Goal: Task Accomplishment & Management: Manage account settings

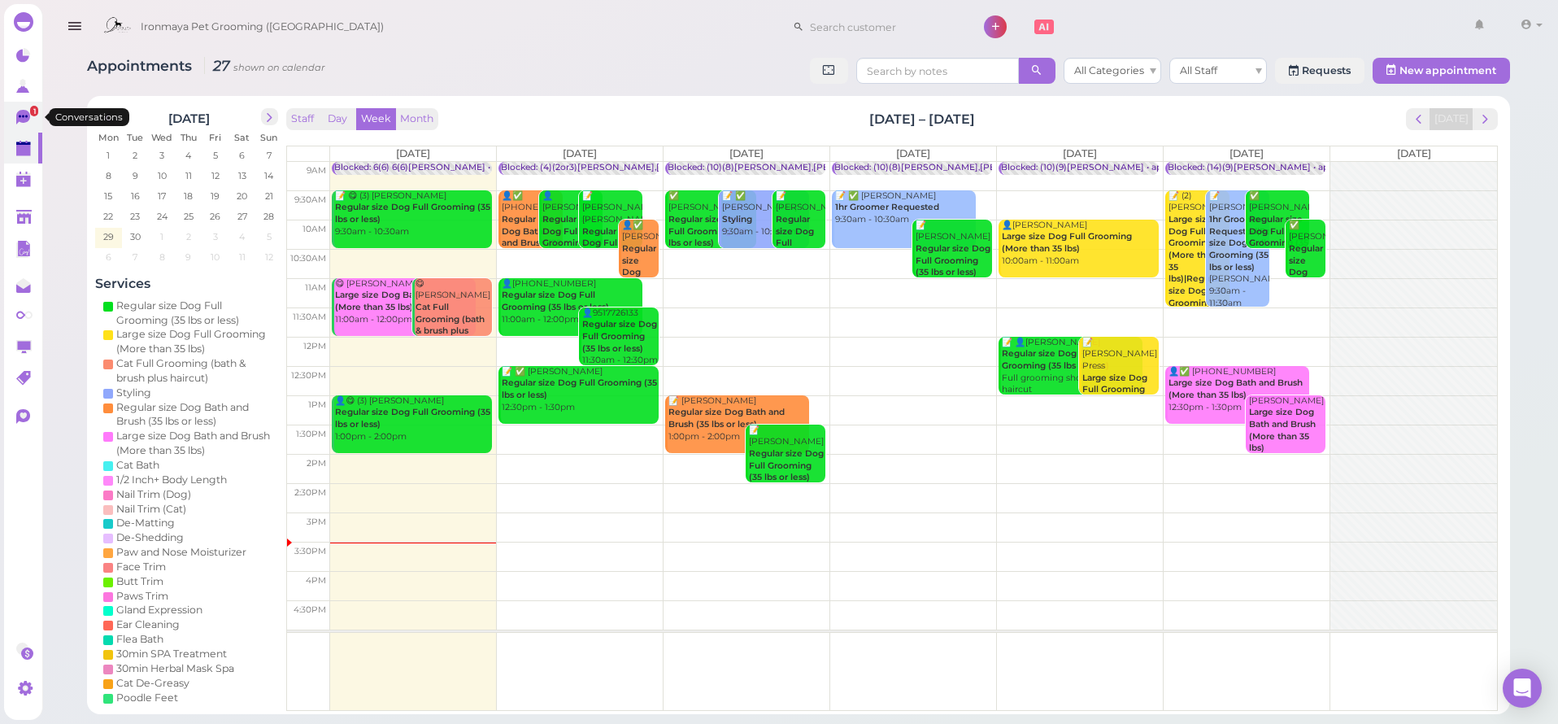
click at [23, 112] on icon at bounding box center [23, 117] width 14 height 15
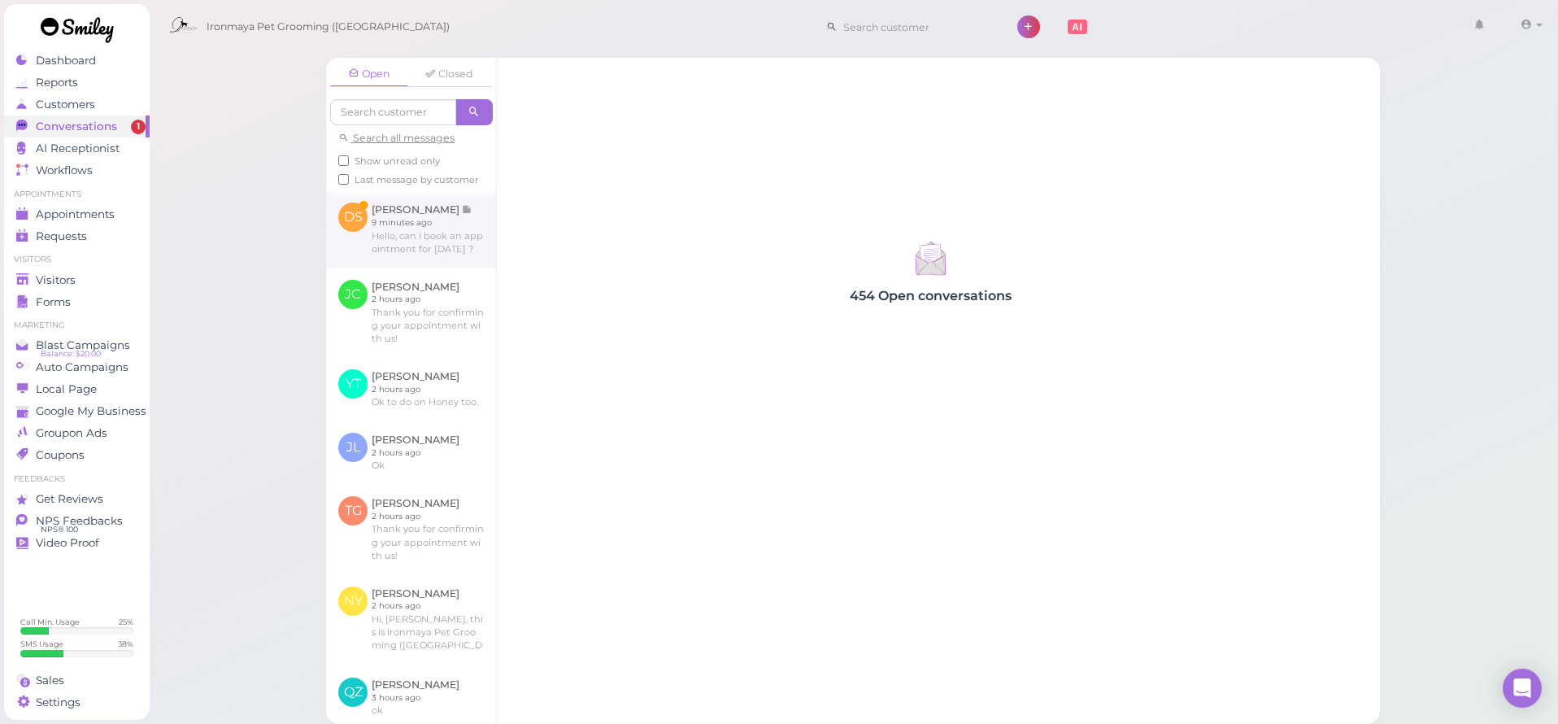
click at [430, 267] on link at bounding box center [411, 228] width 170 height 76
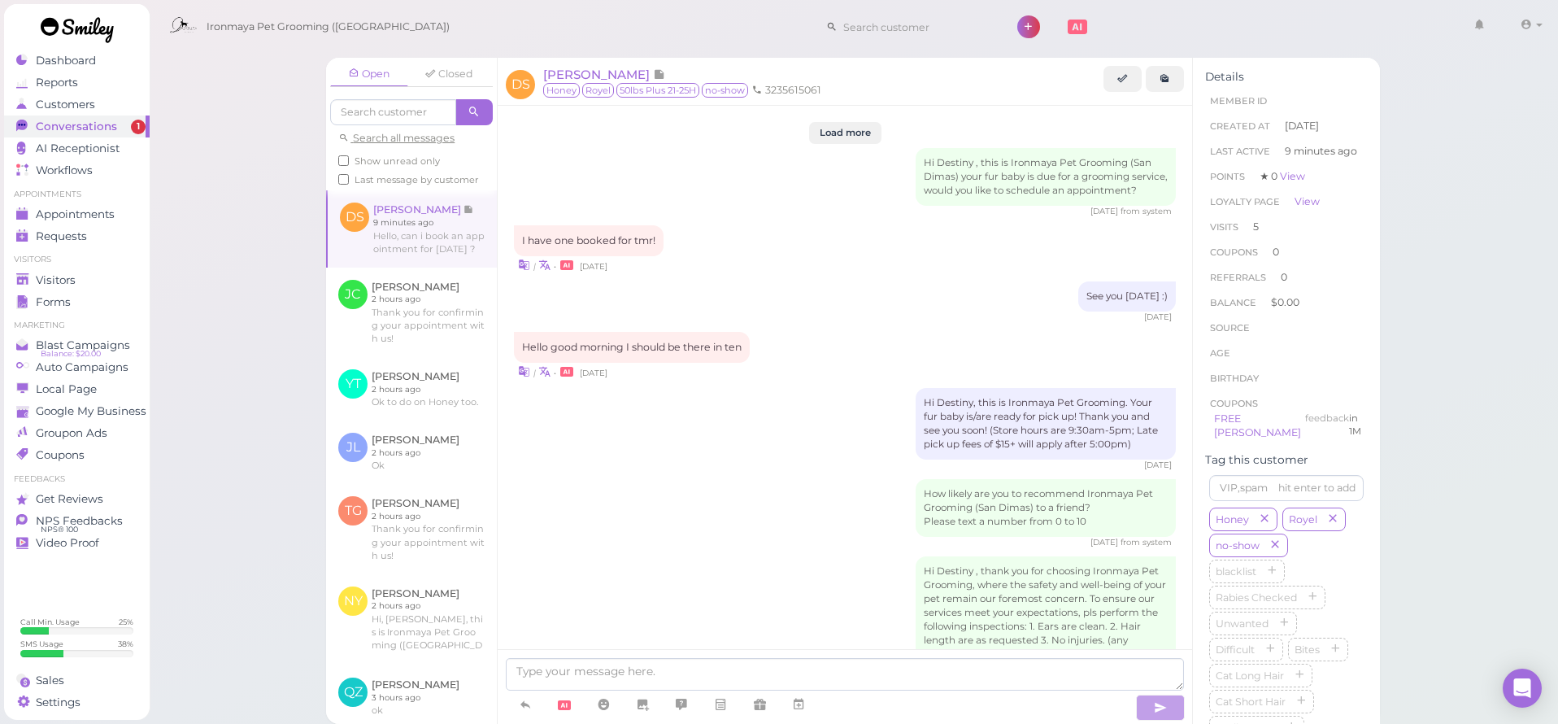
scroll to position [1935, 0]
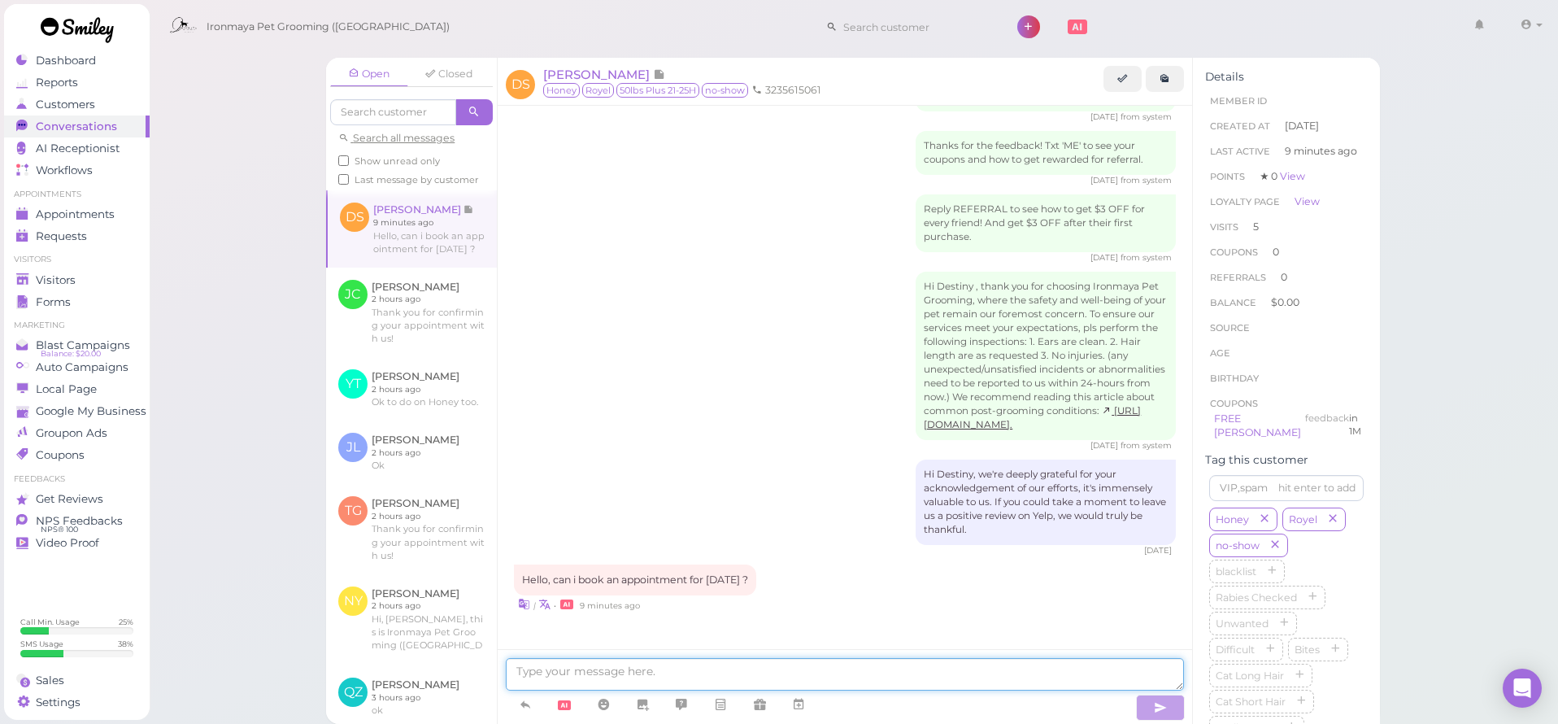
click at [551, 675] on textarea at bounding box center [845, 674] width 678 height 33
type textarea "for hair cut or just bath and brush?"
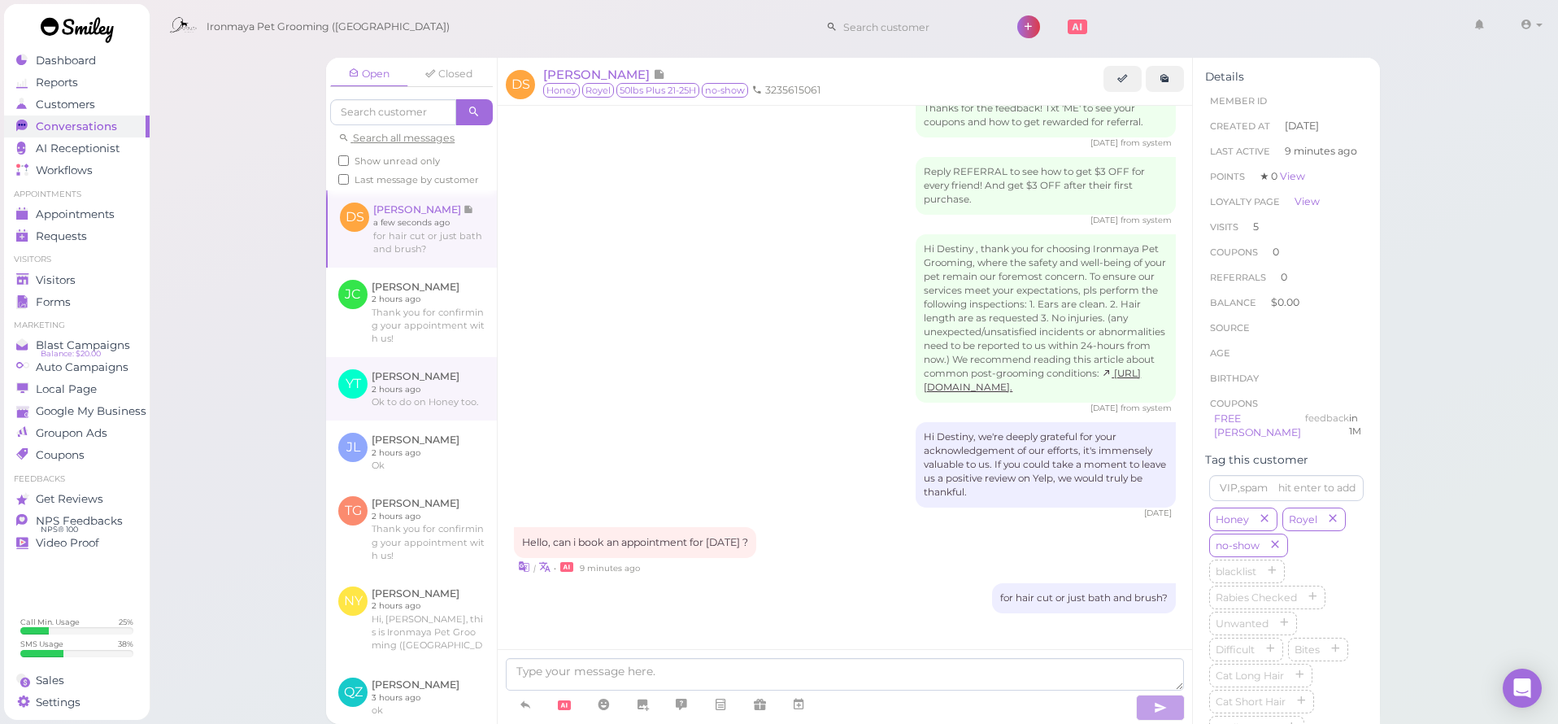
click at [429, 396] on link at bounding box center [411, 388] width 171 height 63
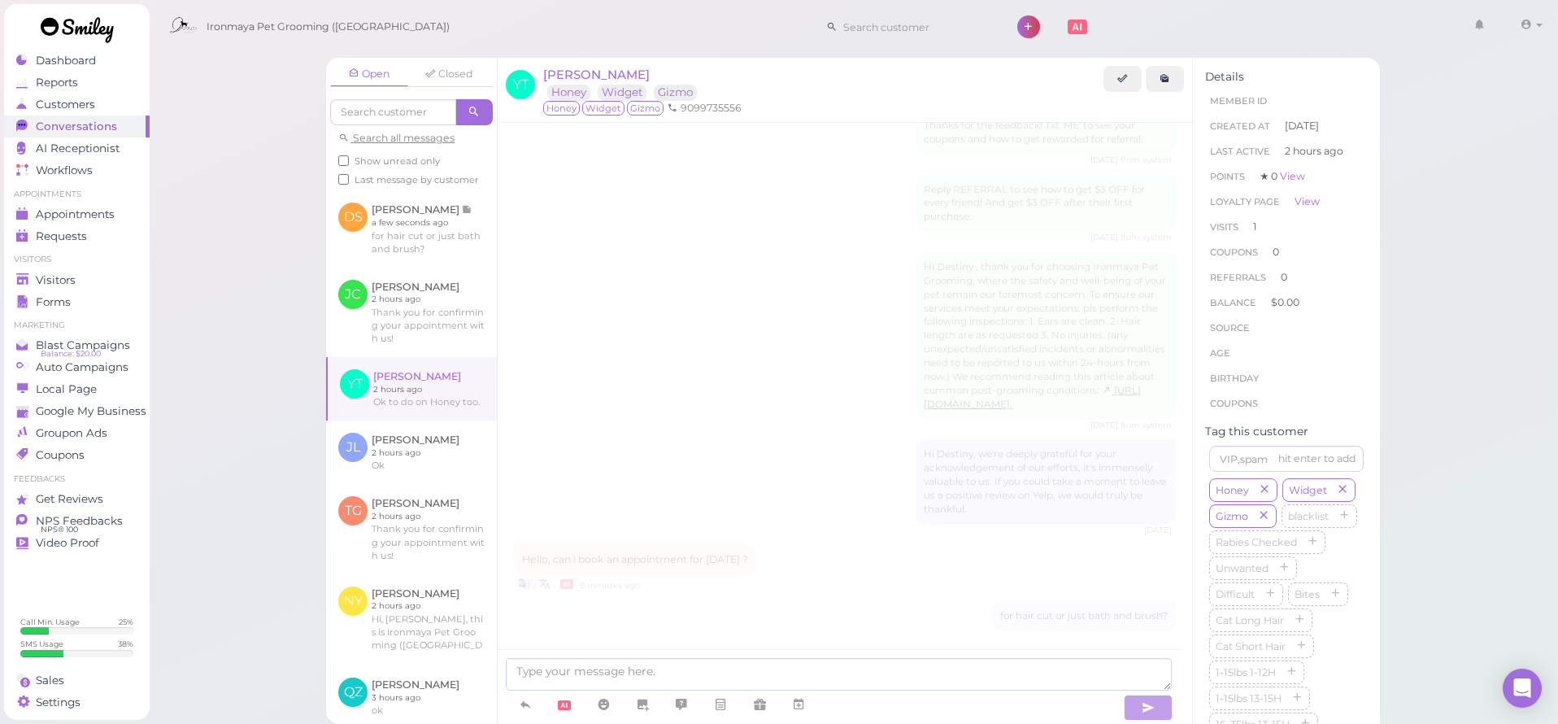
scroll to position [620, 0]
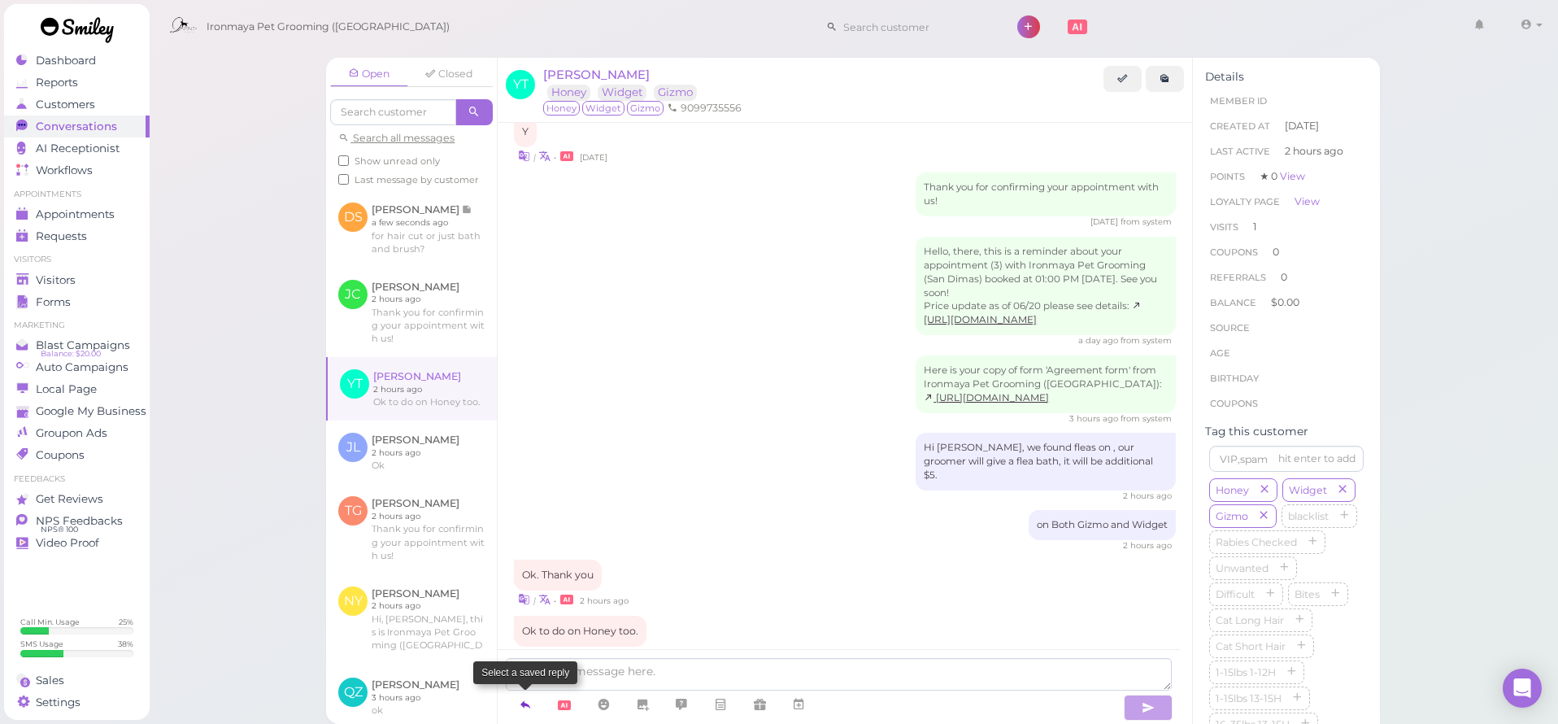
click at [530, 709] on icon at bounding box center [525, 704] width 13 height 16
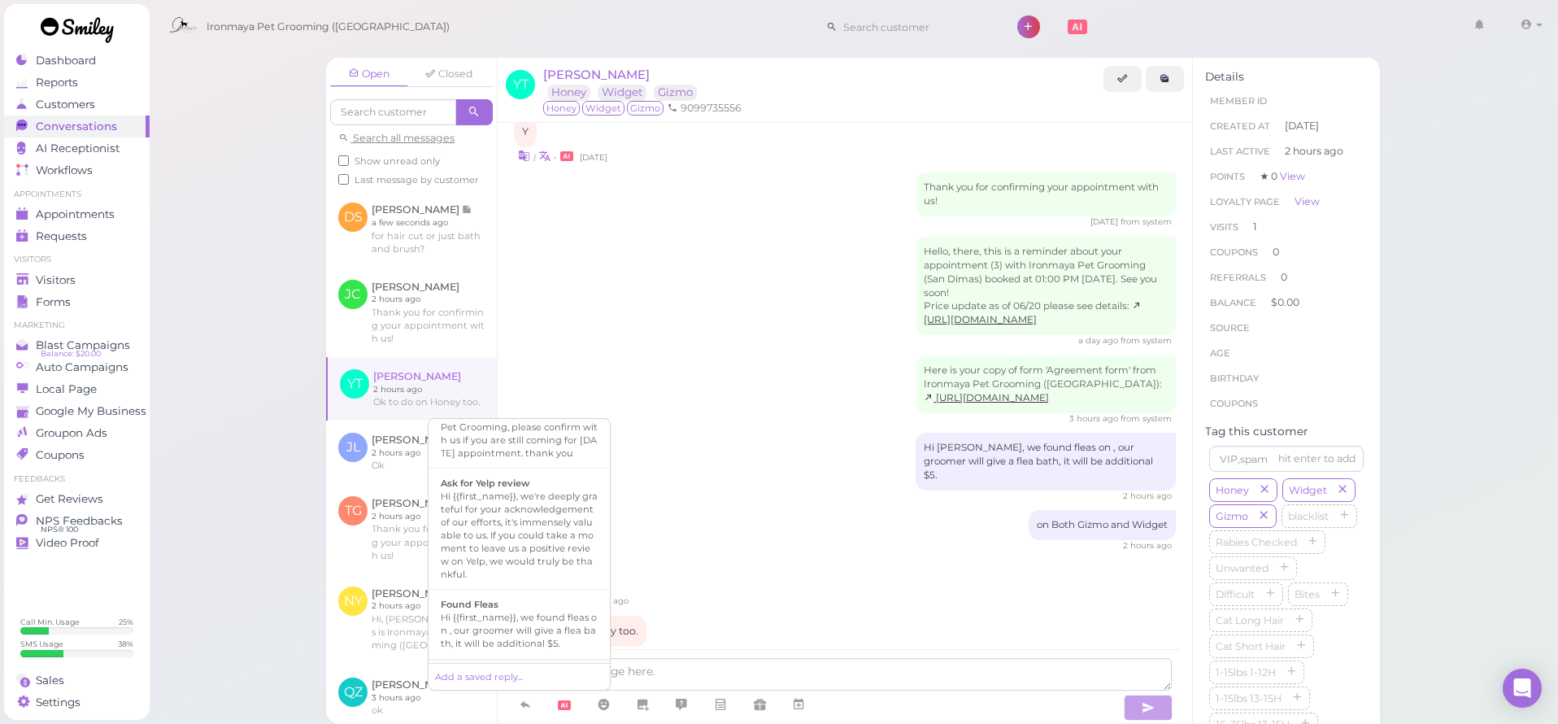
scroll to position [337, 0]
click at [531, 635] on div "Hi {{first_name}}, this is Ironmaya Pet Grooming. Your fur baby is/are ready fo…" at bounding box center [519, 636] width 157 height 78
type textarea "Hi {{first_name}}, this is Ironmaya Pet Grooming. Your fur baby is/are ready fo…"
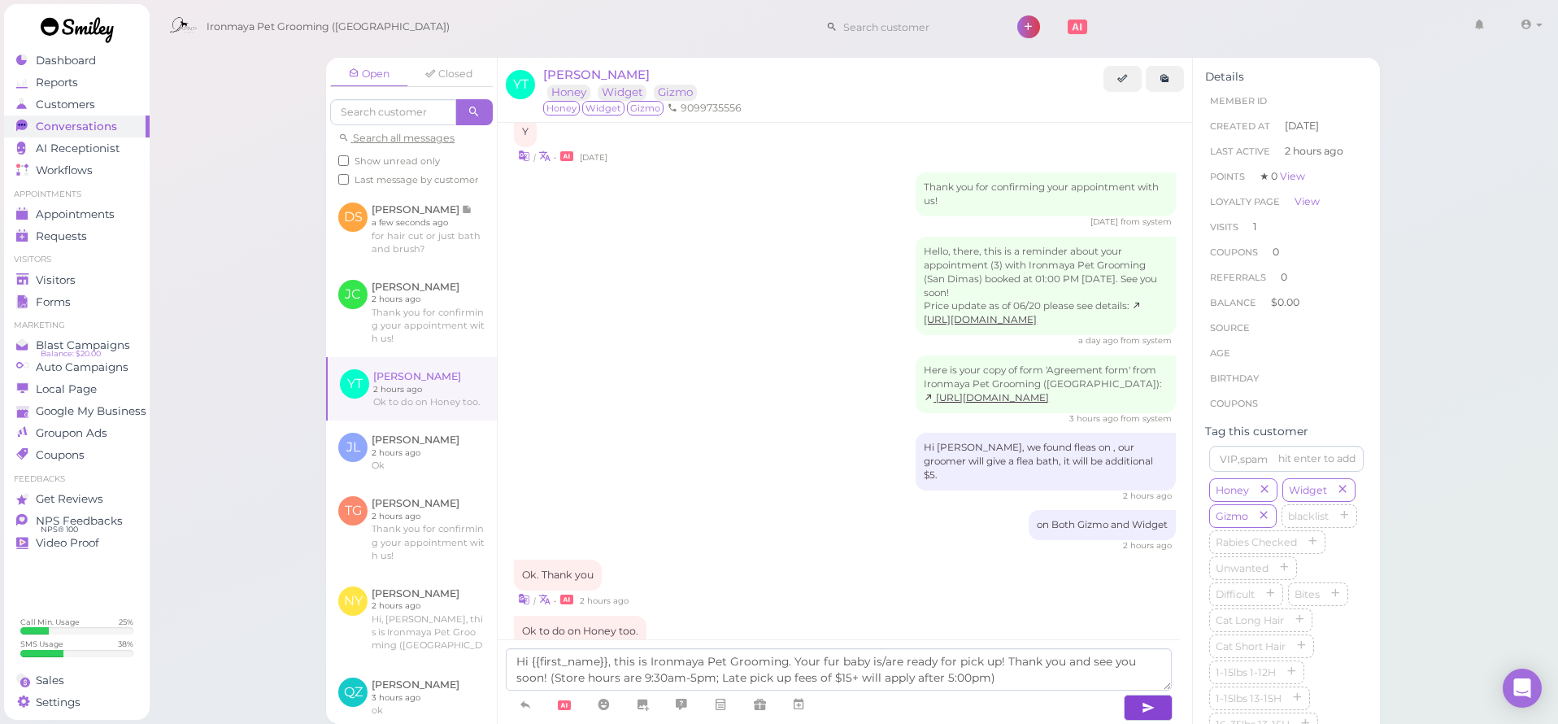
click at [1138, 710] on button "button" at bounding box center [1148, 707] width 49 height 26
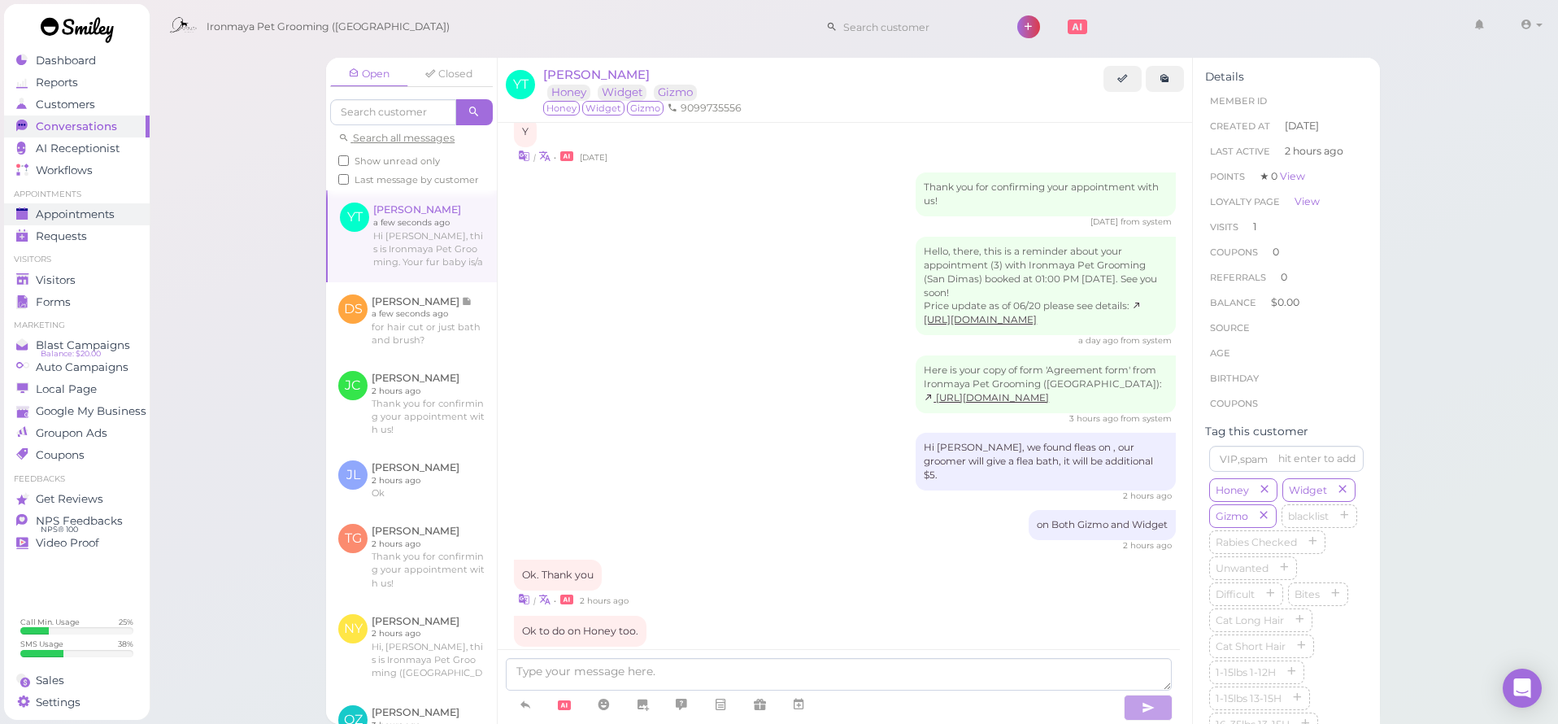
scroll to position [696, 0]
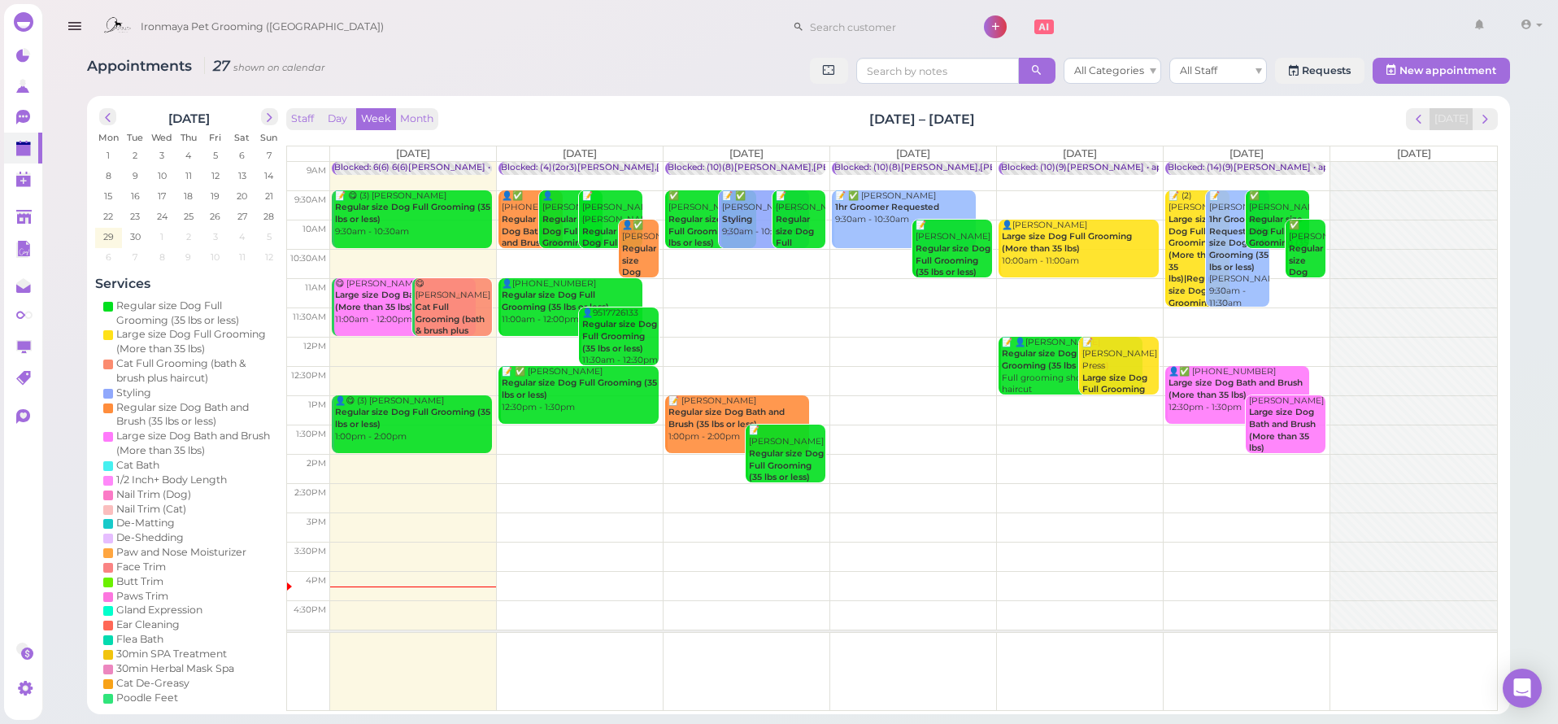
click at [85, 24] on button "button" at bounding box center [74, 27] width 41 height 46
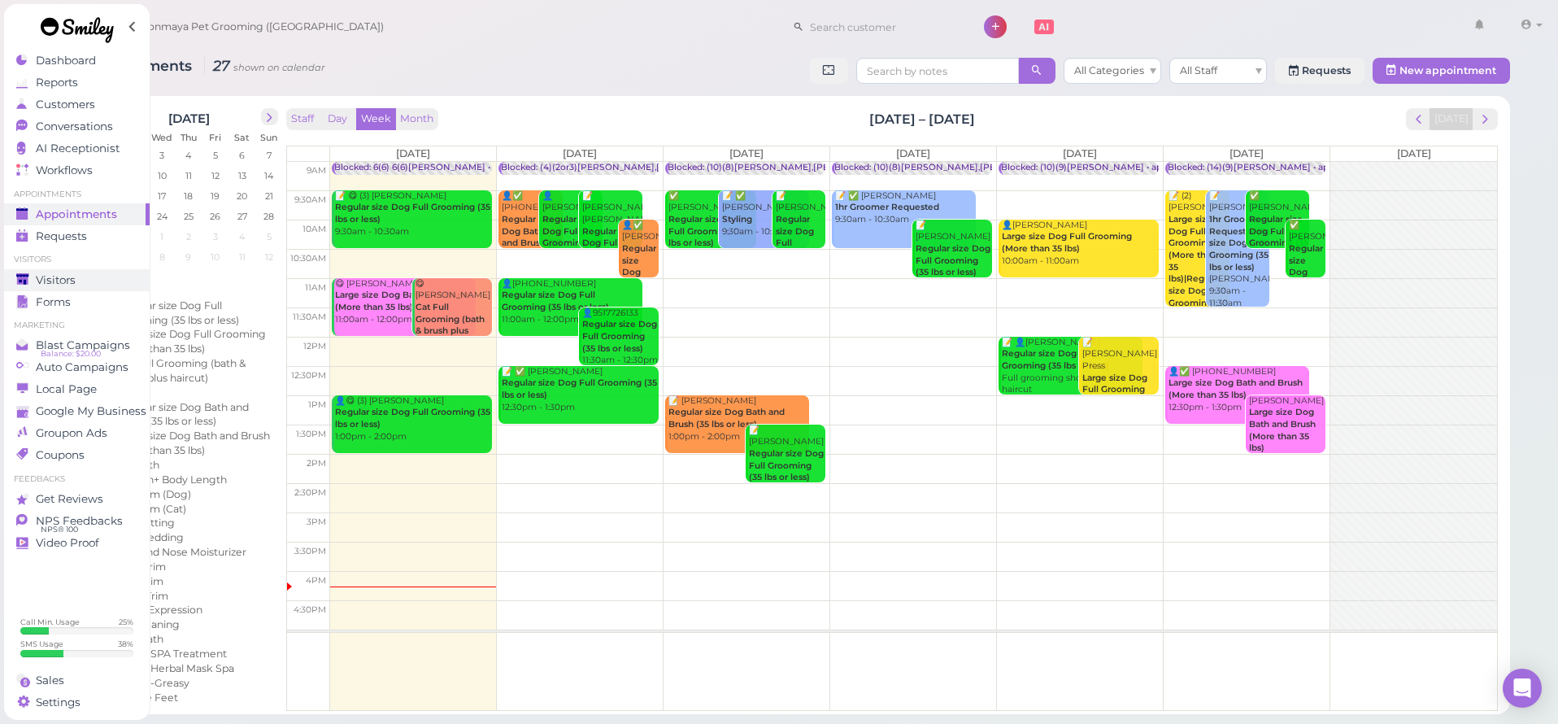
click at [74, 289] on link "Visitors" at bounding box center [77, 280] width 146 height 22
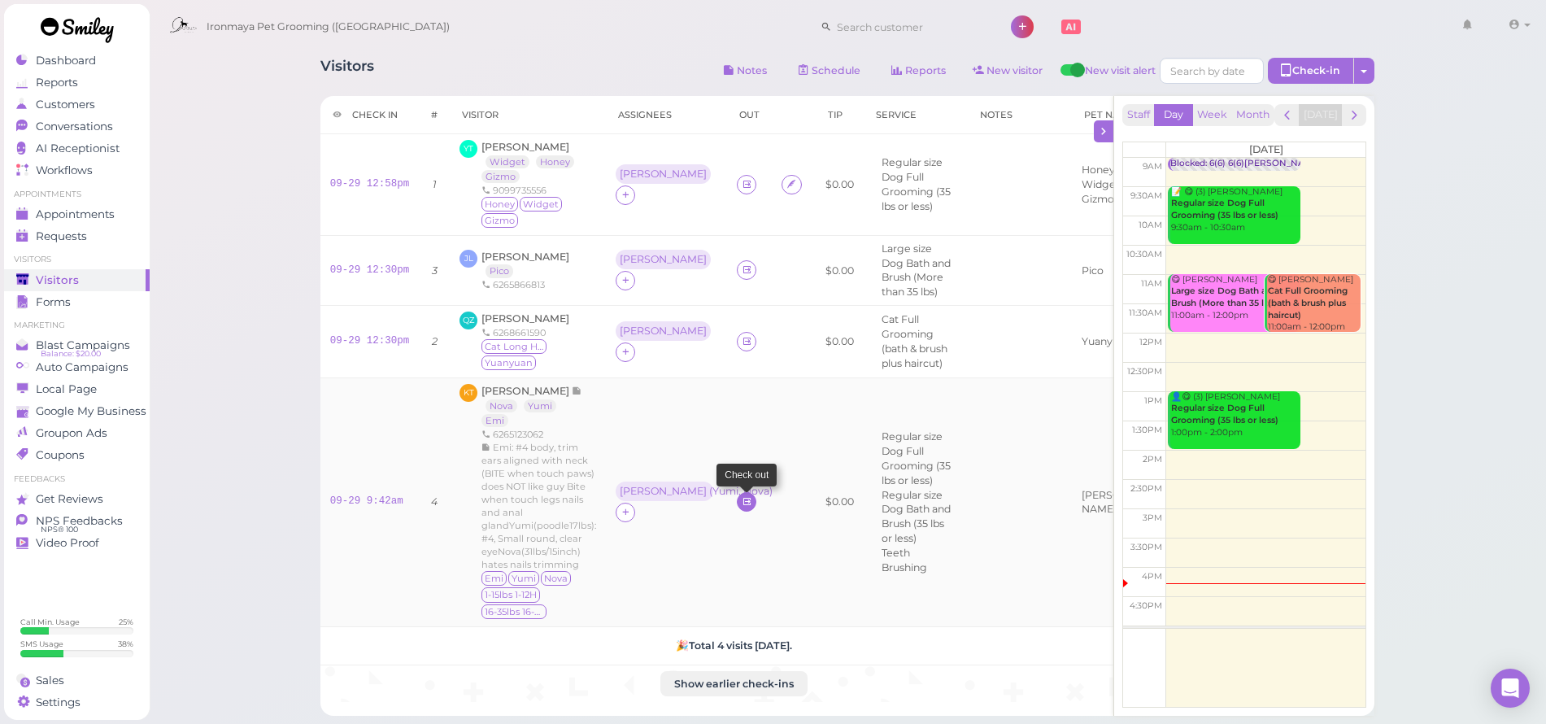
click at [746, 495] on icon at bounding box center [747, 501] width 11 height 12
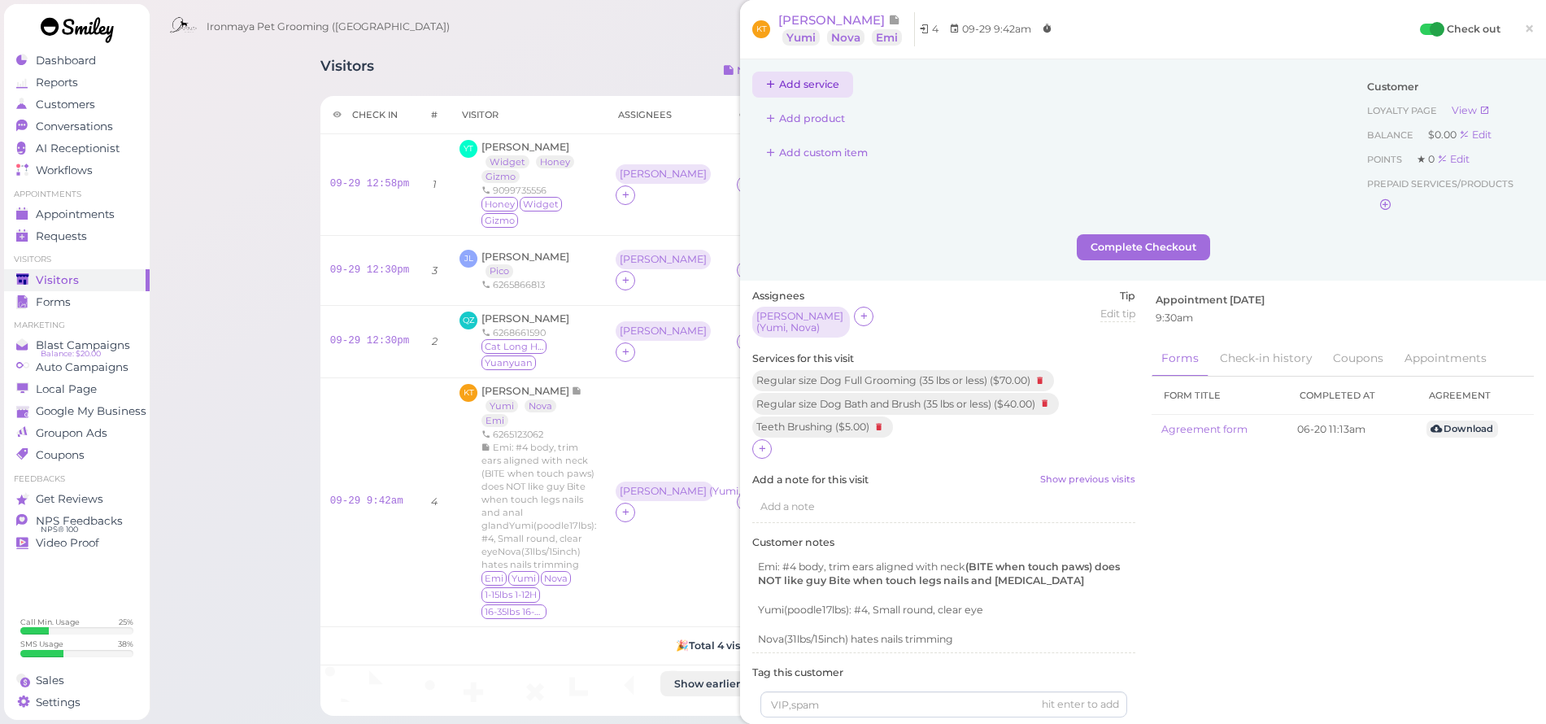
click at [812, 87] on button "Add service" at bounding box center [802, 85] width 101 height 26
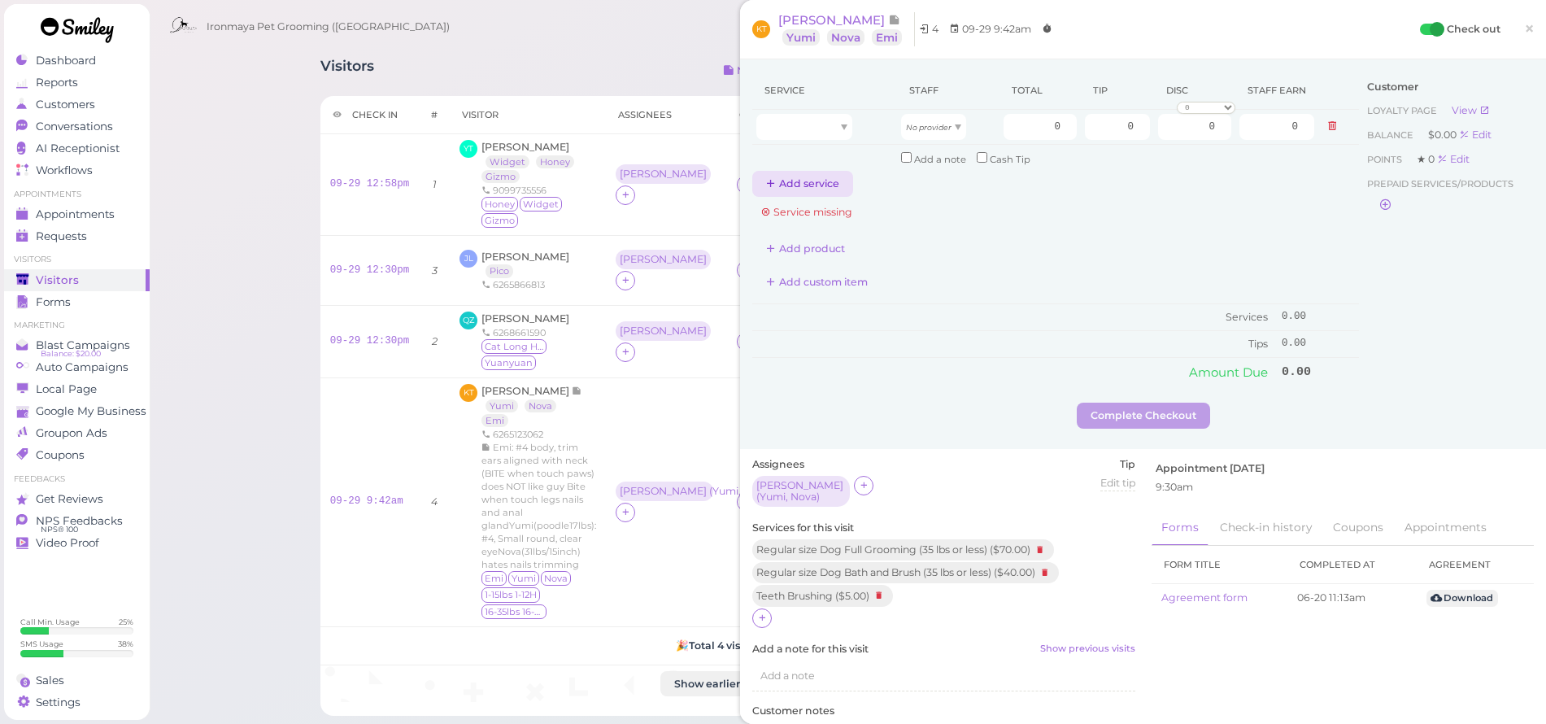
click at [809, 176] on button "Add service" at bounding box center [802, 184] width 101 height 26
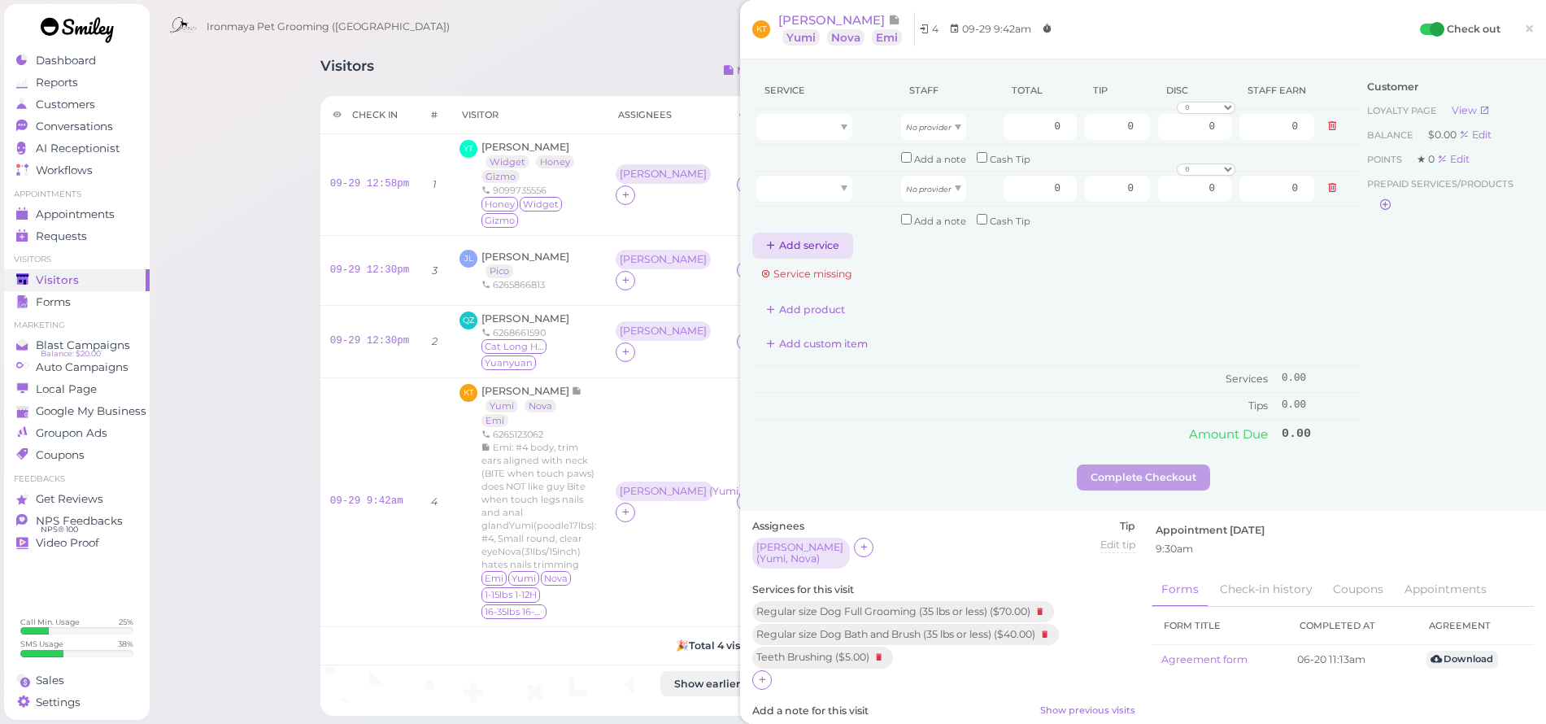
click at [813, 233] on button "Add service" at bounding box center [802, 246] width 101 height 26
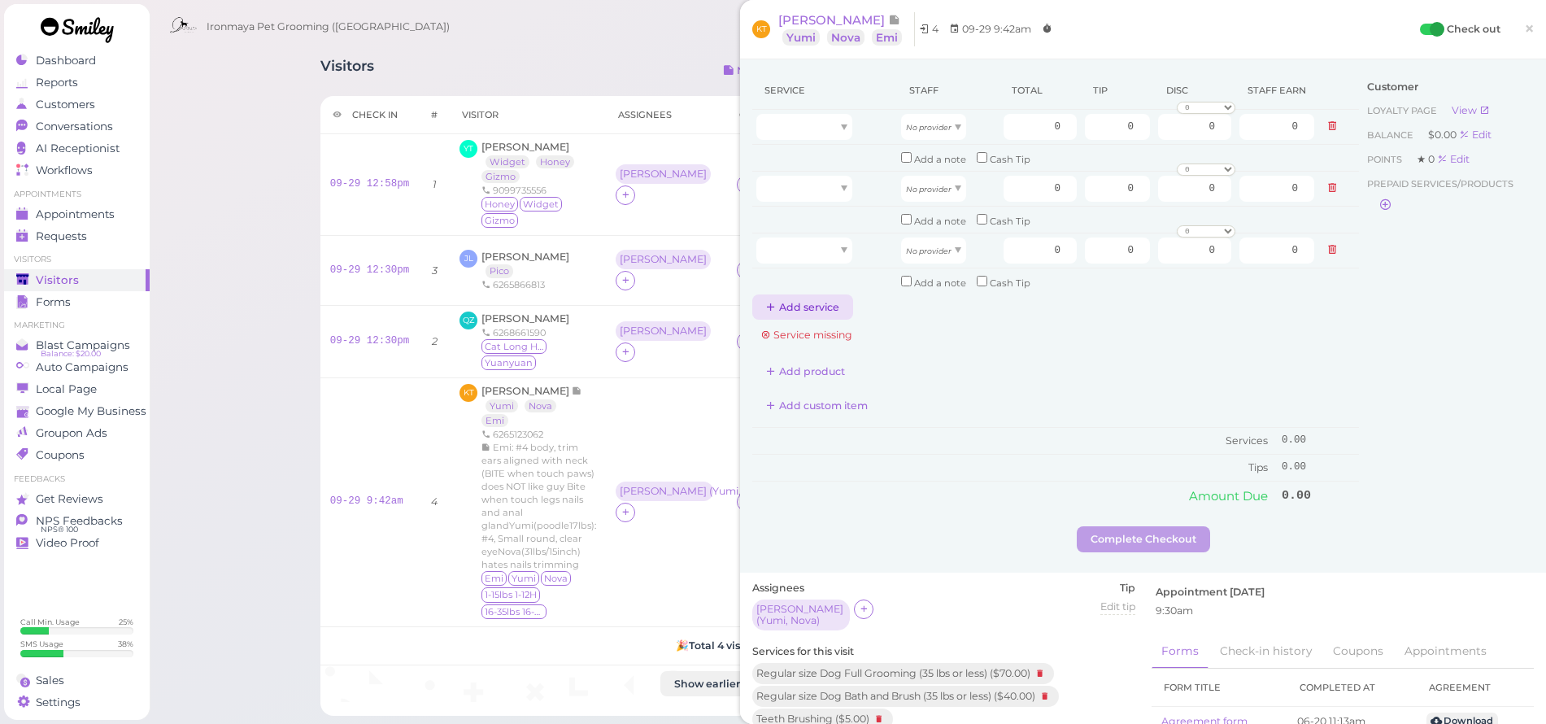
click at [815, 295] on button "Add service" at bounding box center [802, 307] width 101 height 26
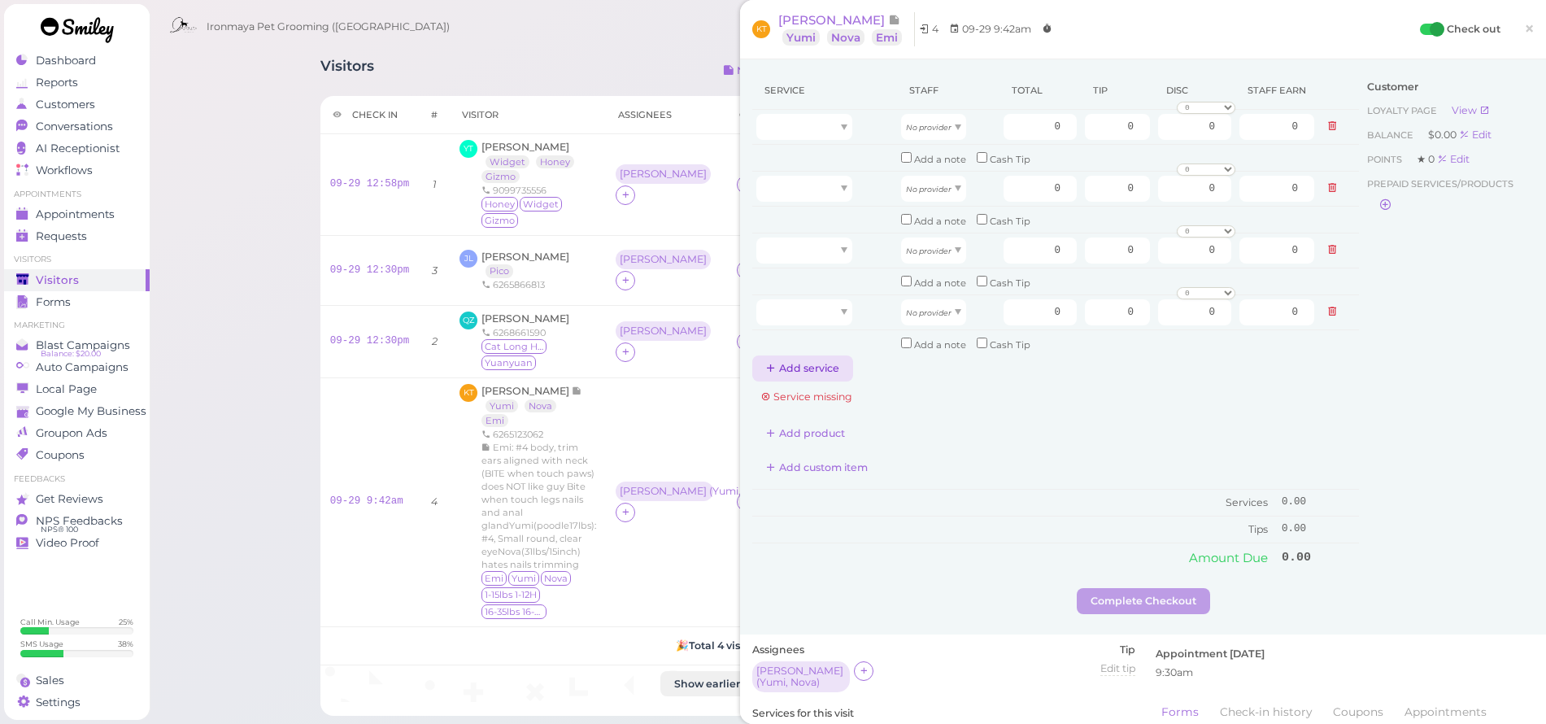
click at [821, 359] on button "Add service" at bounding box center [802, 368] width 101 height 26
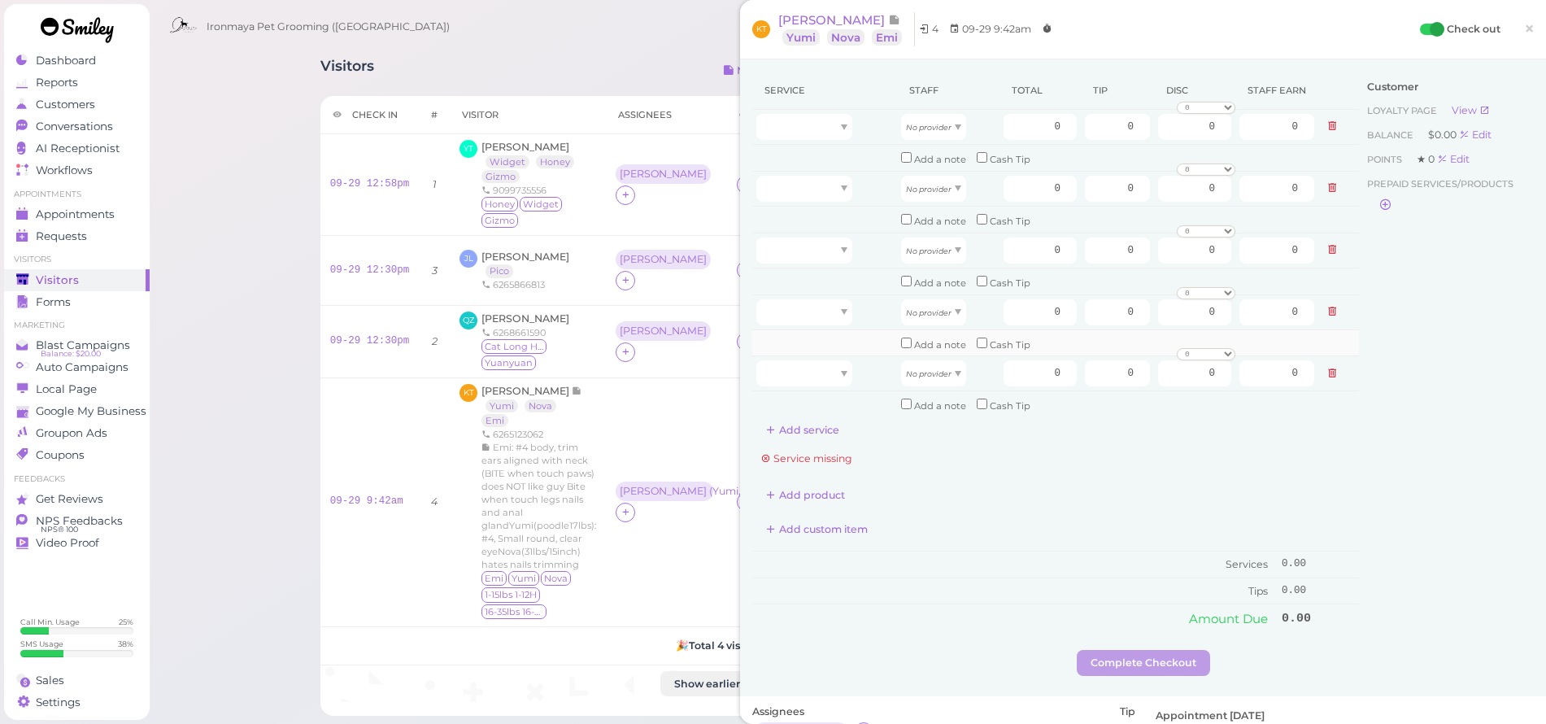
drag, startPoint x: 827, startPoint y: 413, endPoint x: 821, endPoint y: 335, distance: 78.3
click at [826, 417] on button "Add service" at bounding box center [802, 430] width 101 height 26
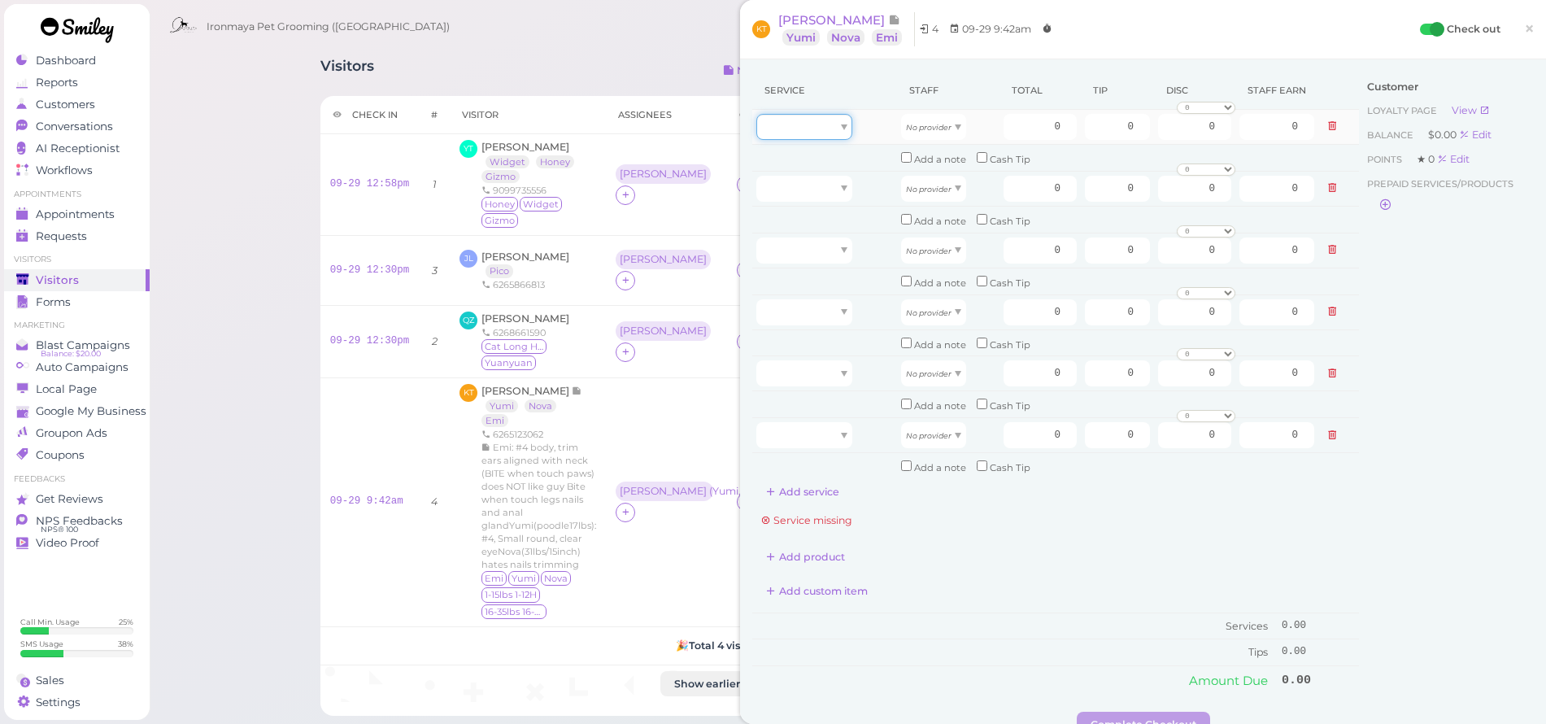
click at [815, 126] on div at bounding box center [804, 127] width 96 height 26
type input "70.00"
click at [832, 181] on div at bounding box center [804, 189] width 96 height 26
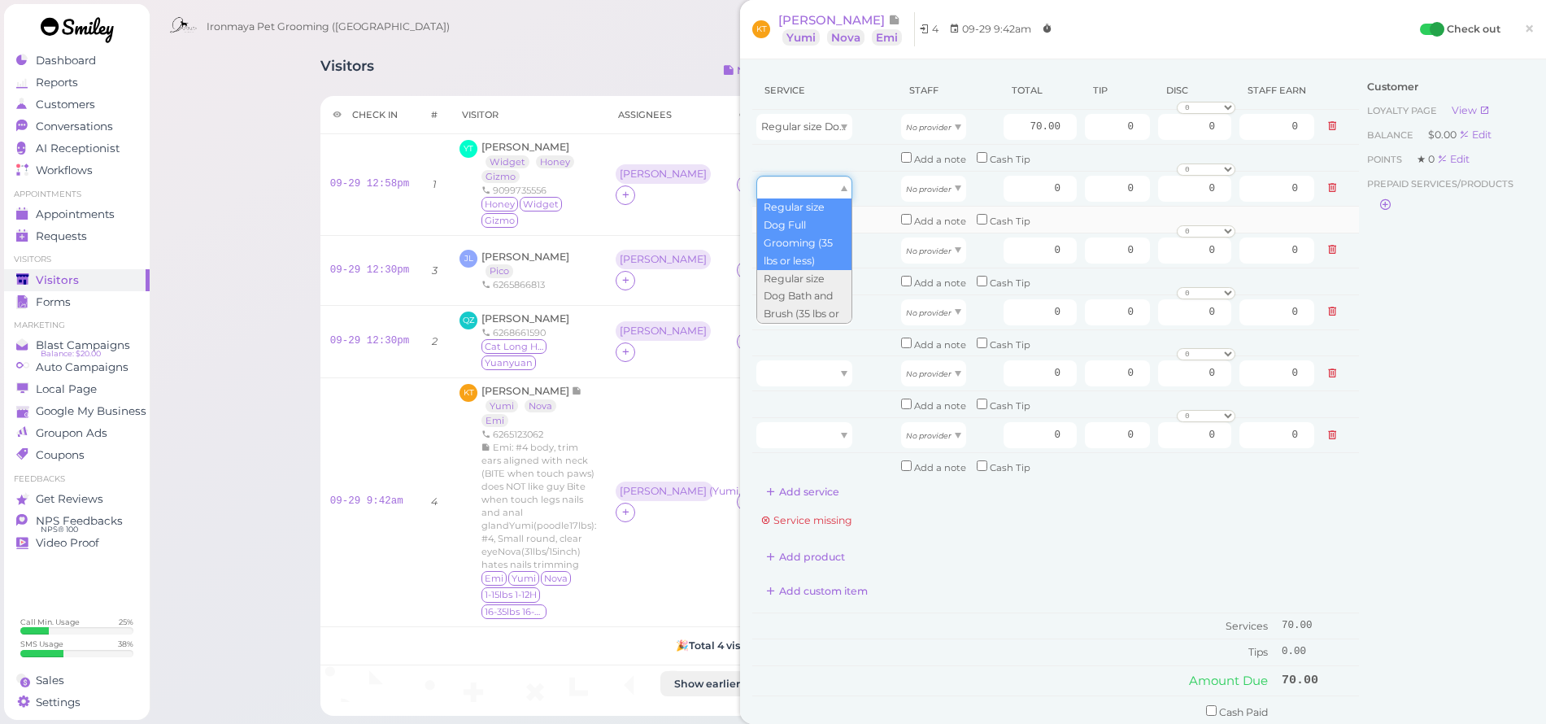
type input "70.00"
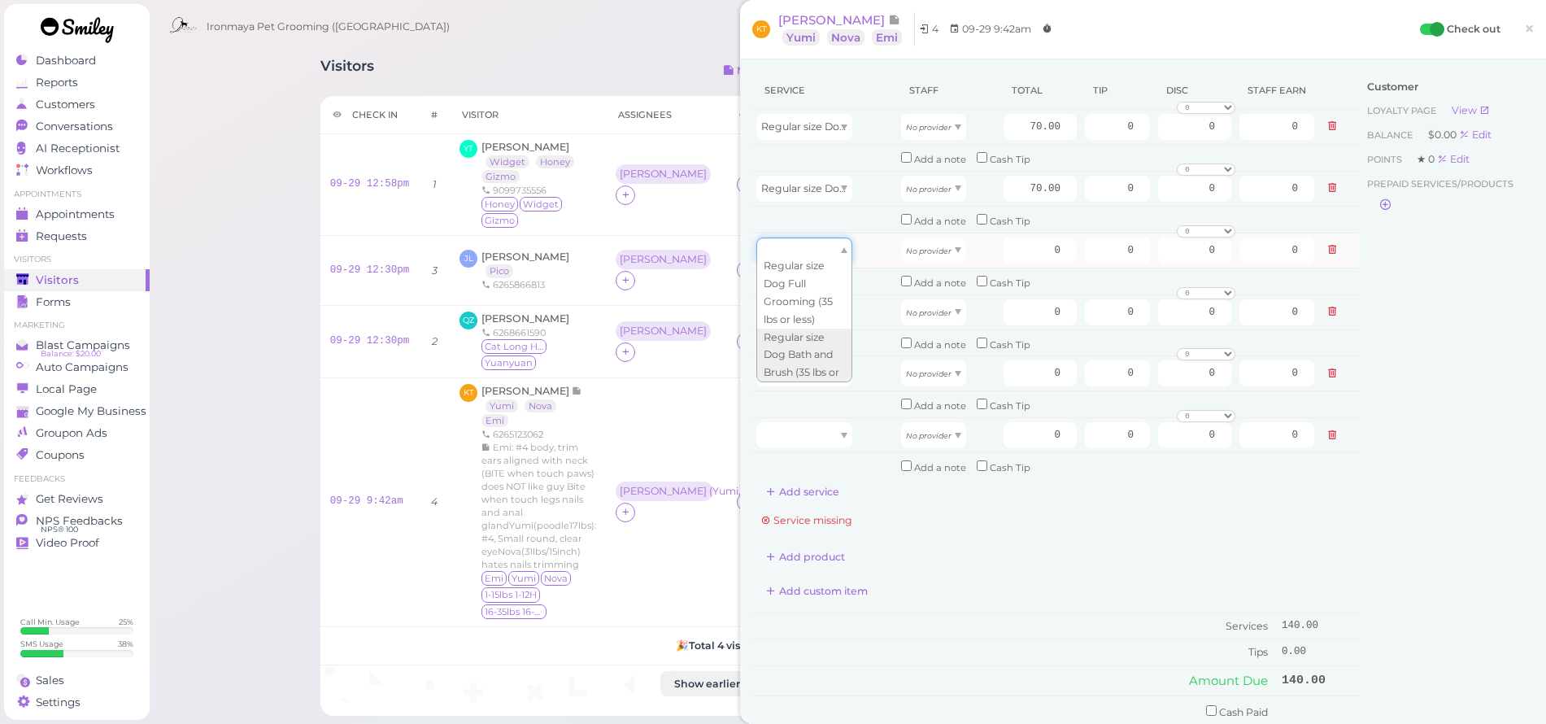
click at [815, 250] on div at bounding box center [804, 250] width 96 height 26
type input "40.00"
click at [825, 307] on div at bounding box center [804, 312] width 96 height 26
type input "5.00"
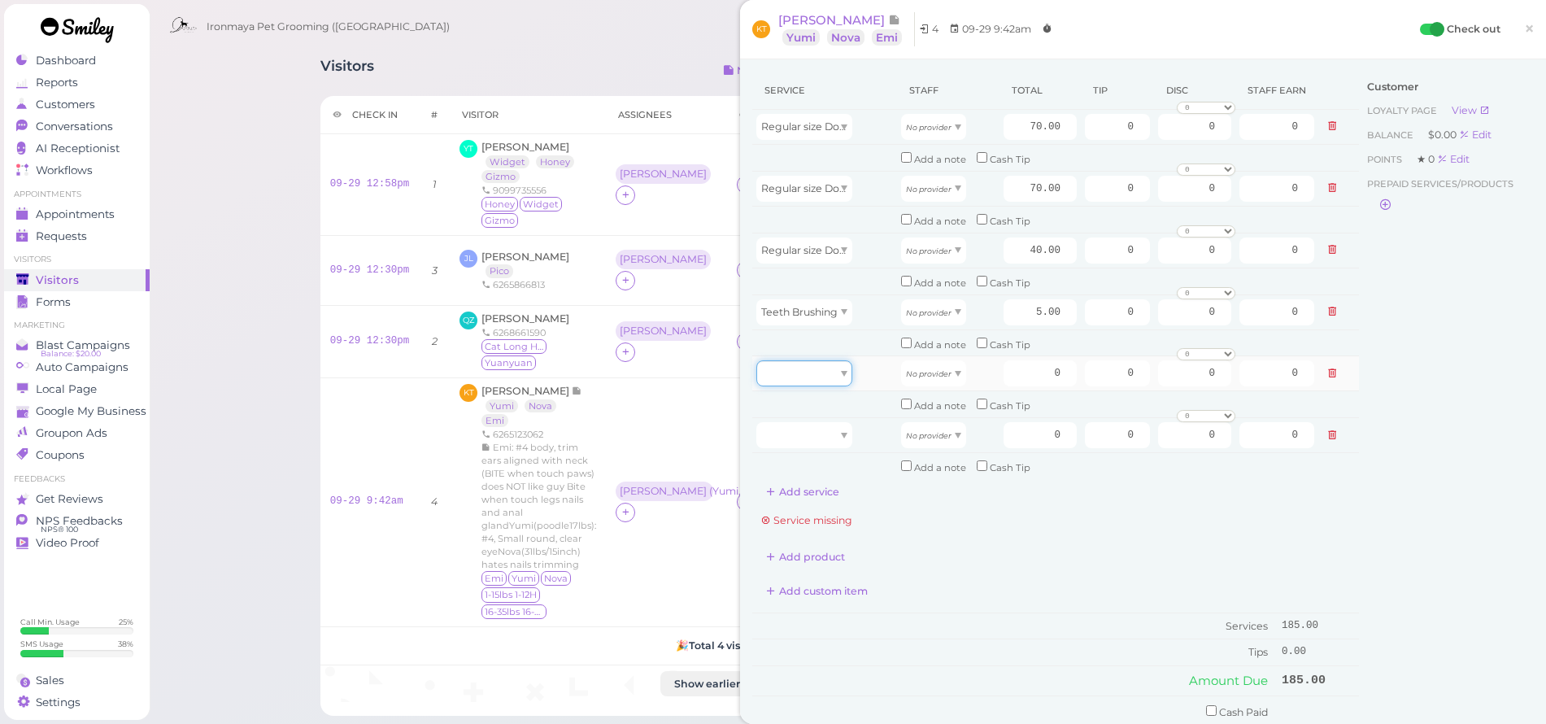
click at [809, 367] on div at bounding box center [804, 373] width 96 height 26
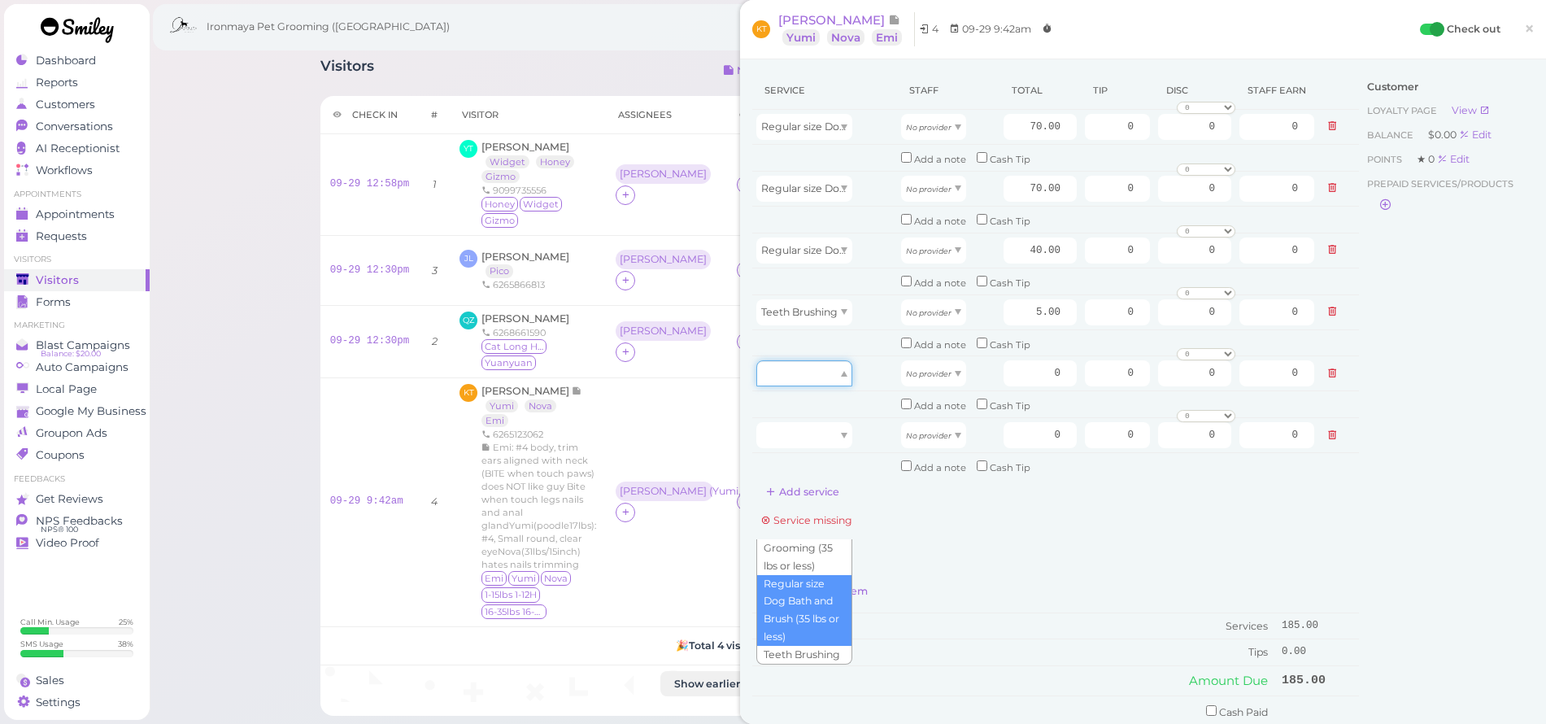
scroll to position [165, 0]
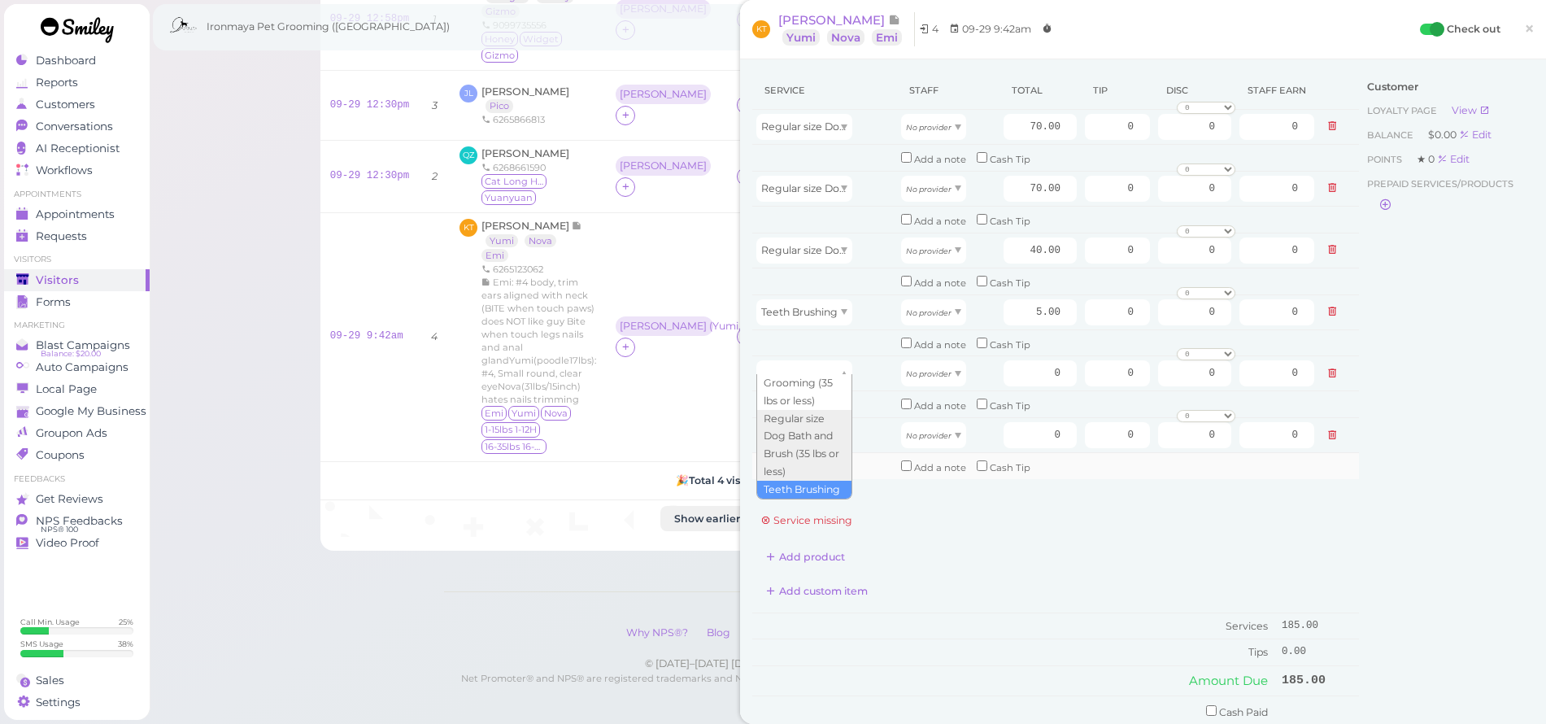
drag, startPoint x: 816, startPoint y: 474, endPoint x: 806, endPoint y: 443, distance: 32.4
type input "5.00"
click at [806, 428] on div at bounding box center [804, 435] width 96 height 26
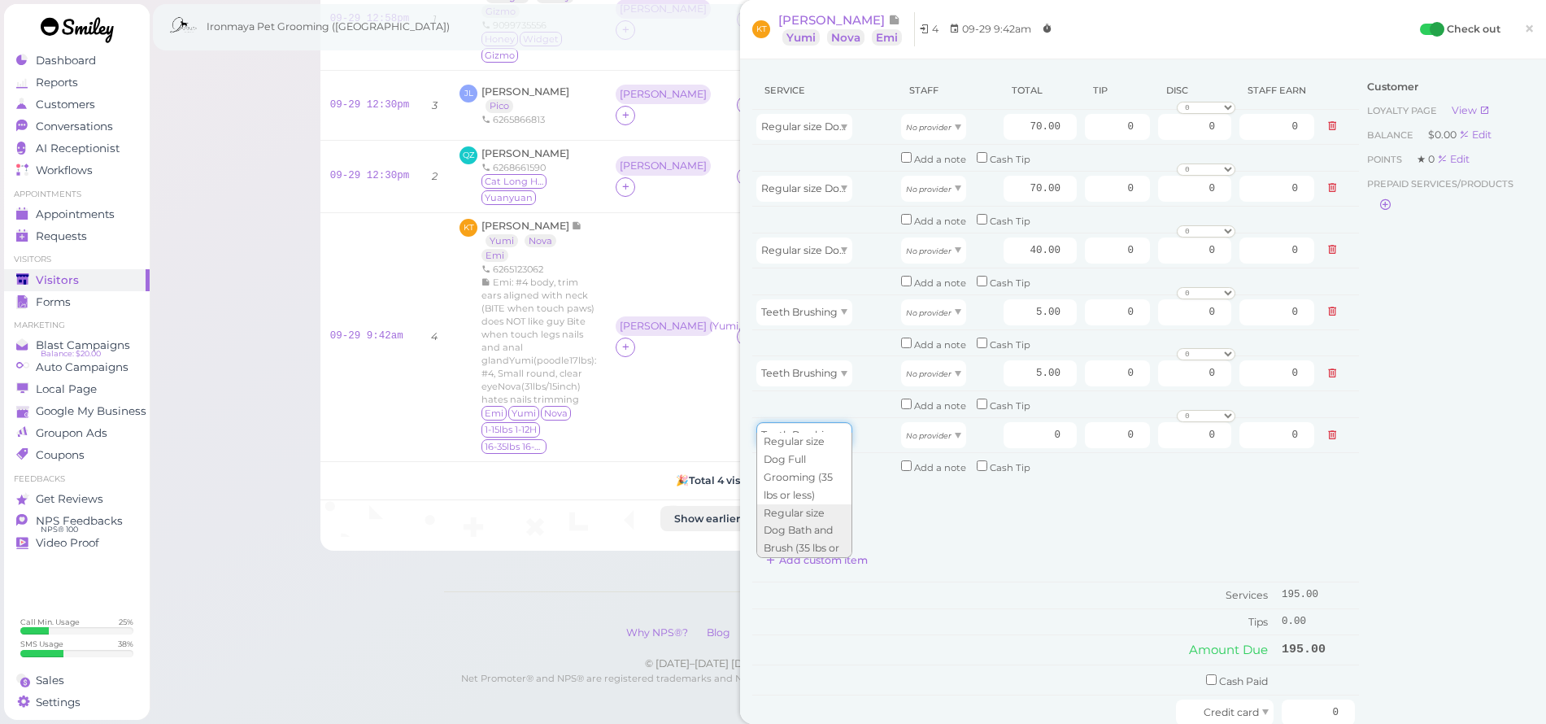
type input "5.00"
click at [930, 132] on span "No provider" at bounding box center [929, 126] width 46 height 12
type input "31.50"
click at [929, 182] on span "No provider" at bounding box center [929, 188] width 46 height 12
type input "31.50"
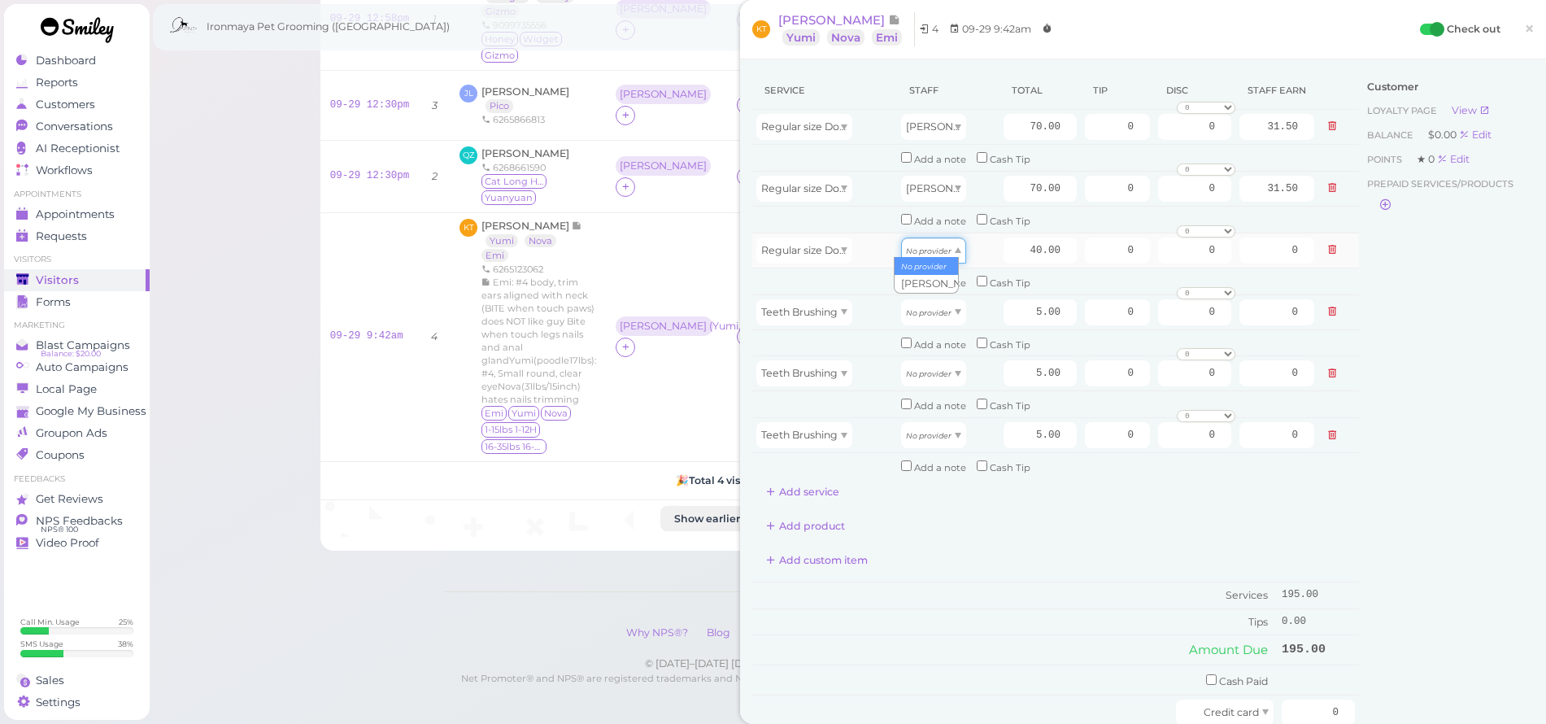
click at [934, 249] on span "No provider" at bounding box center [929, 250] width 46 height 12
type input "18.00"
click at [930, 308] on icon "No provider" at bounding box center [929, 312] width 46 height 9
drag, startPoint x: 932, startPoint y: 336, endPoint x: 929, endPoint y: 351, distance: 15.6
type input "2.25"
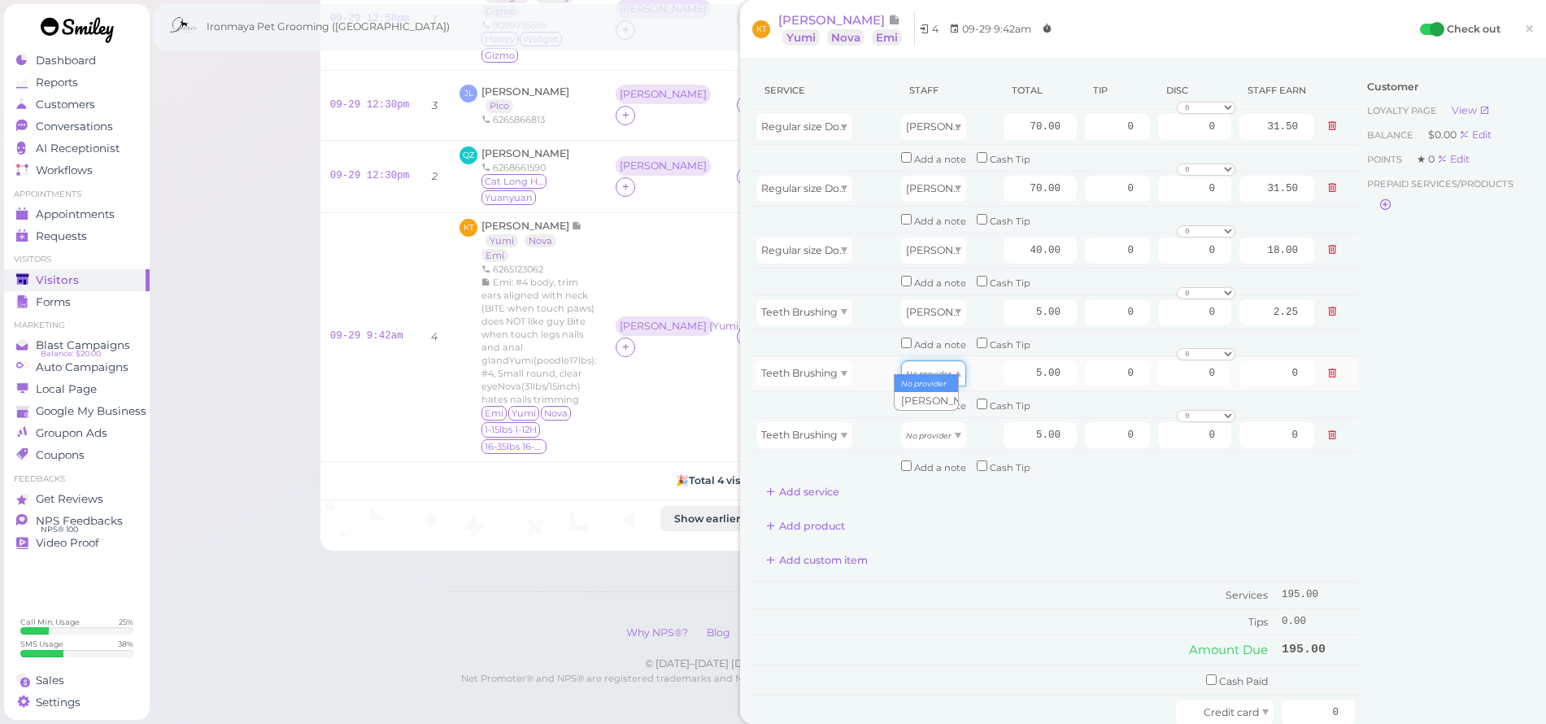
drag, startPoint x: 929, startPoint y: 363, endPoint x: 932, endPoint y: 372, distance: 9.5
click at [928, 369] on icon "No provider" at bounding box center [929, 373] width 46 height 9
type input "2.25"
click at [923, 431] on icon "No provider" at bounding box center [929, 435] width 46 height 9
type input "2.25"
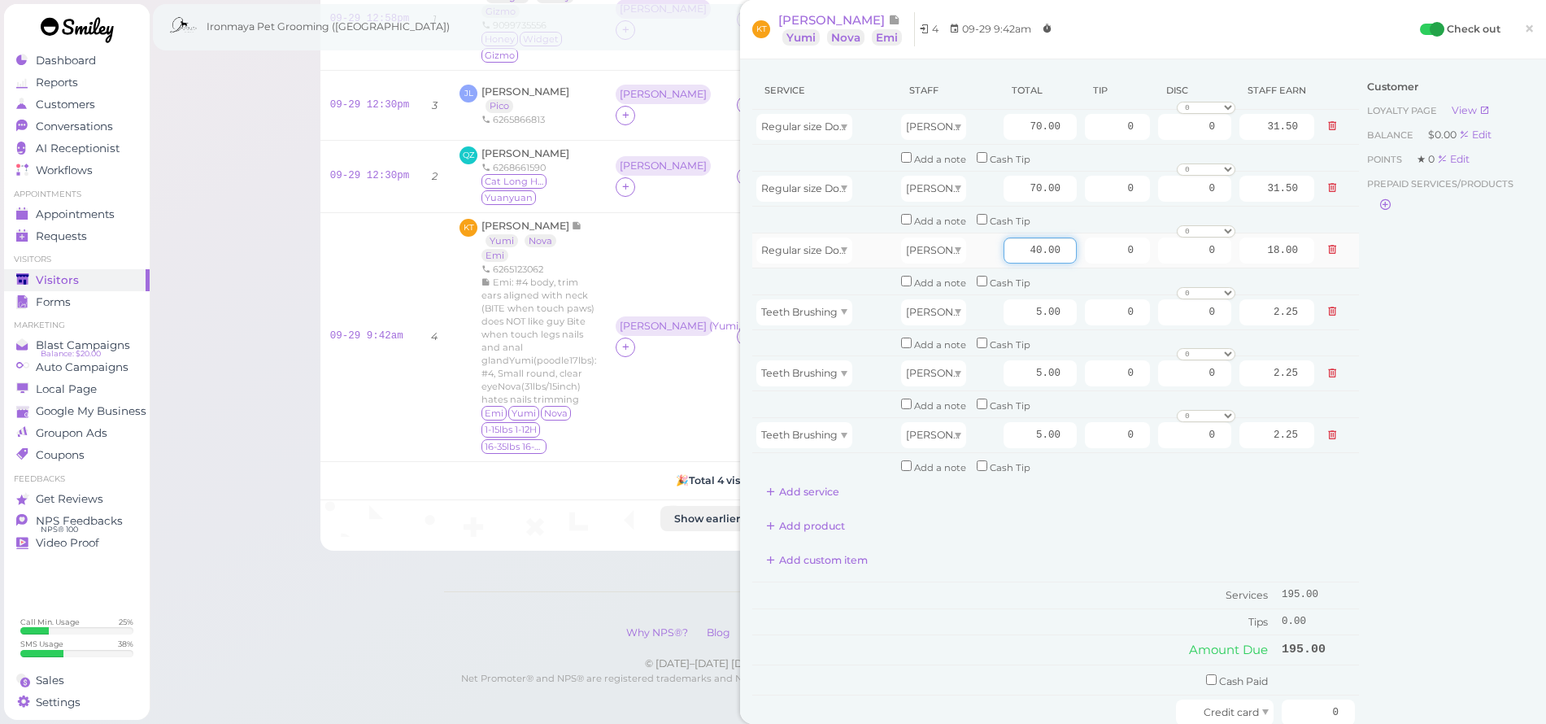
drag, startPoint x: 1014, startPoint y: 242, endPoint x: 1061, endPoint y: 253, distance: 48.3
click at [1079, 250] on tr "Regular size Dog Bath and Brush (35 lbs or less) Isaac 40.00 0 0 0 10% off 15% …" at bounding box center [1055, 250] width 607 height 35
type input "55"
type input "24.75"
click at [1043, 608] on td "Tips" at bounding box center [1014, 621] width 525 height 26
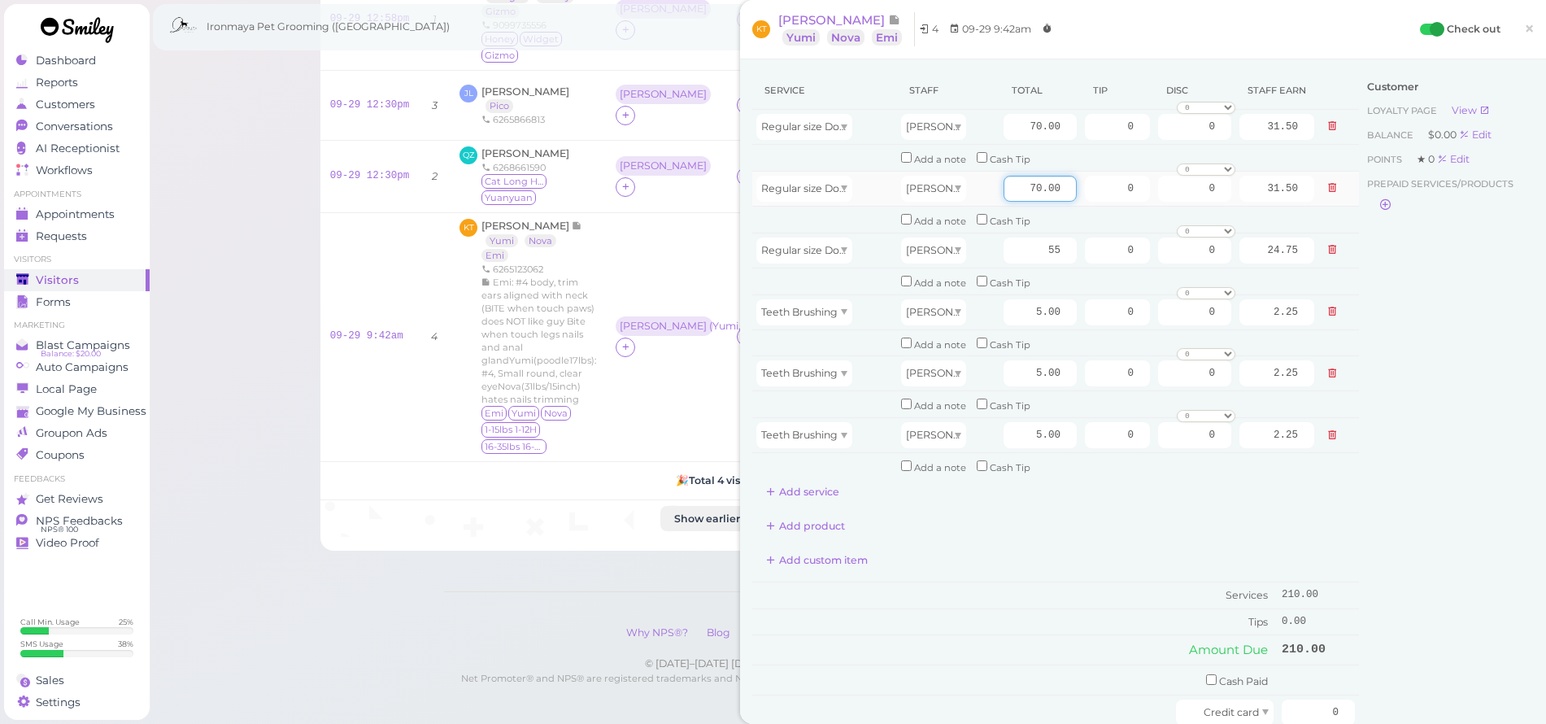
drag, startPoint x: 1018, startPoint y: 181, endPoint x: 1074, endPoint y: 198, distance: 58.7
click at [1074, 198] on tr "Regular size Dog Full Grooming (35 lbs or less) Isaac 70.00 0 0 0 10% off 15% o…" at bounding box center [1055, 188] width 607 height 35
type input "80"
type input "36.00"
drag, startPoint x: 1025, startPoint y: 493, endPoint x: 865, endPoint y: 363, distance: 206.4
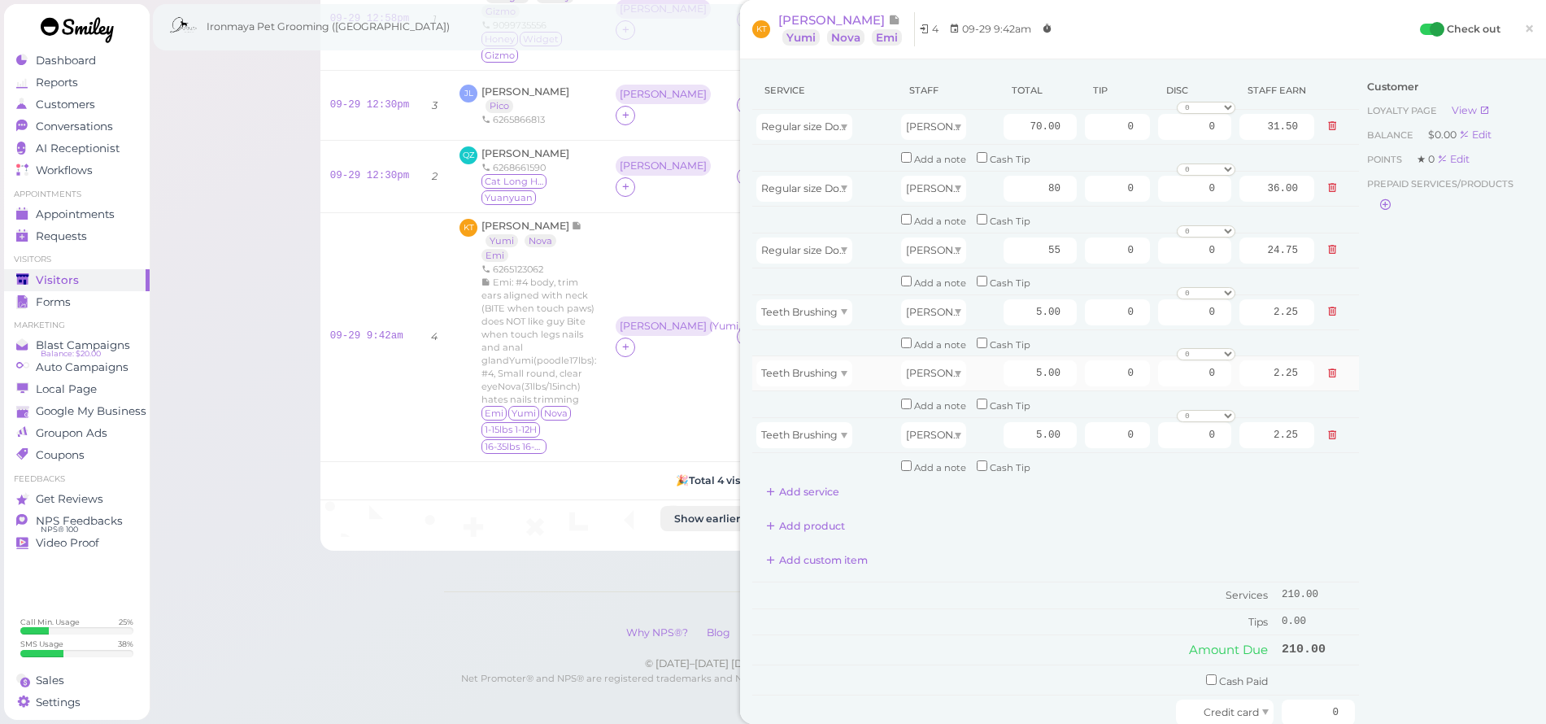
click at [1025, 495] on div "Service Staff Total Tip Disc Staff earn Regular size Dog Full Grooming (35 lbs …" at bounding box center [1055, 448] width 607 height 752
drag, startPoint x: 1093, startPoint y: 122, endPoint x: 1158, endPoint y: 130, distance: 65.6
click at [1158, 129] on tr "Regular size Dog Full Grooming (35 lbs or less) Isaac 70.00 0 0 0 10% off 15% o…" at bounding box center [1055, 127] width 607 height 35
type input "11"
drag, startPoint x: 1107, startPoint y: 186, endPoint x: 1145, endPoint y: 197, distance: 39.7
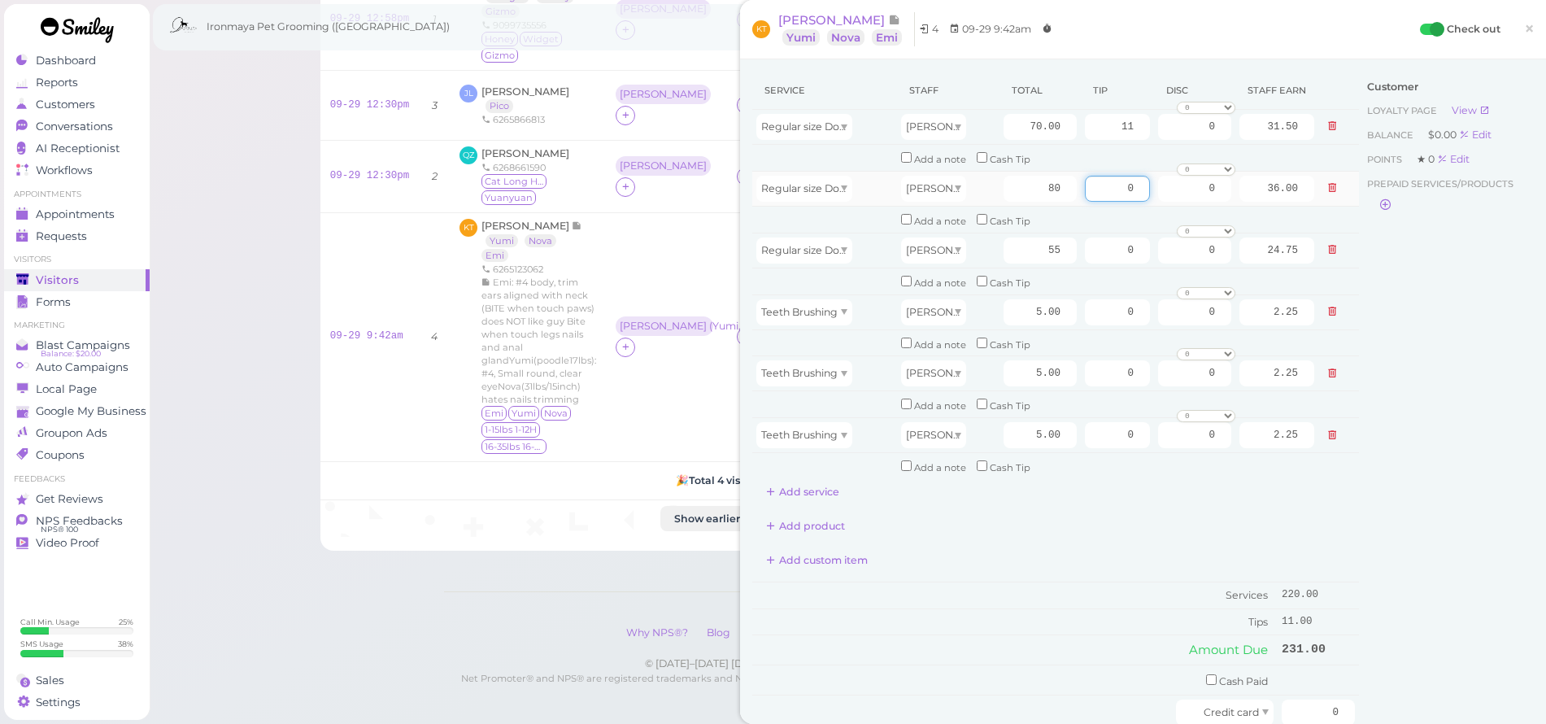
click at [1146, 195] on tr "Regular size Dog Full Grooming (35 lbs or less) Isaac 80 0 0 0 10% off 15% off …" at bounding box center [1055, 188] width 607 height 35
type input "11"
drag, startPoint x: 1106, startPoint y: 248, endPoint x: 1173, endPoint y: 251, distance: 67.6
click at [1176, 254] on tr "Regular size Dog Bath and Brush (35 lbs or less) Isaac 55 0 0 0 10% off 15% off…" at bounding box center [1055, 250] width 607 height 35
type input "11"
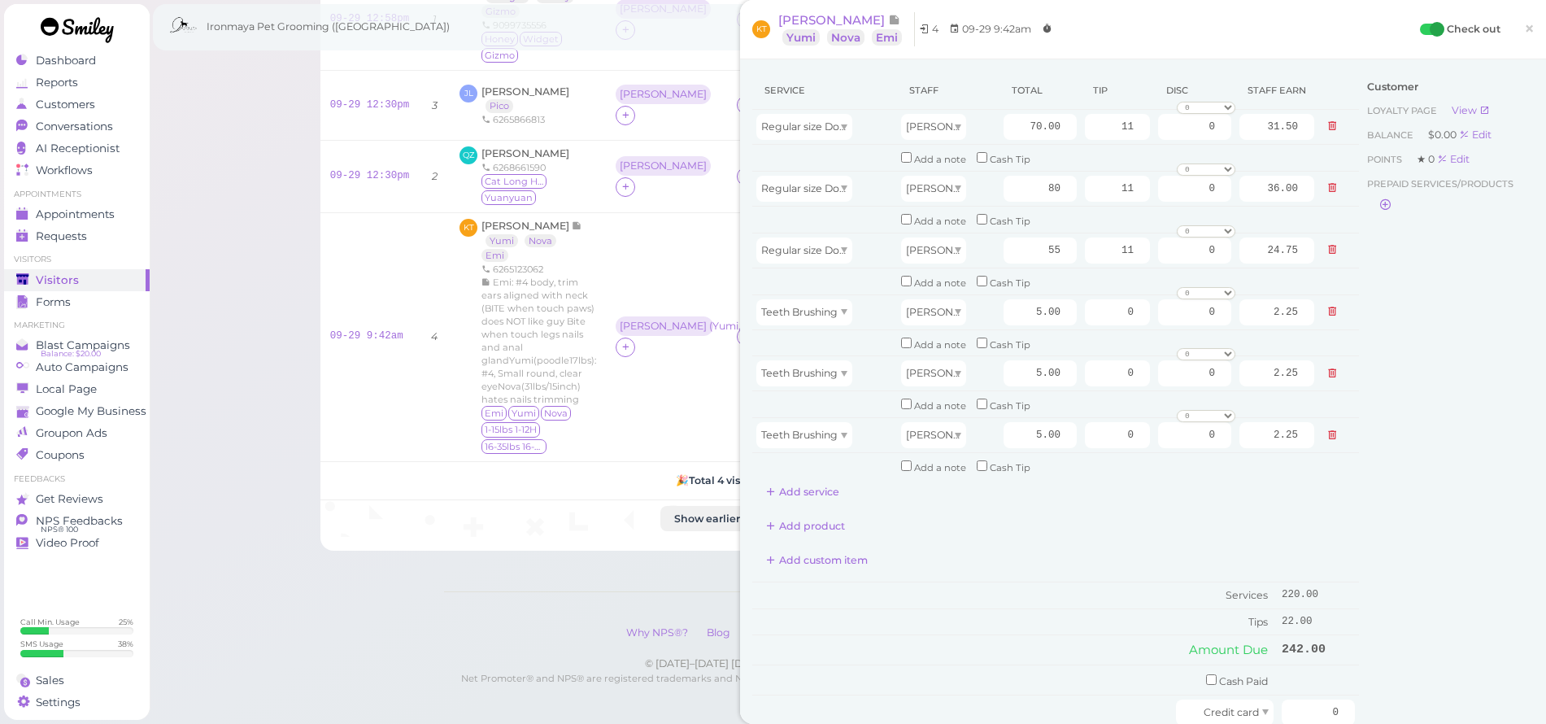
click at [1359, 465] on div "Customer Loyalty page View Balance $0.00 Edit Points ★ 0 Edit Prepaid services/…" at bounding box center [1446, 456] width 175 height 768
drag, startPoint x: 1295, startPoint y: 685, endPoint x: 1457, endPoint y: 703, distance: 163.7
click at [1457, 703] on div "Service Staff Total Tip Disc Staff earn Regular size Dog Full Grooming (35 lbs …" at bounding box center [1142, 456] width 781 height 768
type input "253"
click at [1456, 612] on div "Customer Loyalty page View Balance $0.00 Edit Points ★ 0 Edit Prepaid services/…" at bounding box center [1446, 456] width 175 height 768
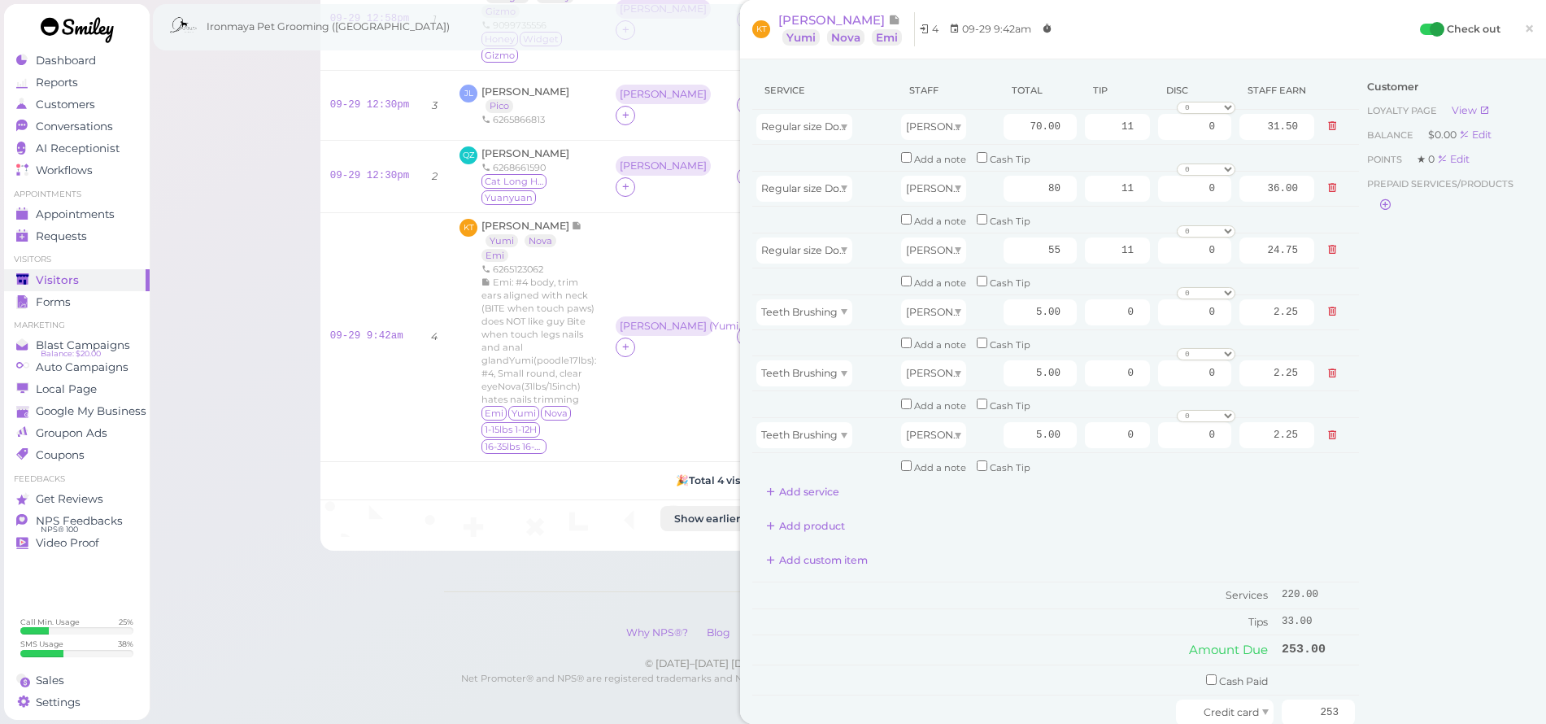
scroll to position [344, 0]
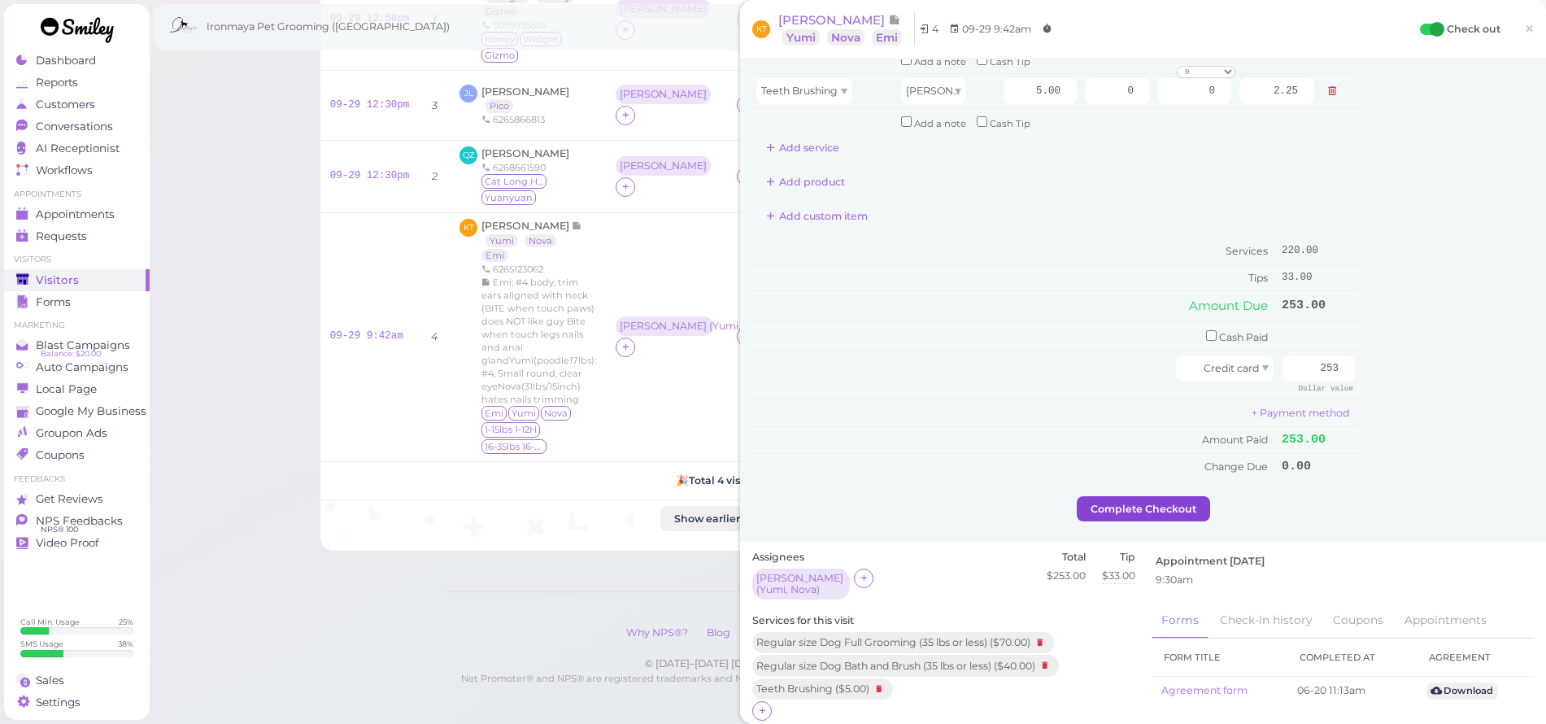
click at [1144, 496] on button "Complete Checkout" at bounding box center [1143, 509] width 133 height 26
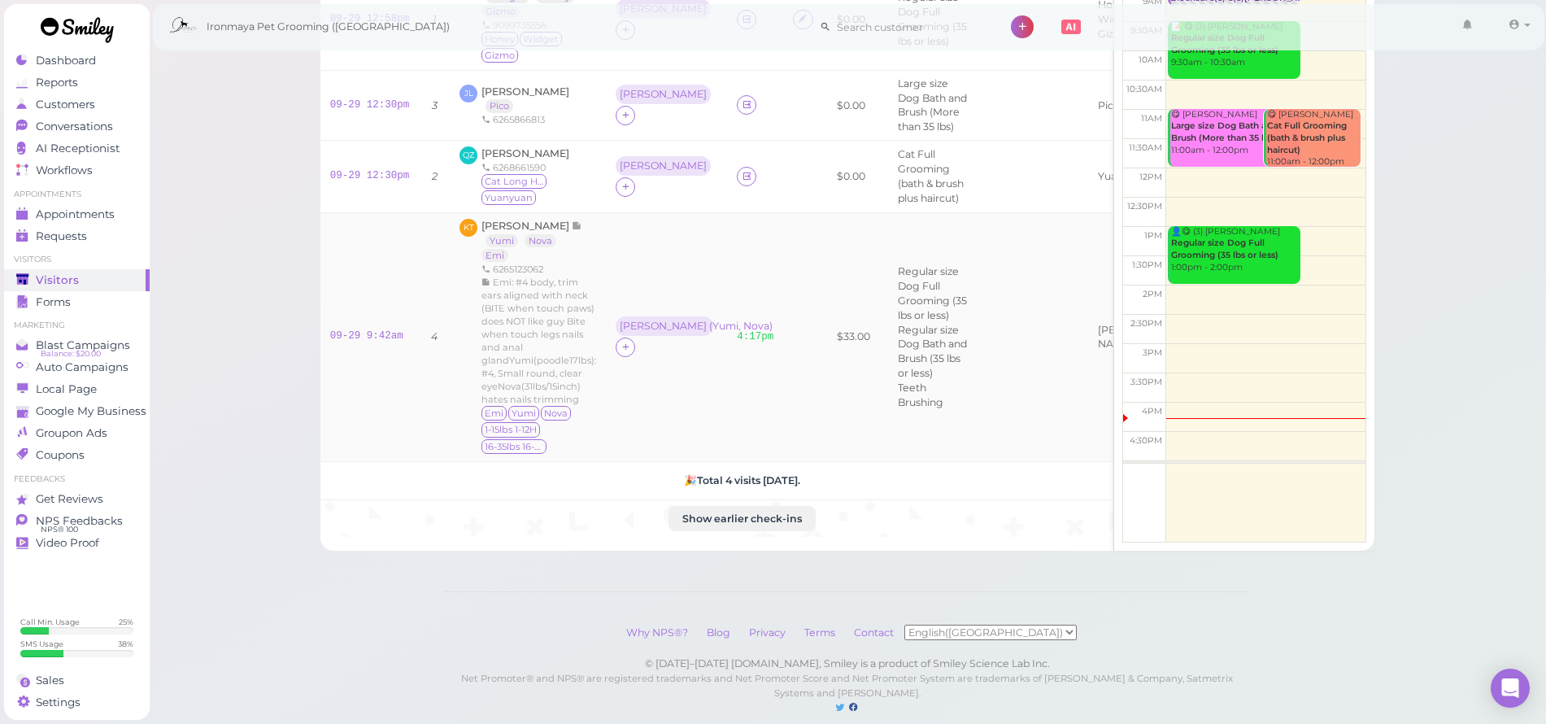
scroll to position [137, 0]
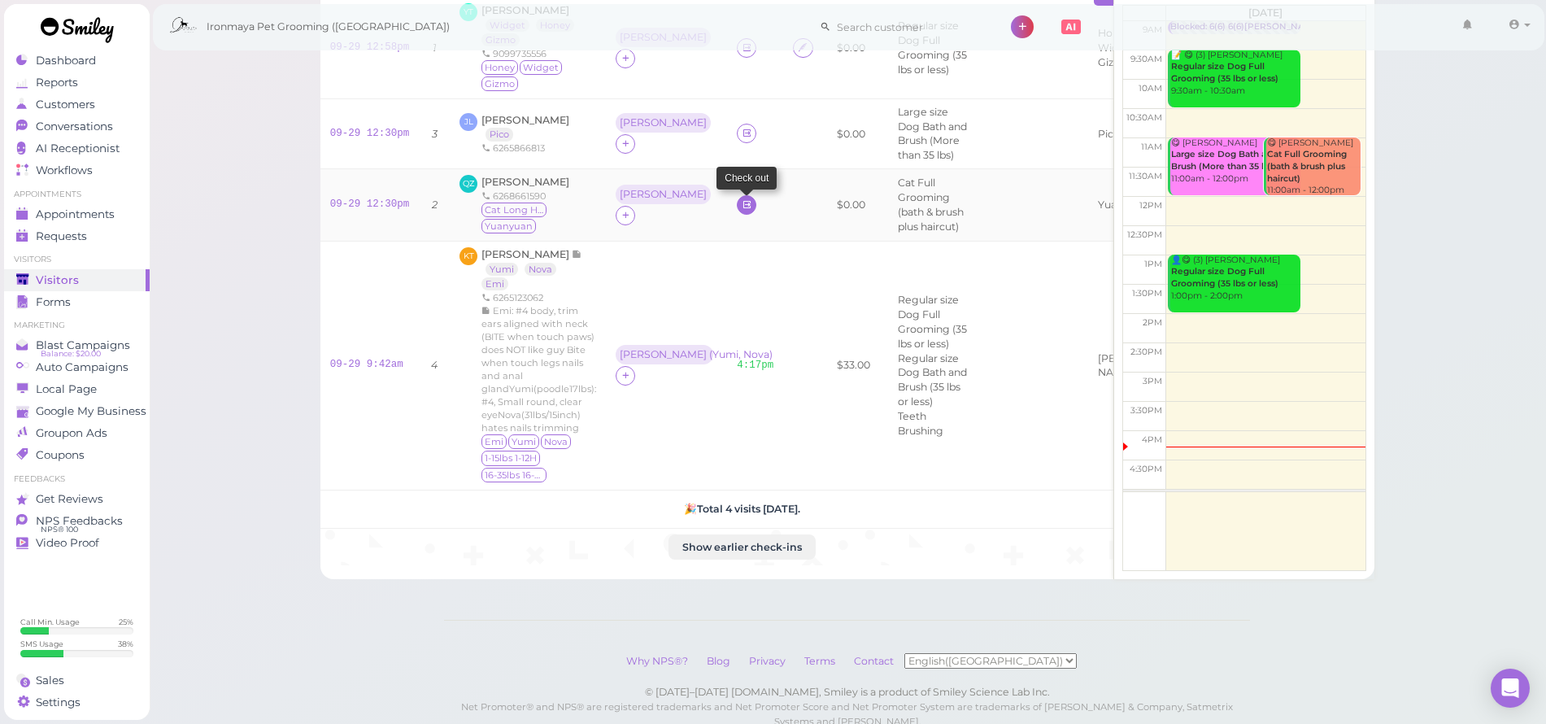
click at [737, 202] on link at bounding box center [747, 205] width 20 height 20
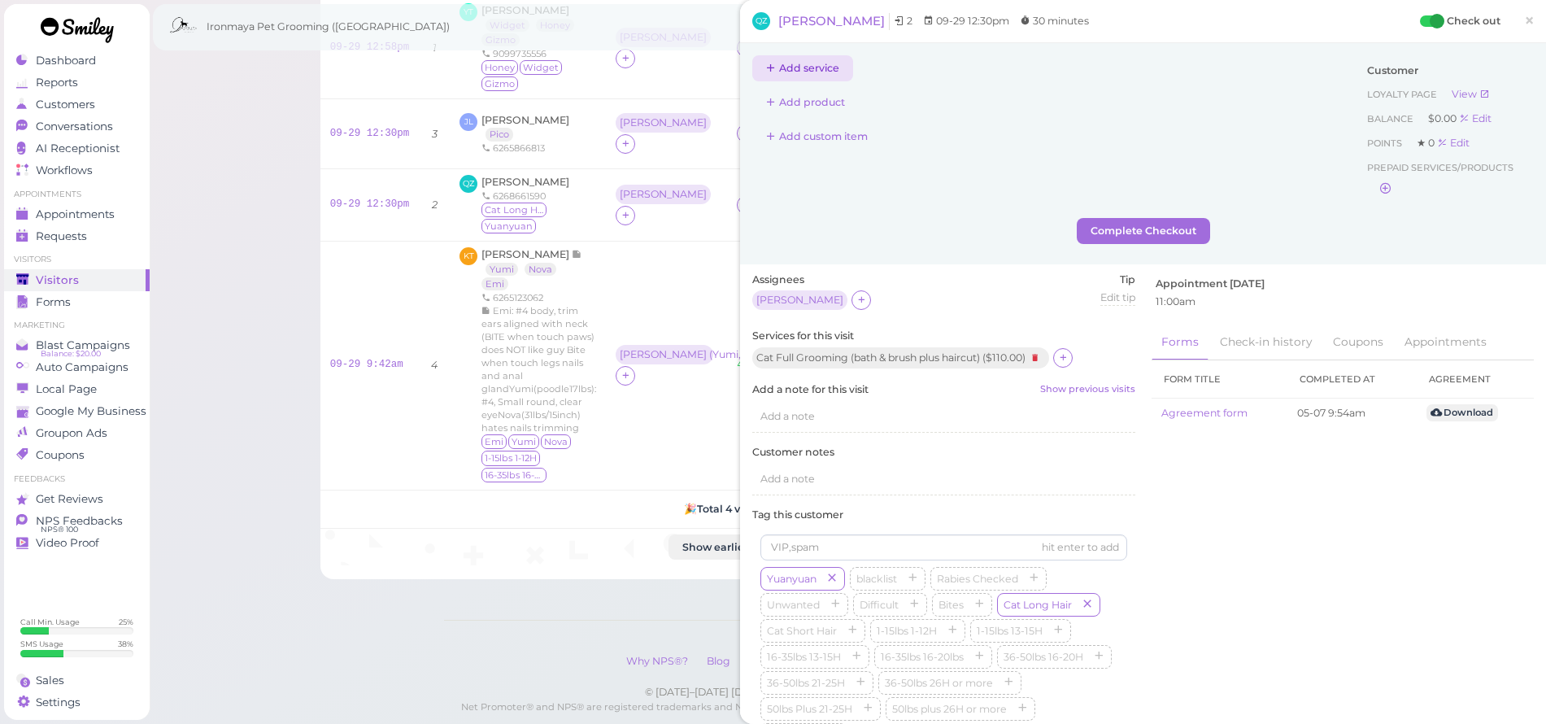
click at [810, 67] on button "Add service" at bounding box center [802, 68] width 101 height 26
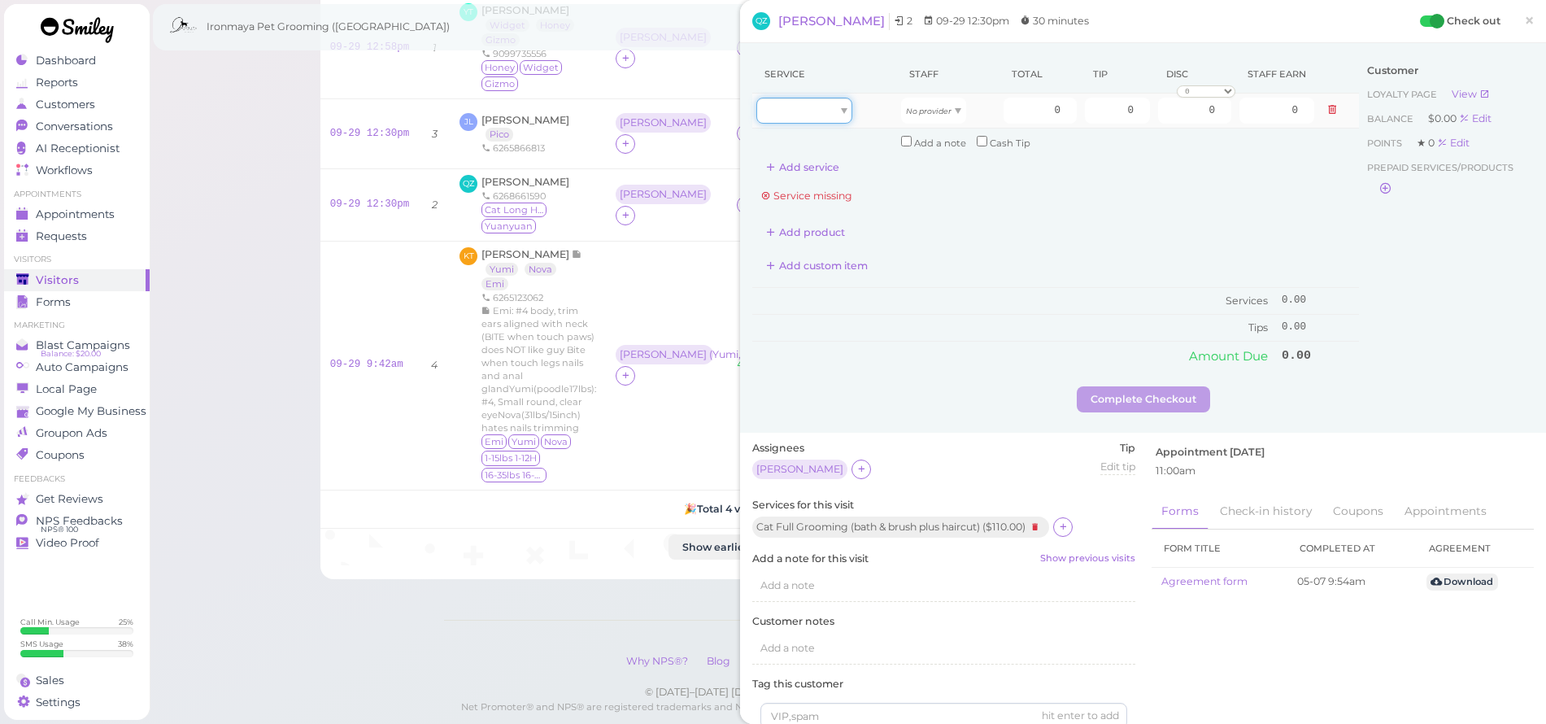
click at [796, 111] on div at bounding box center [804, 111] width 96 height 26
type input "110.00"
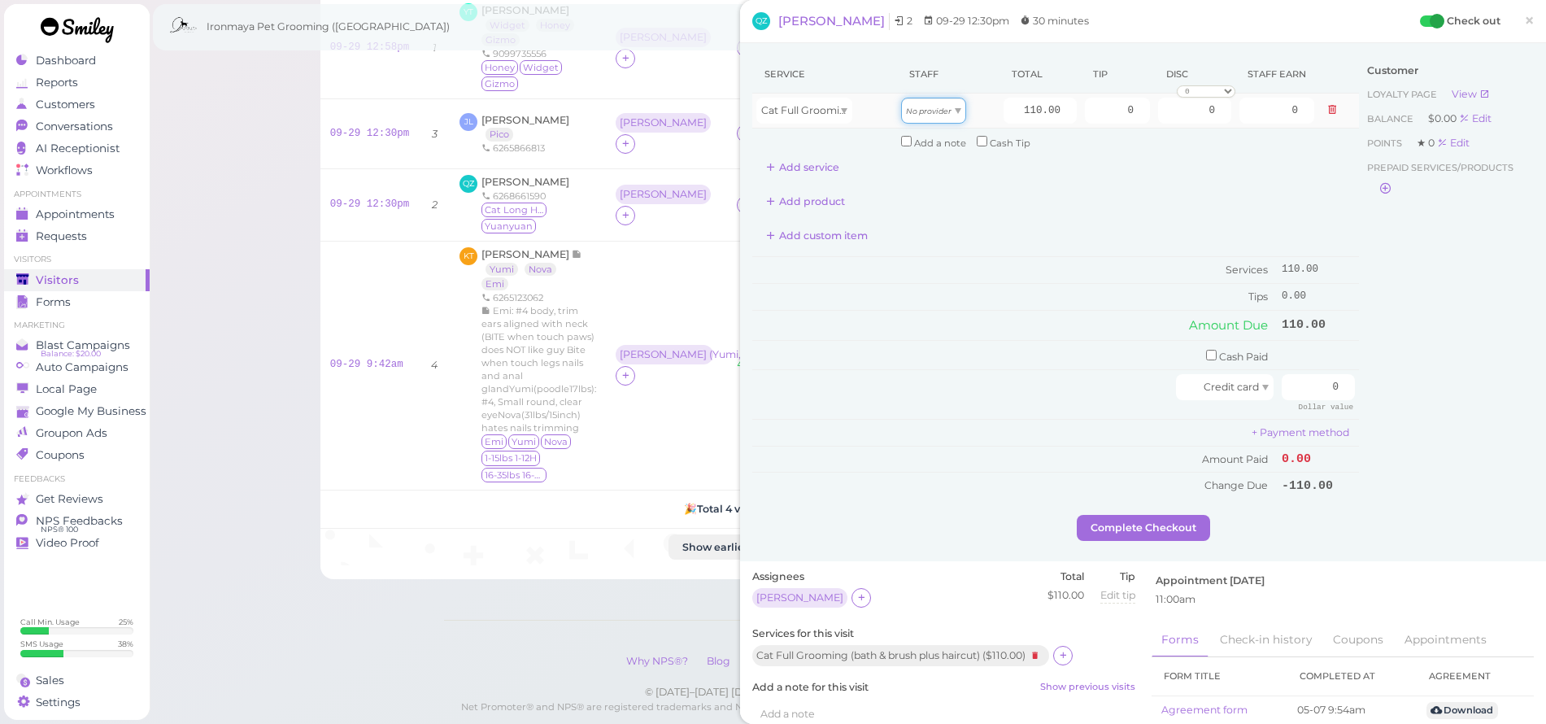
click at [936, 110] on icon "No provider" at bounding box center [929, 111] width 46 height 9
drag, startPoint x: 934, startPoint y: 144, endPoint x: 946, endPoint y: 139, distance: 12.4
type input "49.50"
drag, startPoint x: 1116, startPoint y: 110, endPoint x: 1138, endPoint y: 125, distance: 26.8
click at [1138, 119] on td "0" at bounding box center [1117, 111] width 73 height 35
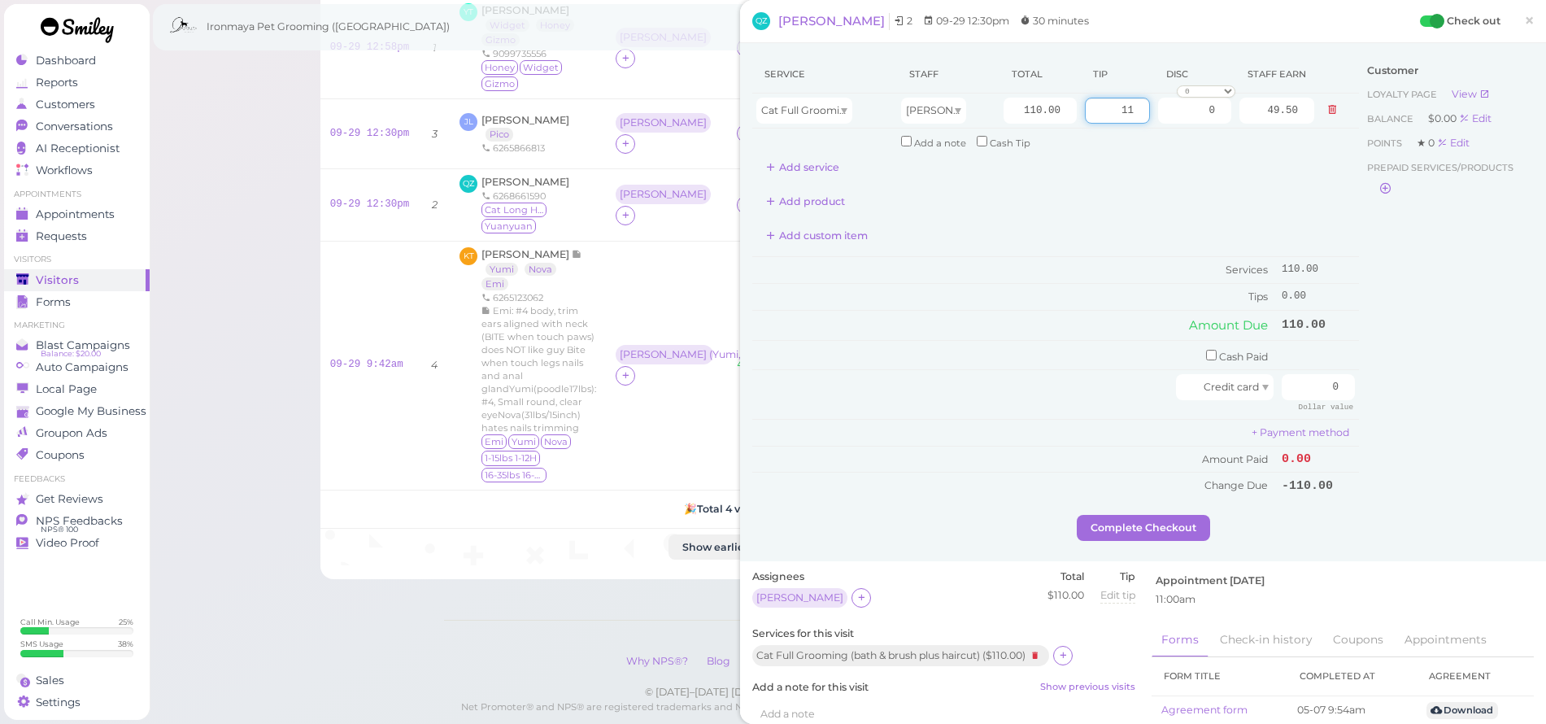
type input "11"
drag, startPoint x: 1195, startPoint y: 192, endPoint x: 1199, endPoint y: 202, distance: 11.3
click at [1195, 195] on div "Add product" at bounding box center [1055, 202] width 607 height 26
drag, startPoint x: 1291, startPoint y: 355, endPoint x: 1334, endPoint y: 383, distance: 51.9
click at [1341, 385] on tbody "Cash Paid Credit card 0 Dollar value + Payment method Amount Paid 0.00 Change D…" at bounding box center [1055, 419] width 607 height 159
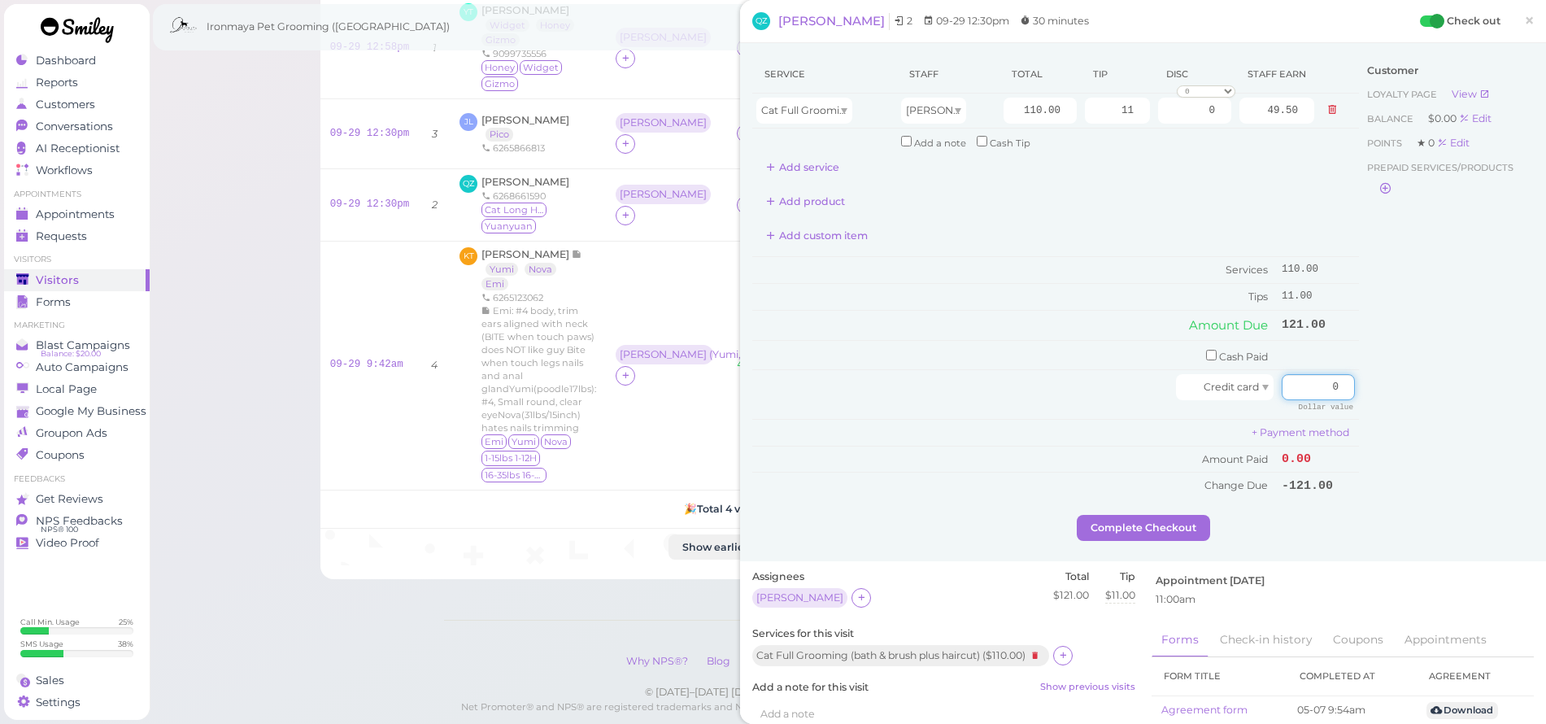
drag, startPoint x: 1304, startPoint y: 373, endPoint x: 1379, endPoint y: 383, distance: 76.3
click at [1380, 384] on div "Service Staff Total Tip Disc Staff earn Cat Full Grooming (bath & brush plus ha…" at bounding box center [1142, 284] width 781 height 459
type input "121"
click at [1363, 413] on div "Customer Loyalty page View Balance $0.00 Edit Points ★ 0 Edit Prepaid services/…" at bounding box center [1446, 284] width 175 height 459
click at [1181, 515] on button "Complete Checkout" at bounding box center [1143, 528] width 133 height 26
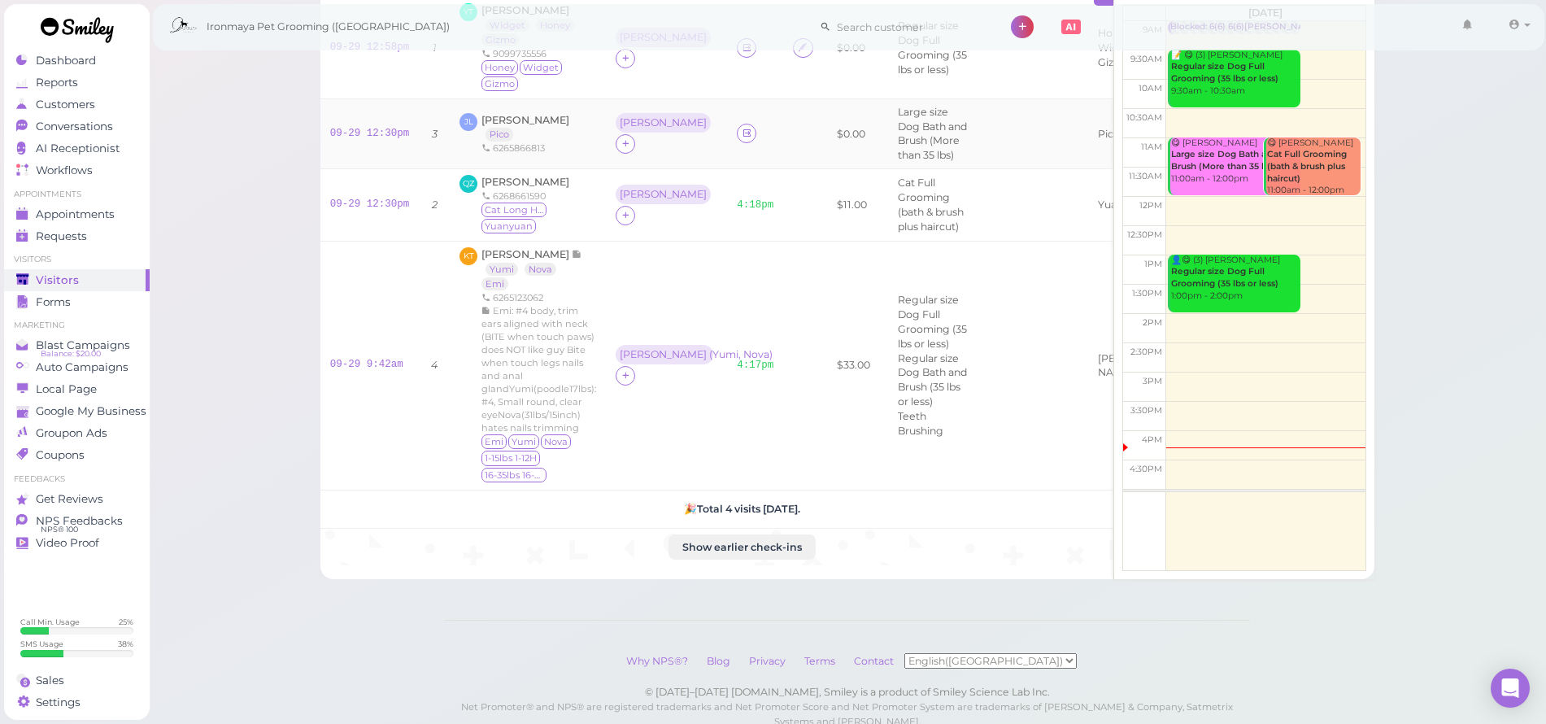
scroll to position [118, 0]
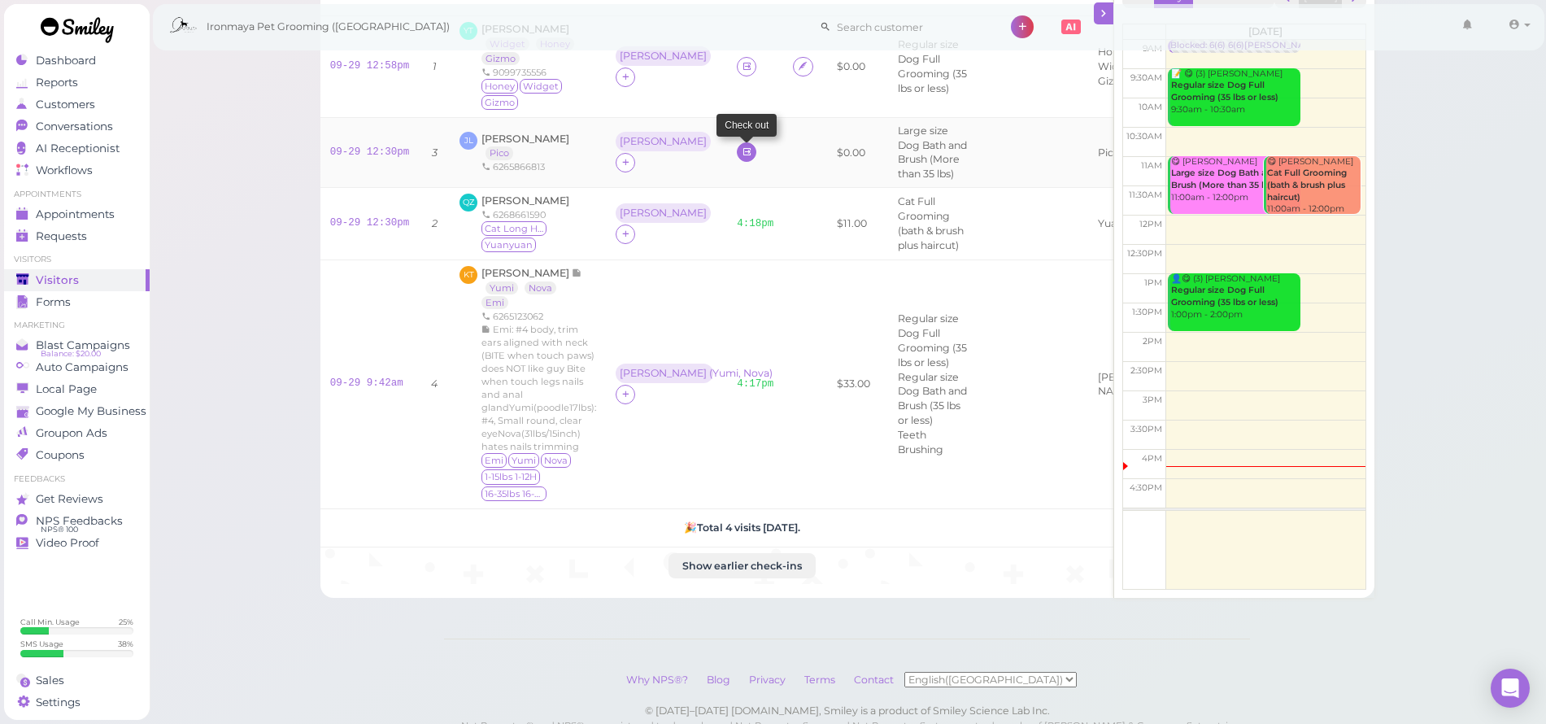
click at [737, 147] on link at bounding box center [747, 152] width 20 height 20
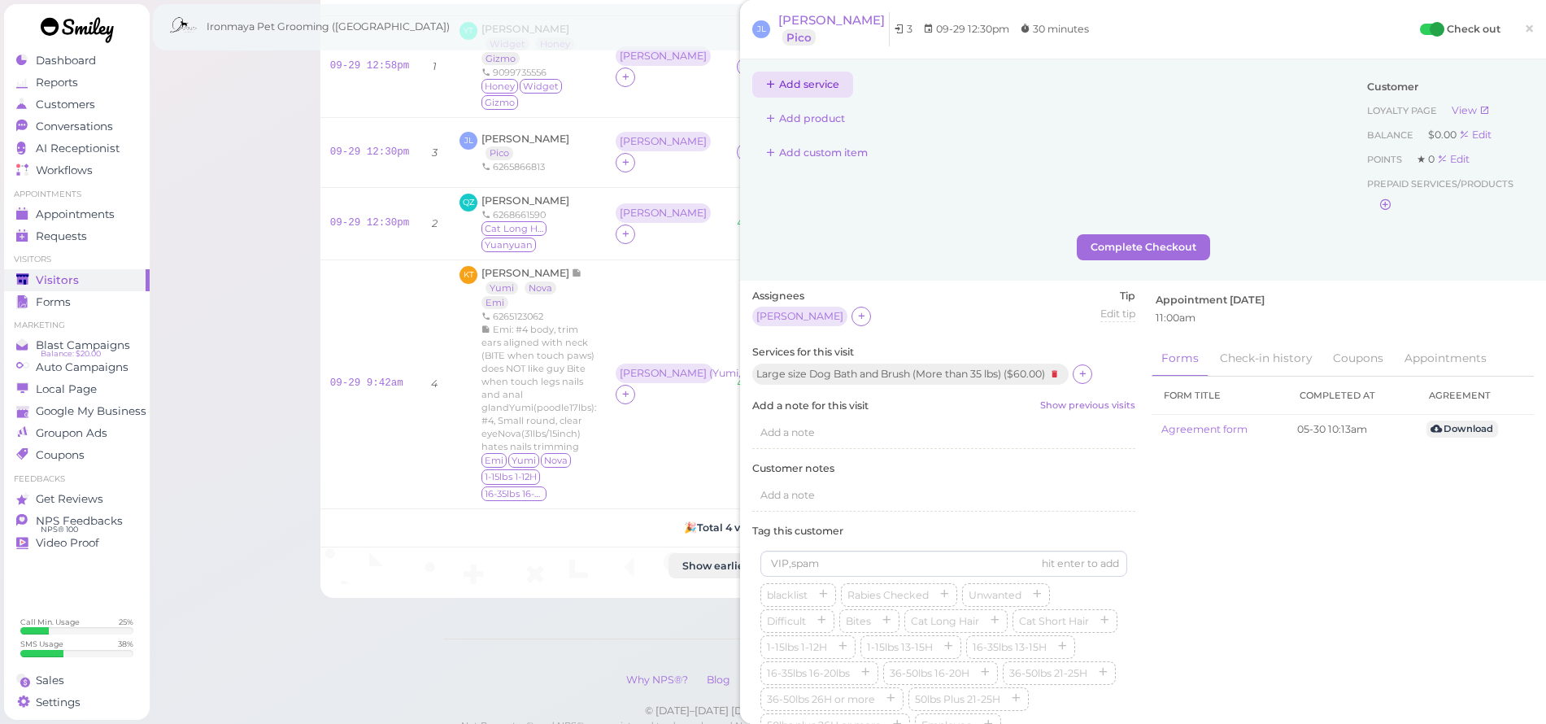
click at [783, 81] on button "Add service" at bounding box center [802, 85] width 101 height 26
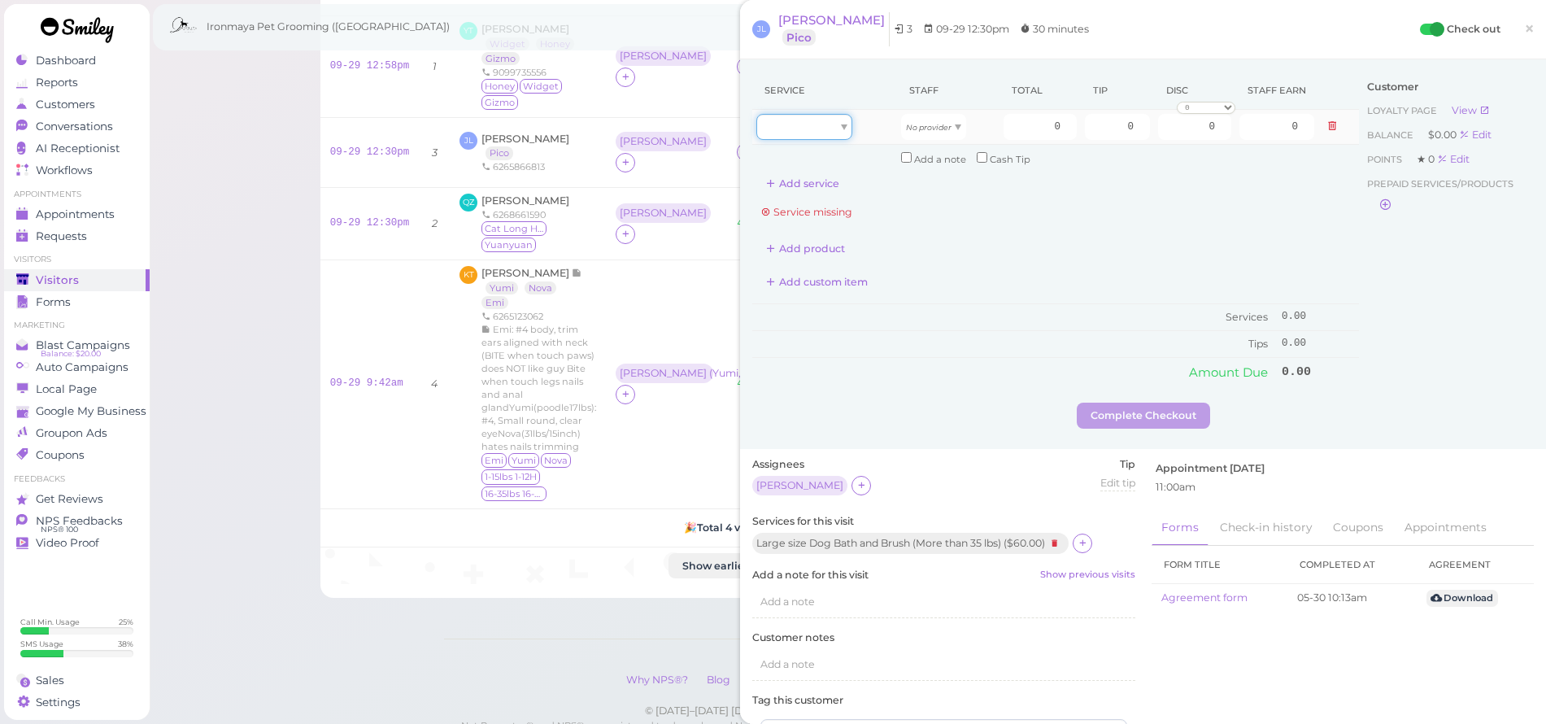
click at [814, 129] on div at bounding box center [804, 127] width 96 height 26
type input "60.00"
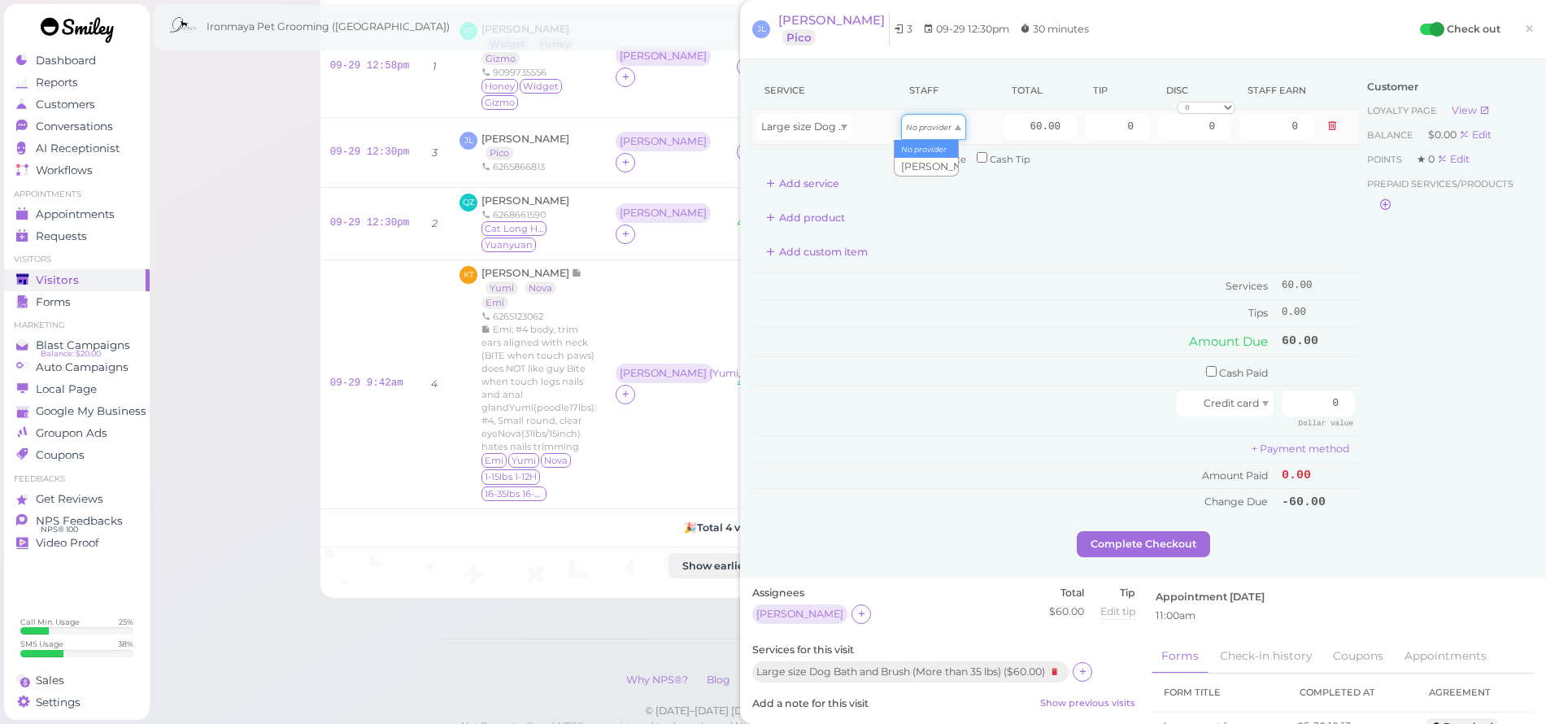
drag, startPoint x: 900, startPoint y: 119, endPoint x: 916, endPoint y: 129, distance: 18.7
click at [913, 126] on div "No provider" at bounding box center [933, 127] width 65 height 26
type input "27.00"
drag, startPoint x: 992, startPoint y: 121, endPoint x: 1129, endPoint y: 155, distance: 140.8
click at [1129, 155] on tbody "Large size Dog Bath and Brush (More than 35 lbs) Isaac 60.00 0 0 0 10% off 15% …" at bounding box center [1055, 140] width 607 height 61
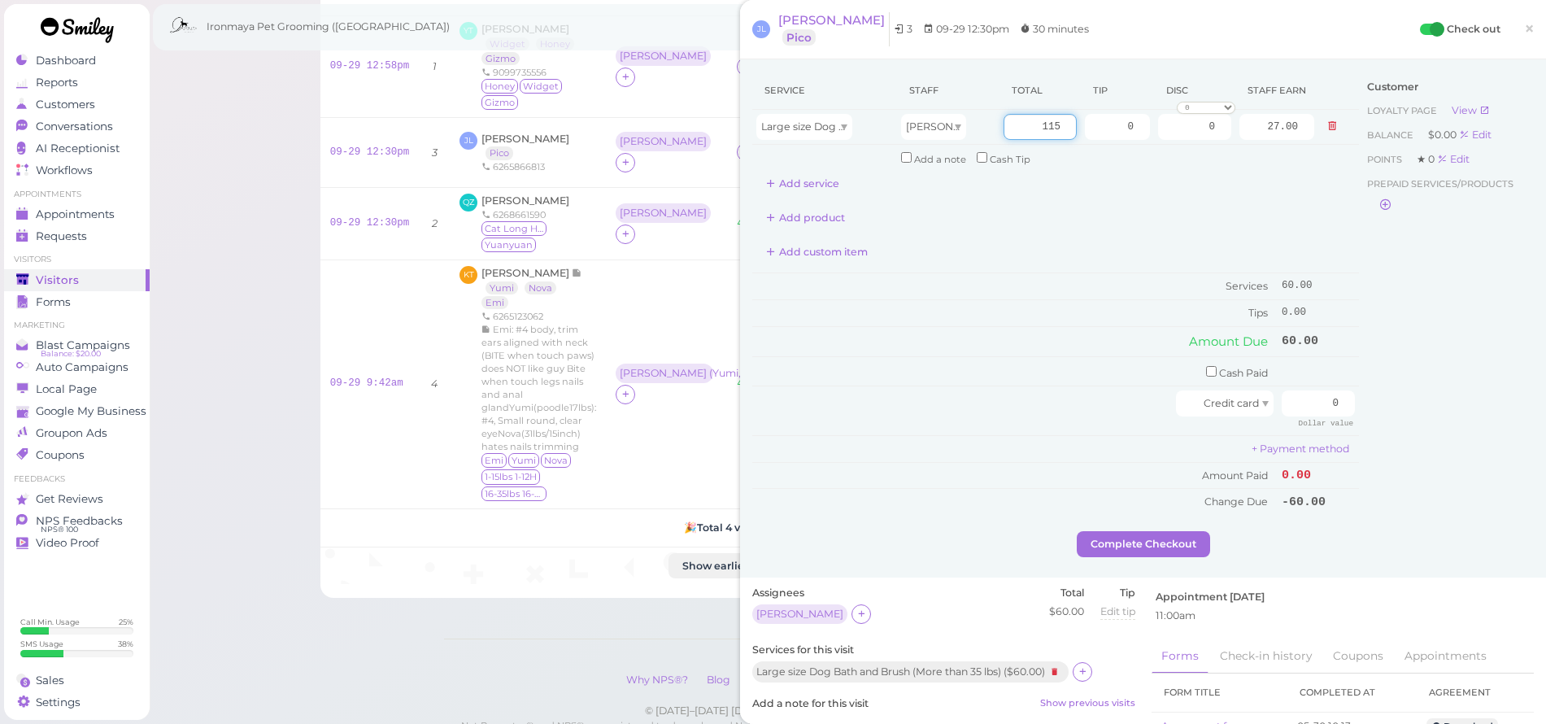
type input "115"
type input "51.75"
click at [1151, 187] on div "Service Staff Total Tip Disc Staff earn Large size Dog Bath and Brush (More tha…" at bounding box center [1055, 134] width 607 height 125
drag, startPoint x: 1102, startPoint y: 129, endPoint x: 1138, endPoint y: 135, distance: 36.2
click at [1138, 135] on td "0" at bounding box center [1117, 127] width 73 height 35
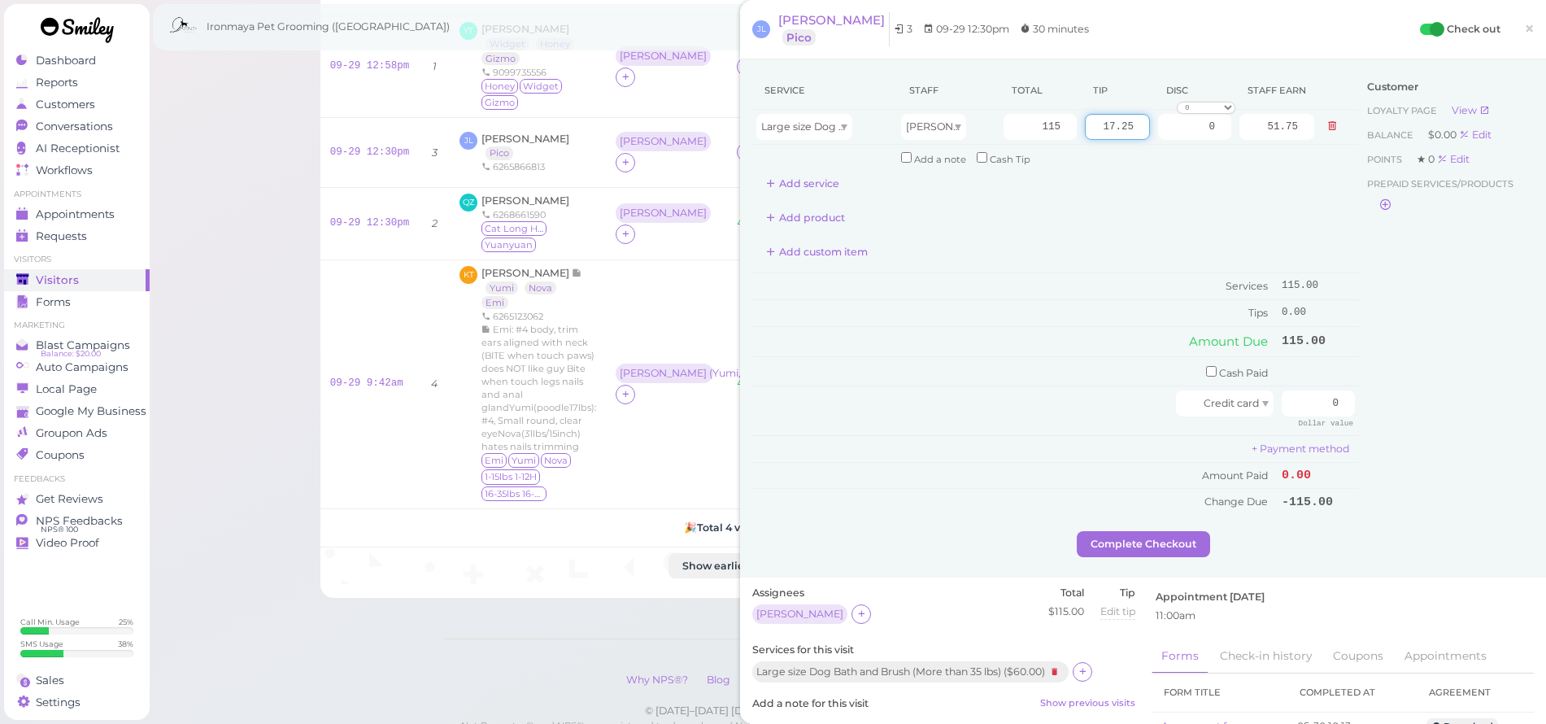
type input "17.25"
click at [1159, 173] on div "Service Staff Total Tip Disc Staff earn Large size Dog Bath and Brush (More tha…" at bounding box center [1055, 134] width 607 height 125
drag, startPoint x: 1306, startPoint y: 390, endPoint x: 1380, endPoint y: 398, distance: 74.4
click at [1380, 398] on div "Service Staff Total Tip Disc Staff earn Large size Dog Bath and Brush (More tha…" at bounding box center [1142, 301] width 781 height 459
type input "132.25"
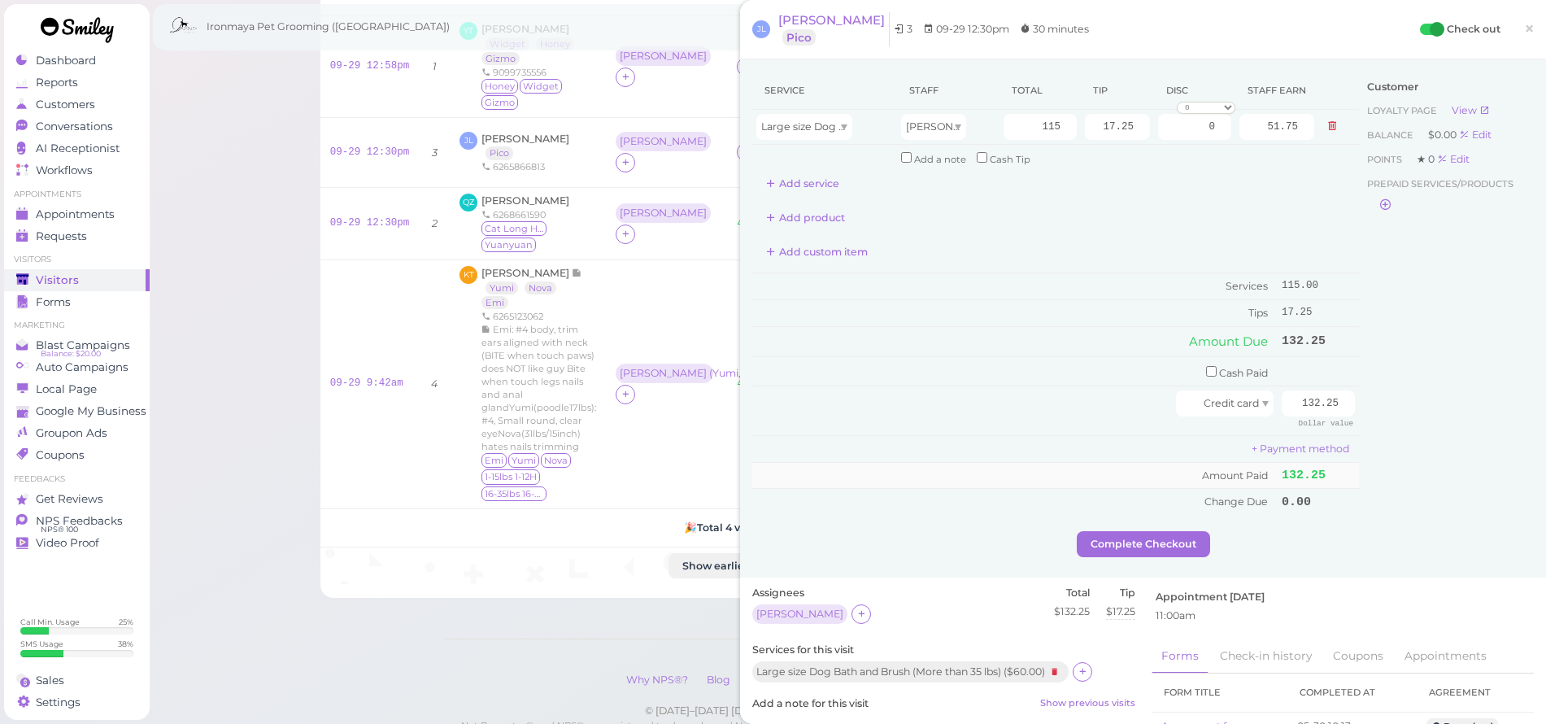
drag, startPoint x: 1412, startPoint y: 375, endPoint x: 1343, endPoint y: 455, distance: 105.5
click at [1412, 375] on div "Customer Loyalty page View Balance $0.00 Edit Points ★ 0 Edit Prepaid services/…" at bounding box center [1446, 301] width 175 height 459
click at [1118, 533] on button "Complete Checkout" at bounding box center [1143, 544] width 133 height 26
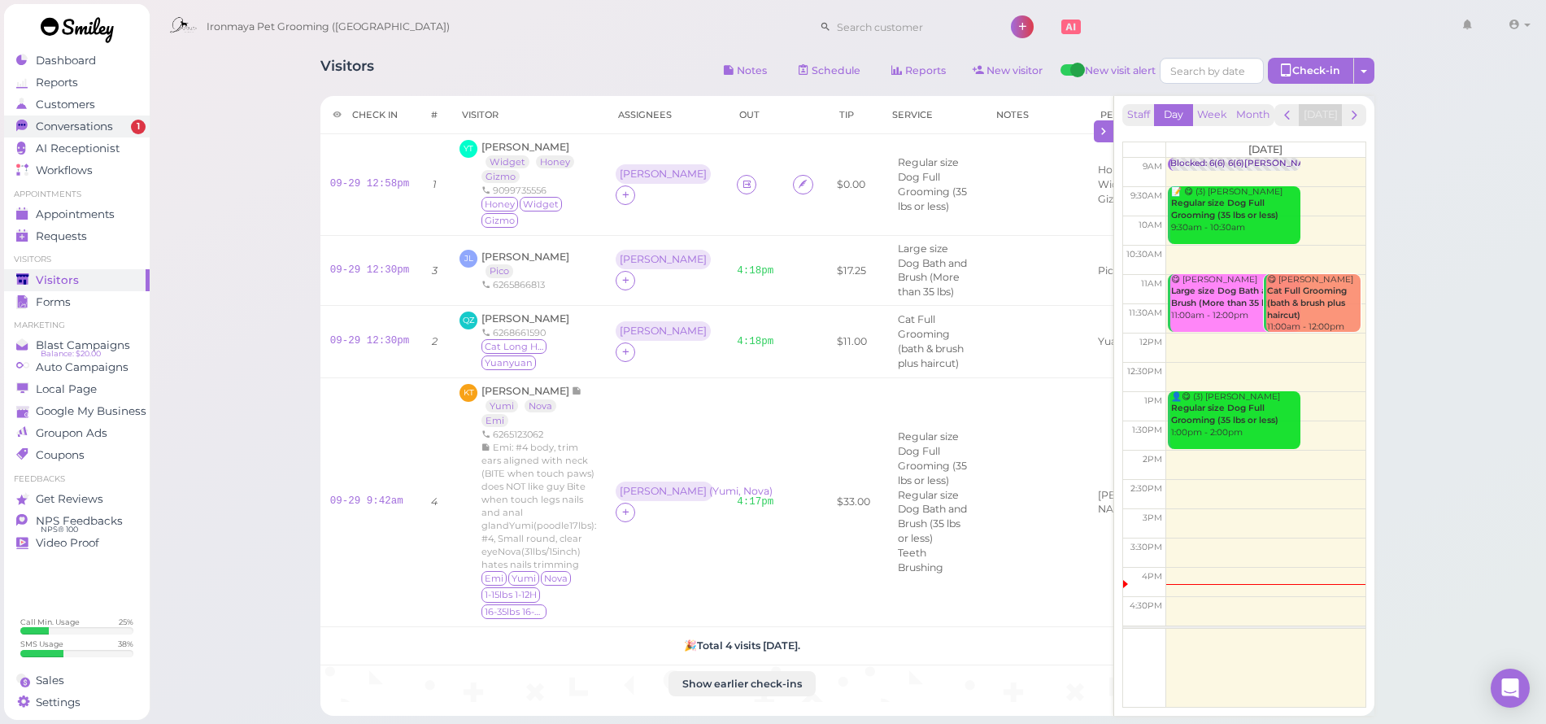
click at [111, 125] on span "Conversations" at bounding box center [74, 127] width 77 height 14
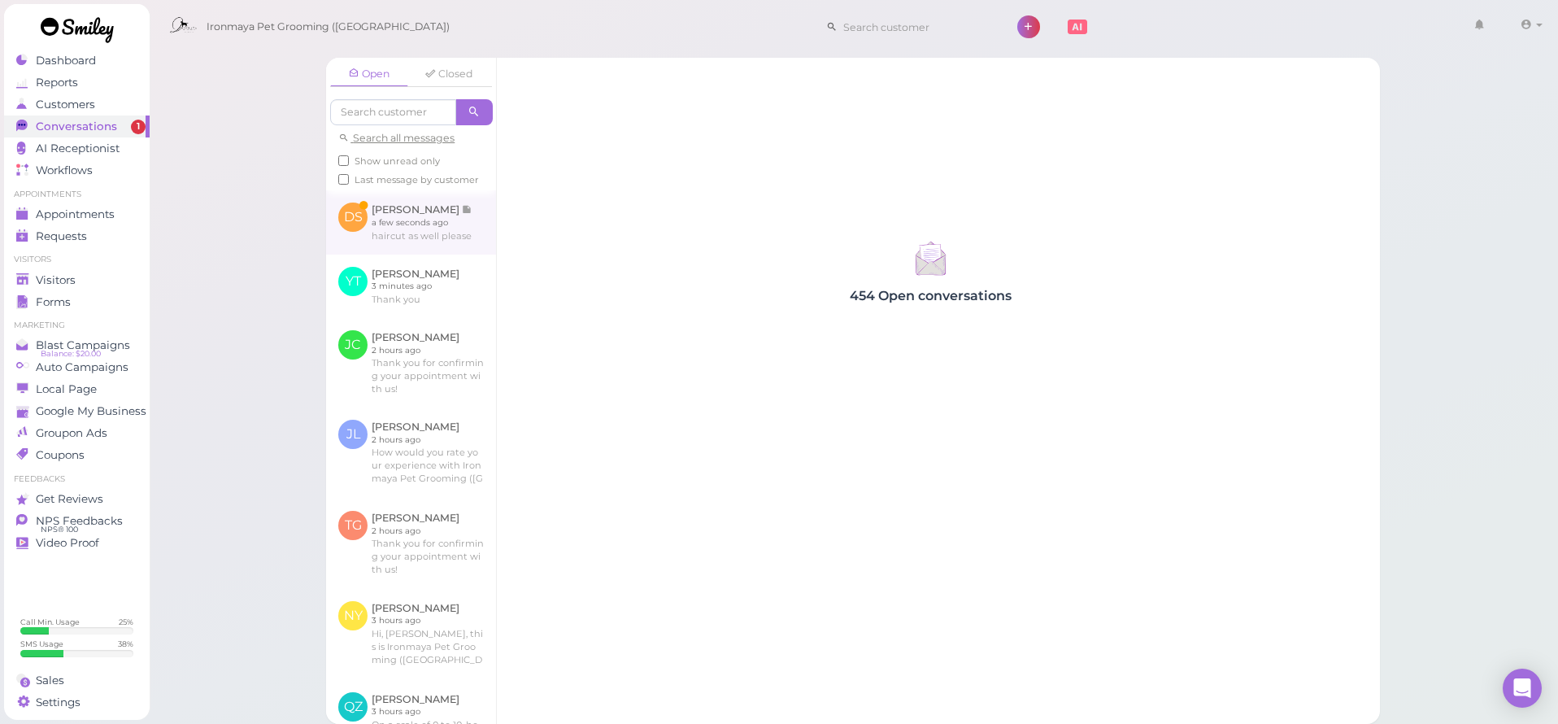
click at [369, 224] on link at bounding box center [411, 221] width 170 height 63
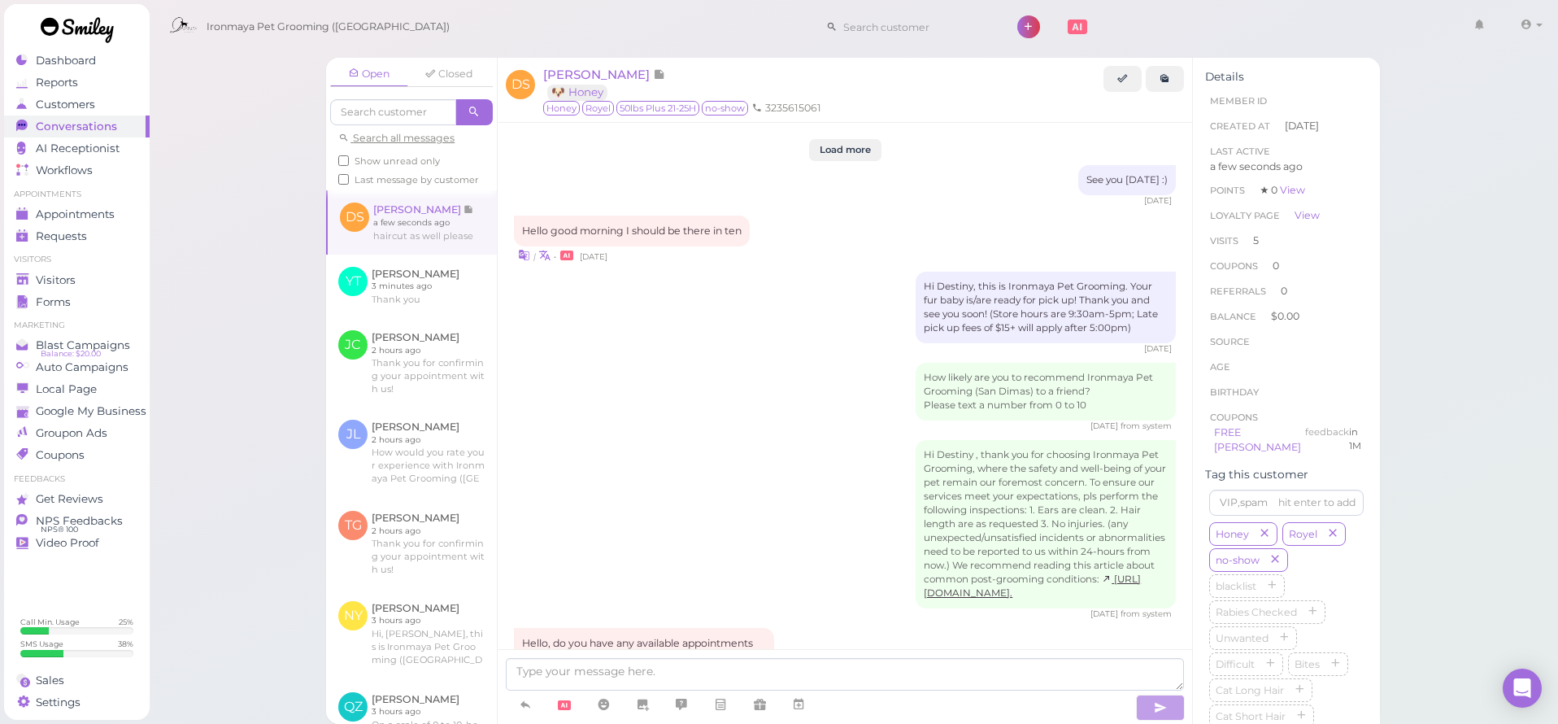
scroll to position [1896, 0]
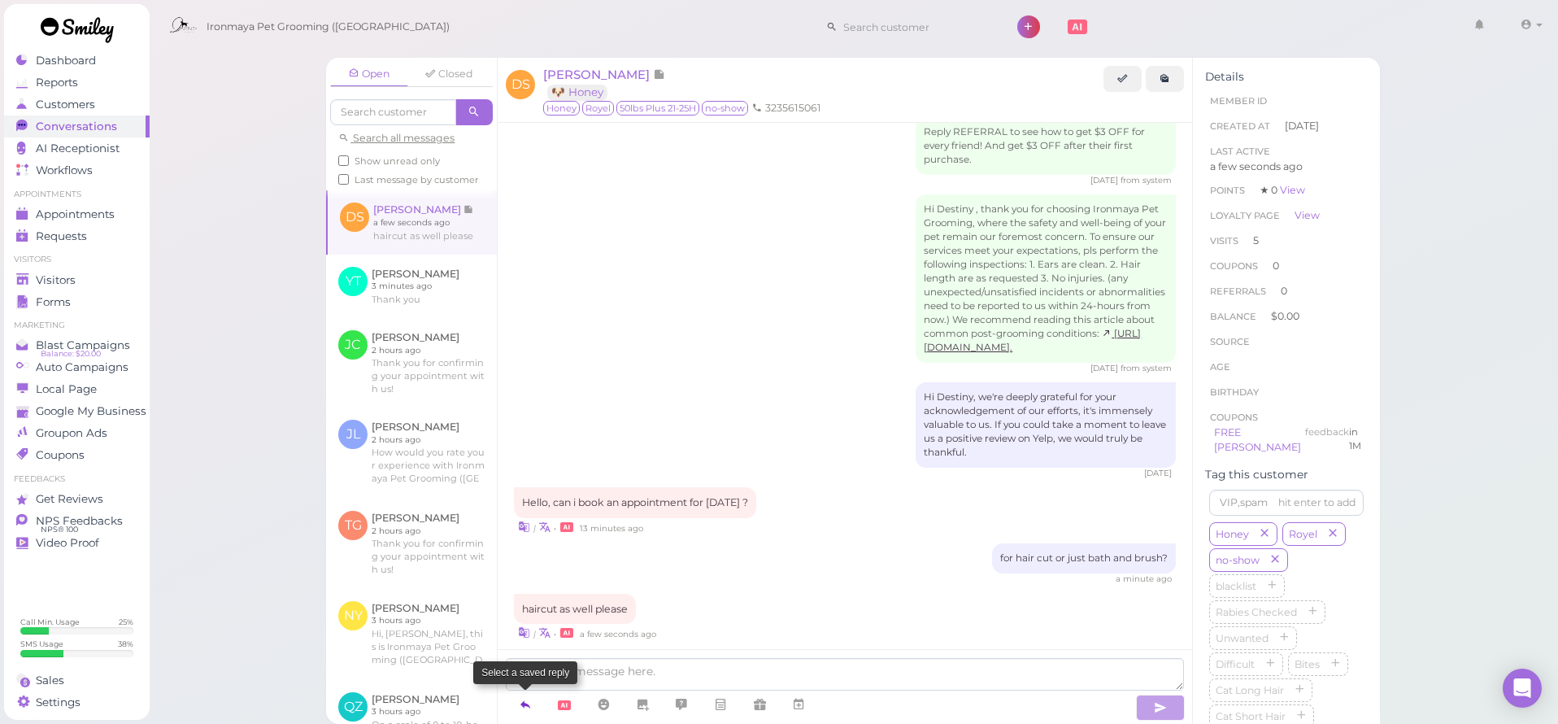
click at [526, 703] on icon at bounding box center [525, 704] width 13 height 16
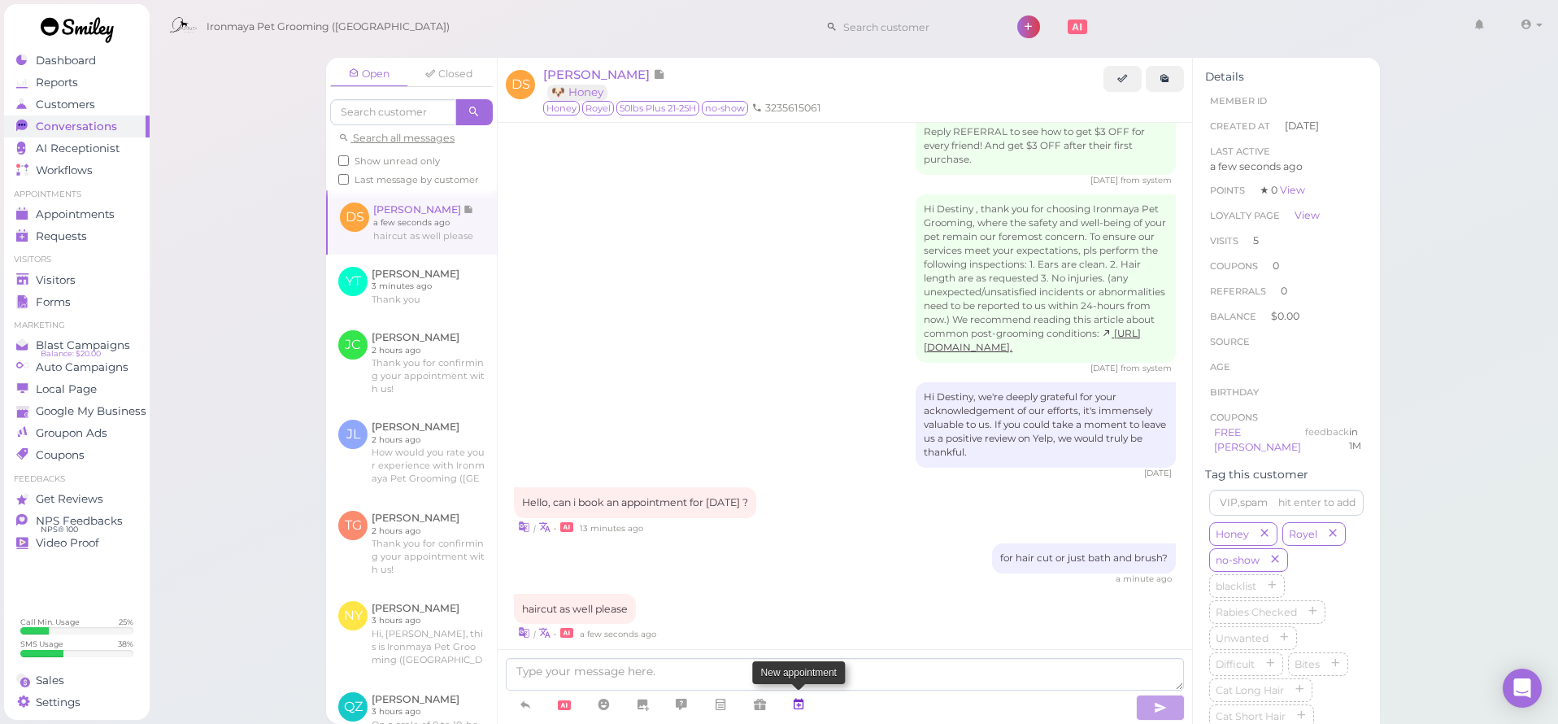
click at [799, 700] on icon at bounding box center [798, 704] width 13 height 16
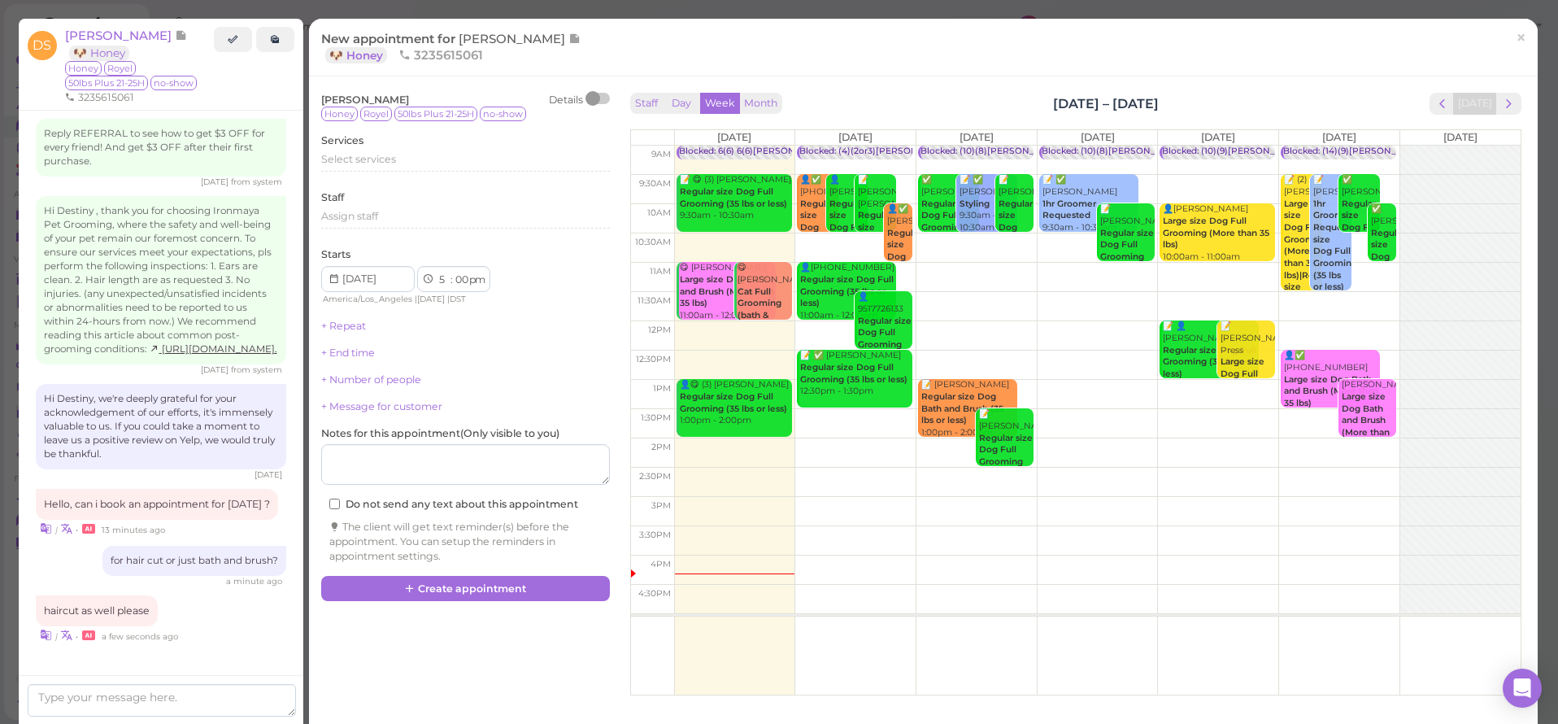
click at [239, 537] on div "| • 13 minutes ago" at bounding box center [161, 528] width 250 height 17
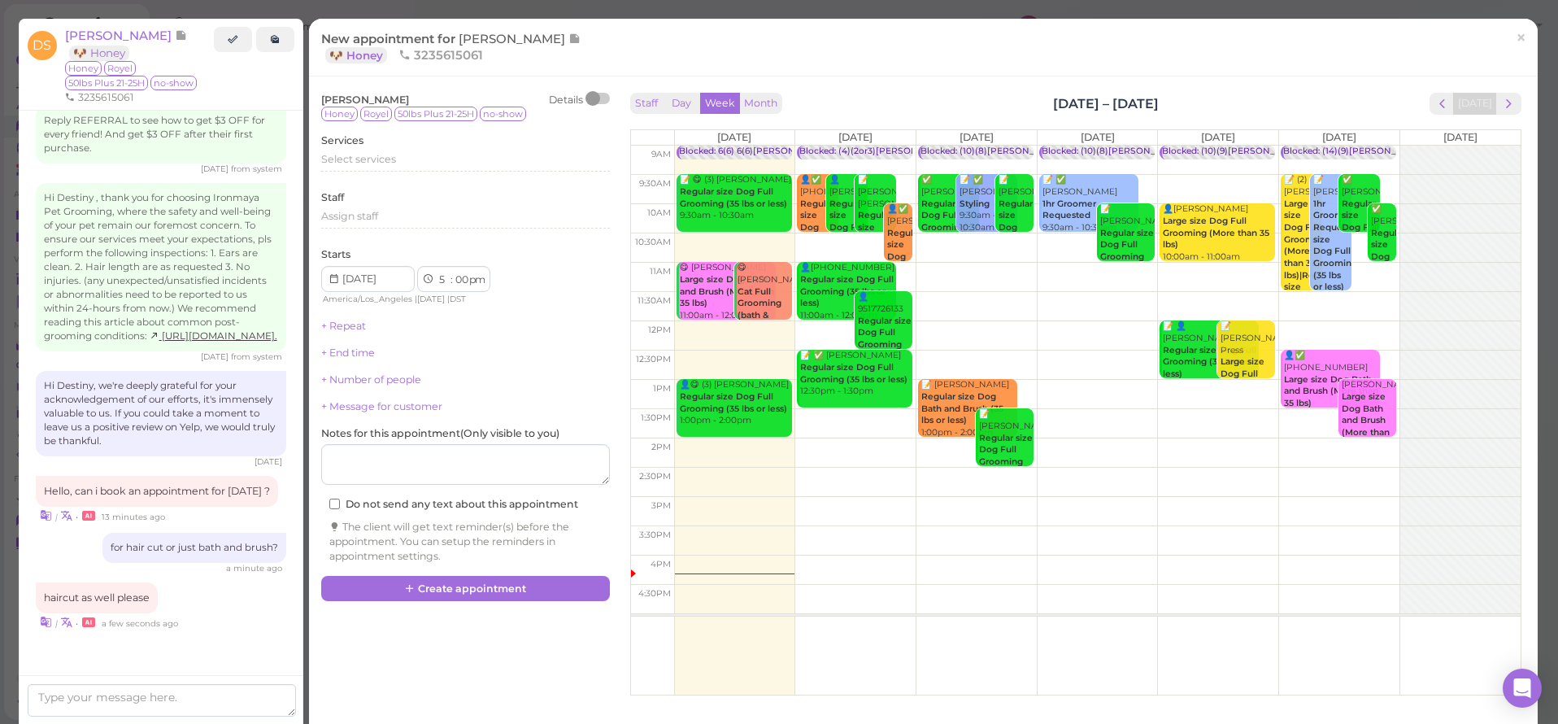
scroll to position [1976, 0]
click at [1501, 100] on span "next" at bounding box center [1508, 103] width 15 height 15
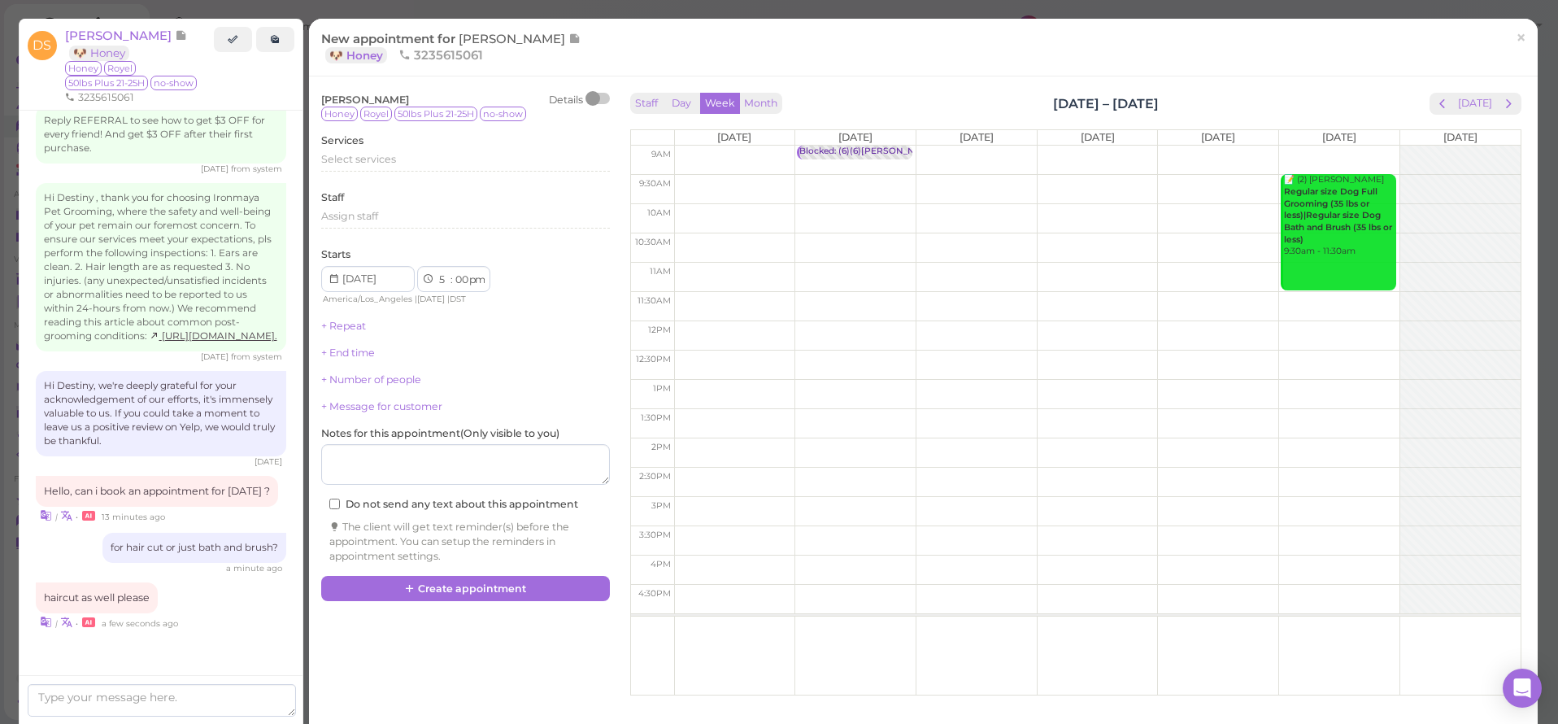
click at [1264, 179] on td at bounding box center [1097, 189] width 847 height 29
type input "2025-10-10"
select select "9"
select select "30"
select select "am"
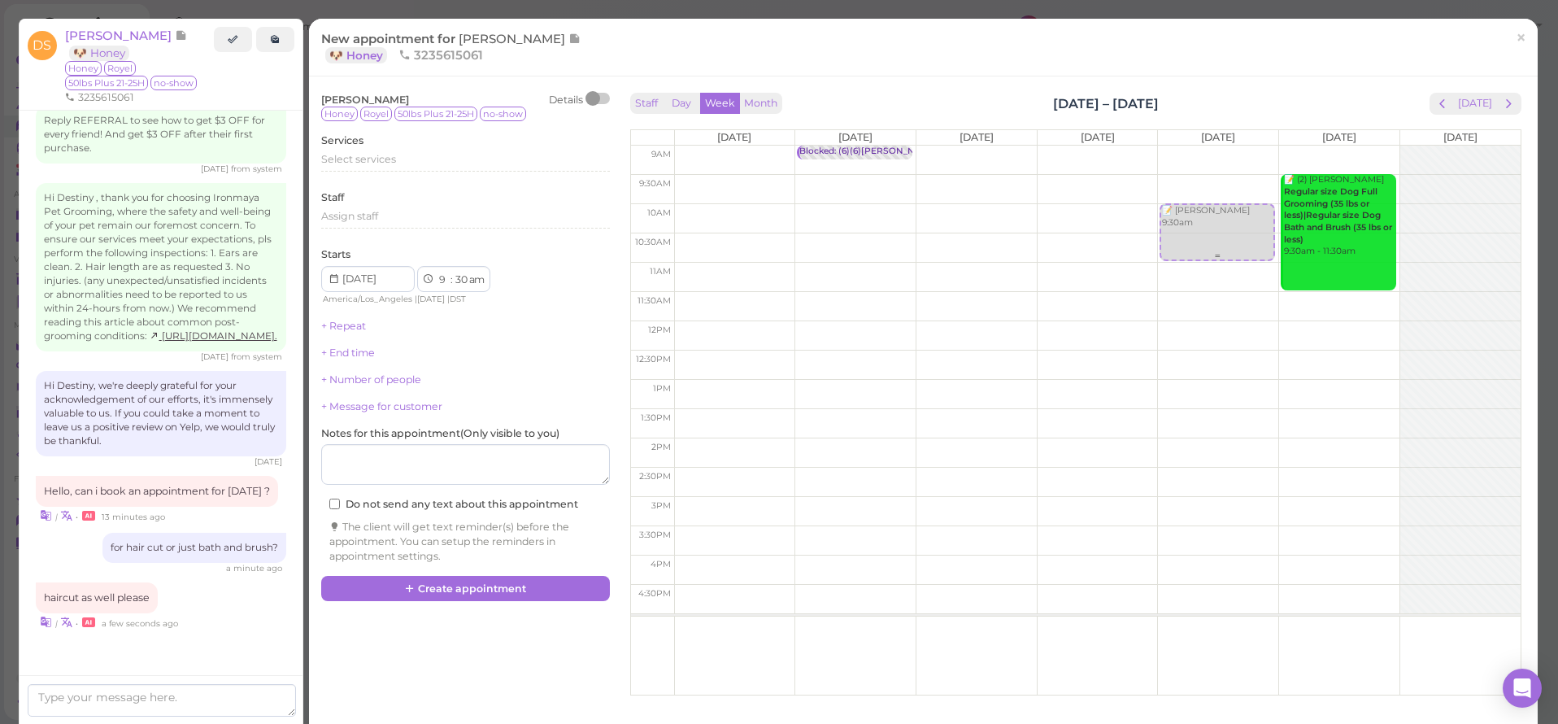
drag, startPoint x: 1204, startPoint y: 202, endPoint x: 1209, endPoint y: 238, distance: 36.2
click at [1209, 146] on div "📝 Destiny Sanchez 9:30am 📝 Destiny Sanchez 9:30am" at bounding box center [1218, 146] width 120 height 0
select select "10"
select select "00"
click at [402, 164] on div "Select services" at bounding box center [465, 159] width 289 height 15
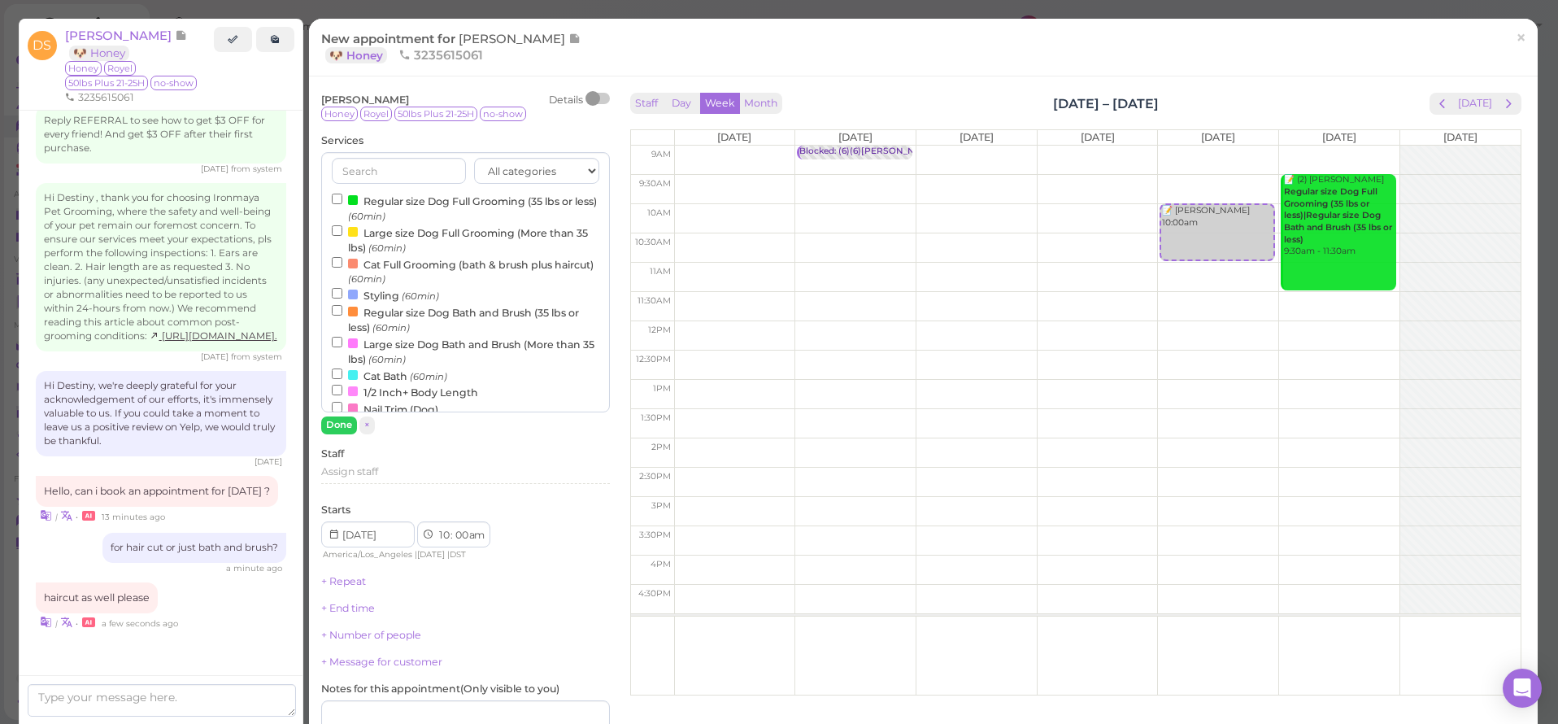
click at [373, 232] on label "Large size Dog Full Grooming (More than 35 lbs) (60min)" at bounding box center [466, 240] width 268 height 32
click at [342, 232] on input "Large size Dog Full Grooming (More than 35 lbs) (60min)" at bounding box center [337, 230] width 11 height 11
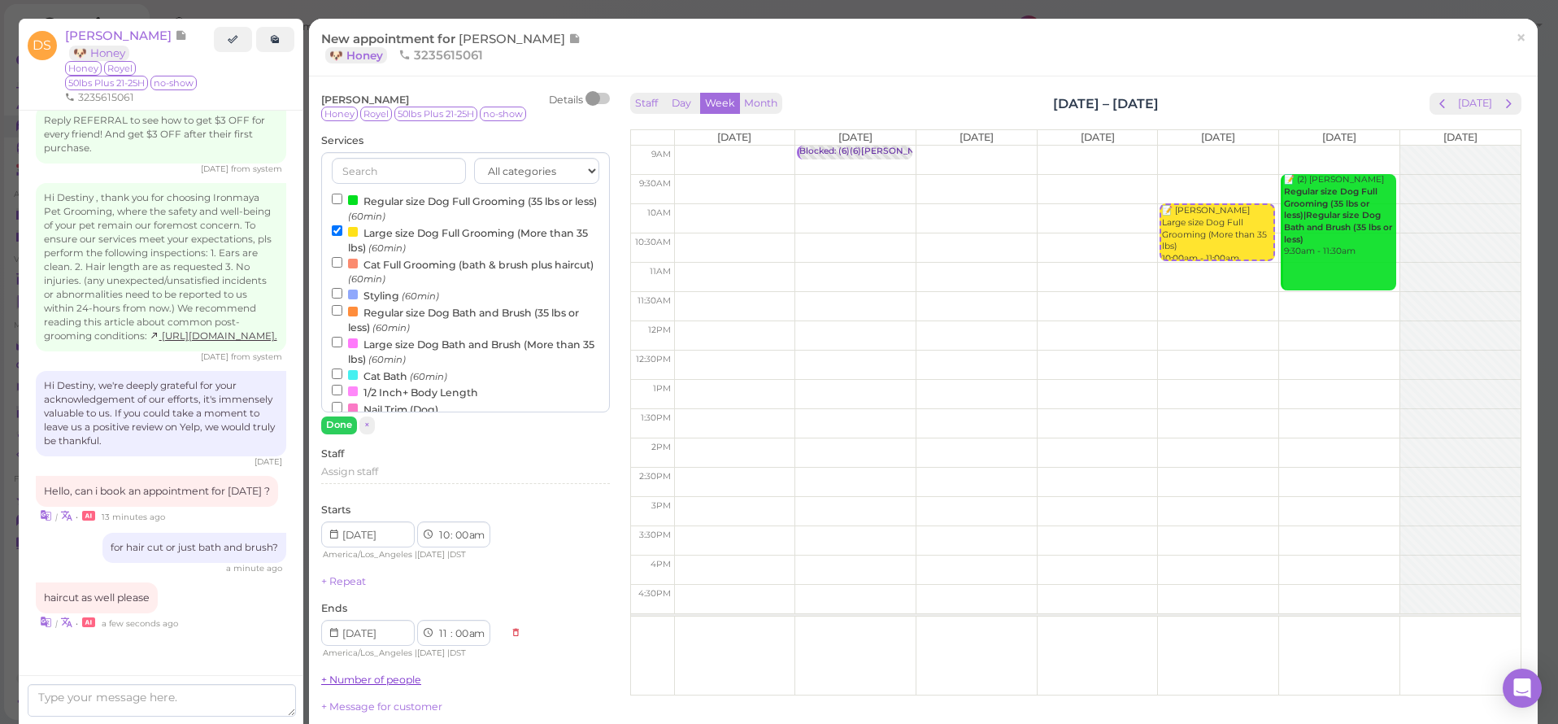
click at [343, 422] on button "Done" at bounding box center [339, 424] width 36 height 17
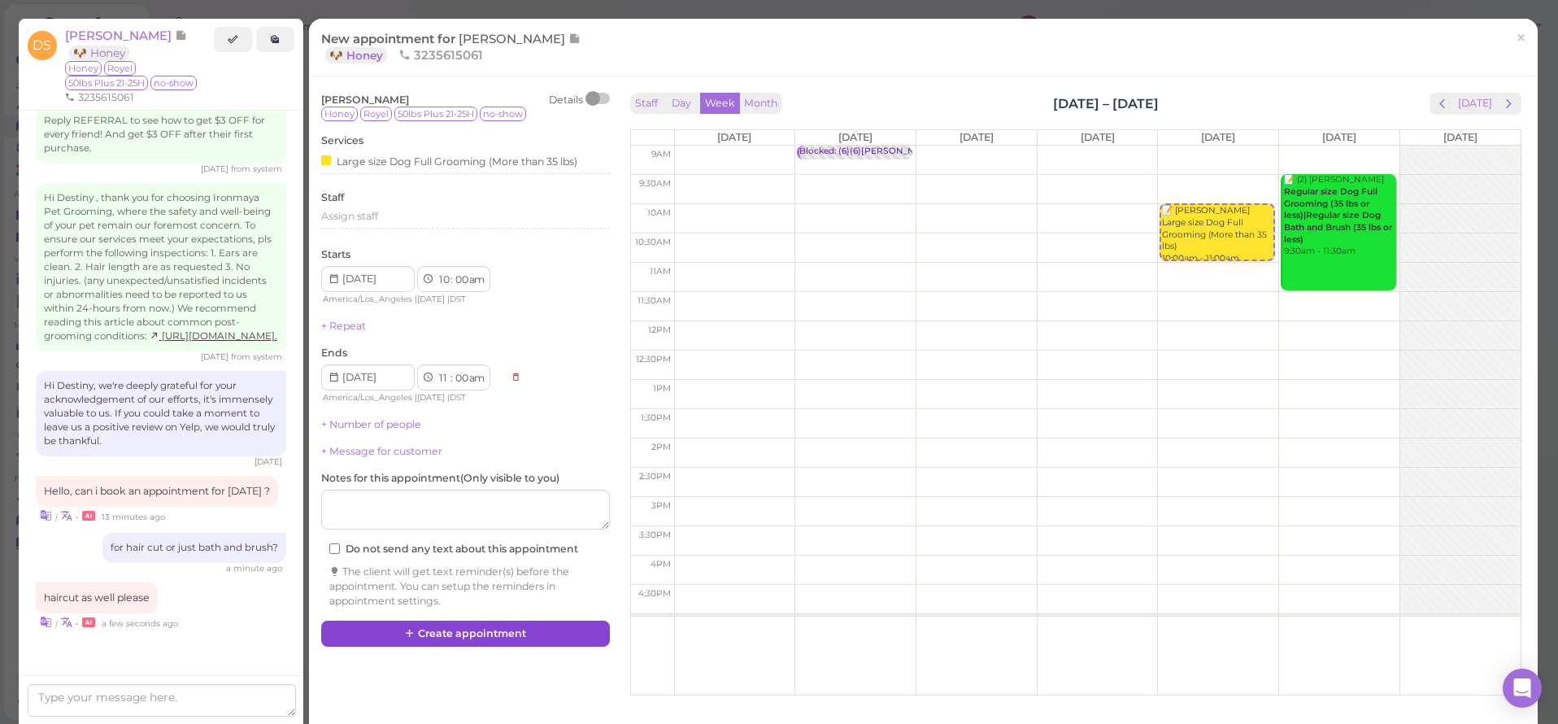
click at [509, 620] on button "Create appointment" at bounding box center [465, 633] width 289 height 26
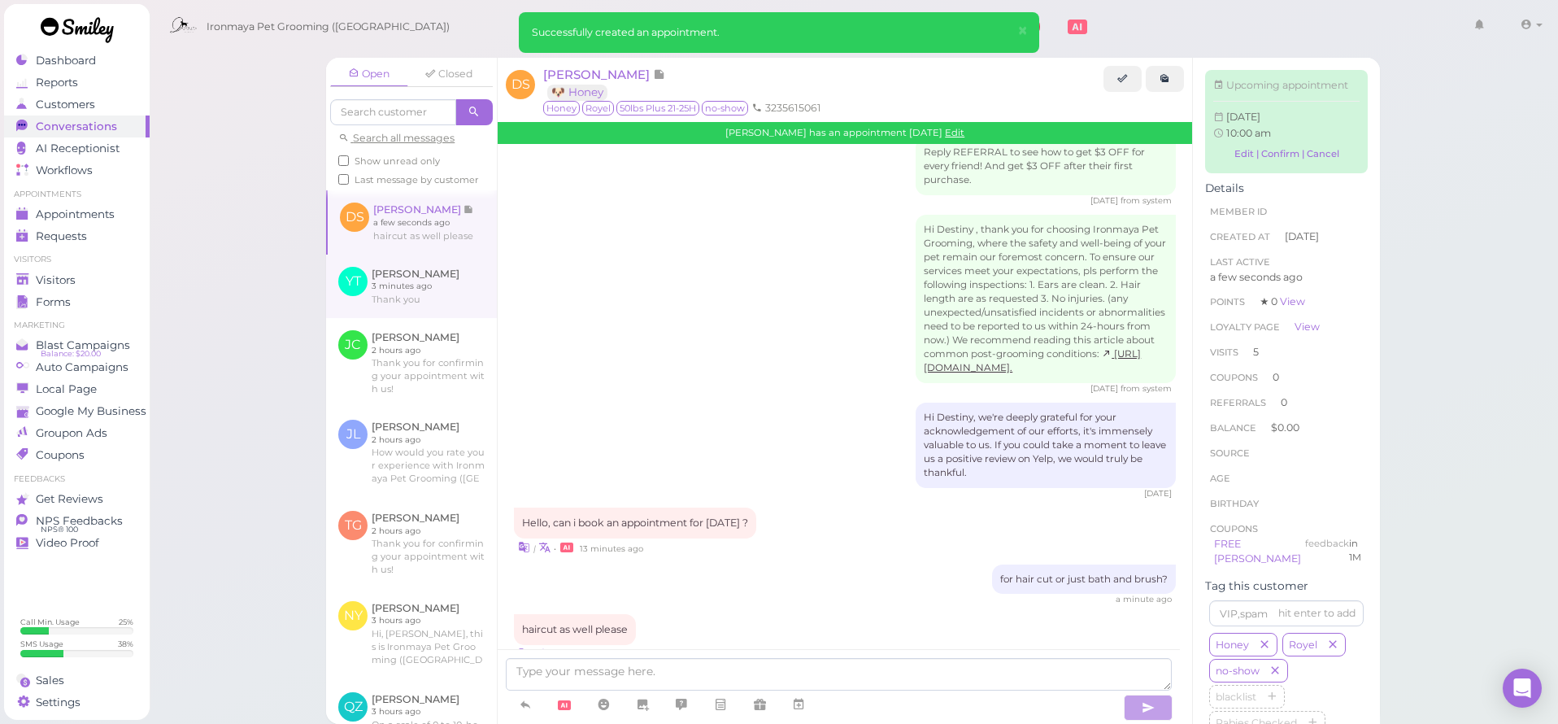
scroll to position [2057, 0]
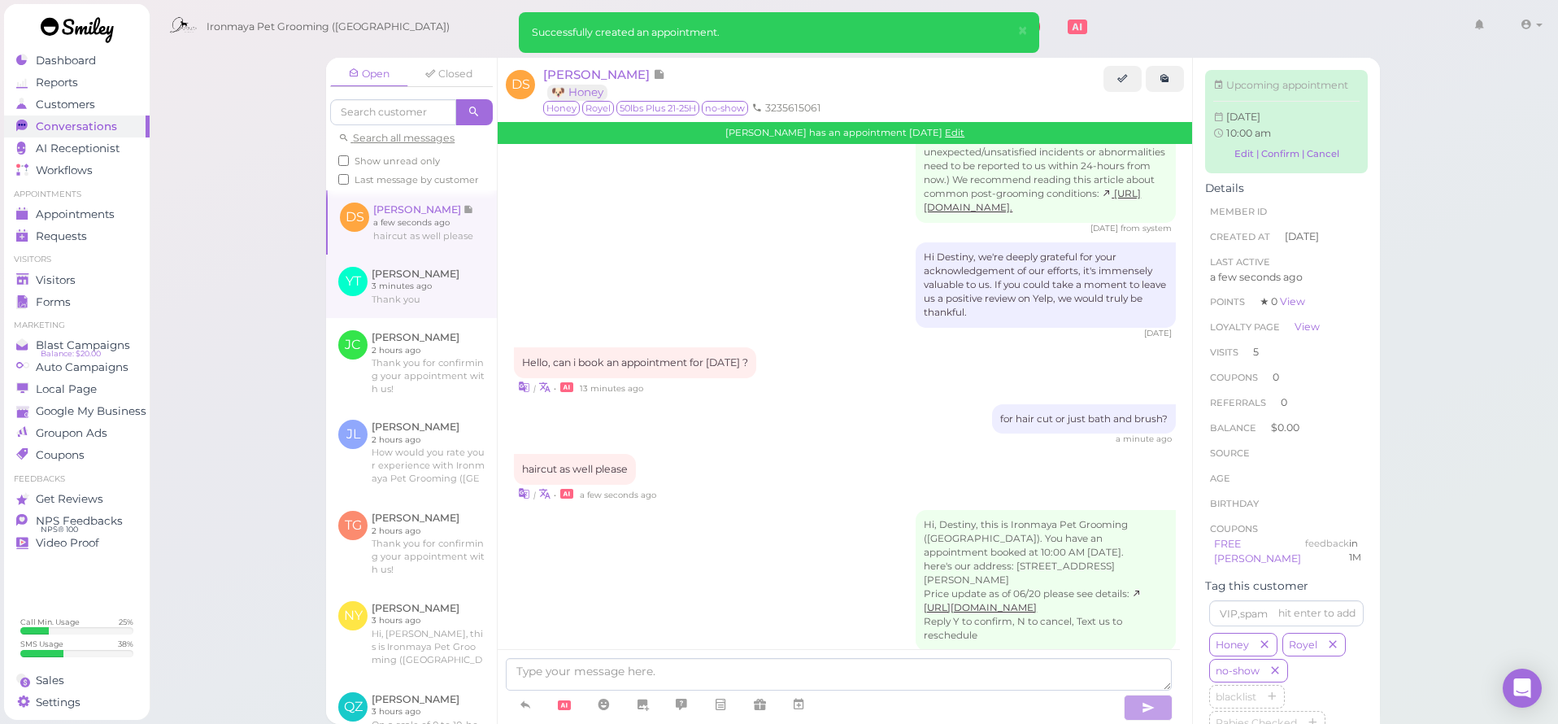
click at [452, 293] on link at bounding box center [411, 286] width 171 height 63
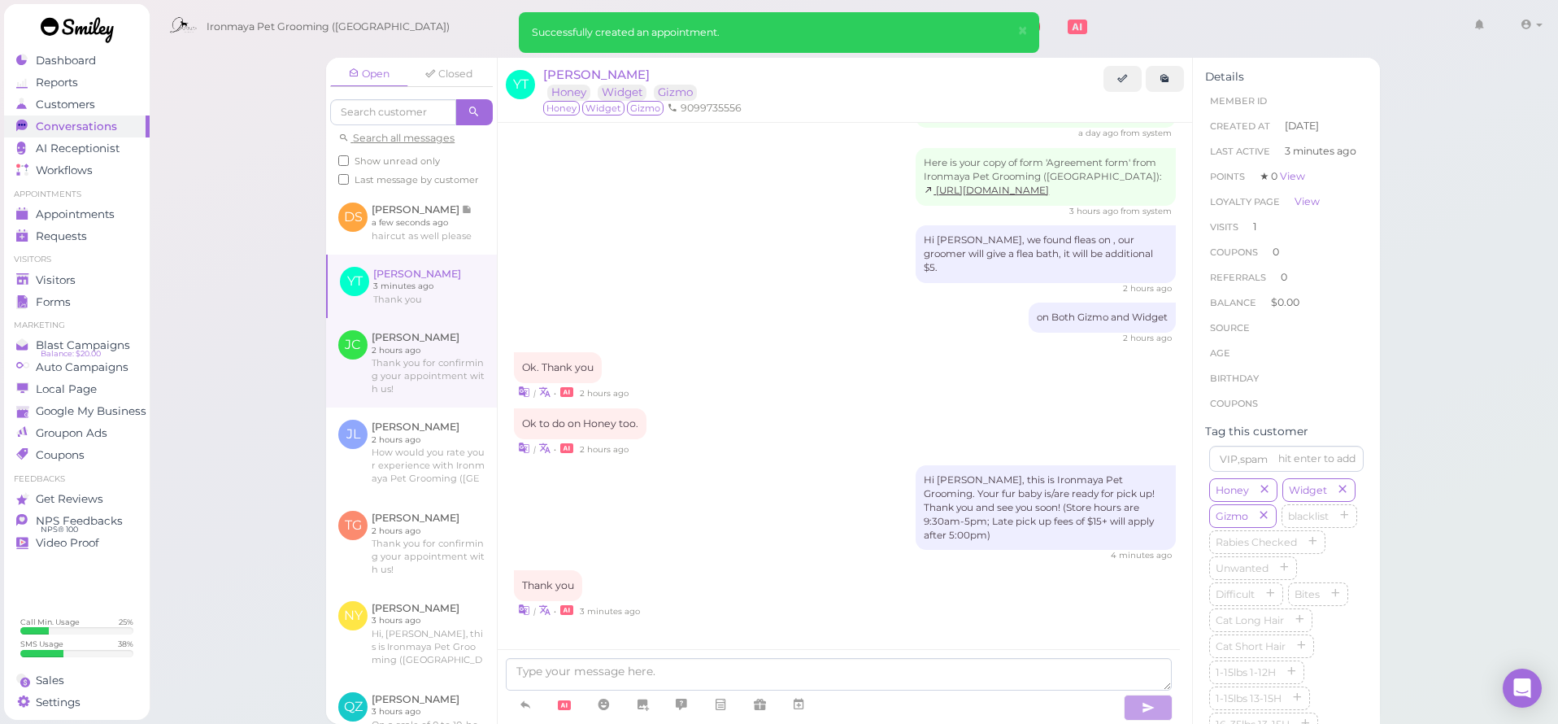
scroll to position [763, 0]
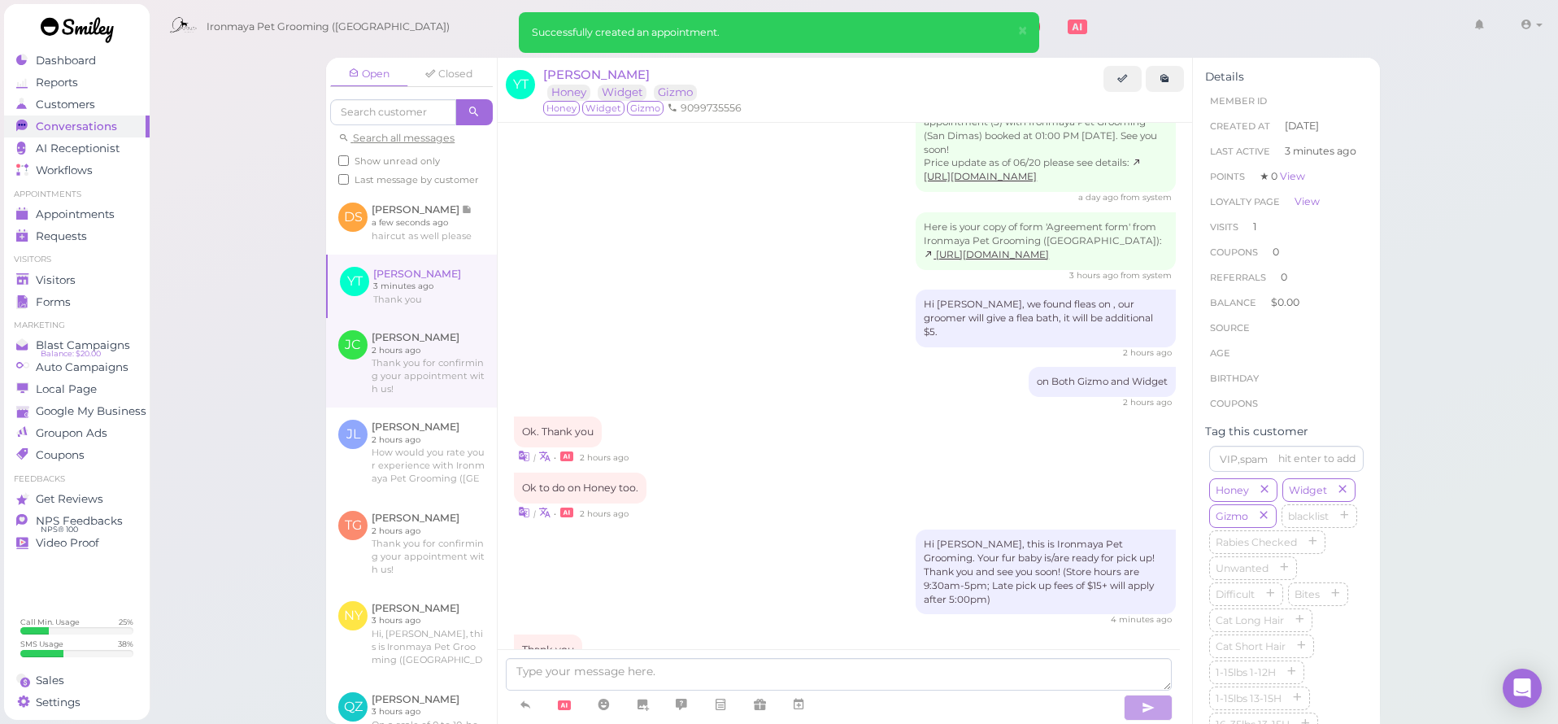
click at [437, 379] on link at bounding box center [411, 362] width 171 height 89
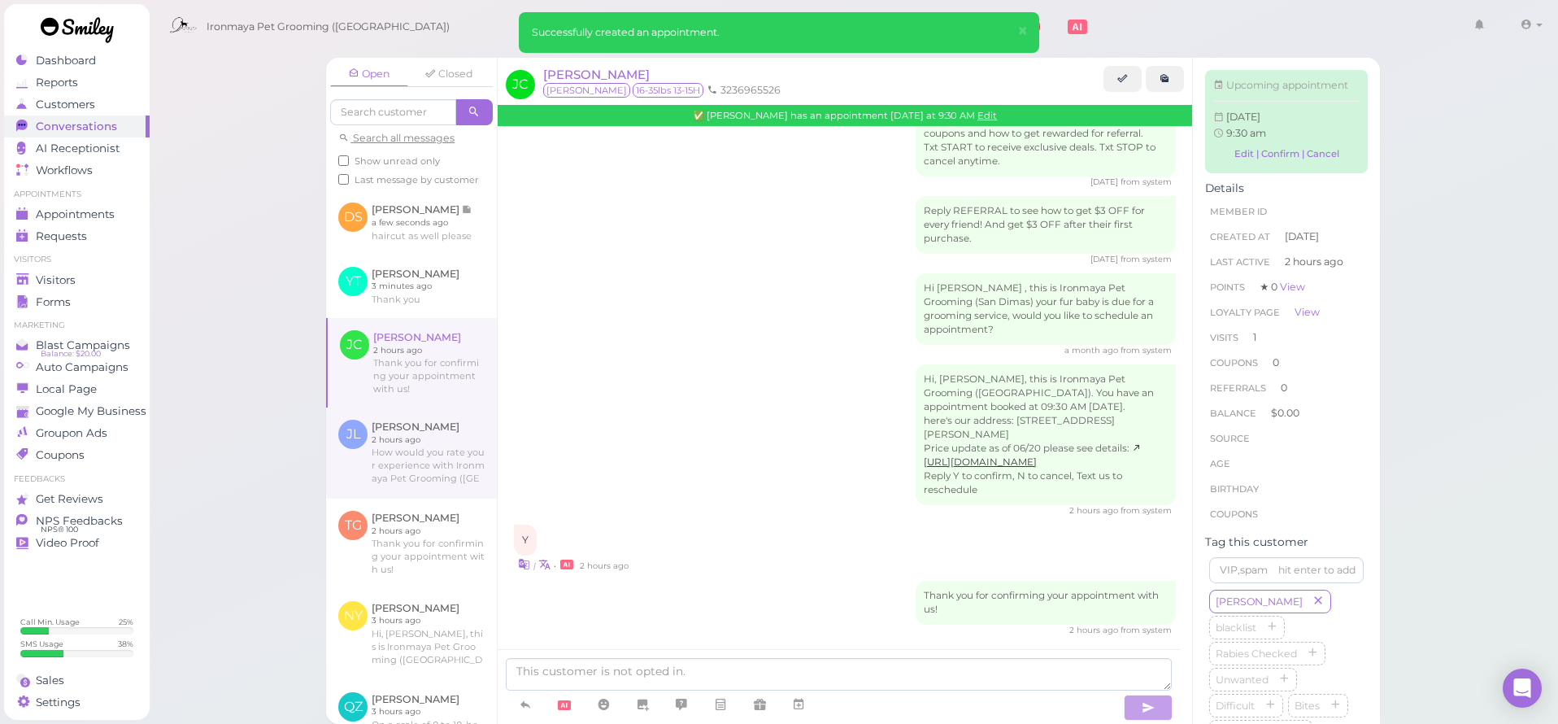
click at [437, 448] on link at bounding box center [411, 452] width 171 height 91
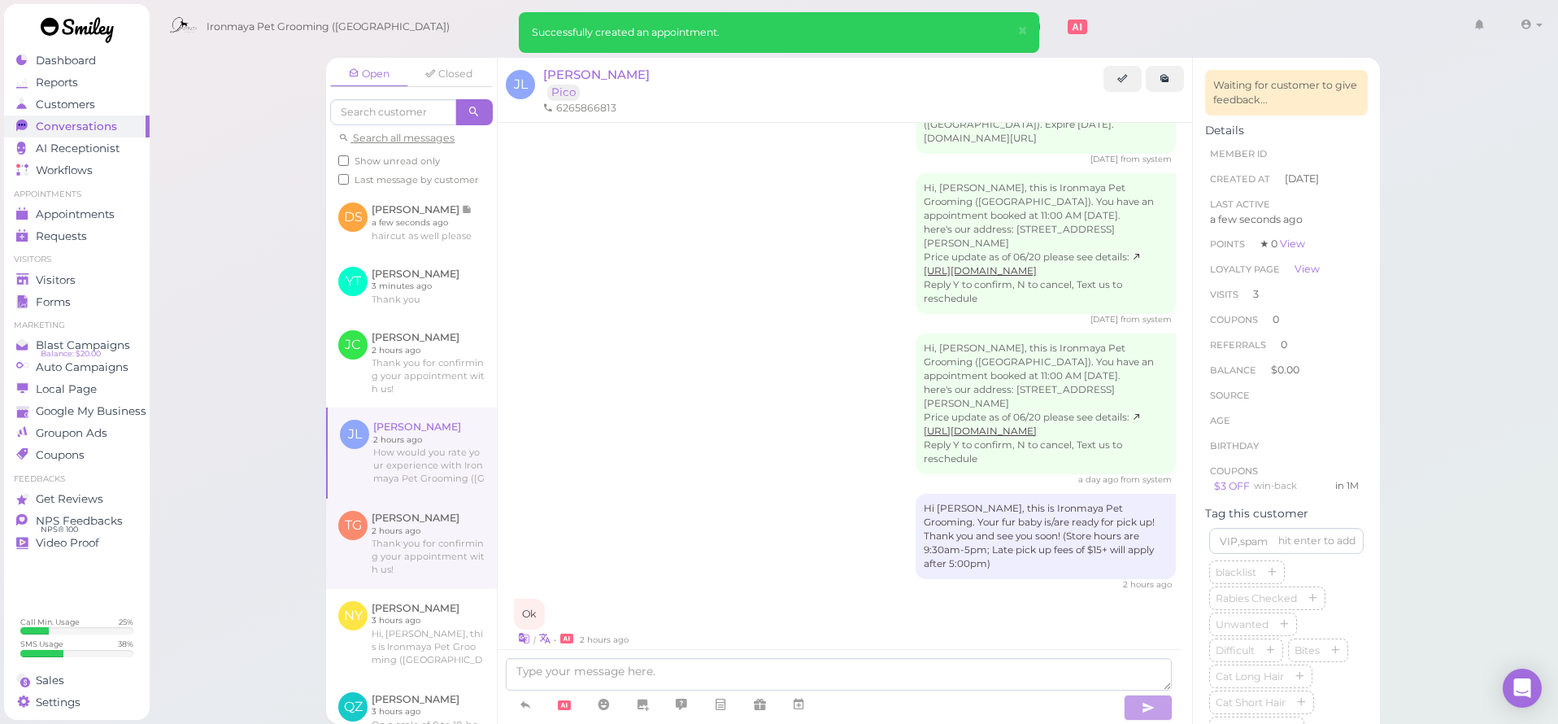
click at [430, 534] on link at bounding box center [411, 542] width 171 height 89
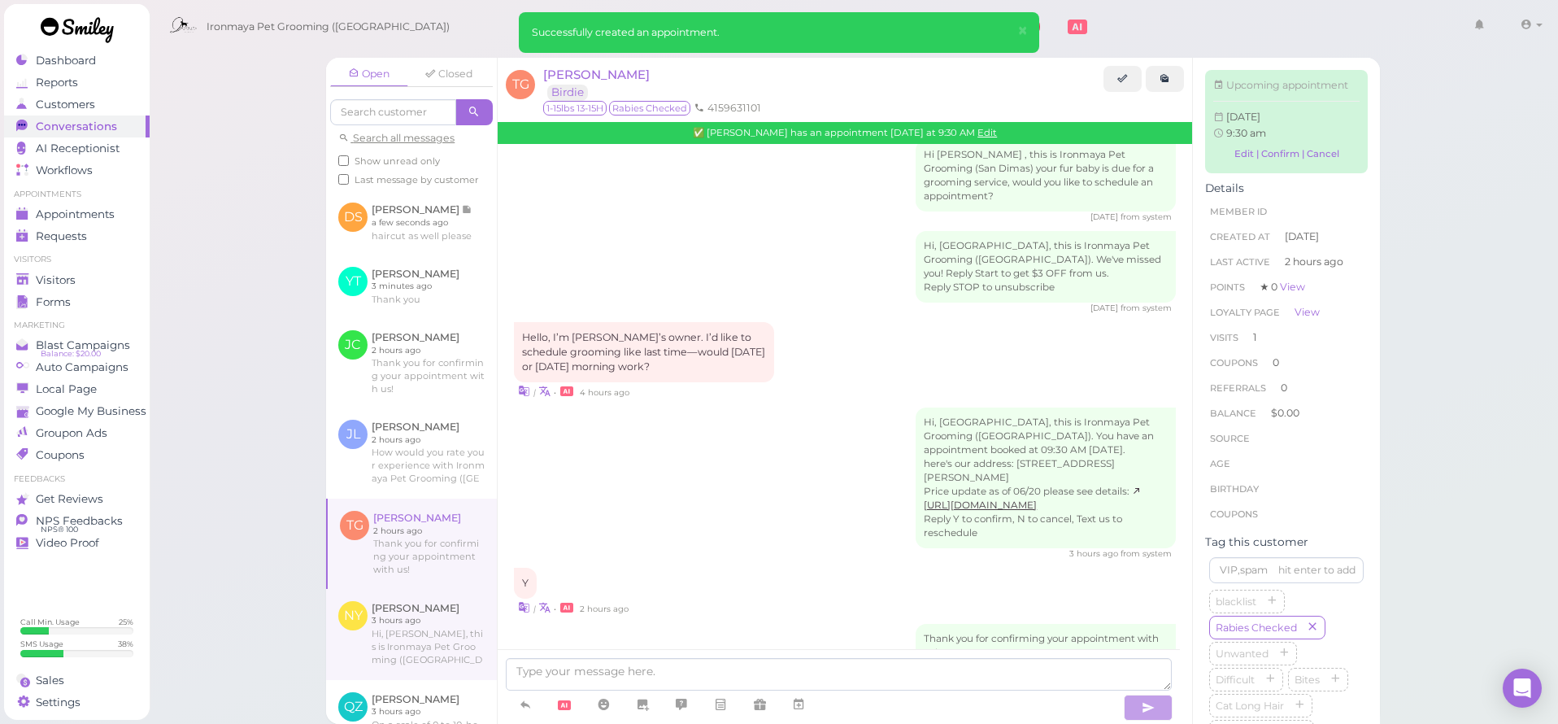
click at [438, 613] on link at bounding box center [411, 634] width 171 height 91
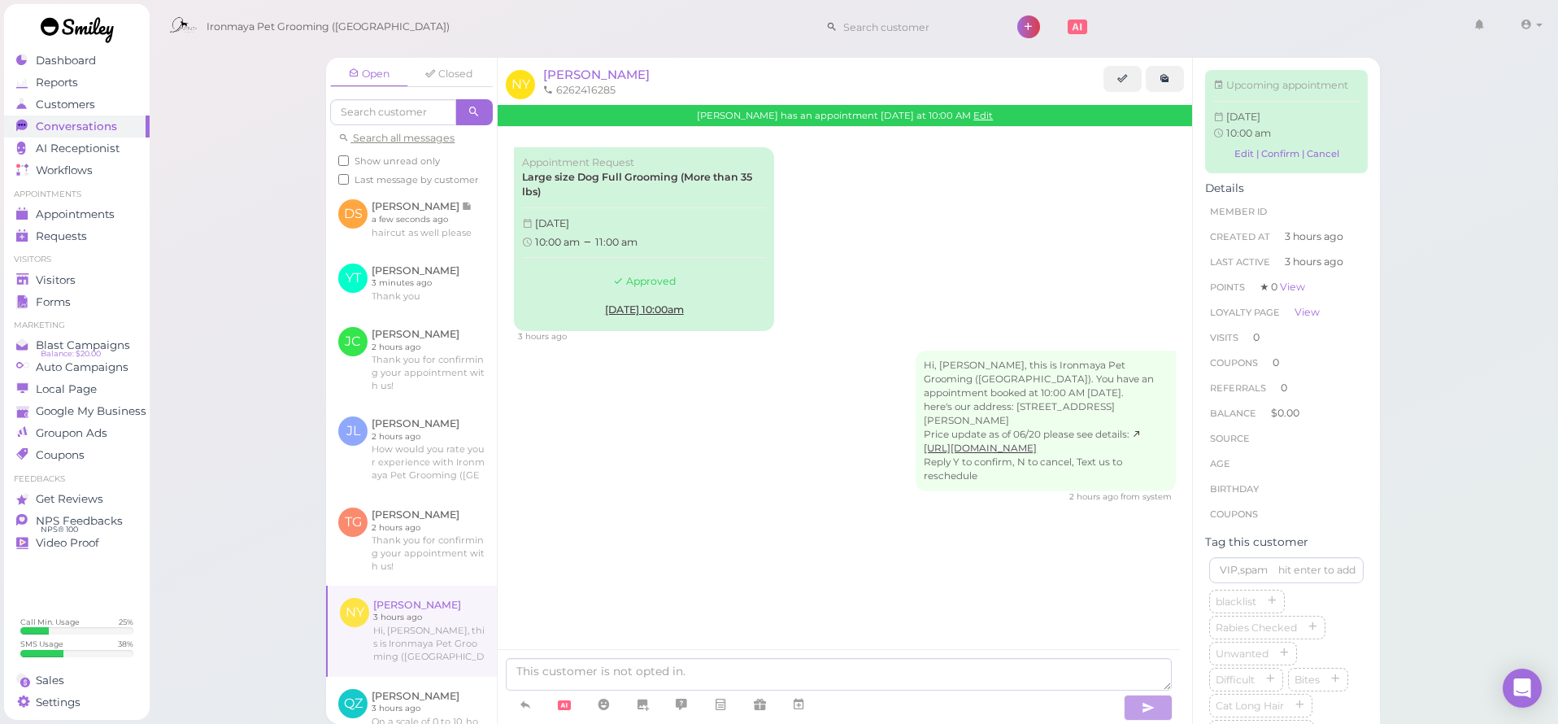
scroll to position [28, 0]
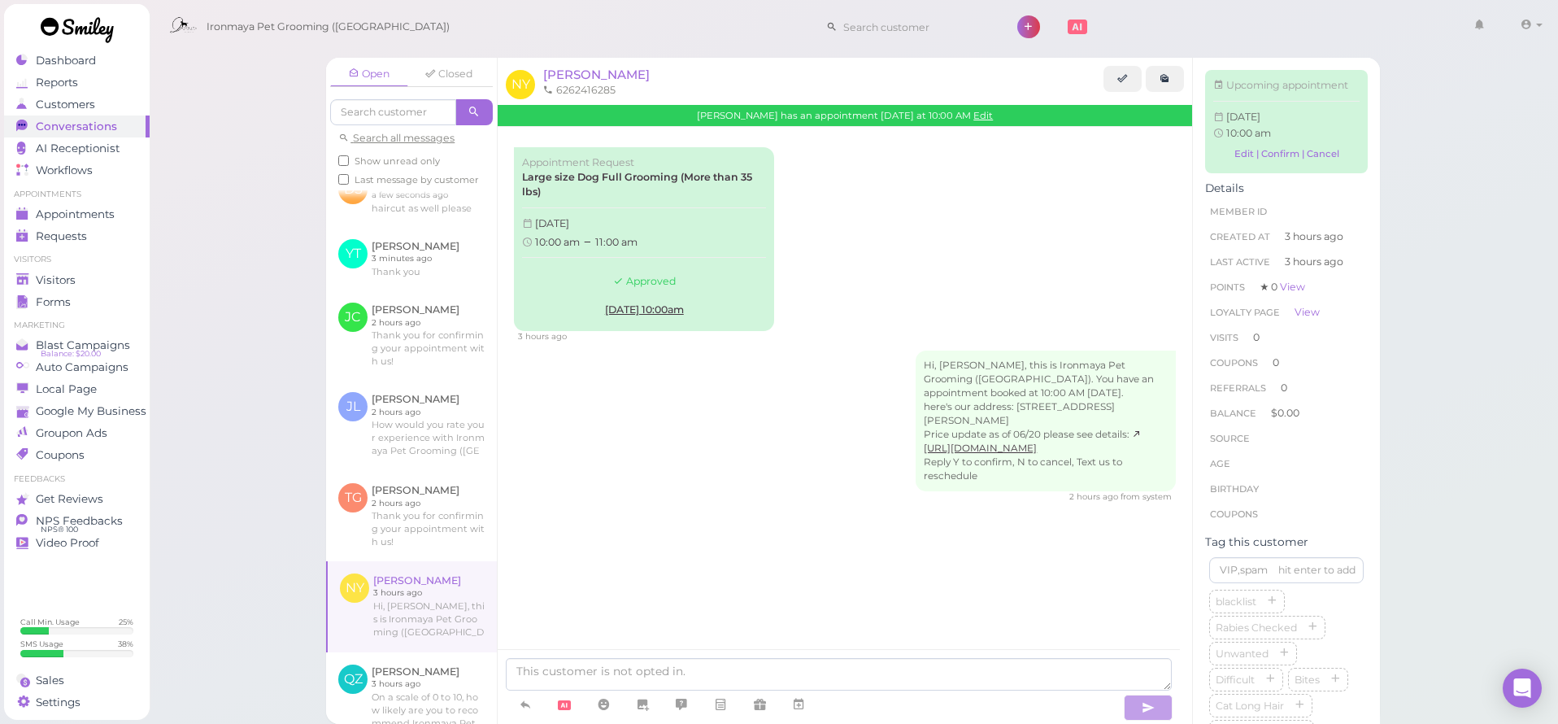
click at [446, 618] on link at bounding box center [412, 606] width 169 height 91
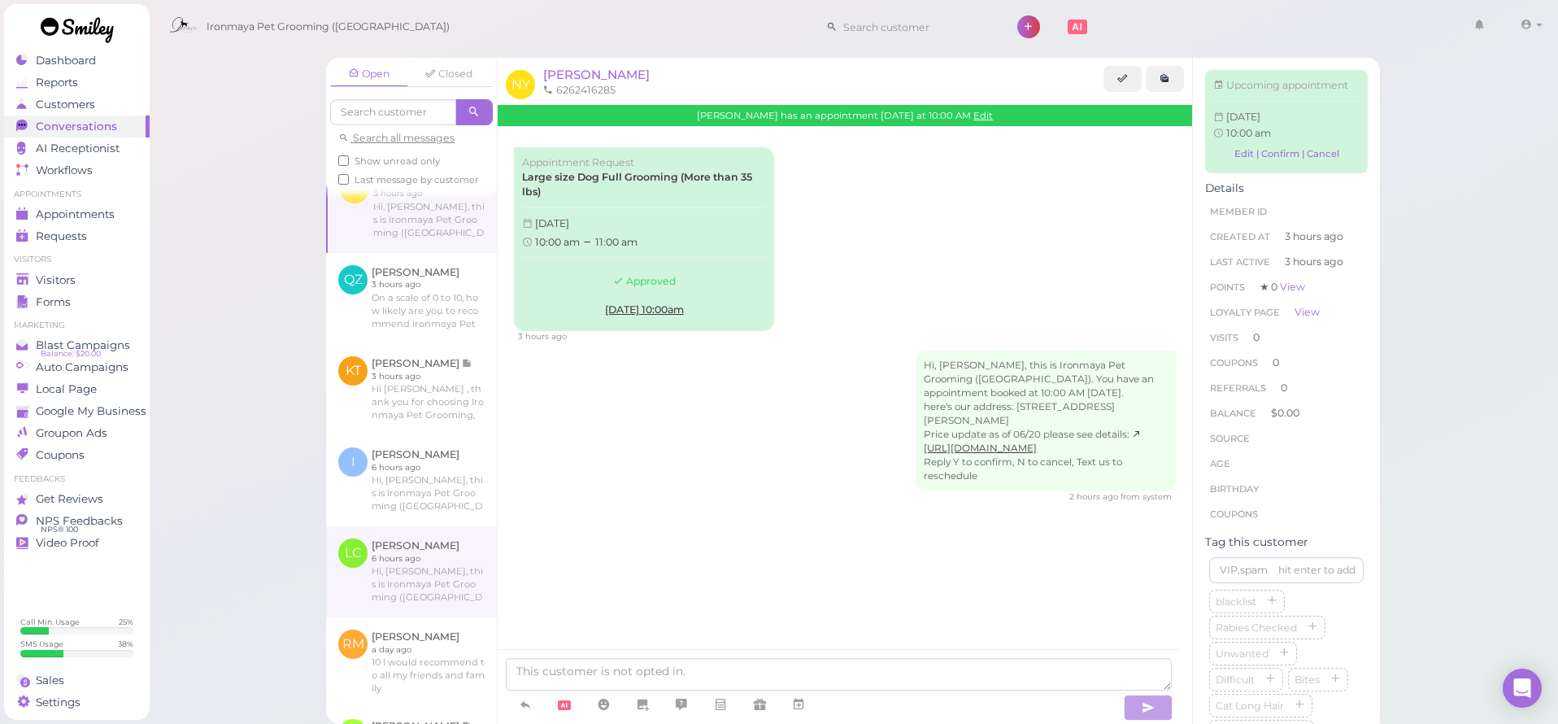
scroll to position [430, 0]
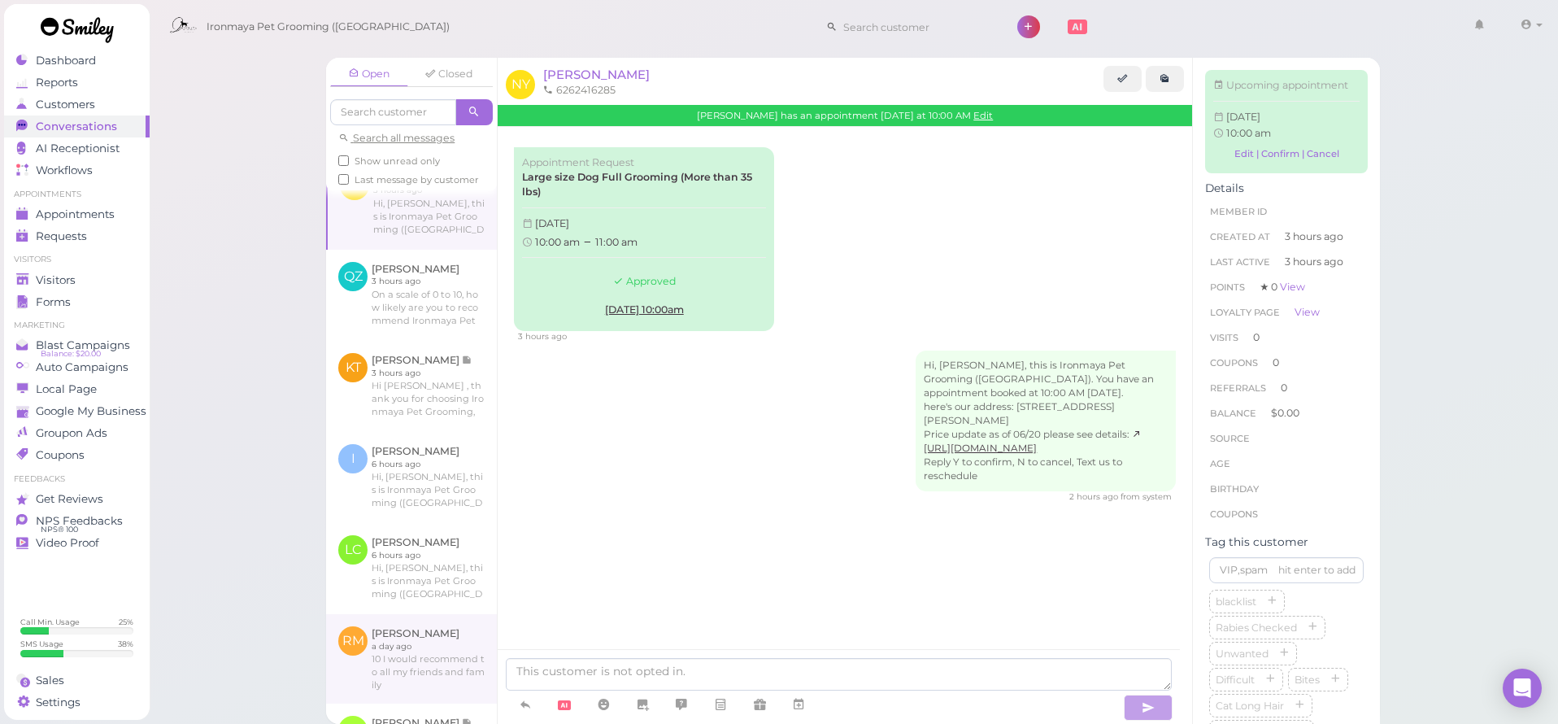
click at [432, 638] on link at bounding box center [411, 658] width 171 height 89
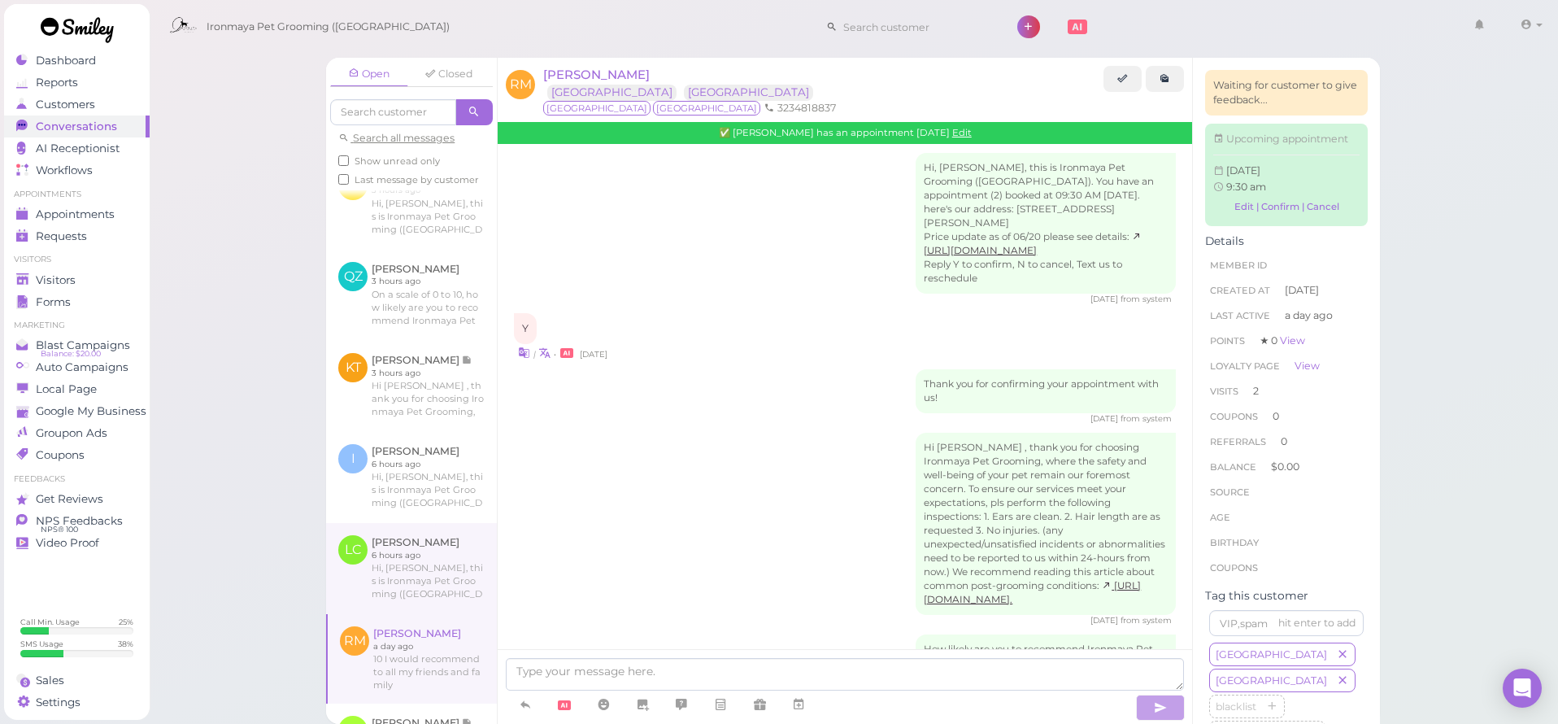
click at [438, 580] on link at bounding box center [411, 568] width 171 height 91
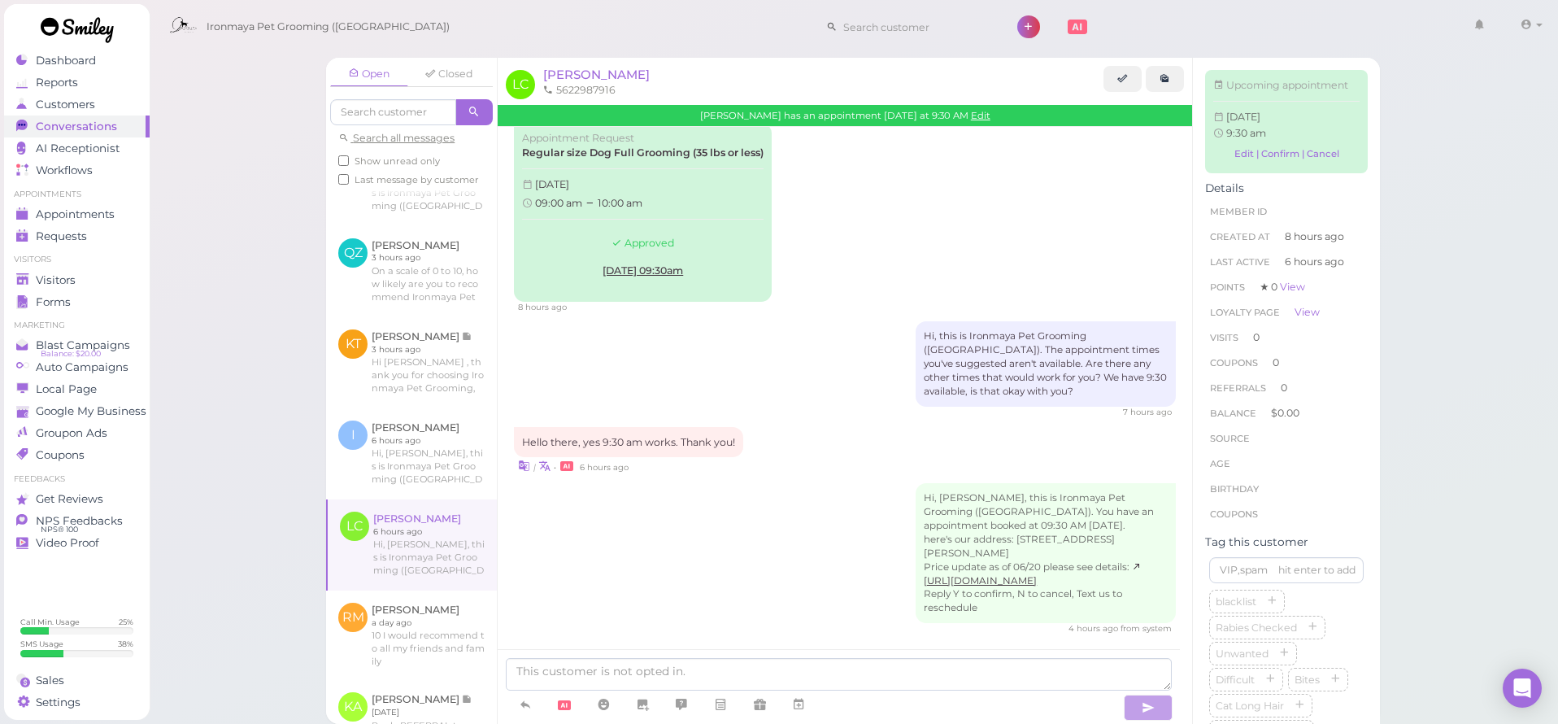
scroll to position [520, 0]
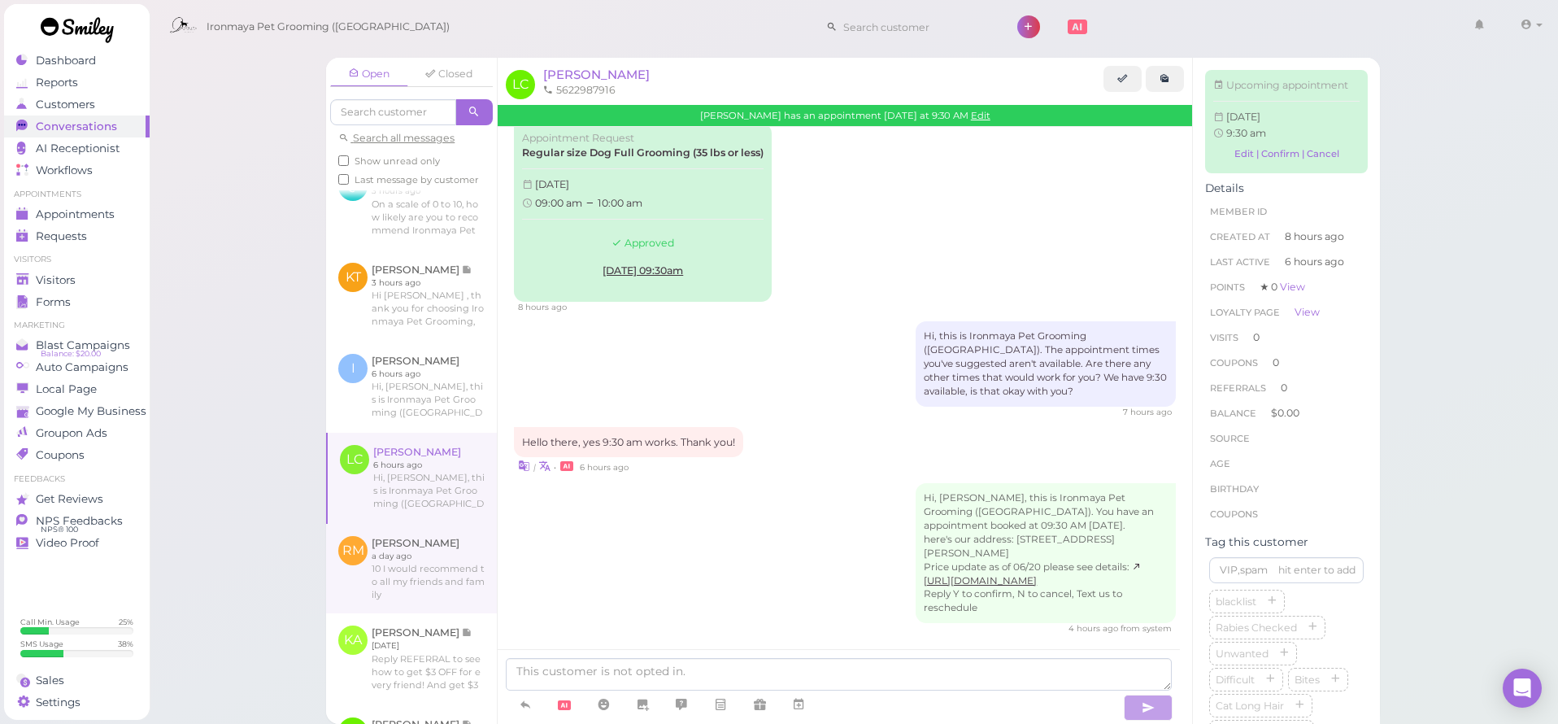
click at [435, 592] on link at bounding box center [411, 568] width 171 height 89
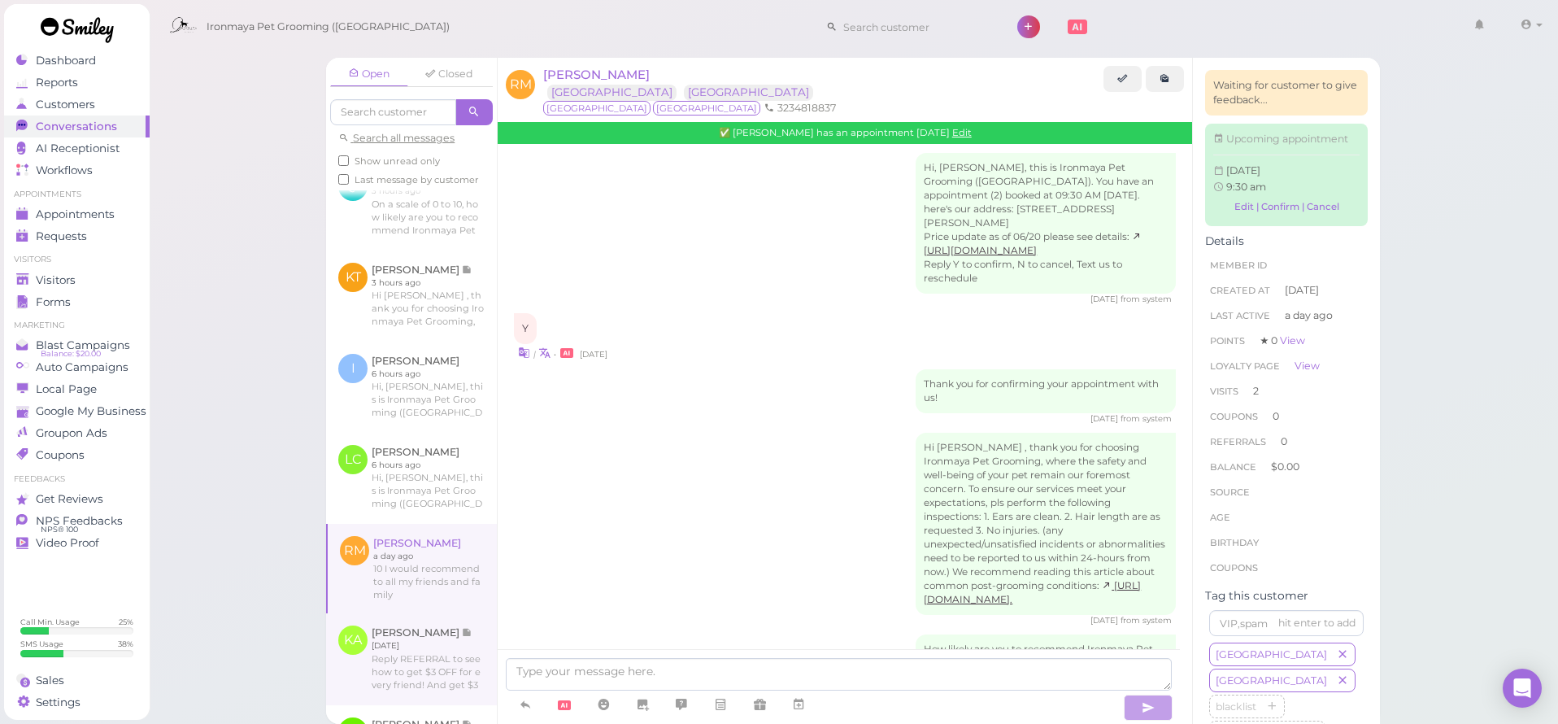
click at [440, 655] on link at bounding box center [411, 658] width 171 height 91
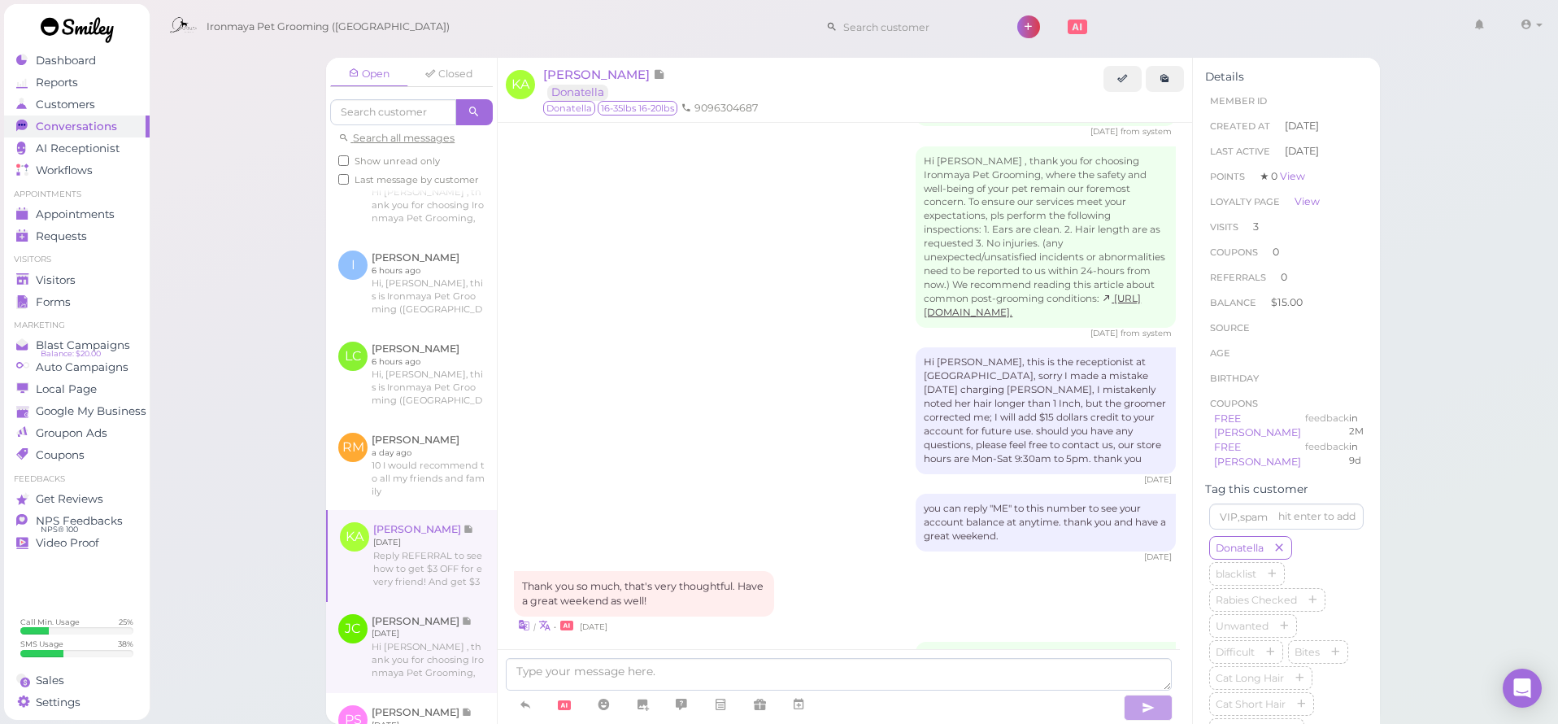
scroll to position [627, 0]
click at [438, 644] on link at bounding box center [411, 644] width 171 height 91
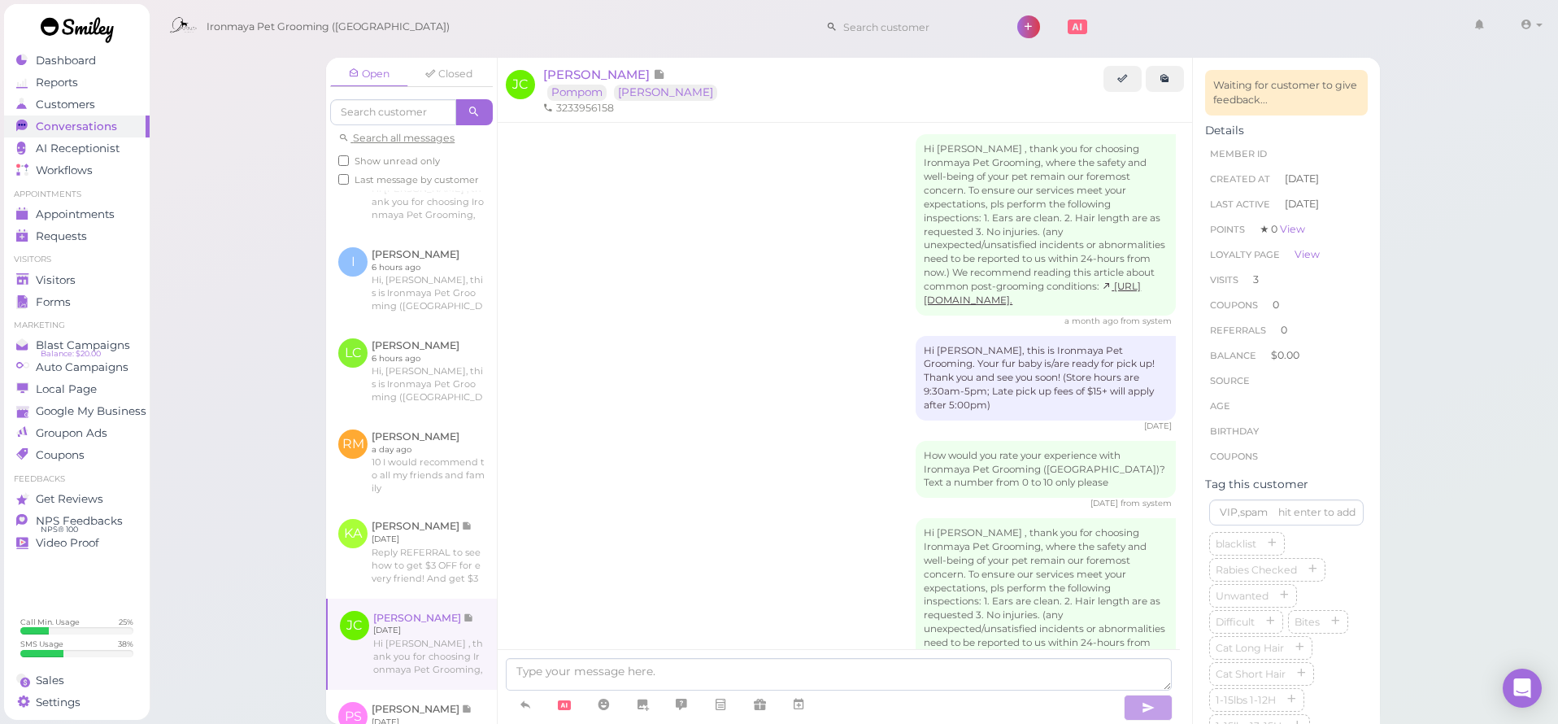
scroll to position [729, 0]
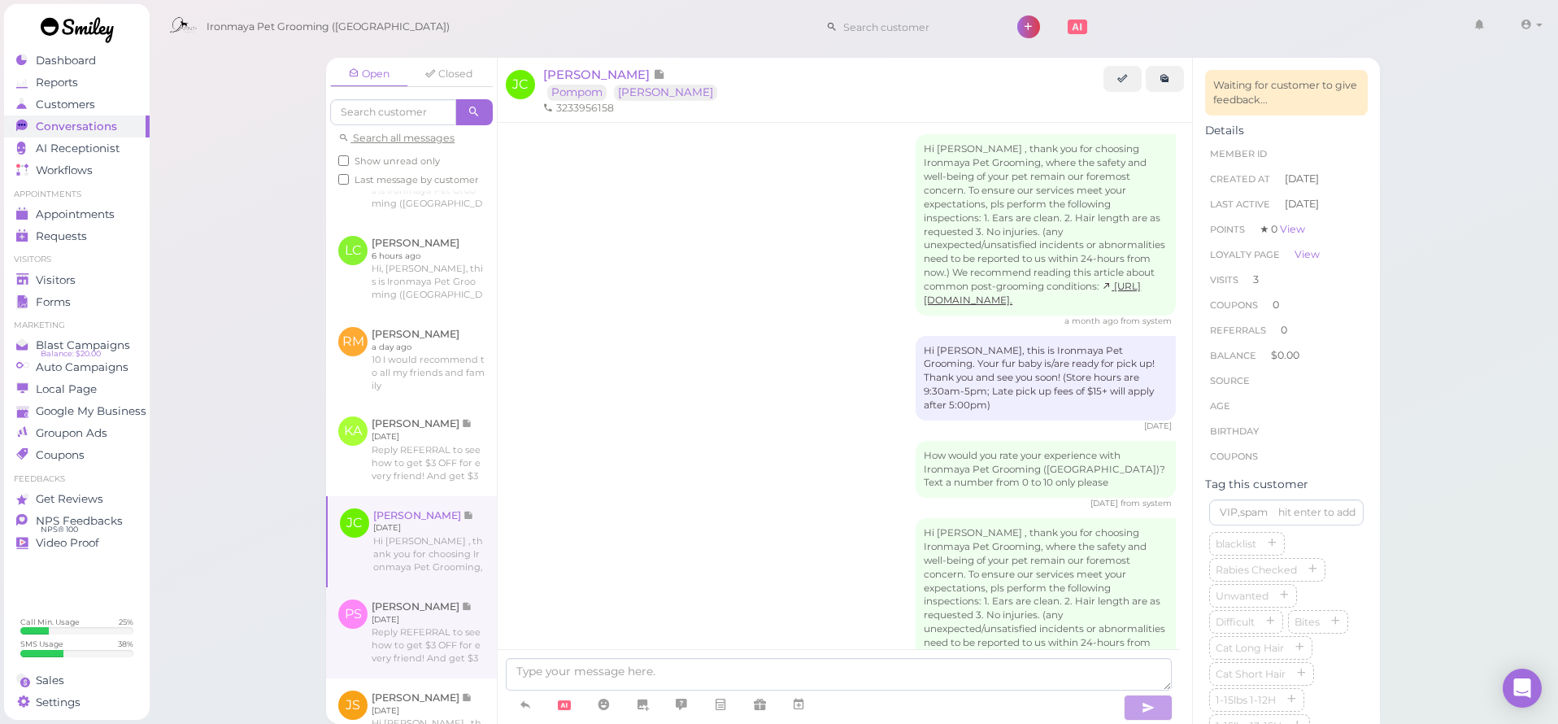
click at [438, 642] on link at bounding box center [411, 632] width 171 height 91
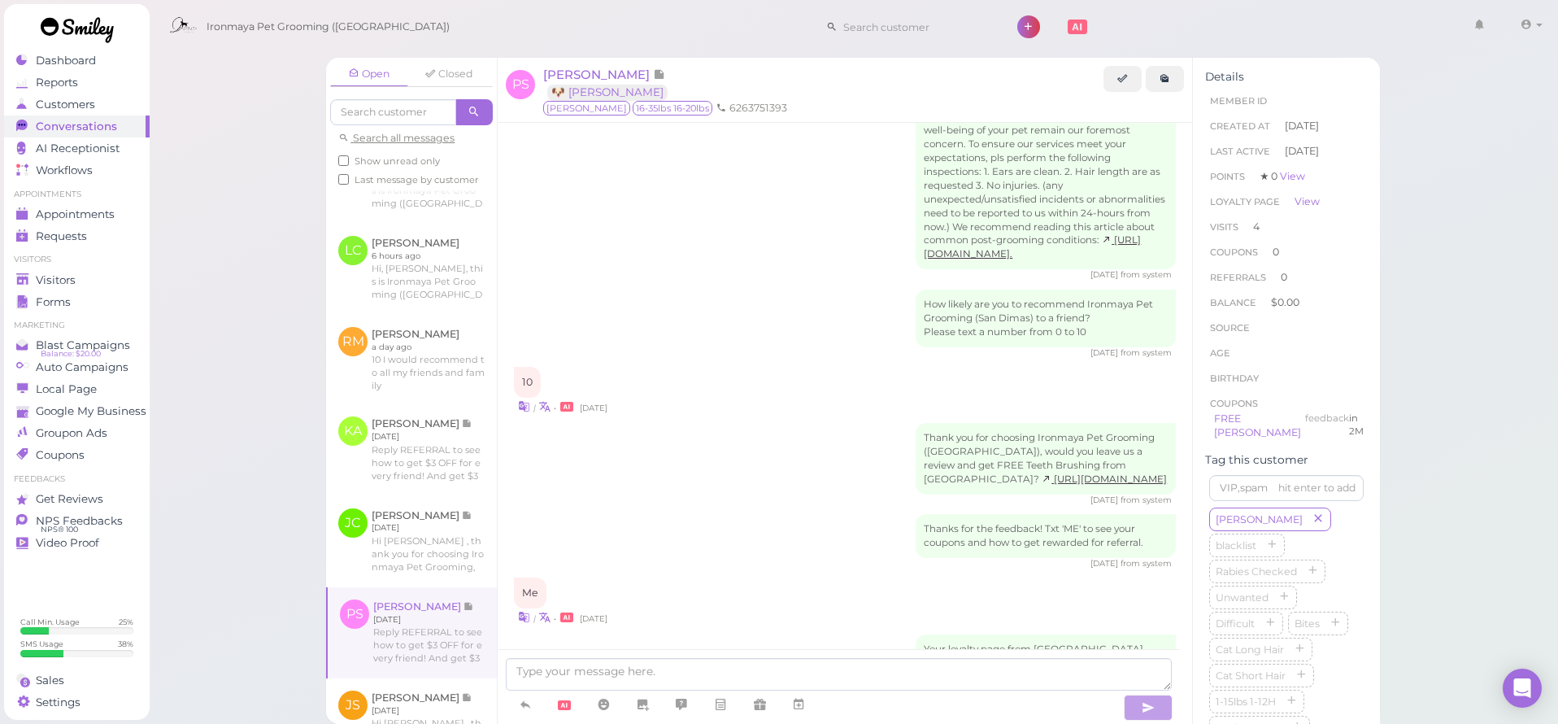
scroll to position [840, 0]
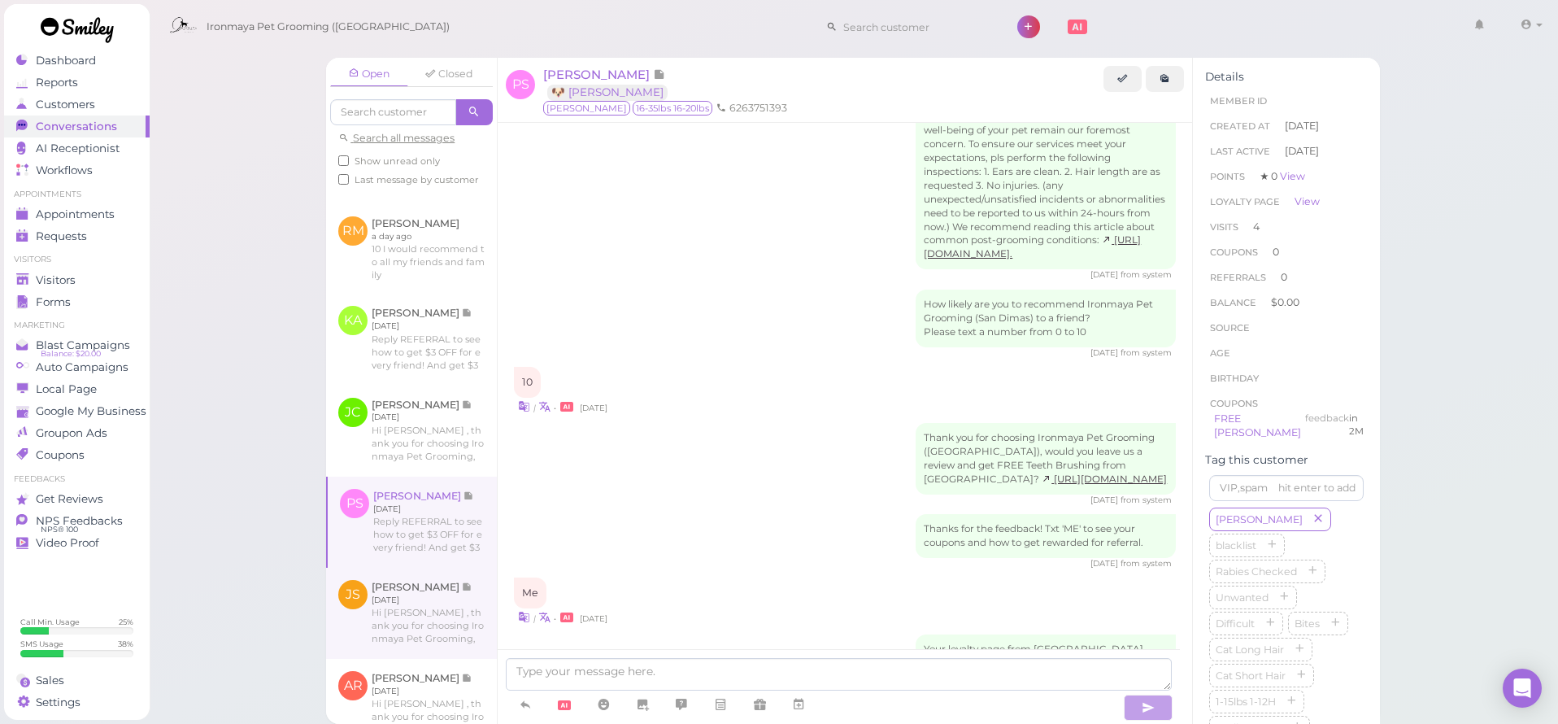
click at [438, 640] on link at bounding box center [411, 613] width 171 height 91
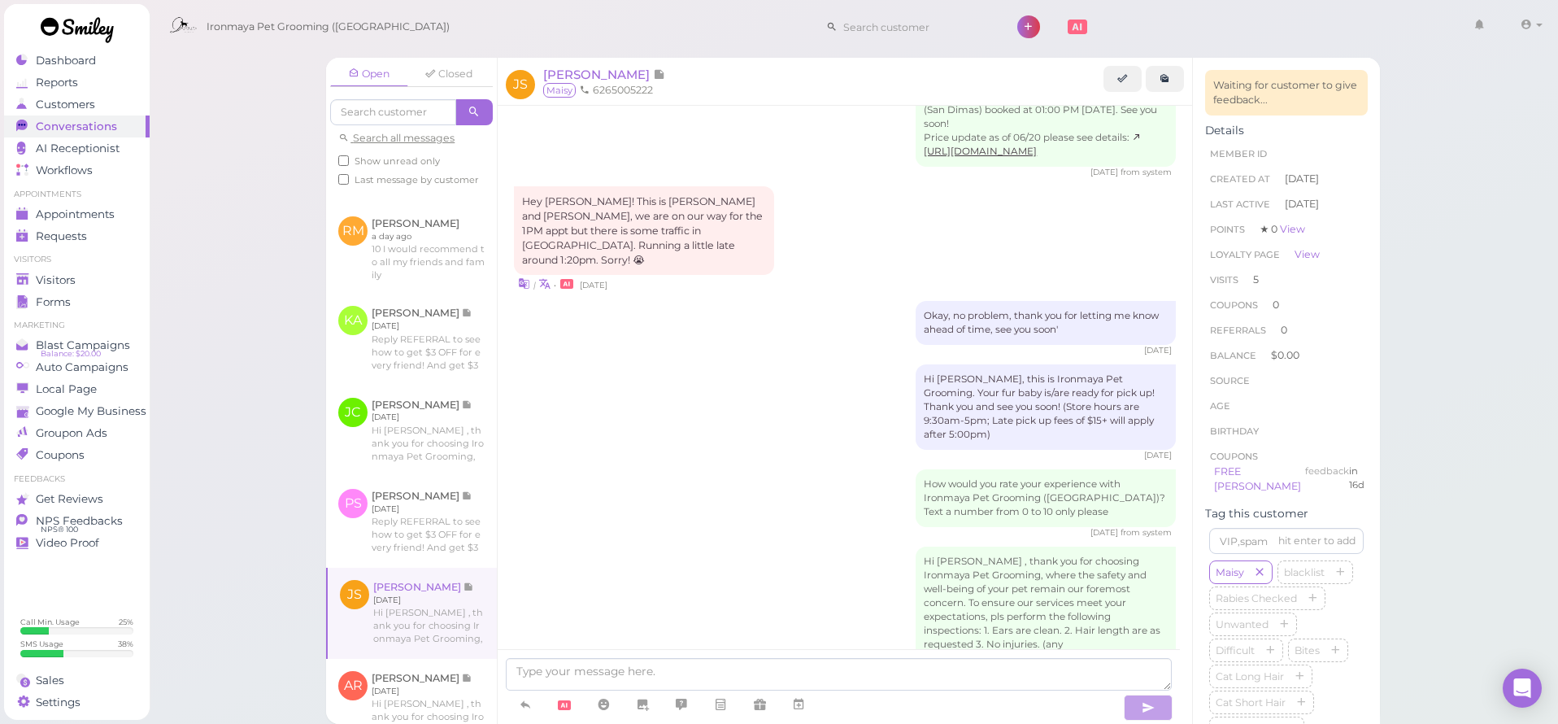
scroll to position [910, 0]
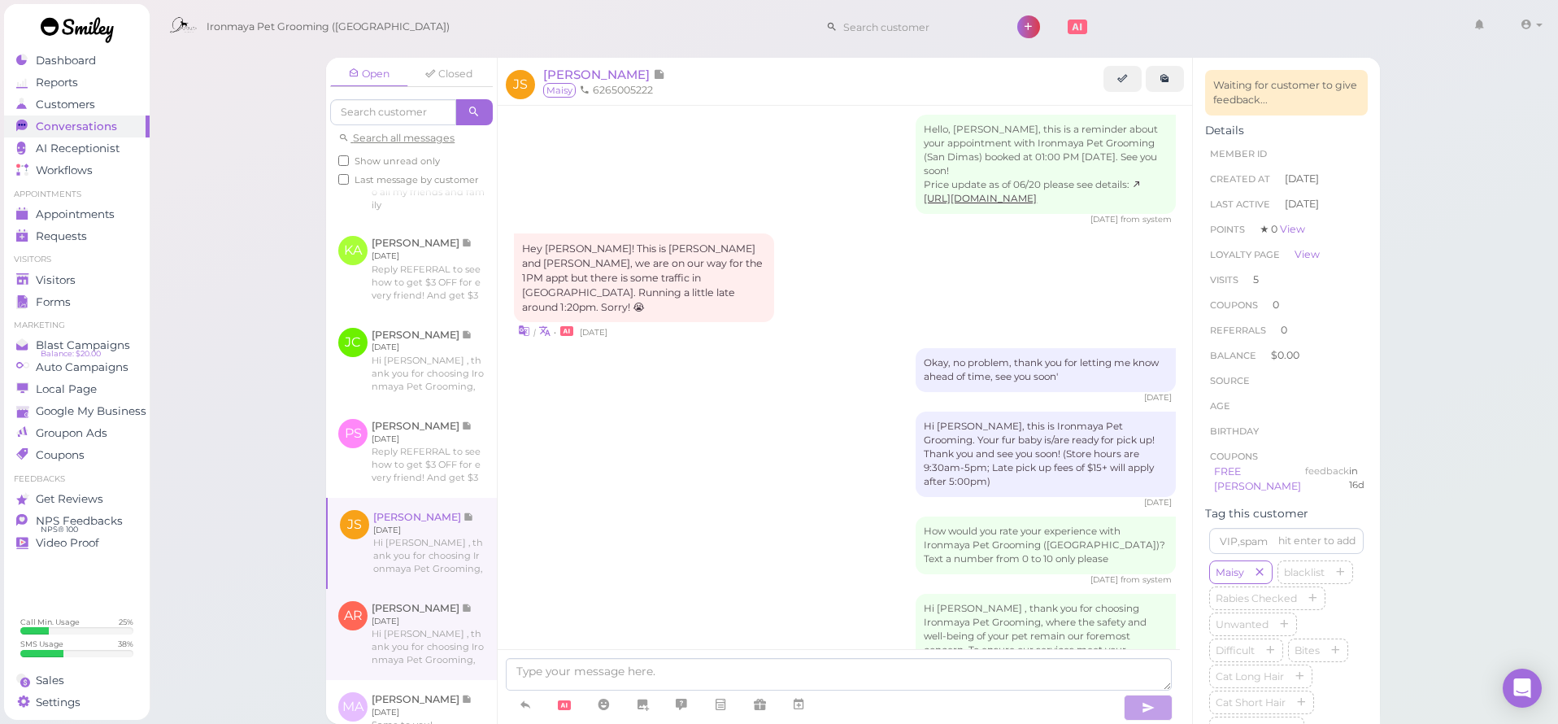
click at [438, 640] on link at bounding box center [411, 634] width 171 height 91
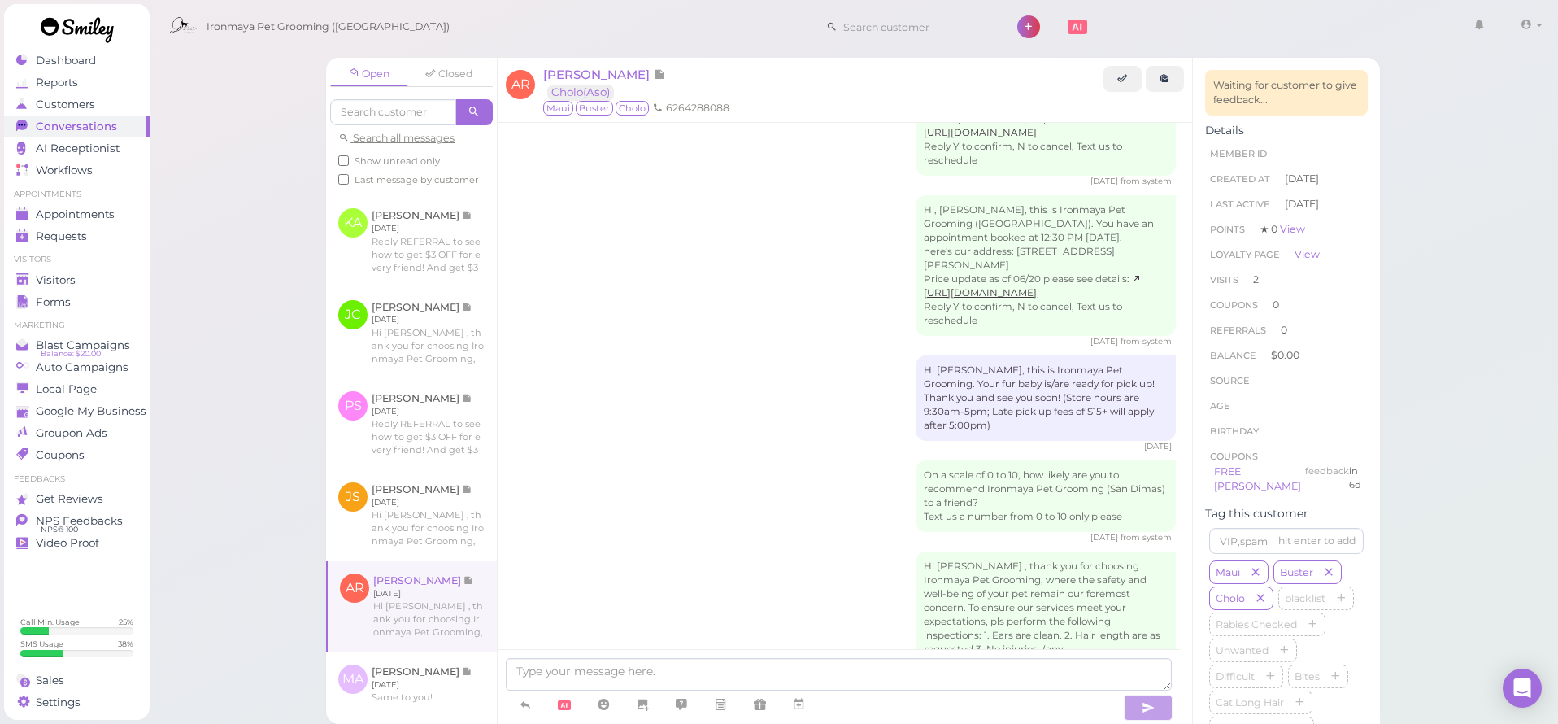
scroll to position [998, 0]
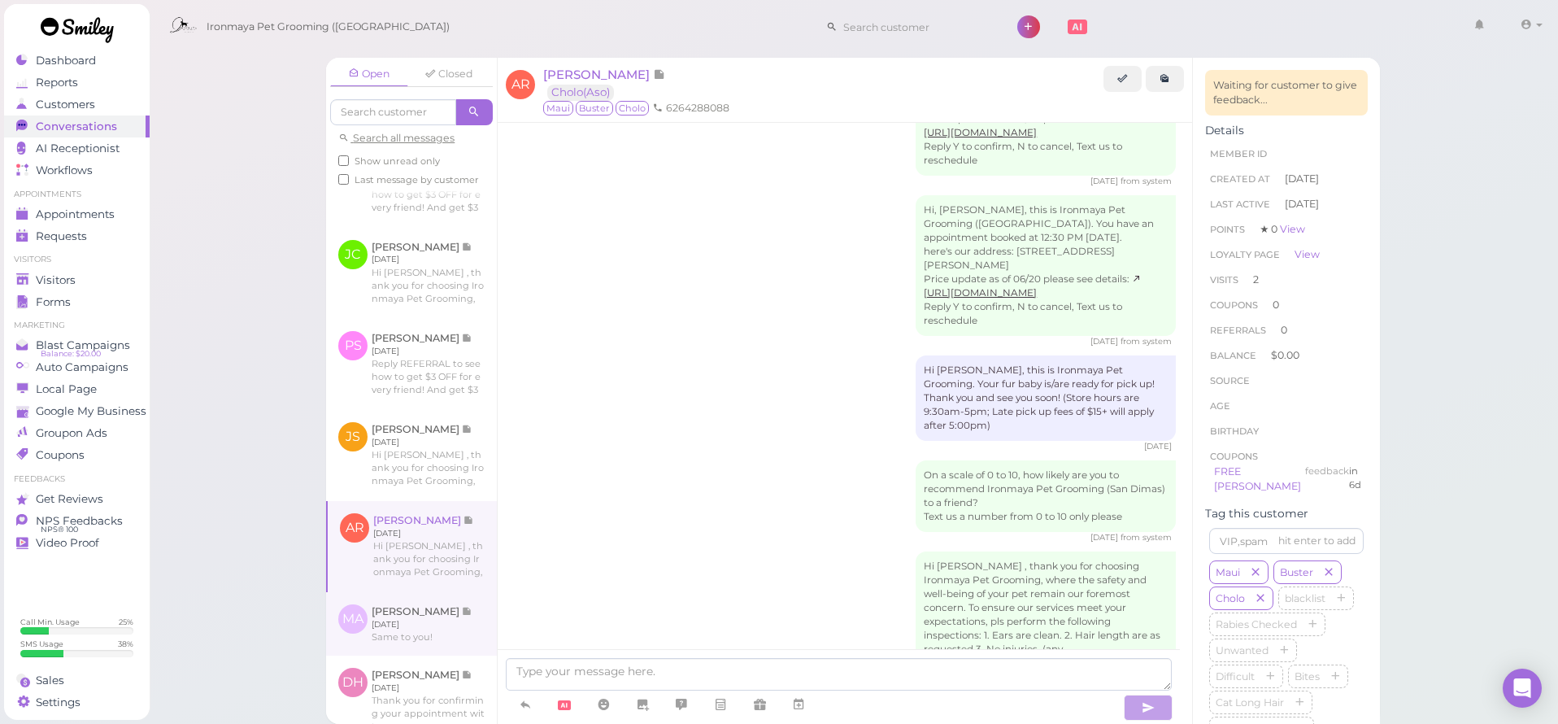
click at [438, 642] on link at bounding box center [411, 623] width 171 height 63
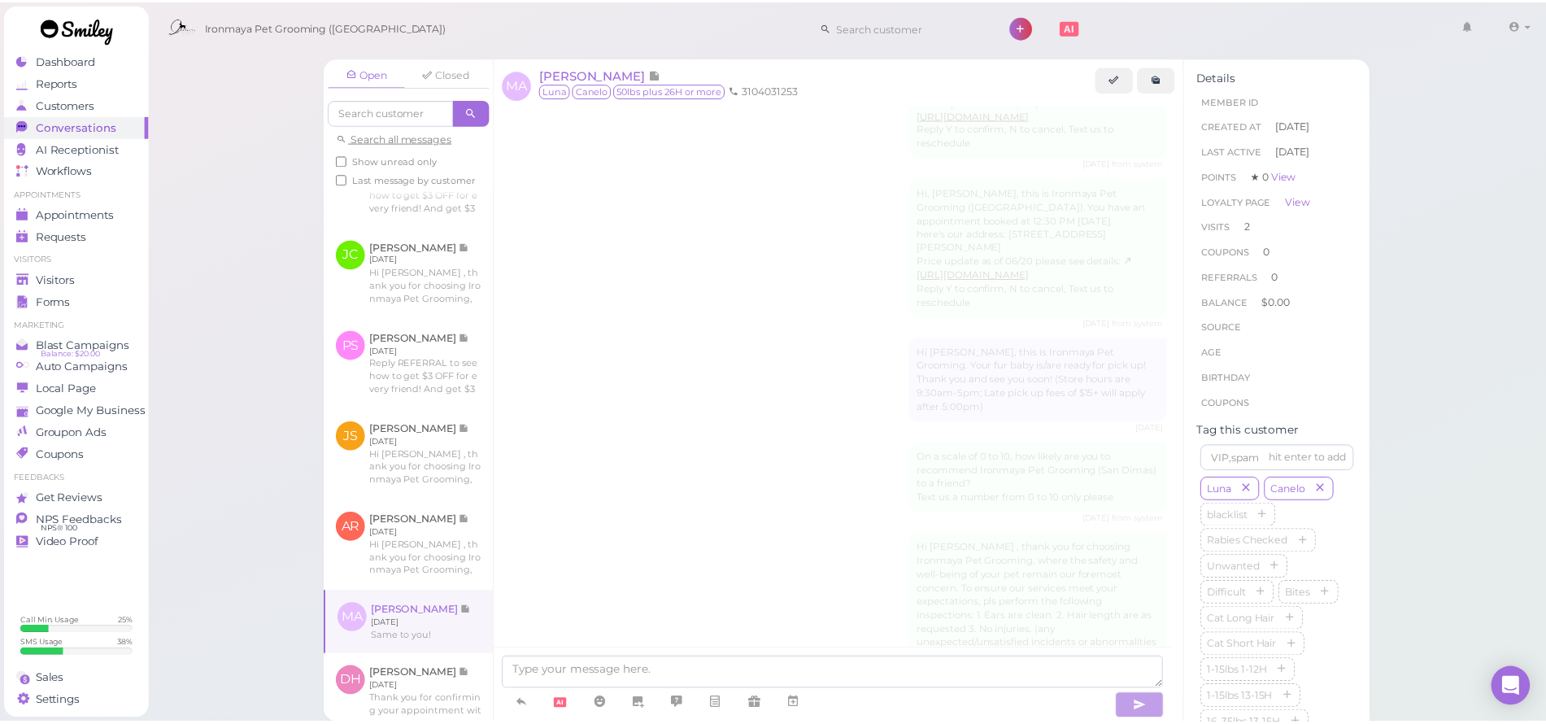
scroll to position [1826, 0]
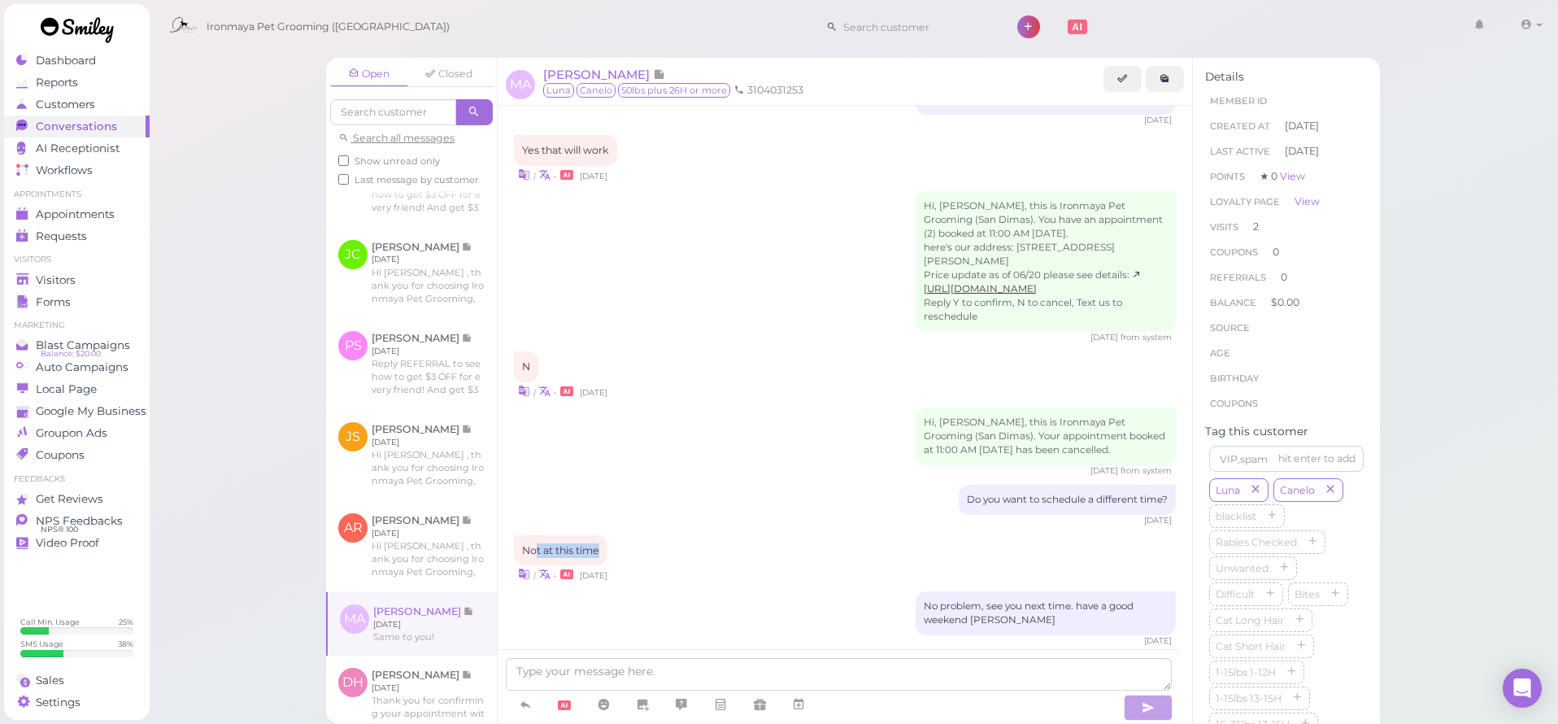
drag, startPoint x: 538, startPoint y: 455, endPoint x: 587, endPoint y: 459, distance: 49.0
click at [587, 535] on div "Not at this time" at bounding box center [561, 550] width 94 height 31
click at [599, 565] on div "| • 2 days ago" at bounding box center [845, 573] width 662 height 17
click at [579, 77] on span "[PERSON_NAME]" at bounding box center [598, 74] width 110 height 15
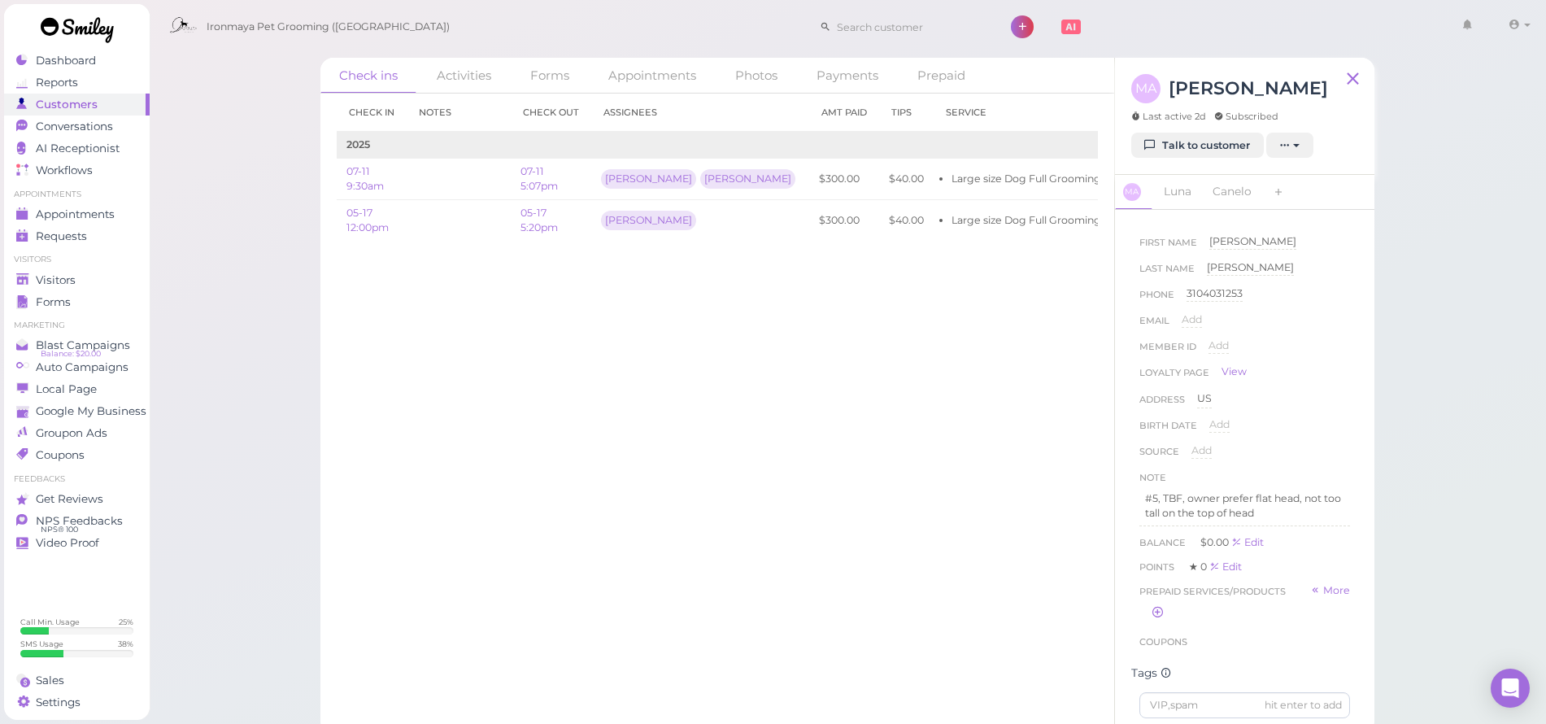
click at [692, 316] on div "Check in Notes Check out Assignees Amt Paid Tips Service 2025 07-11 9:30am 07-1…" at bounding box center [717, 409] width 794 height 630
drag, startPoint x: 982, startPoint y: 295, endPoint x: 1557, endPoint y: 792, distance: 760.5
click at [1546, 723] on html "Dashboard Reports Customers Conversations 0" at bounding box center [773, 367] width 1546 height 734
click at [253, 228] on div "Check ins Activities Forms Appointments Photos Payments Prepaid Check in Notes …" at bounding box center [848, 367] width 1398 height 734
click at [63, 279] on span "Visitors" at bounding box center [56, 280] width 40 height 14
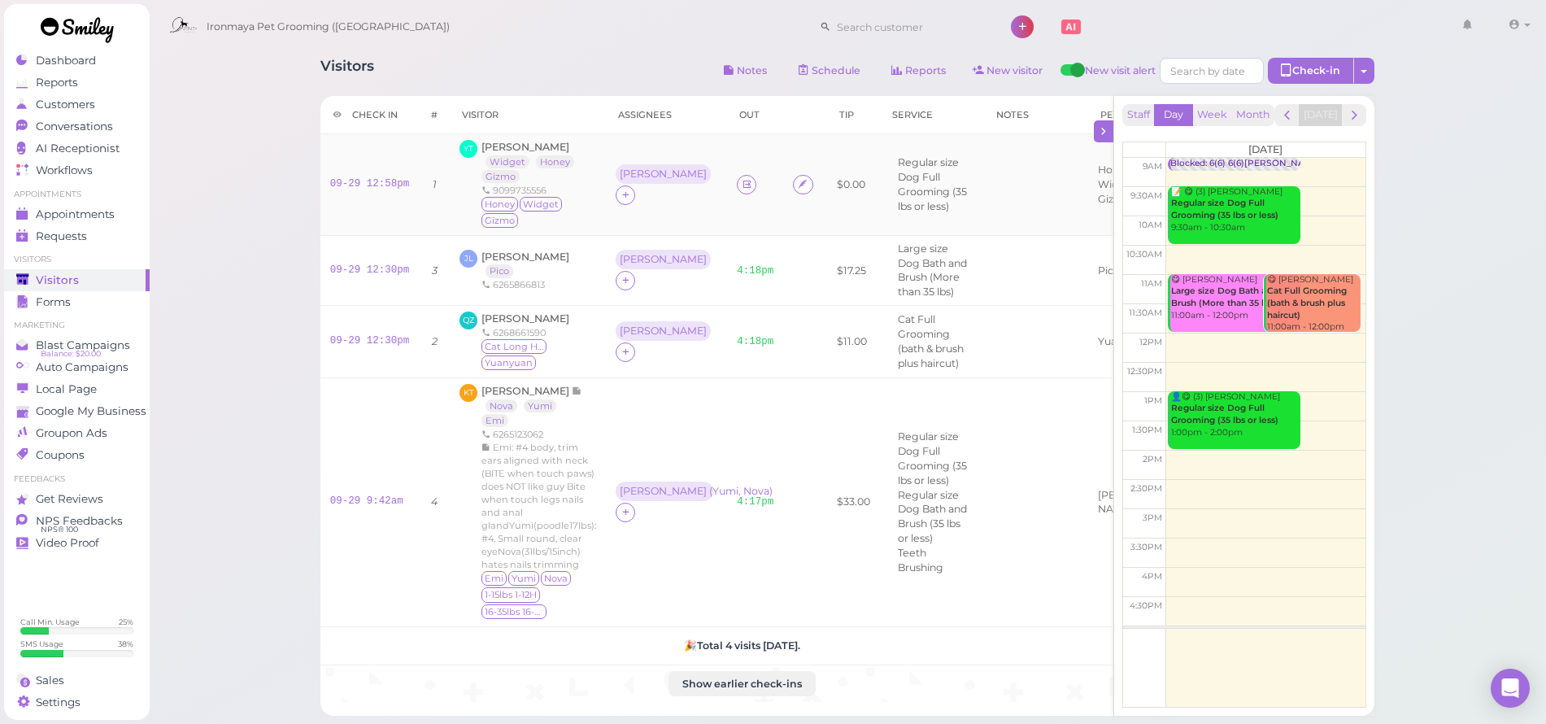
drag, startPoint x: 750, startPoint y: 185, endPoint x: 749, endPoint y: 225, distance: 40.7
click at [694, 485] on div "Isaac ( Yumi, Nova )" at bounding box center [664, 490] width 89 height 11
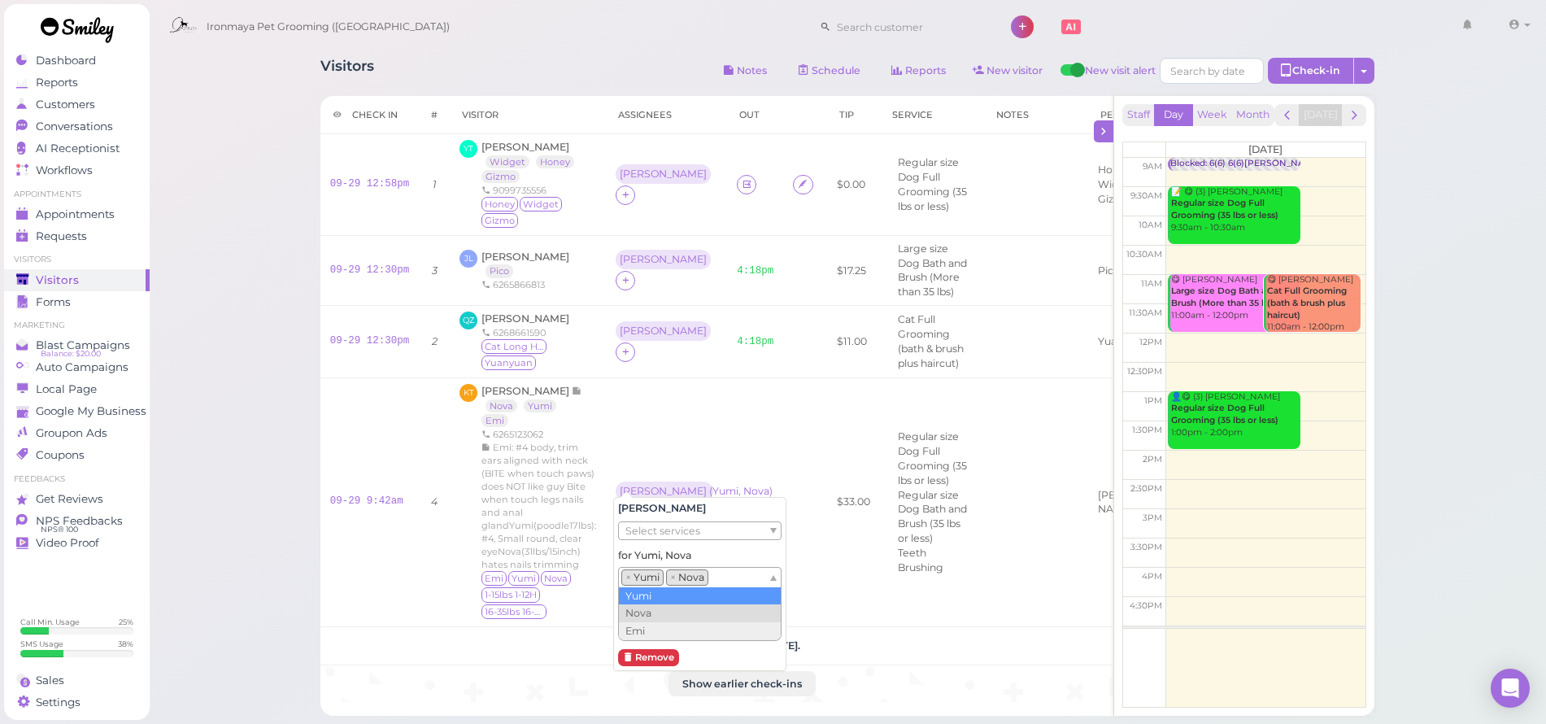
click at [776, 573] on div "× Yumi × Nova" at bounding box center [699, 577] width 163 height 21
click at [489, 639] on h5 "🎉 Total 4 visits today." at bounding box center [742, 645] width 824 height 12
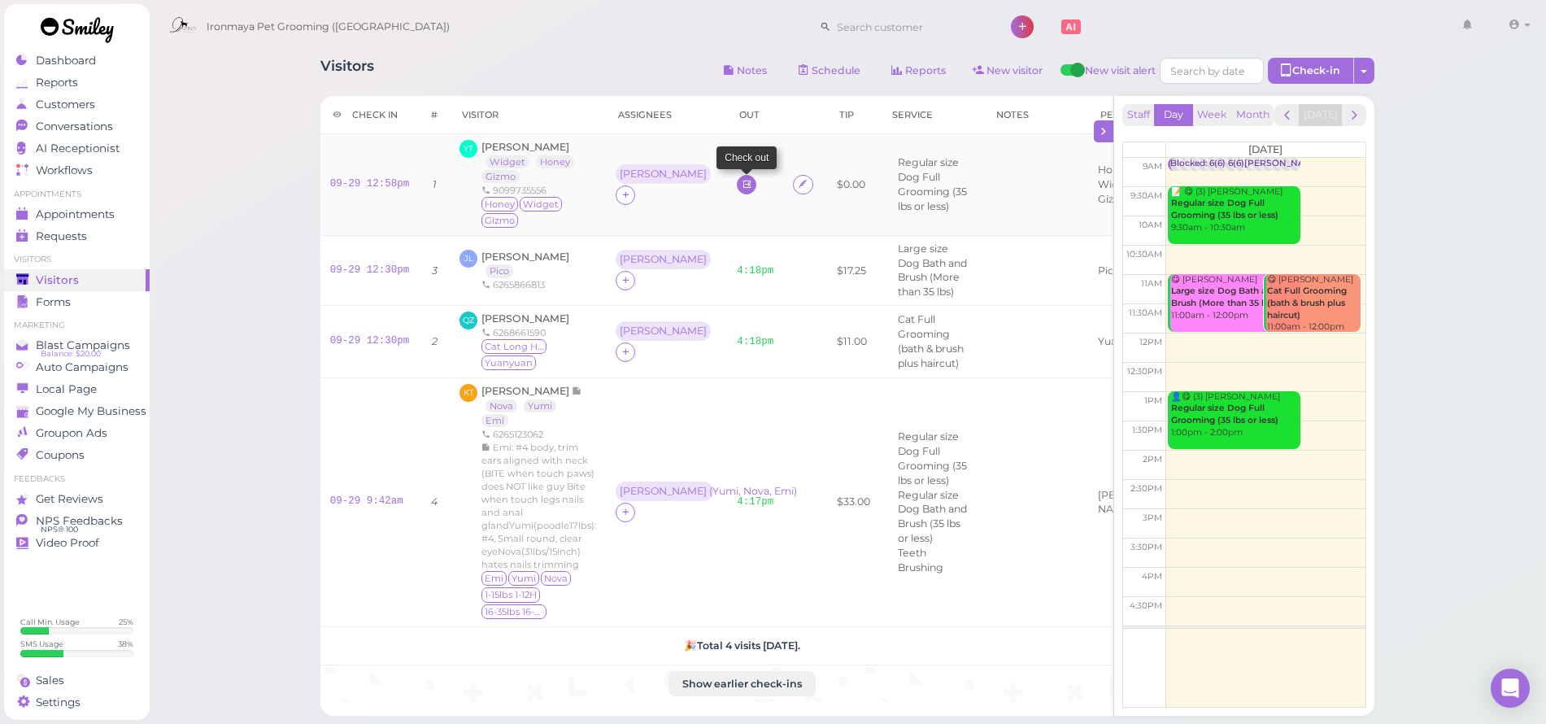
click at [742, 187] on icon at bounding box center [747, 184] width 11 height 12
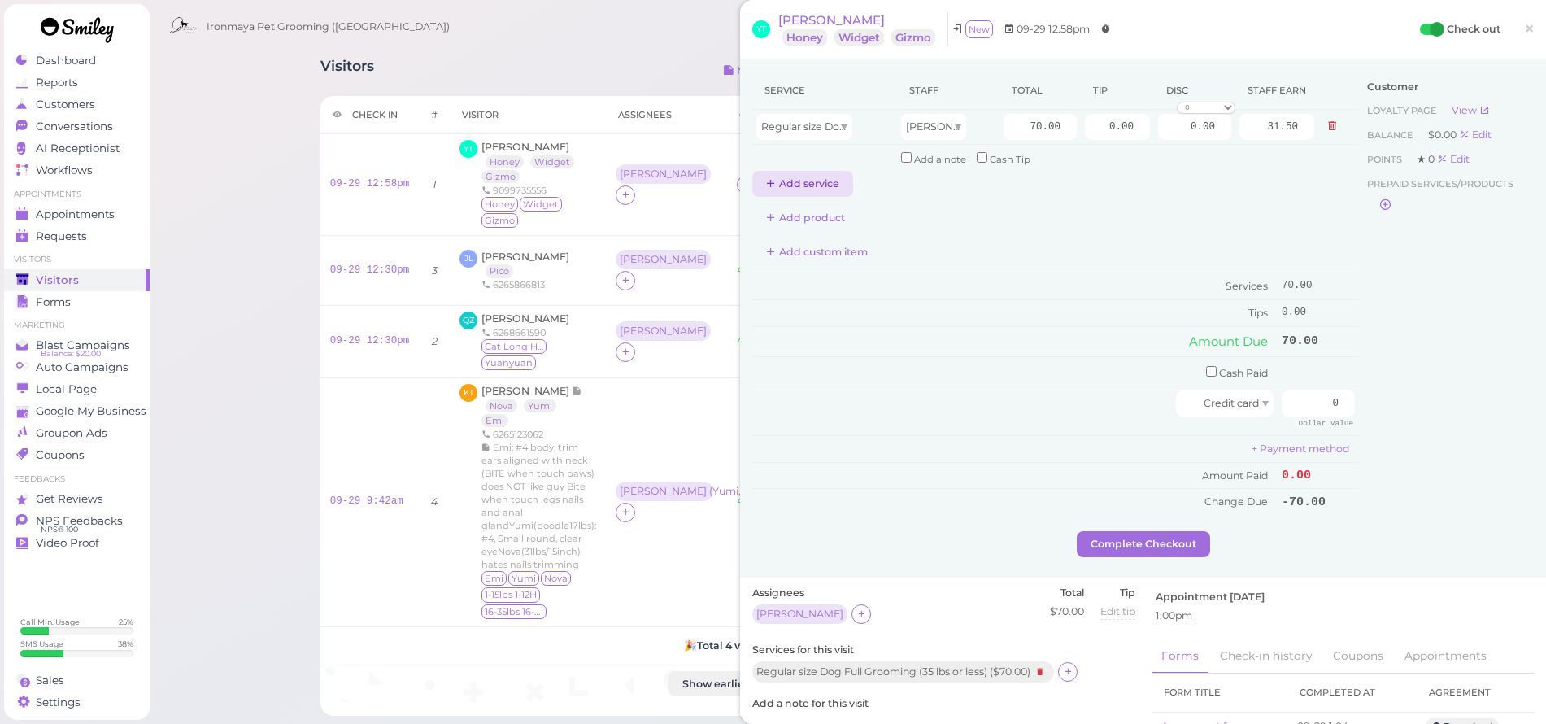
click at [839, 181] on button "Add service" at bounding box center [802, 184] width 101 height 26
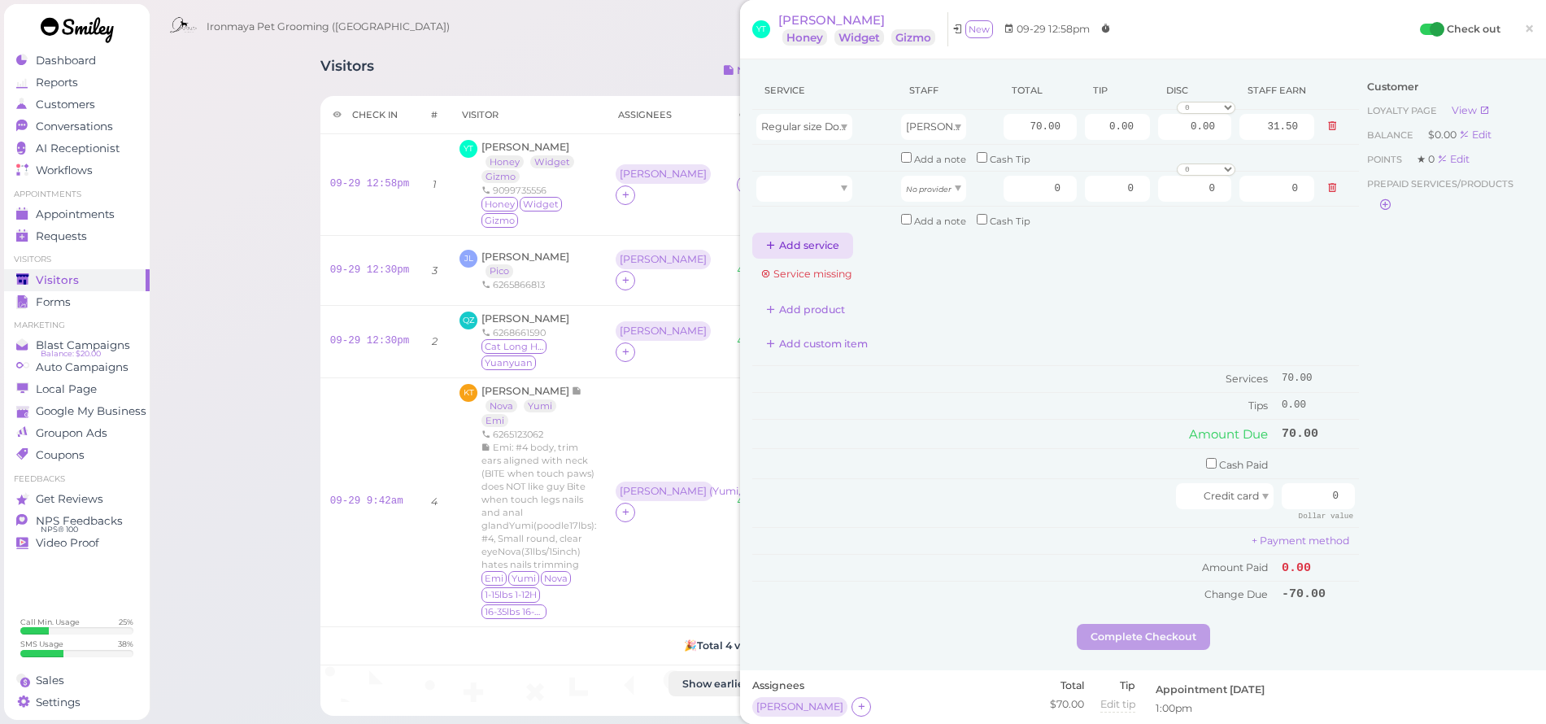
click at [812, 227] on div "Service Staff Total Tip Disc Staff earn Regular size Dog Full Grooming (35 lbs …" at bounding box center [1055, 165] width 607 height 187
click at [812, 239] on button "Add service" at bounding box center [802, 246] width 101 height 26
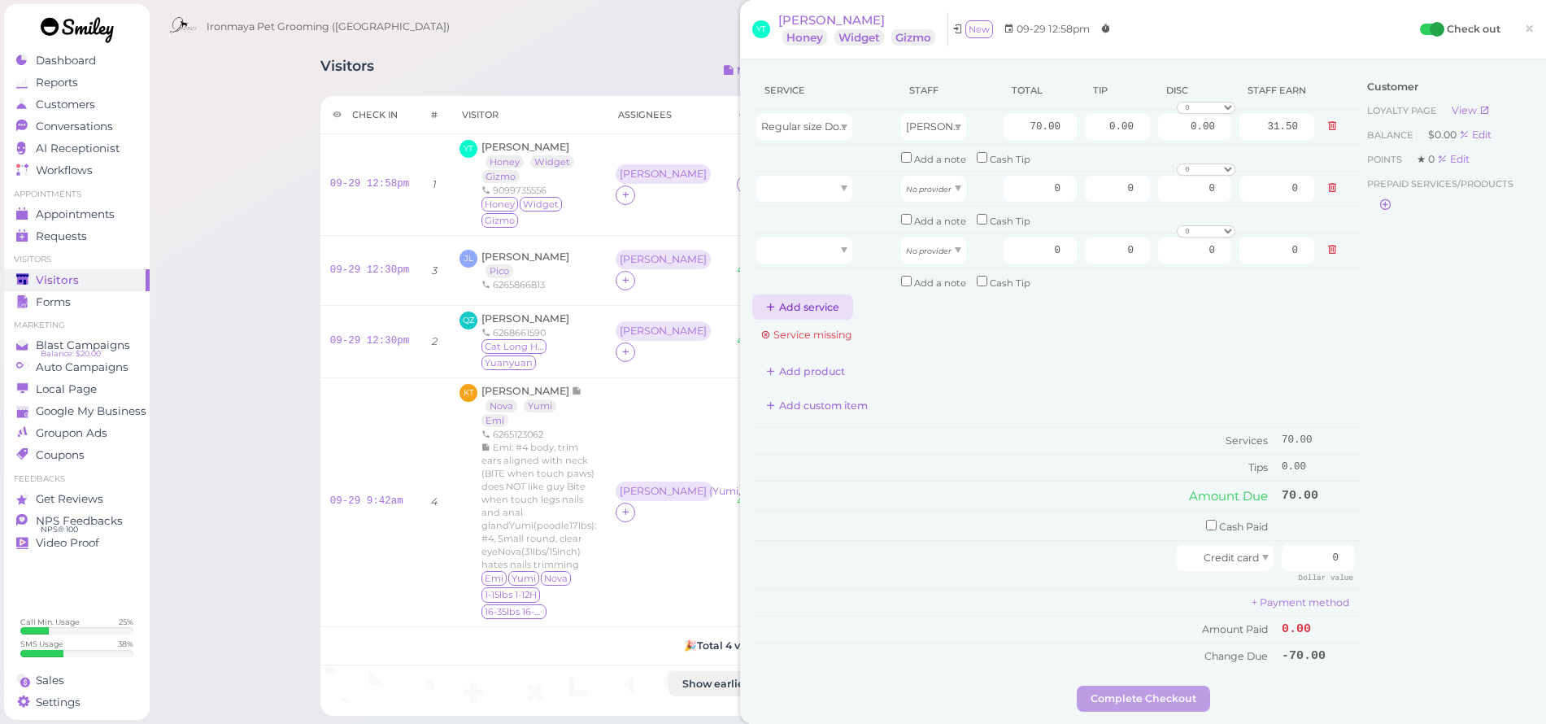
click at [808, 303] on button "Add service" at bounding box center [802, 307] width 101 height 26
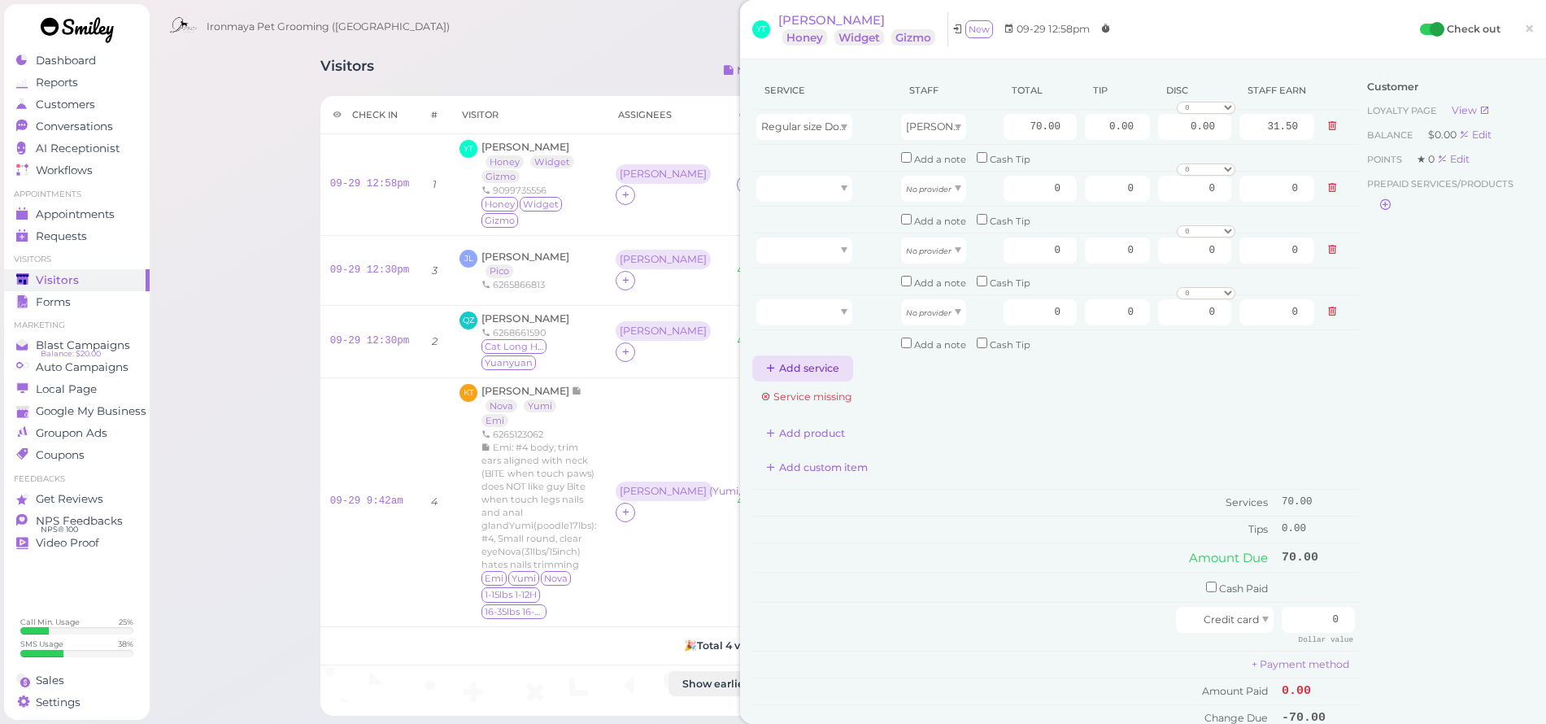
click at [817, 355] on button "Add service" at bounding box center [802, 368] width 101 height 26
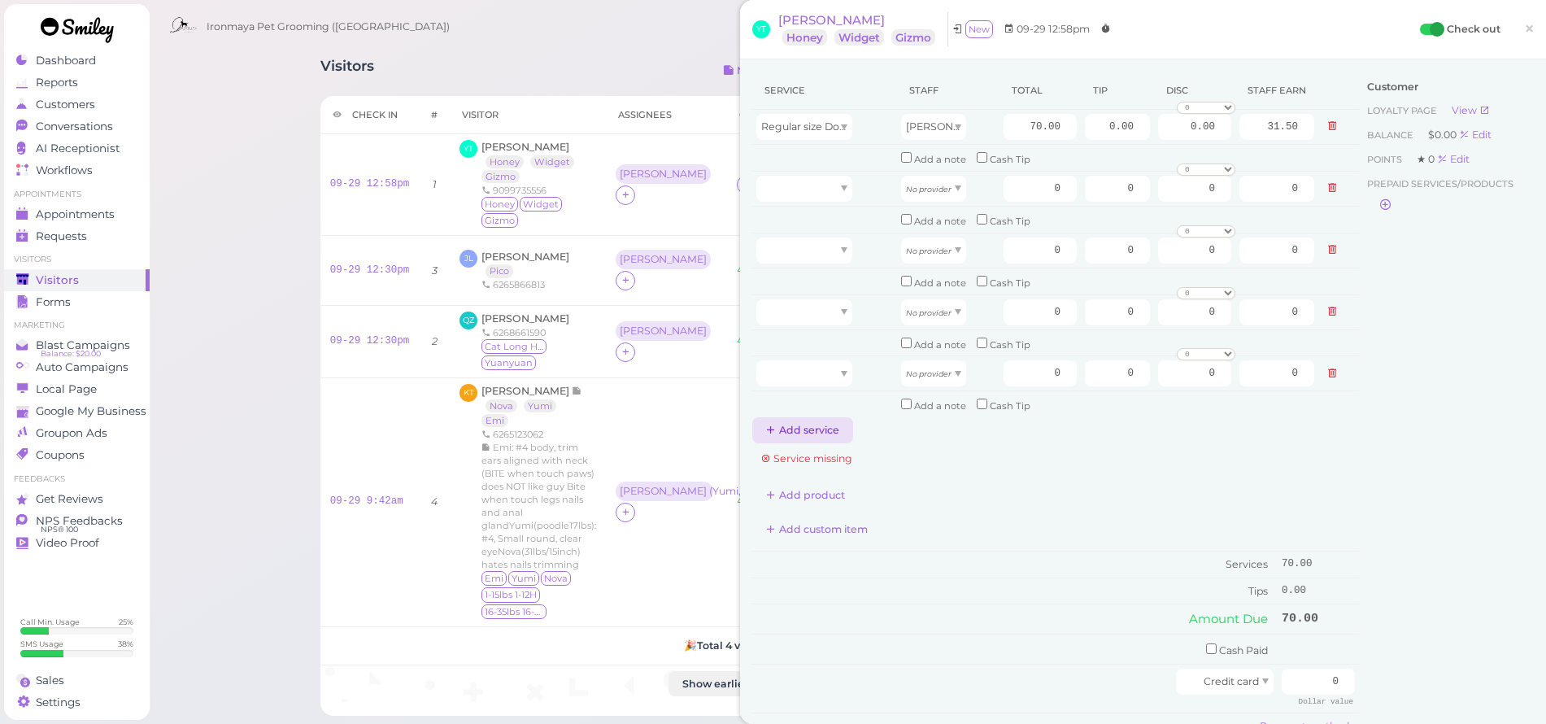
click at [808, 424] on button "Add service" at bounding box center [802, 430] width 101 height 26
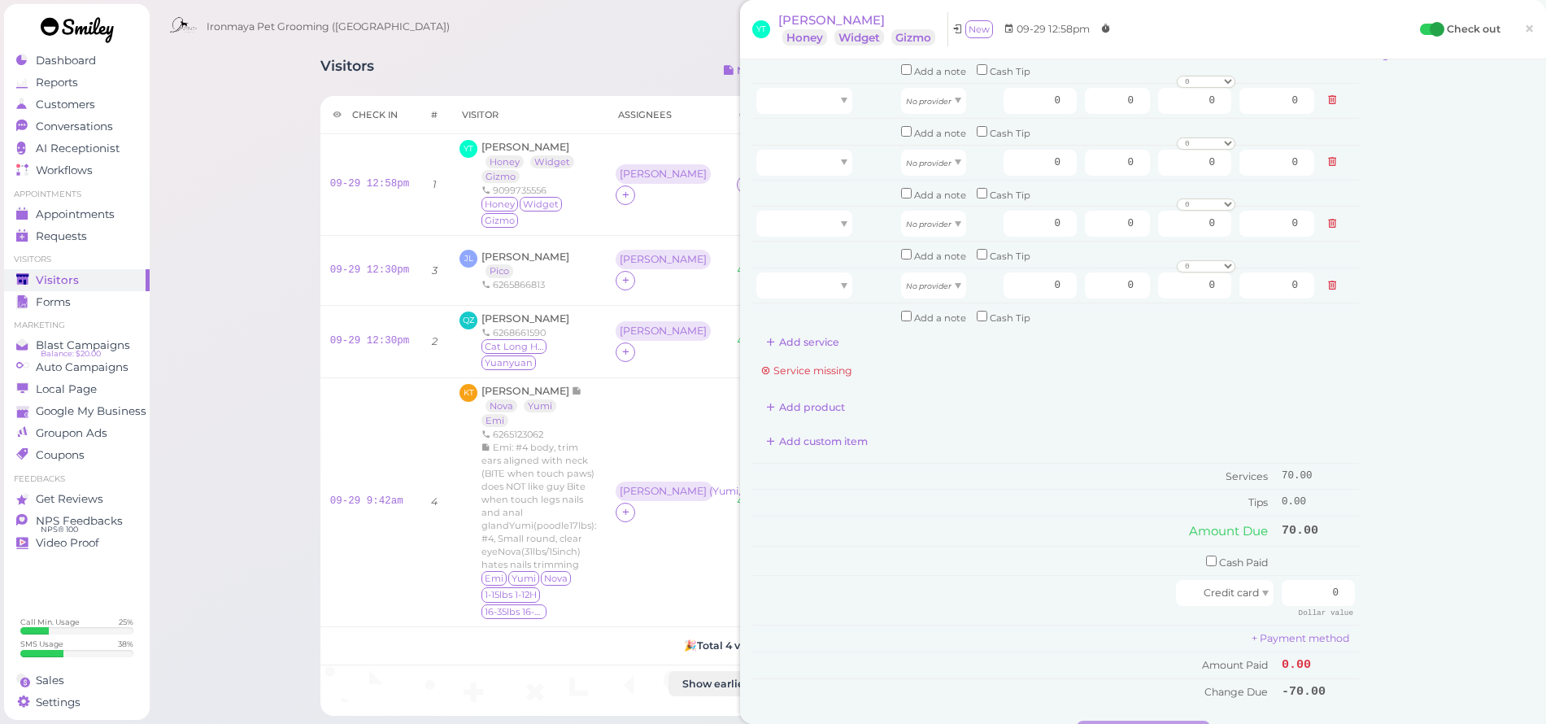
scroll to position [310, 0]
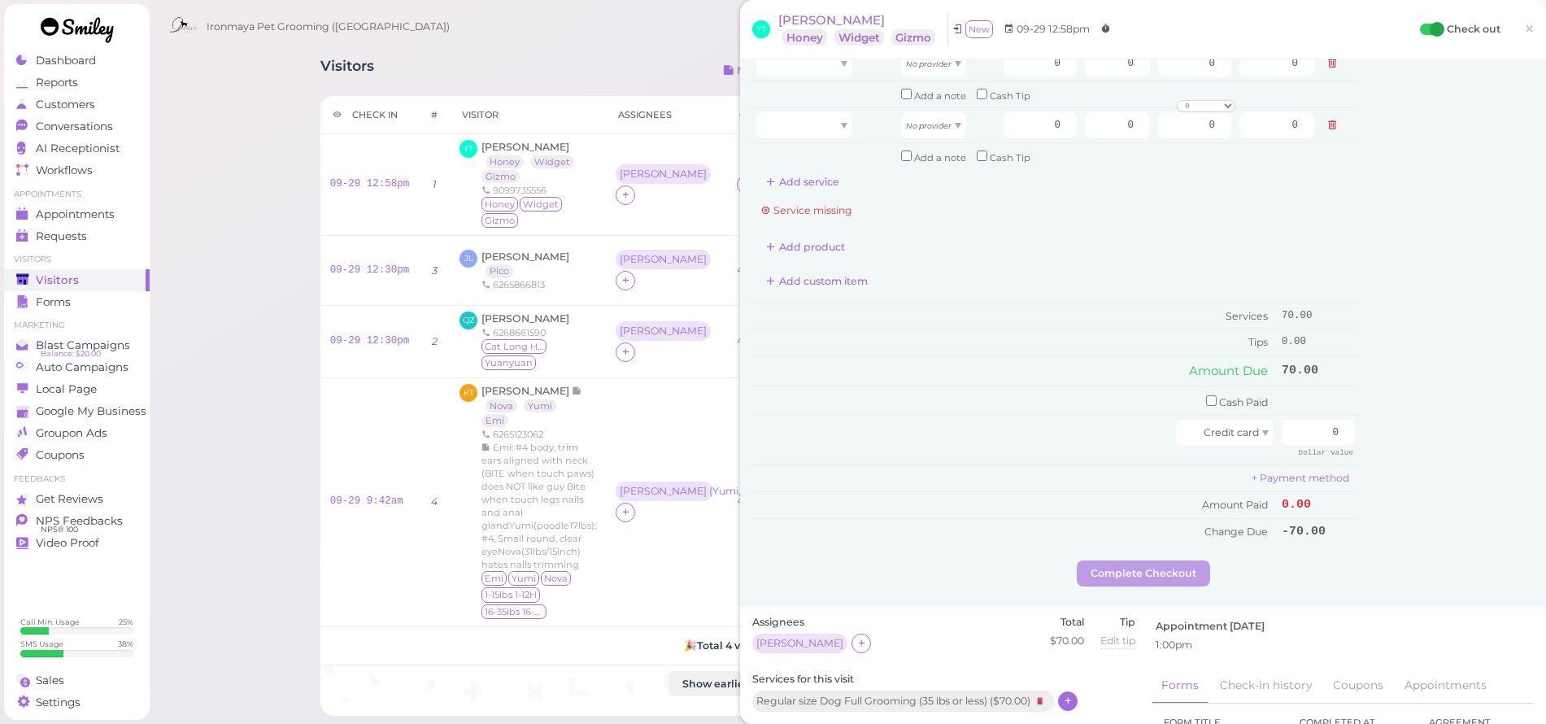
click at [1066, 694] on icon at bounding box center [1068, 700] width 11 height 12
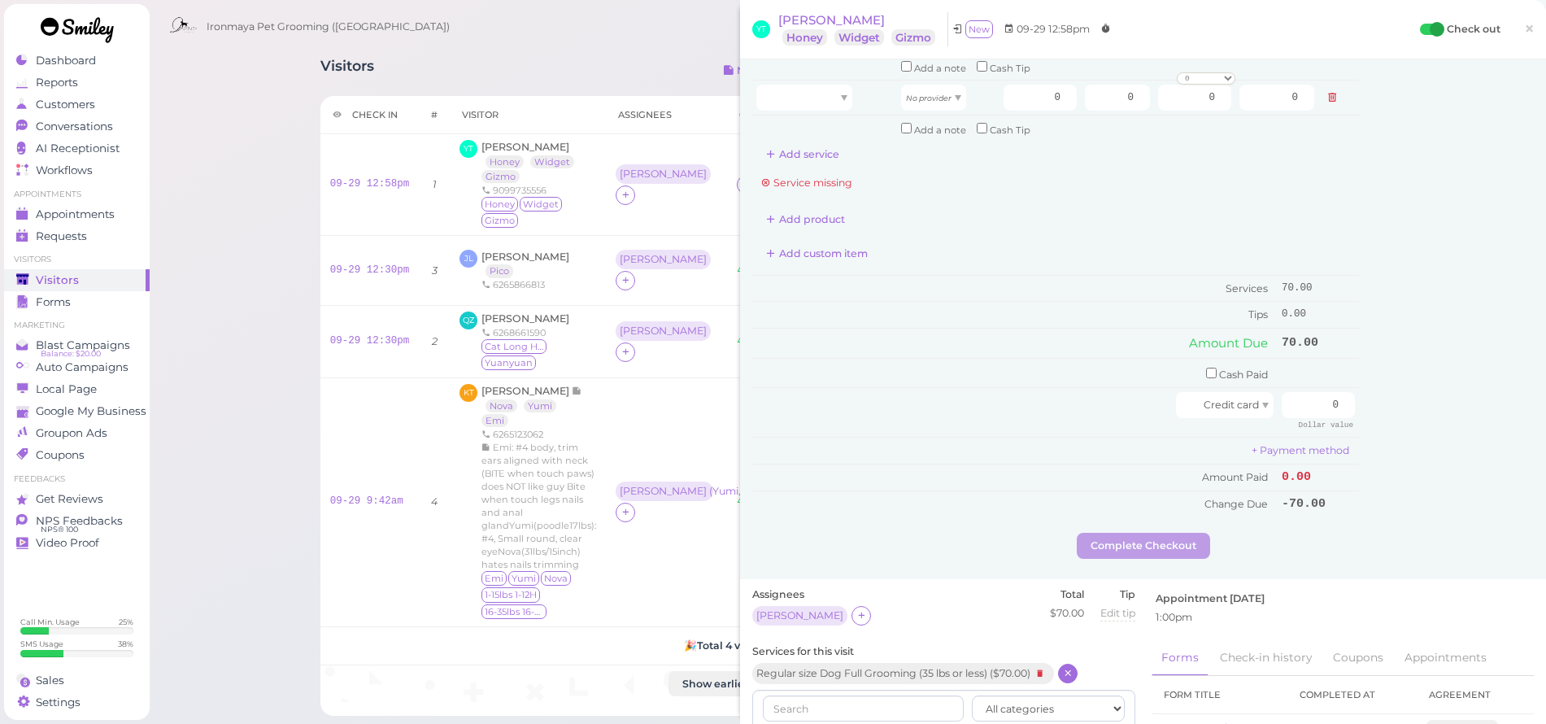
scroll to position [424, 0]
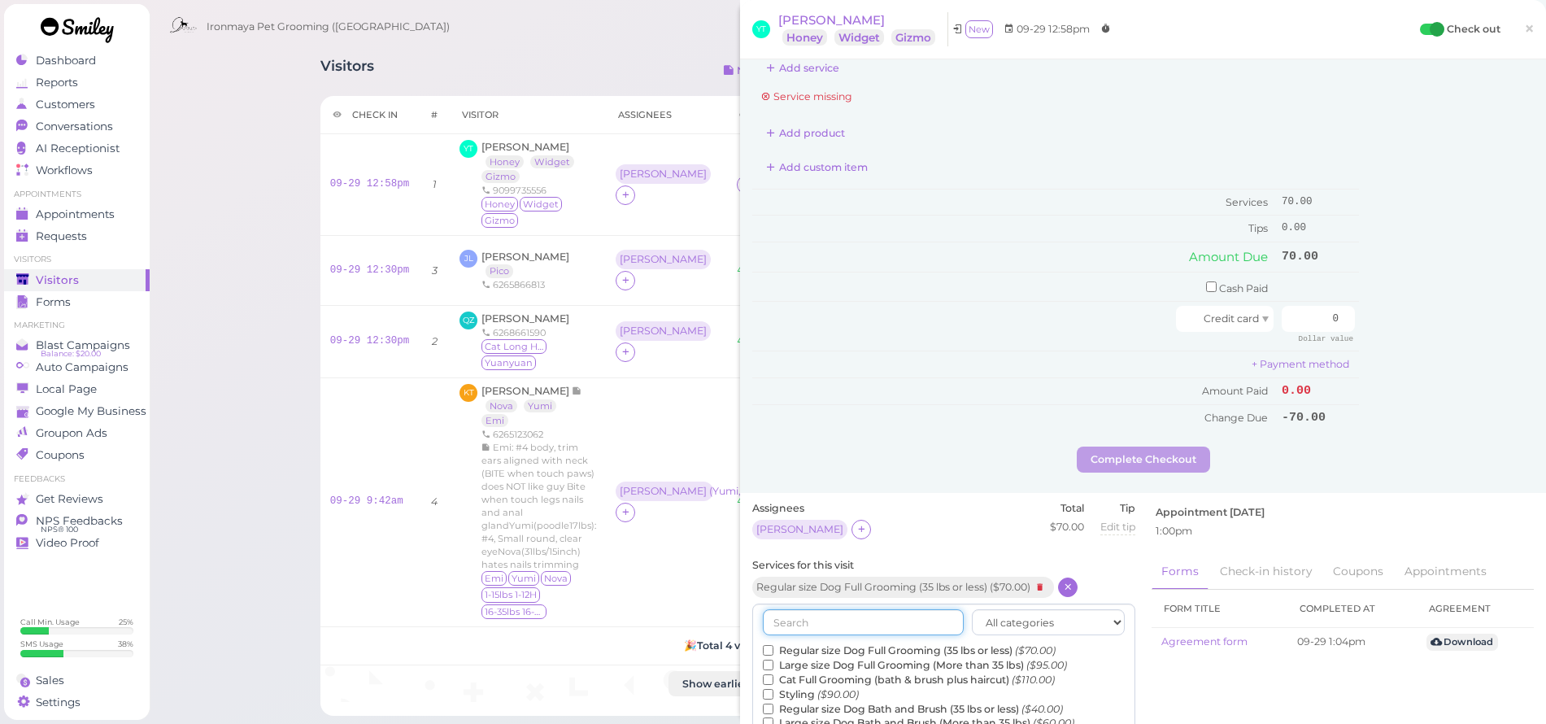
click at [847, 609] on input "text" at bounding box center [863, 622] width 201 height 26
type input "de"
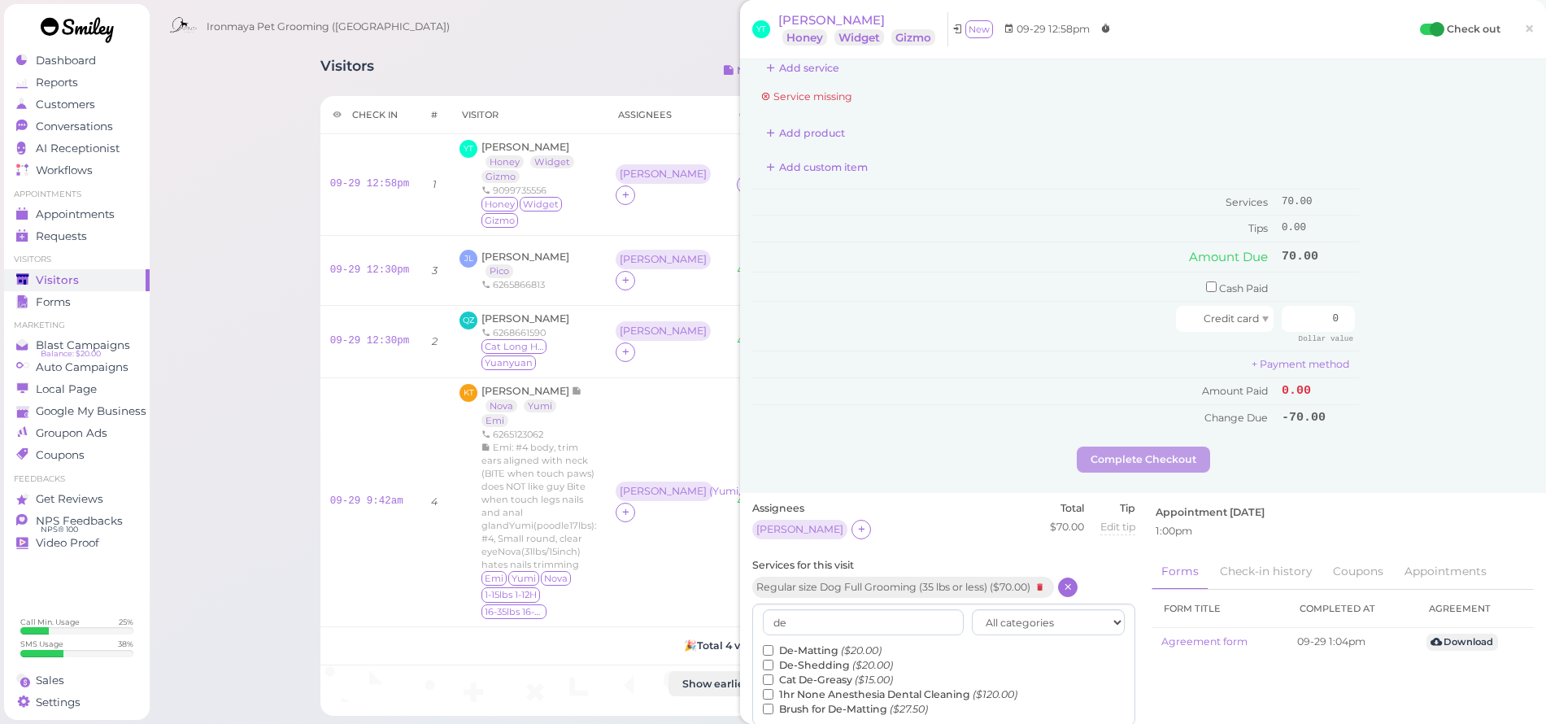
click at [772, 659] on input "De-Shedding ($20.00)" at bounding box center [768, 664] width 11 height 11
click at [761, 723] on button "Done" at bounding box center [770, 737] width 36 height 17
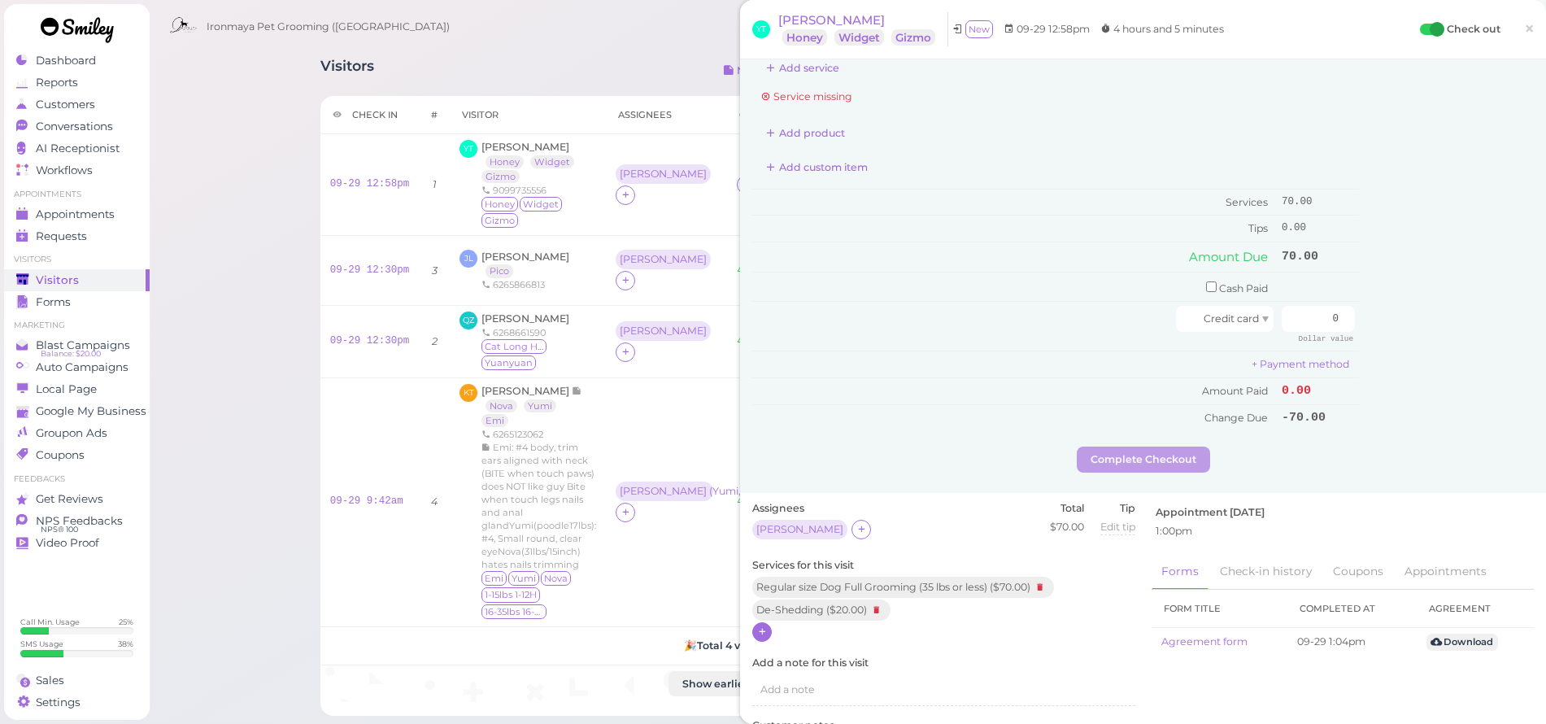
click at [768, 622] on div at bounding box center [762, 632] width 20 height 20
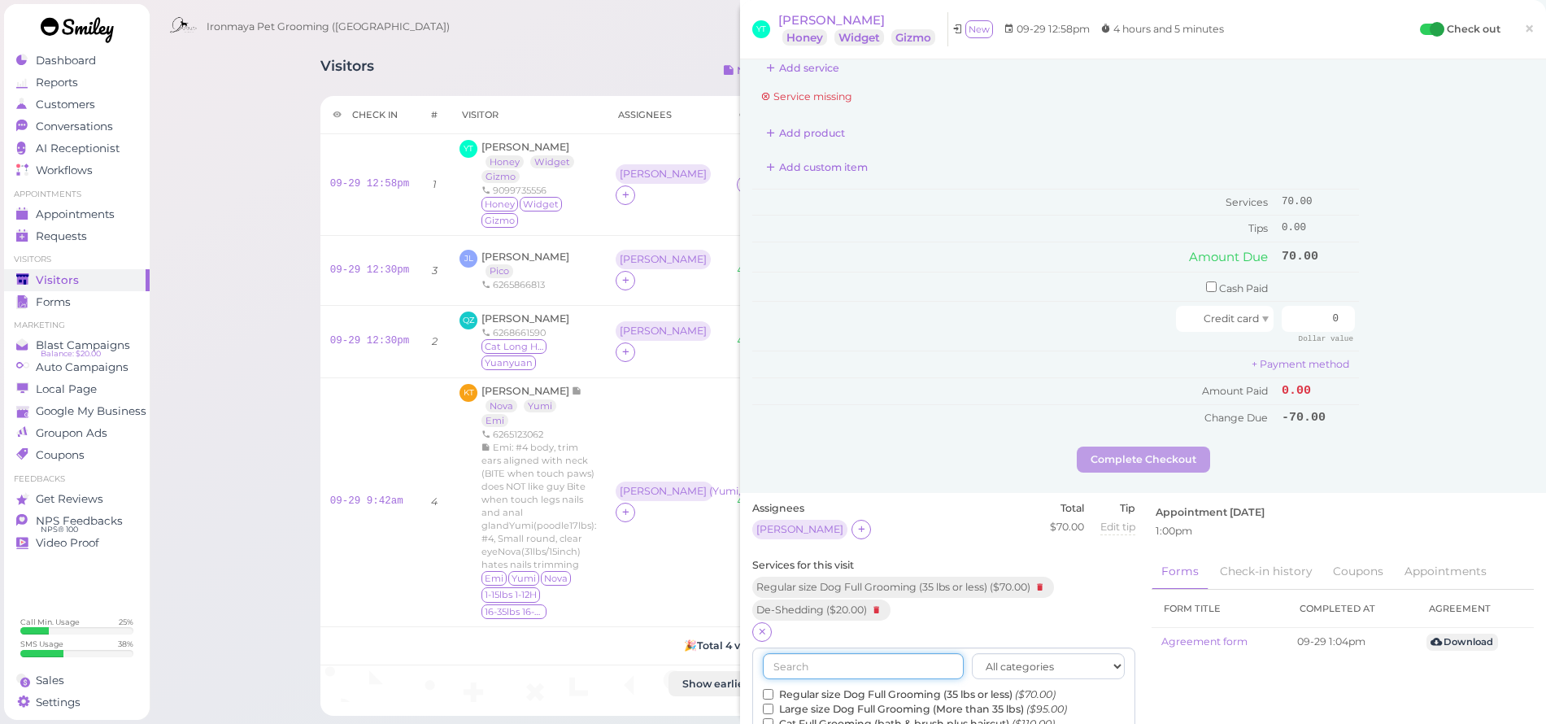
click at [938, 653] on input "text" at bounding box center [863, 666] width 201 height 26
type input "f"
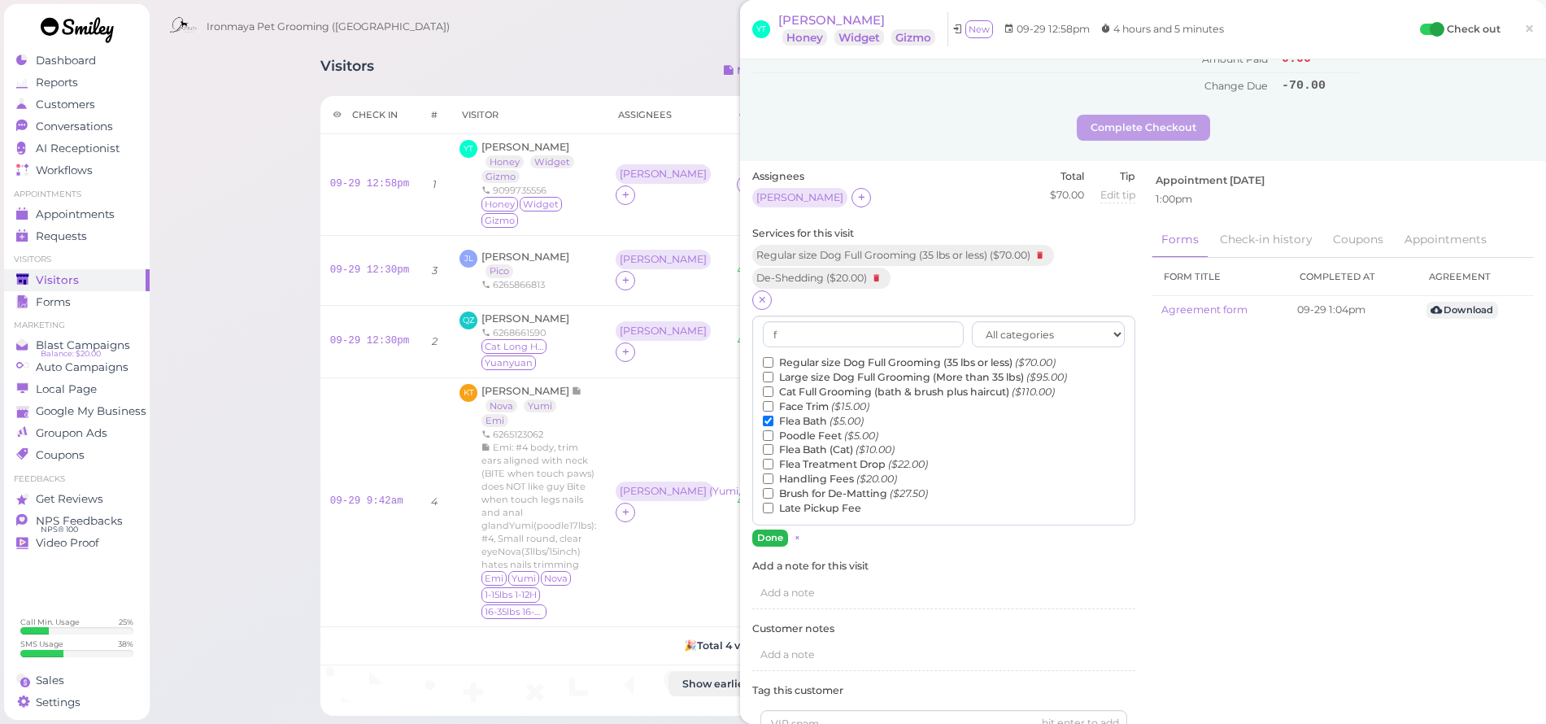
click at [761, 529] on button "Done" at bounding box center [770, 537] width 36 height 17
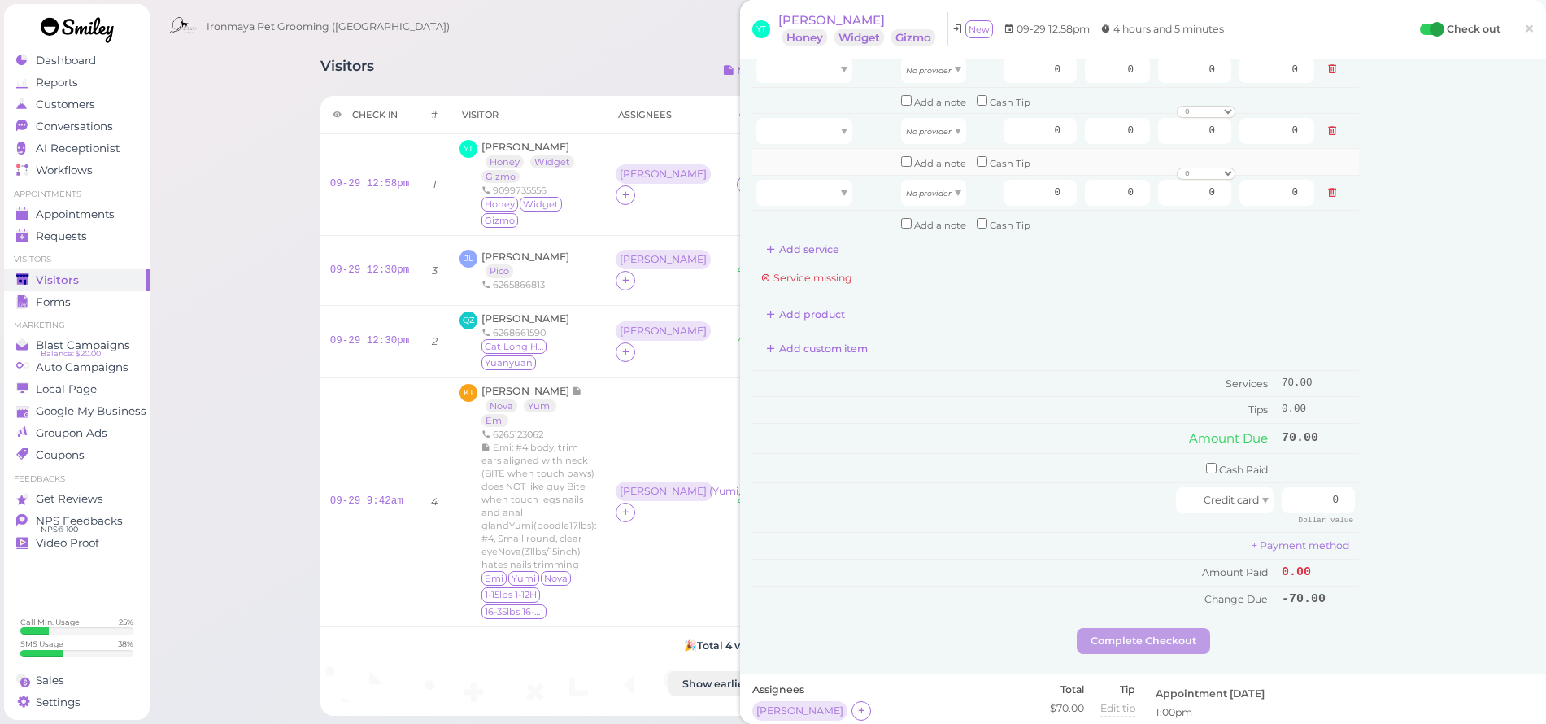
scroll to position [0, 0]
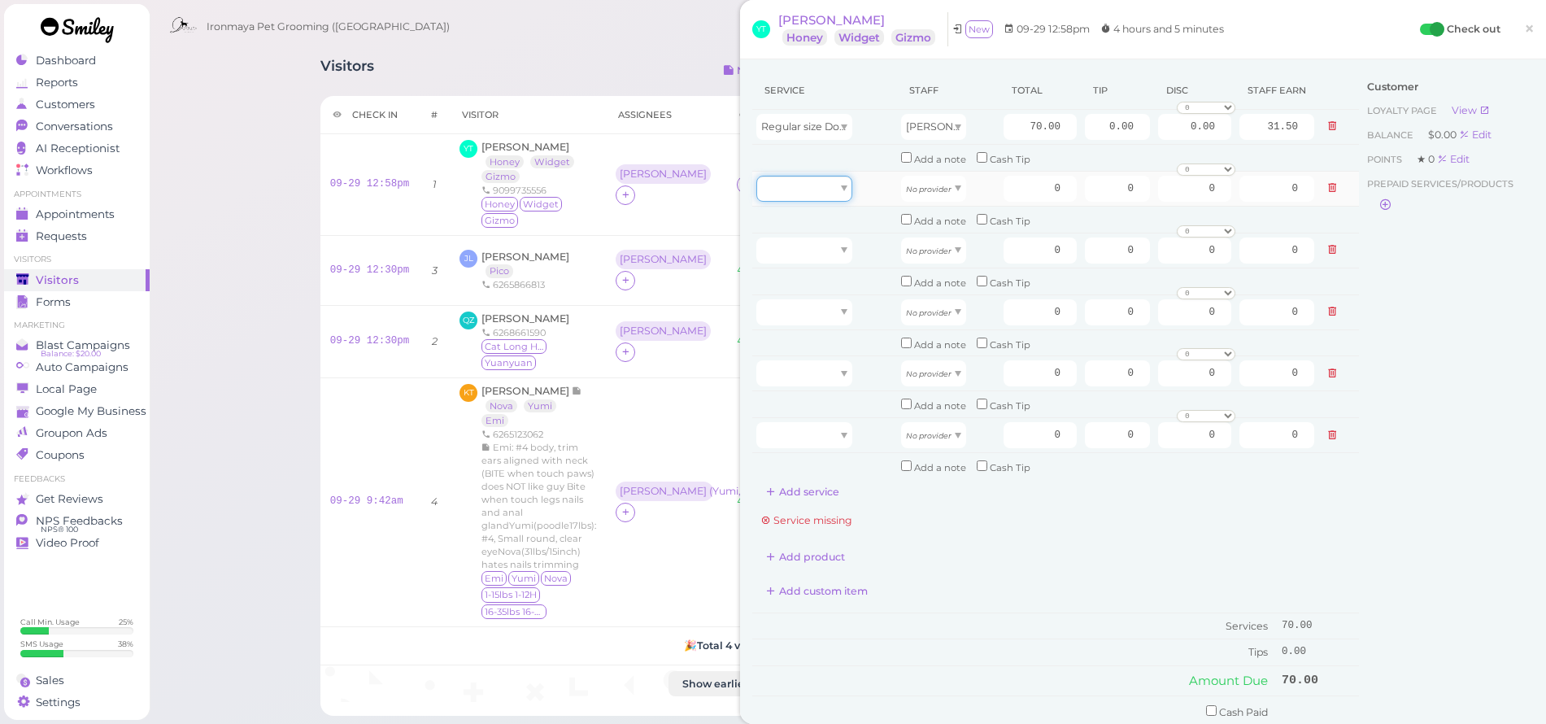
click at [812, 181] on div at bounding box center [804, 189] width 96 height 26
type input "70.00"
click at [797, 241] on div at bounding box center [804, 250] width 96 height 26
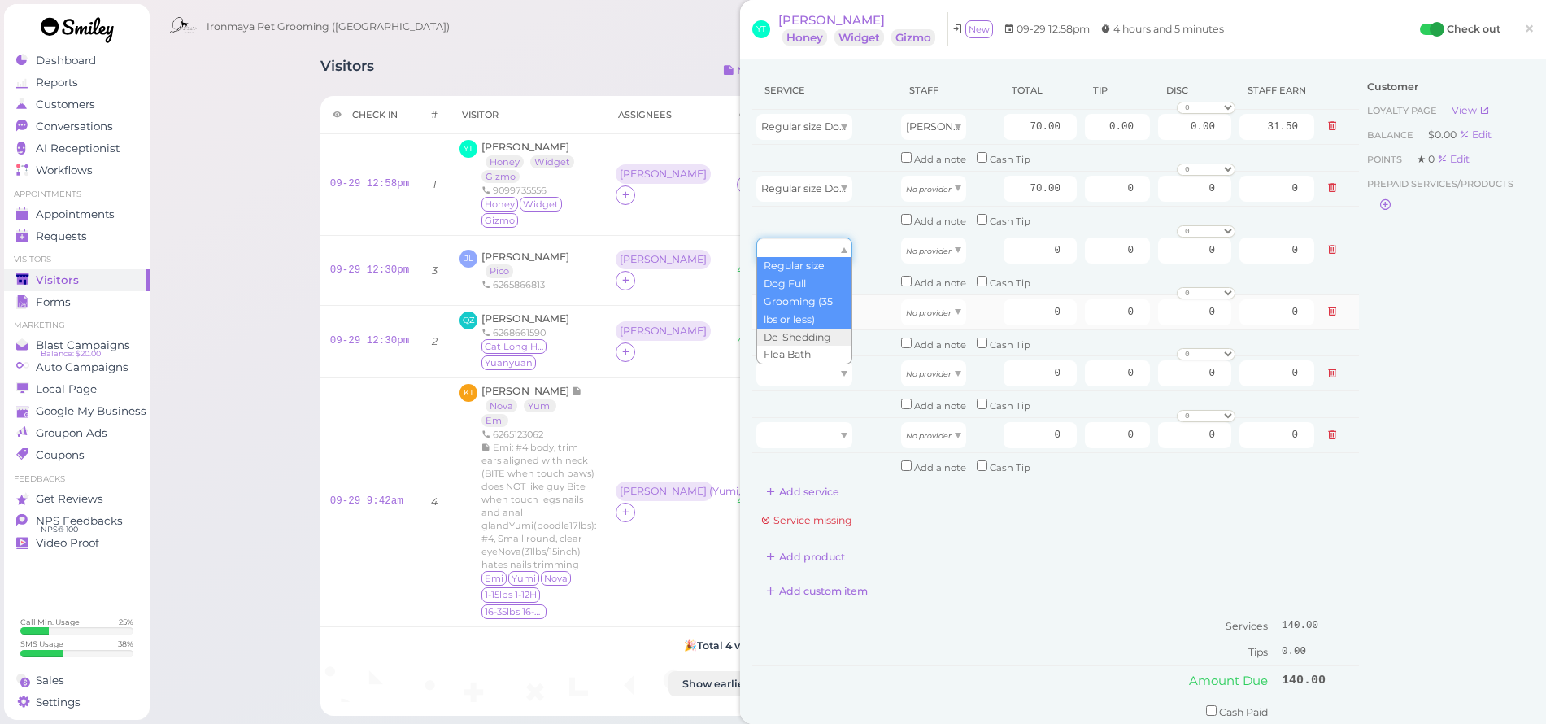
type input "70.00"
drag, startPoint x: 794, startPoint y: 295, endPoint x: 793, endPoint y: 304, distance: 9.0
click at [794, 299] on div at bounding box center [804, 312] width 96 height 26
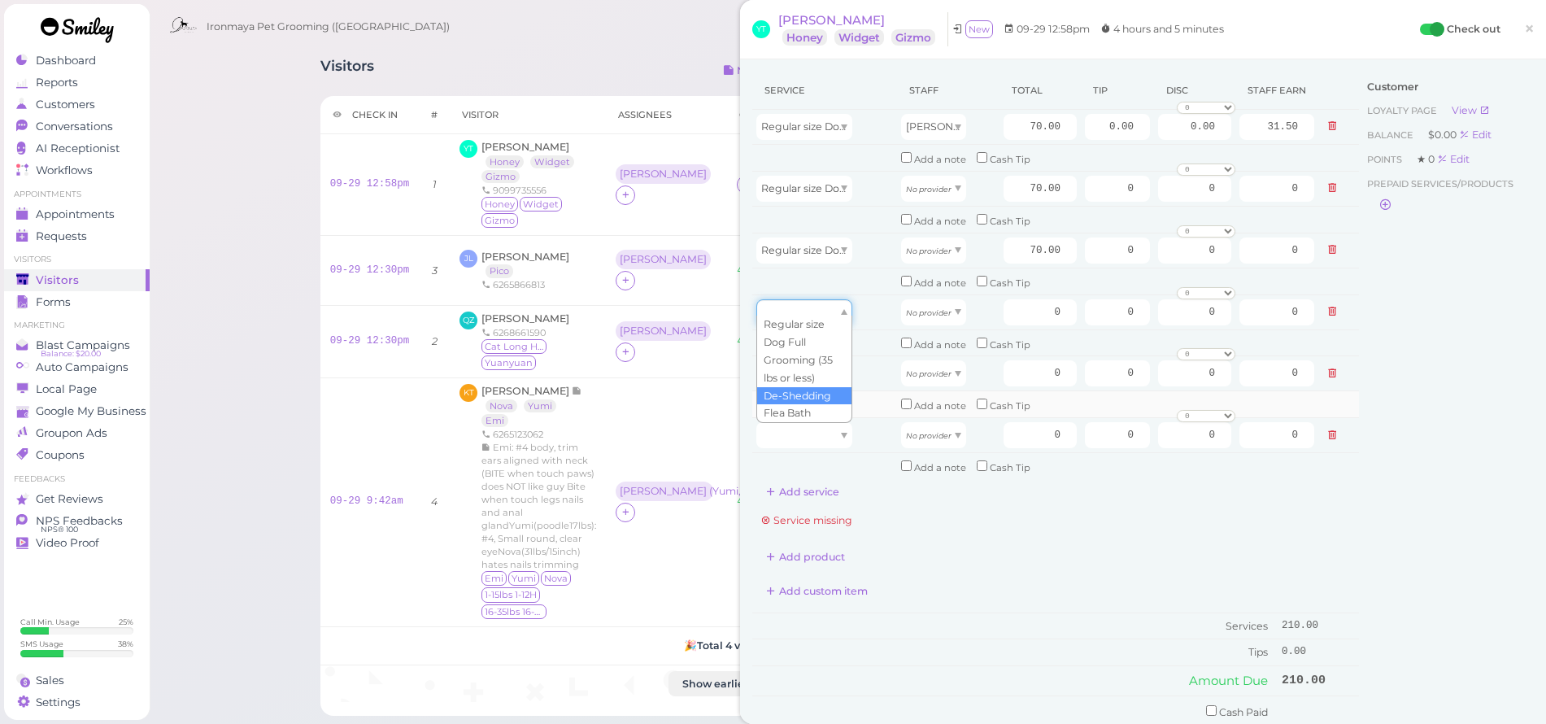
type input "20.00"
click at [793, 360] on div at bounding box center [804, 373] width 96 height 26
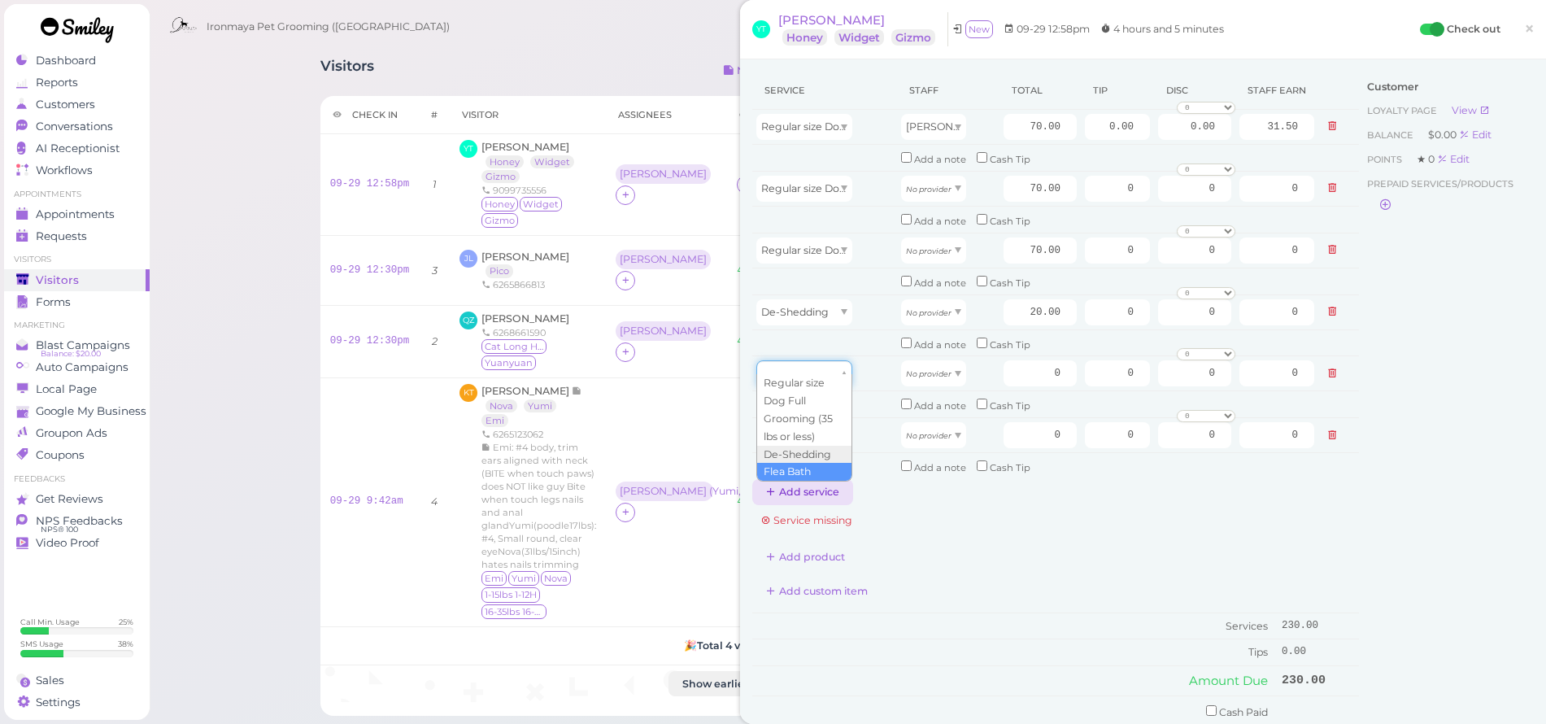
type input "5.00"
click at [797, 422] on div at bounding box center [804, 435] width 96 height 26
type input "5.00"
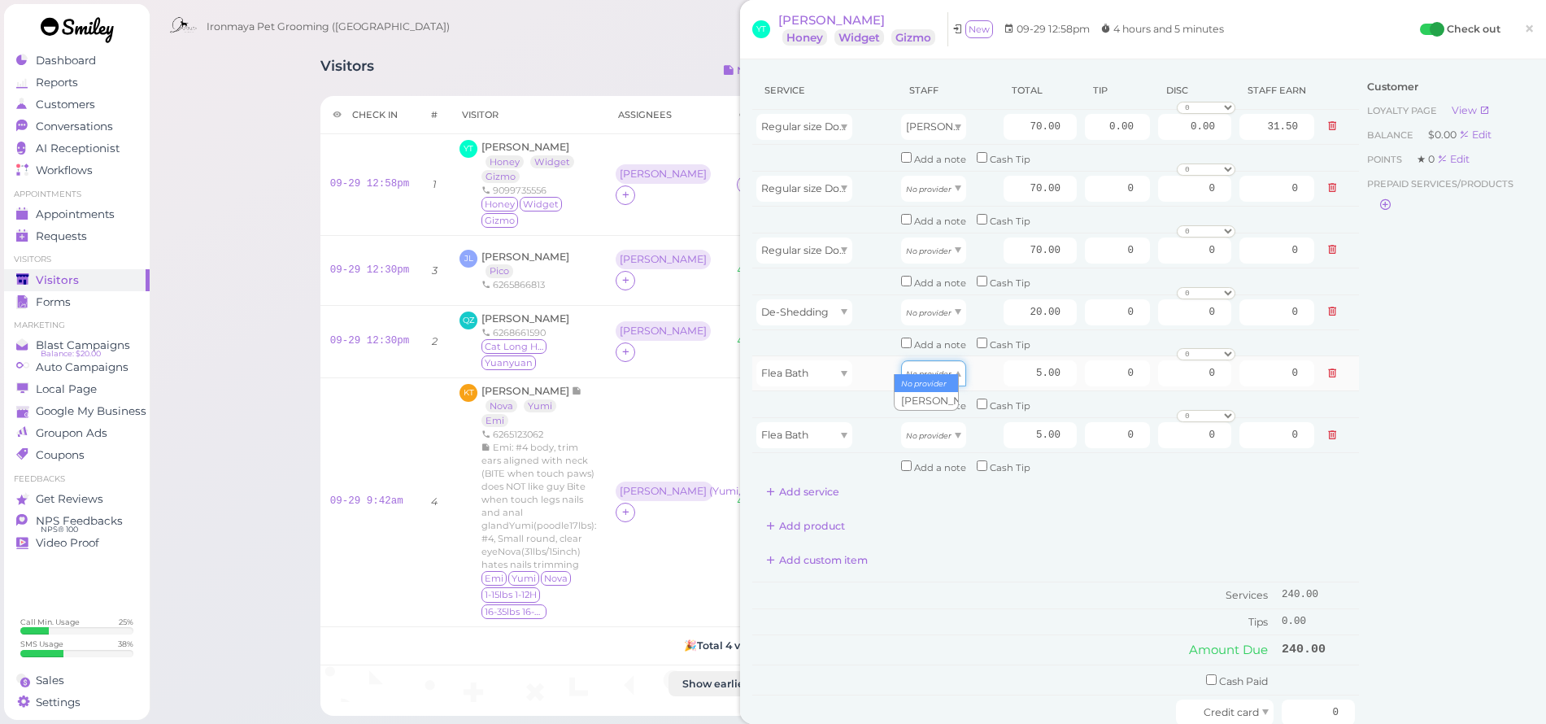
drag, startPoint x: 941, startPoint y: 355, endPoint x: 934, endPoint y: 359, distance: 8.8
click at [939, 360] on div "No provider" at bounding box center [933, 373] width 65 height 26
type input "2.25"
click at [921, 427] on div "No provider" at bounding box center [933, 435] width 65 height 26
type input "2.25"
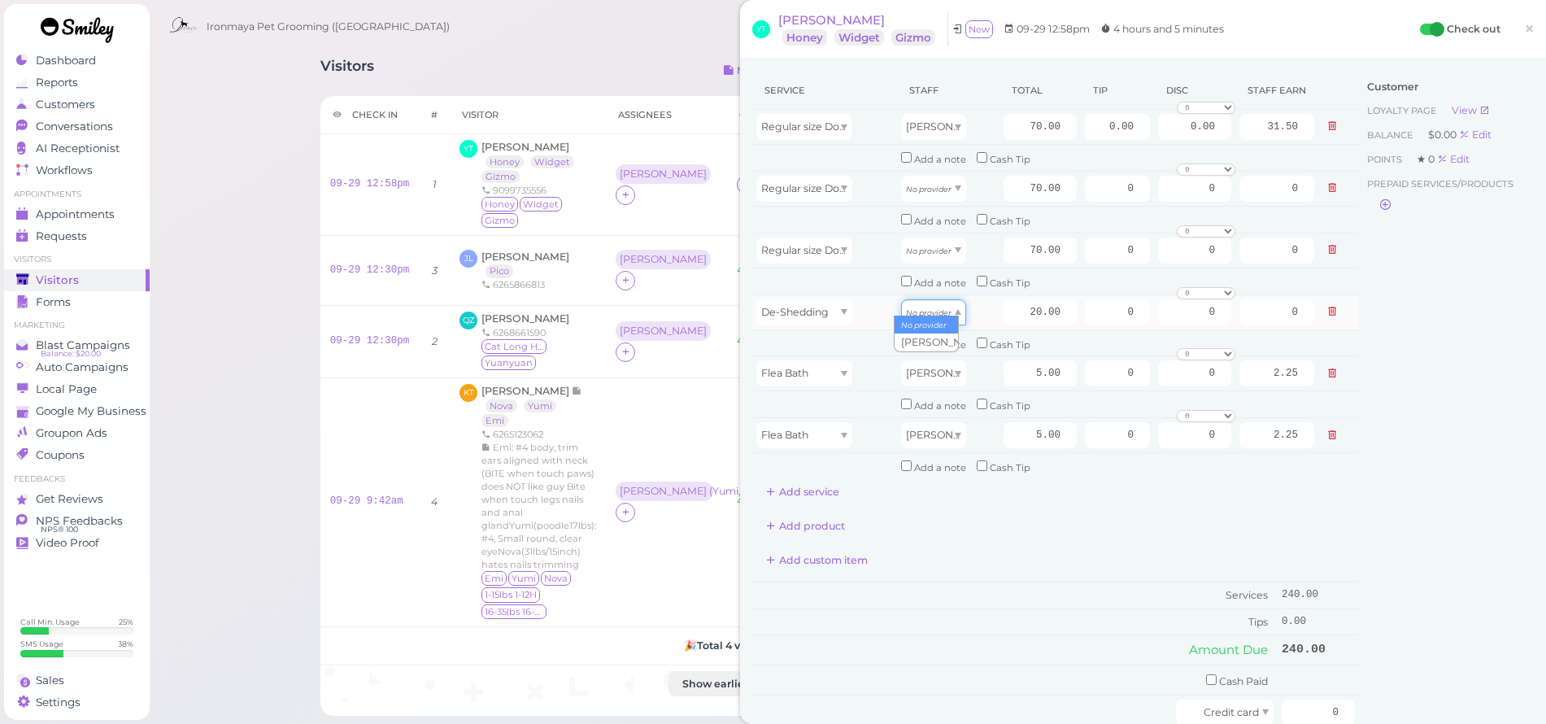
click at [942, 308] on icon "No provider" at bounding box center [929, 312] width 46 height 9
type input "9.00"
click at [923, 246] on icon "No provider" at bounding box center [929, 250] width 46 height 9
type input "31.50"
click at [935, 185] on icon "No provider" at bounding box center [929, 189] width 46 height 9
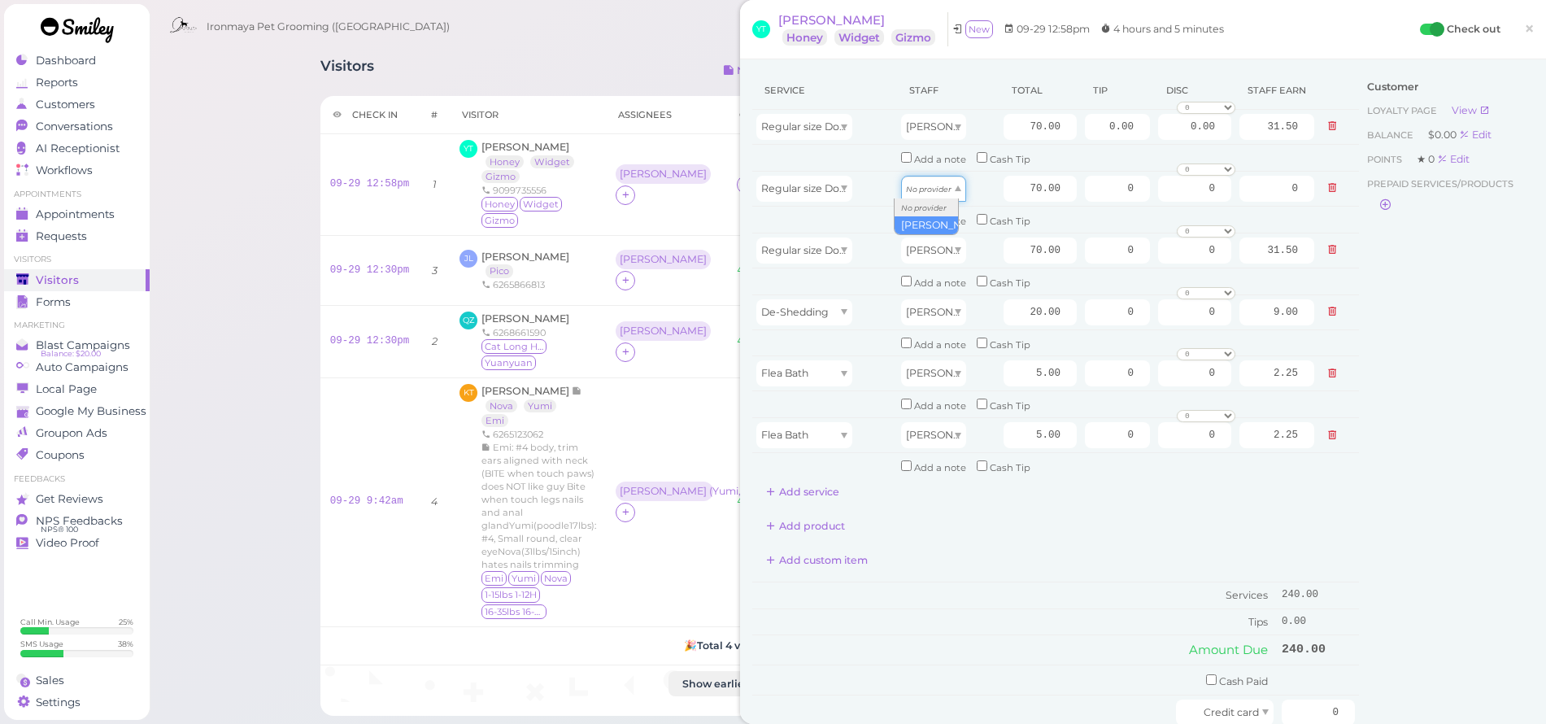
type input "31.50"
drag, startPoint x: 980, startPoint y: 119, endPoint x: 1006, endPoint y: 123, distance: 26.3
click at [982, 120] on div "[PERSON_NAME]" at bounding box center [948, 127] width 94 height 26
drag, startPoint x: 1012, startPoint y: 305, endPoint x: 1121, endPoint y: 321, distance: 109.4
click at [1121, 321] on tbody "Regular size Dog Full Grooming (35 lbs or less) Isaac 70.00 0.00 0.00 0 10% off…" at bounding box center [1055, 295] width 607 height 370
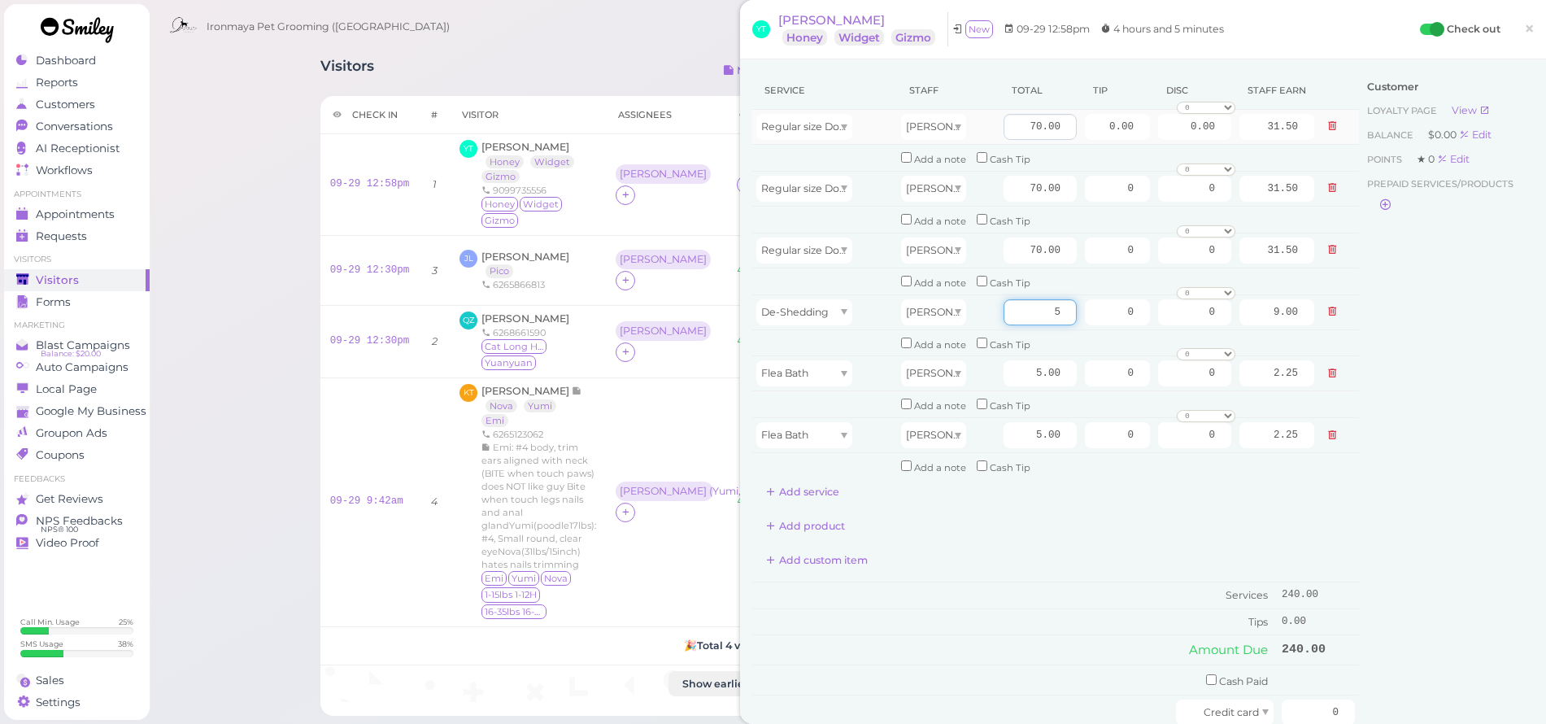
type input "5"
type input "2.25"
drag, startPoint x: 1012, startPoint y: 120, endPoint x: 1077, endPoint y: 124, distance: 65.1
click at [1077, 124] on tr "Regular size Dog Full Grooming (35 lbs or less) Isaac 70.00 0.00 0.00 0 10% off…" at bounding box center [1055, 127] width 607 height 35
type input "75"
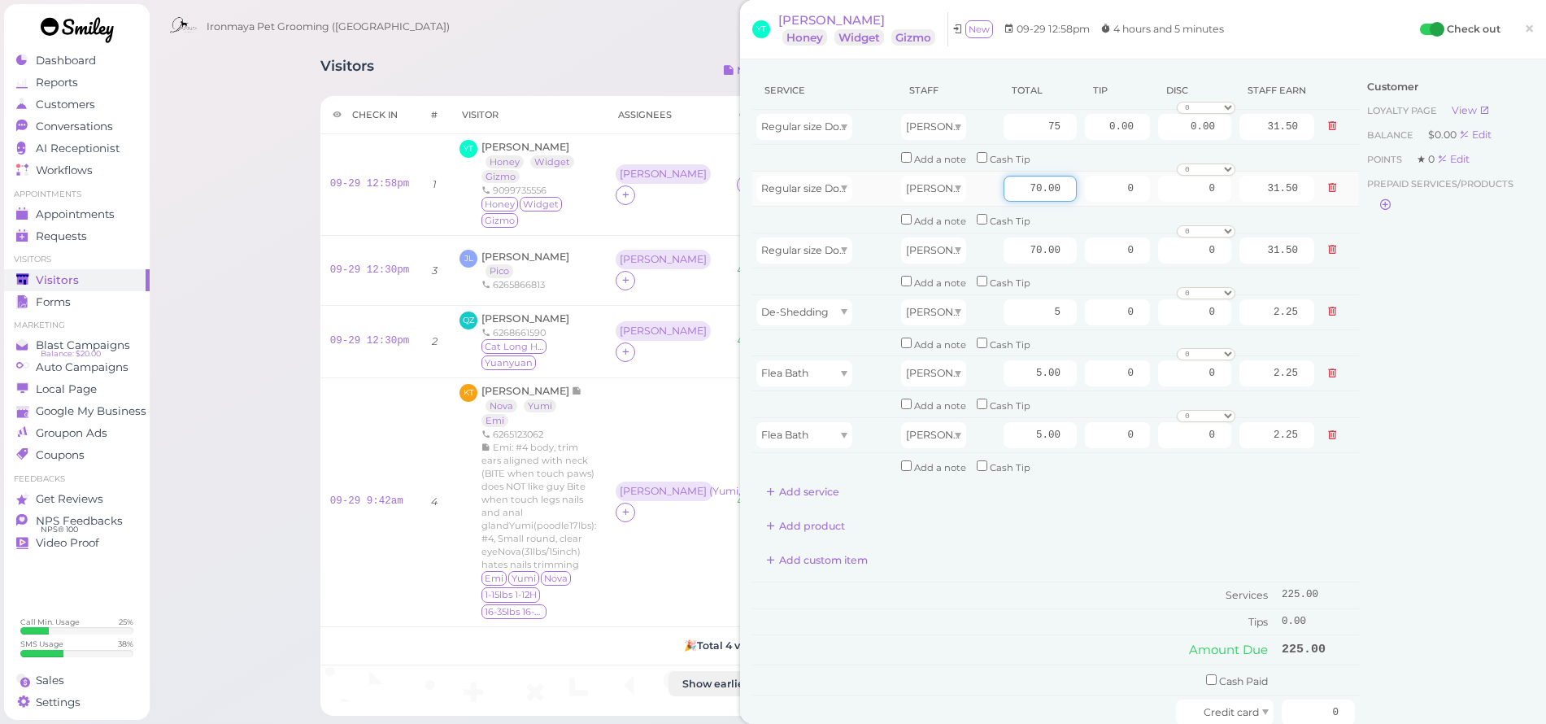
type input "33.75"
drag, startPoint x: 999, startPoint y: 189, endPoint x: 1212, endPoint y: 215, distance: 213.9
click at [1211, 216] on tbody "Regular size Dog Full Grooming (35 lbs or less) Isaac 75 0.00 0.00 0 10% off 15…" at bounding box center [1055, 295] width 607 height 370
type input "75"
type input "33.75"
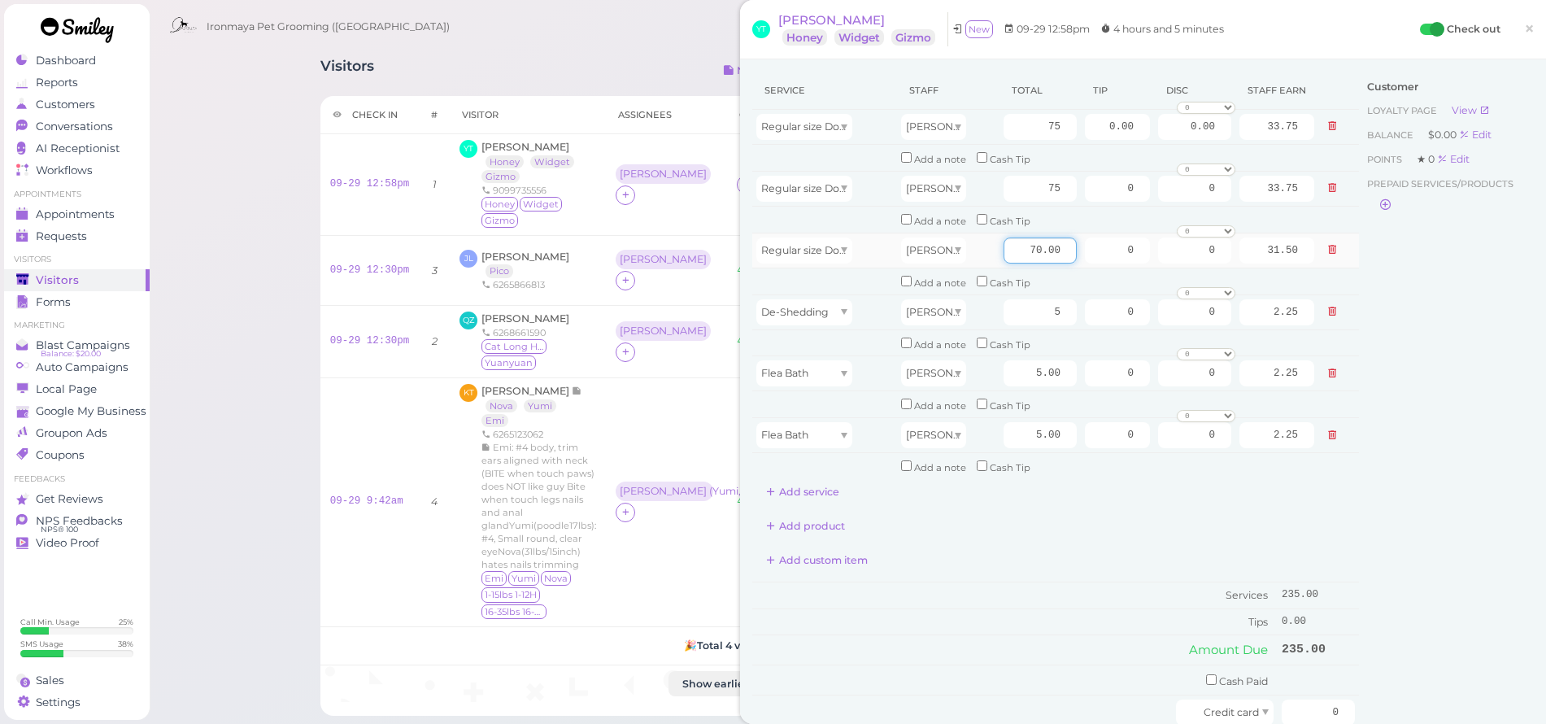
drag, startPoint x: 1022, startPoint y: 241, endPoint x: 1049, endPoint y: 252, distance: 29.2
click at [1049, 255] on input "70.00" at bounding box center [1039, 250] width 73 height 26
type input "75"
type input "33.75"
click at [1099, 513] on div "Add product" at bounding box center [1055, 526] width 607 height 26
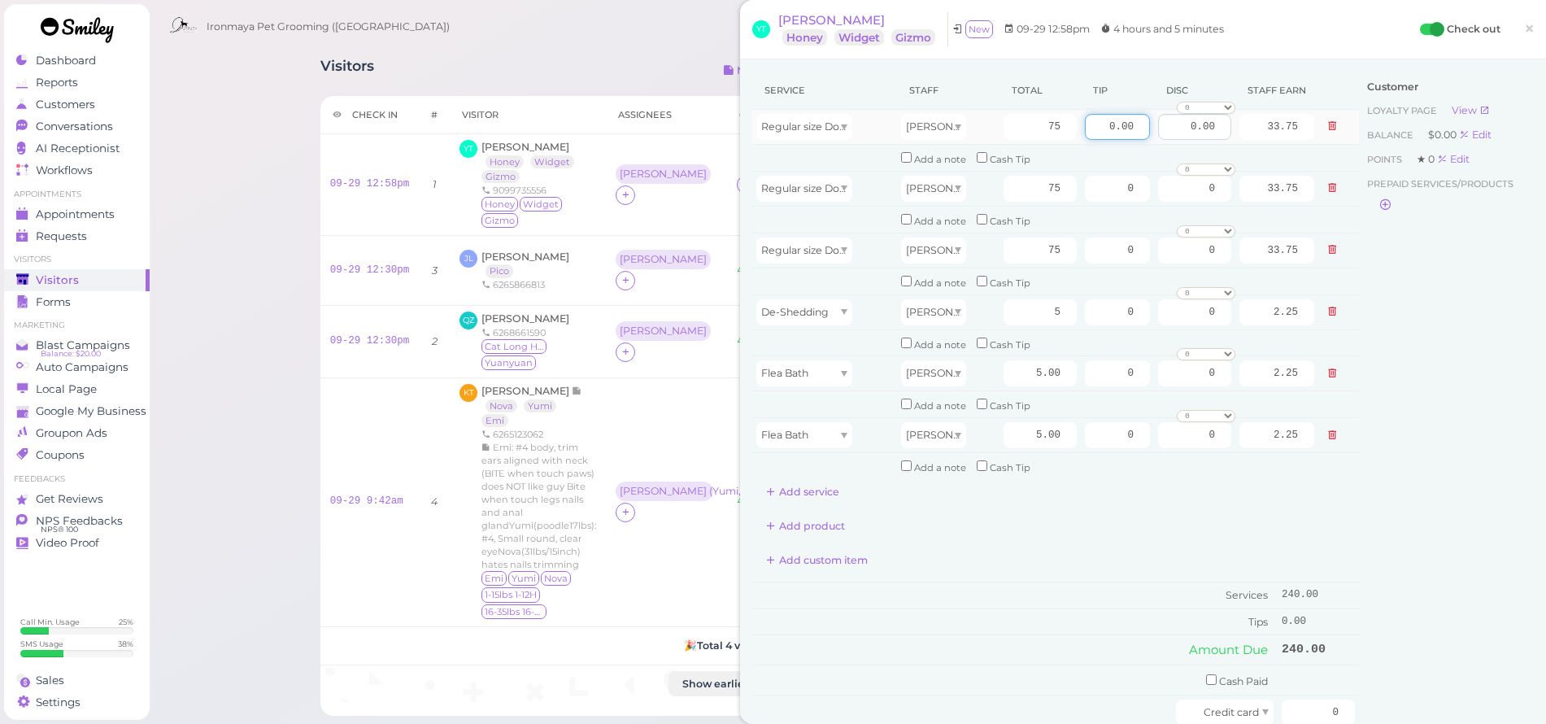
drag, startPoint x: 1095, startPoint y: 122, endPoint x: 1162, endPoint y: 127, distance: 66.9
click at [1162, 127] on tr "Regular size Dog Full Grooming (35 lbs or less) Isaac 75 0.00 0.00 0 10% off 15…" at bounding box center [1055, 127] width 607 height 35
type input "24"
click at [1299, 487] on div "Service Staff Total Tip Disc Staff earn Regular size Dog Full Grooming (35 lbs …" at bounding box center [1055, 448] width 607 height 752
drag, startPoint x: 1291, startPoint y: 684, endPoint x: 1380, endPoint y: 688, distance: 88.7
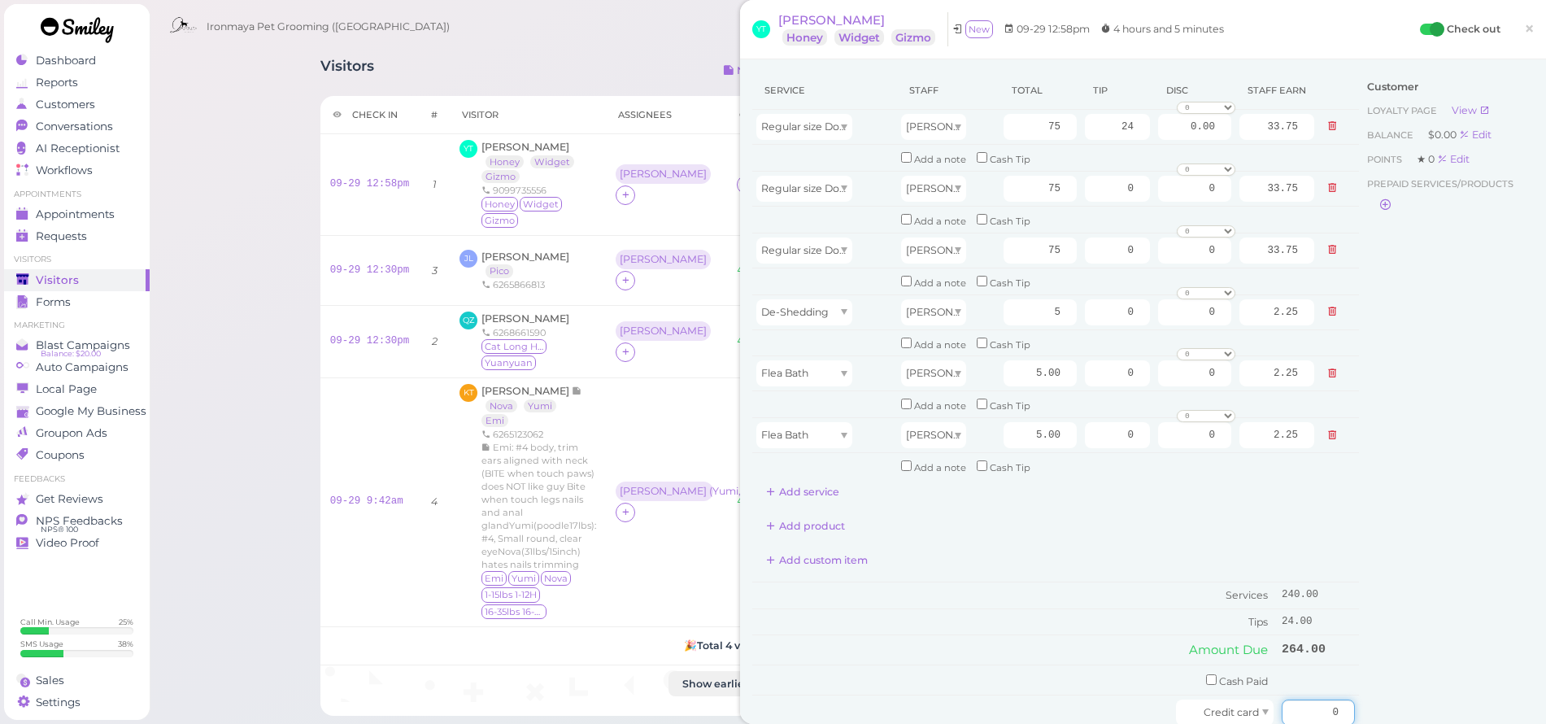
click at [1380, 688] on div "Service Staff Total Tip Disc Staff earn Regular size Dog Full Grooming (35 lbs …" at bounding box center [1142, 456] width 781 height 768
type input "264"
click at [1390, 592] on div "Customer Loyalty page View Balance $0.00 Edit Points ★ 0 Edit Prepaid services/…" at bounding box center [1446, 456] width 175 height 768
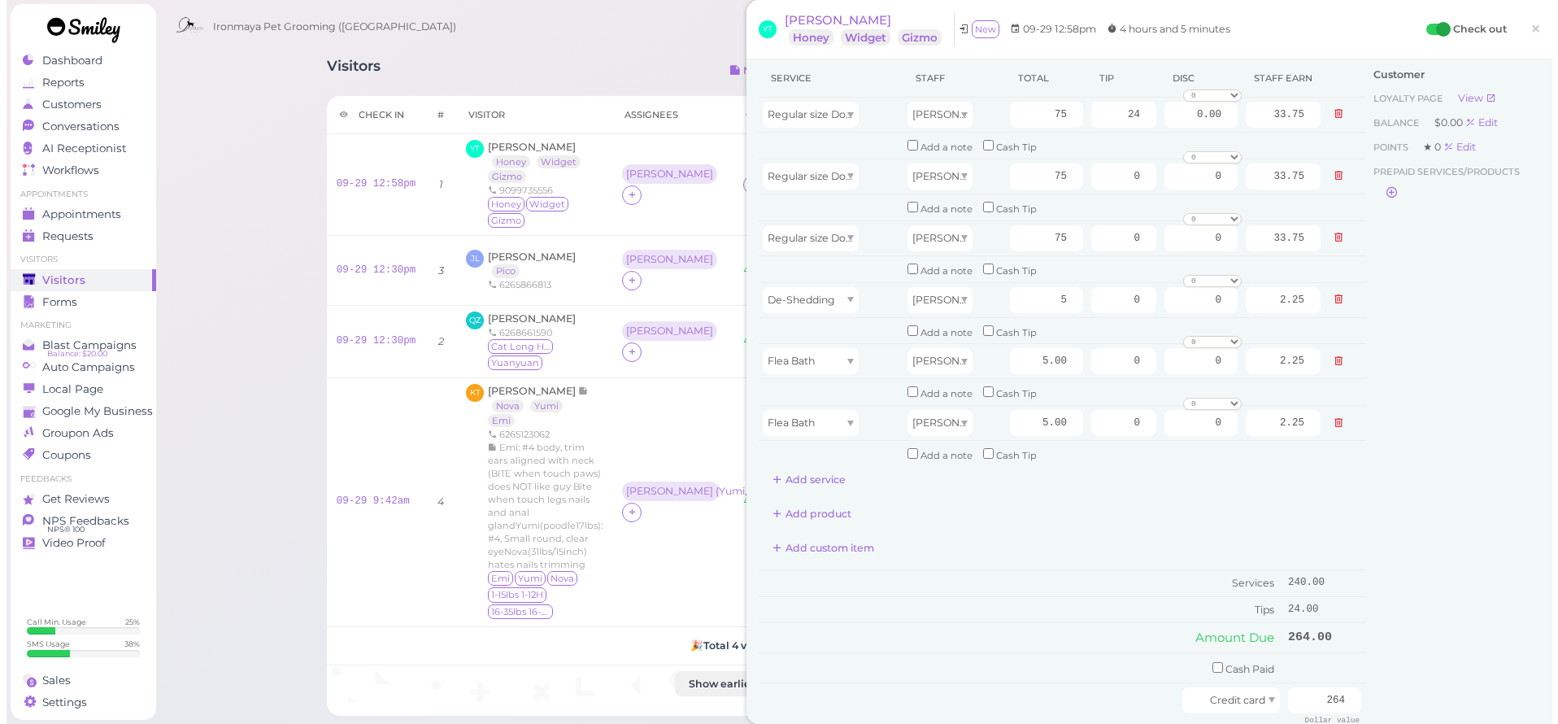
scroll to position [156, 0]
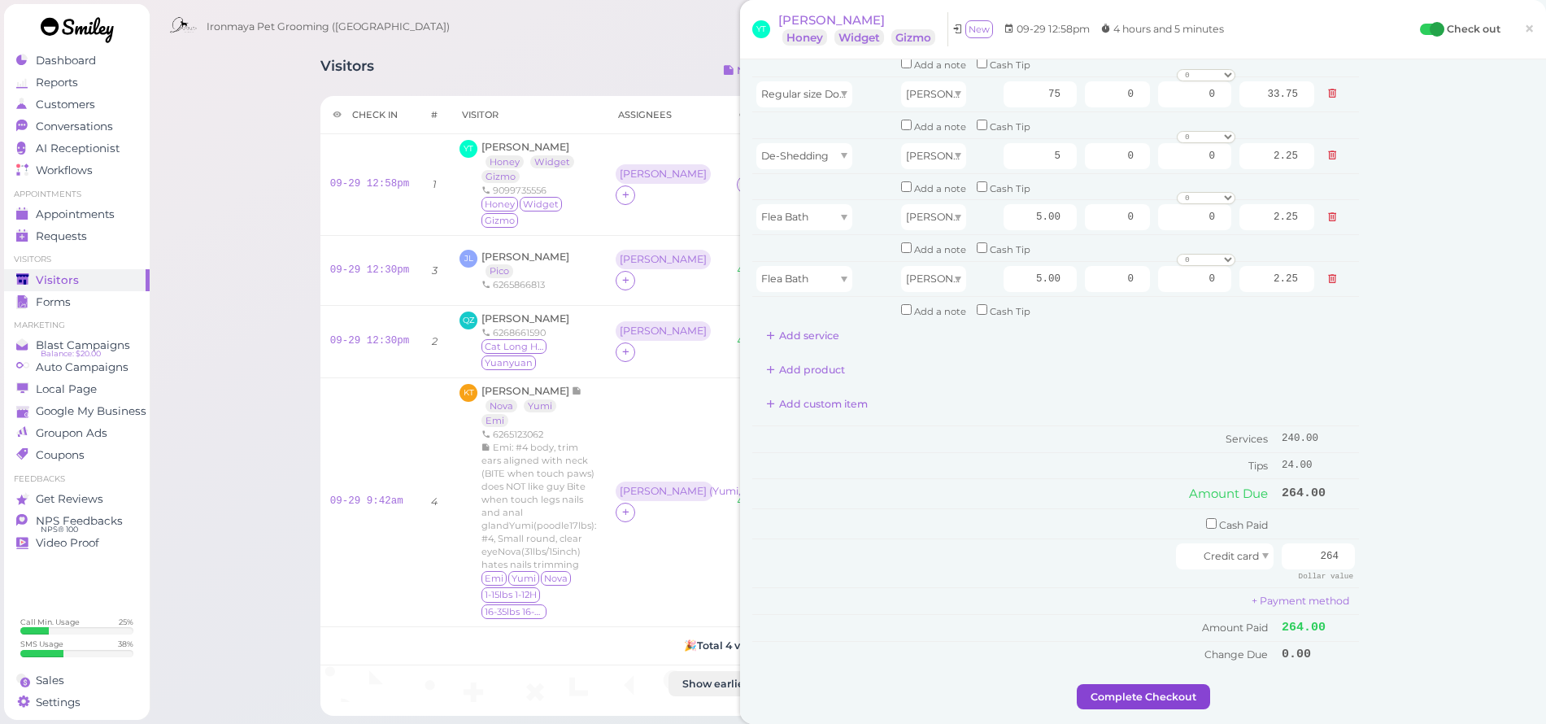
click at [1127, 684] on button "Complete Checkout" at bounding box center [1143, 697] width 133 height 26
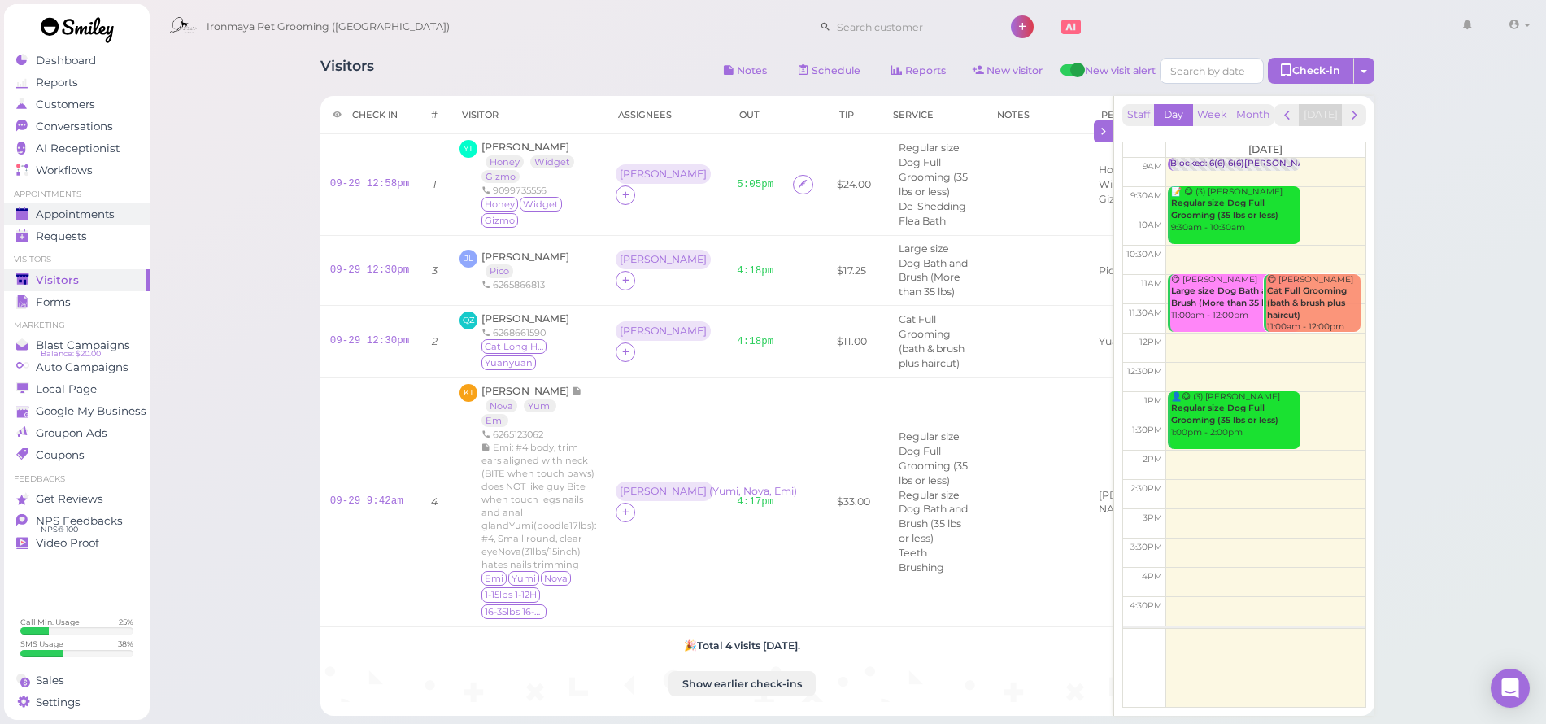
click at [74, 213] on span "Appointments" at bounding box center [75, 214] width 79 height 14
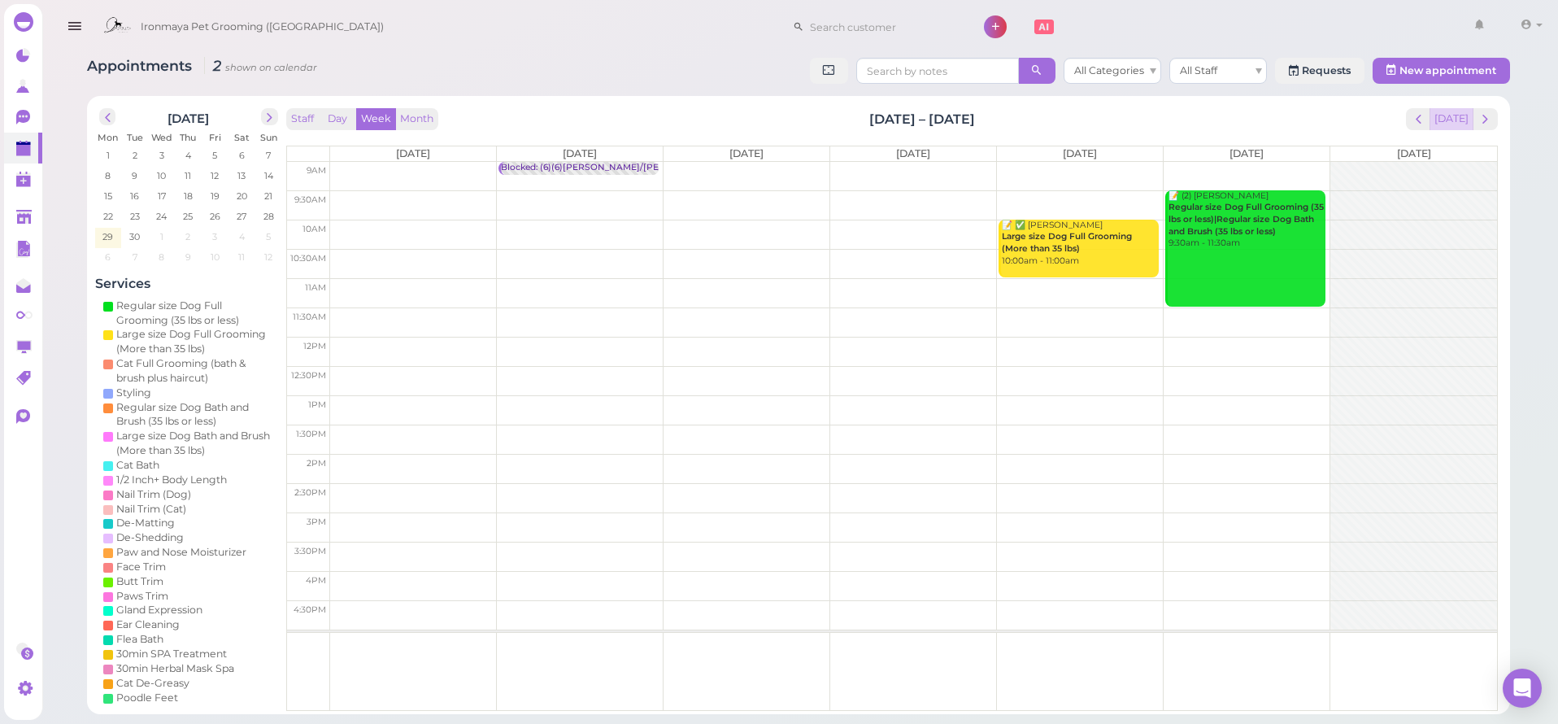
click at [1439, 126] on button "[DATE]" at bounding box center [1452, 119] width 44 height 22
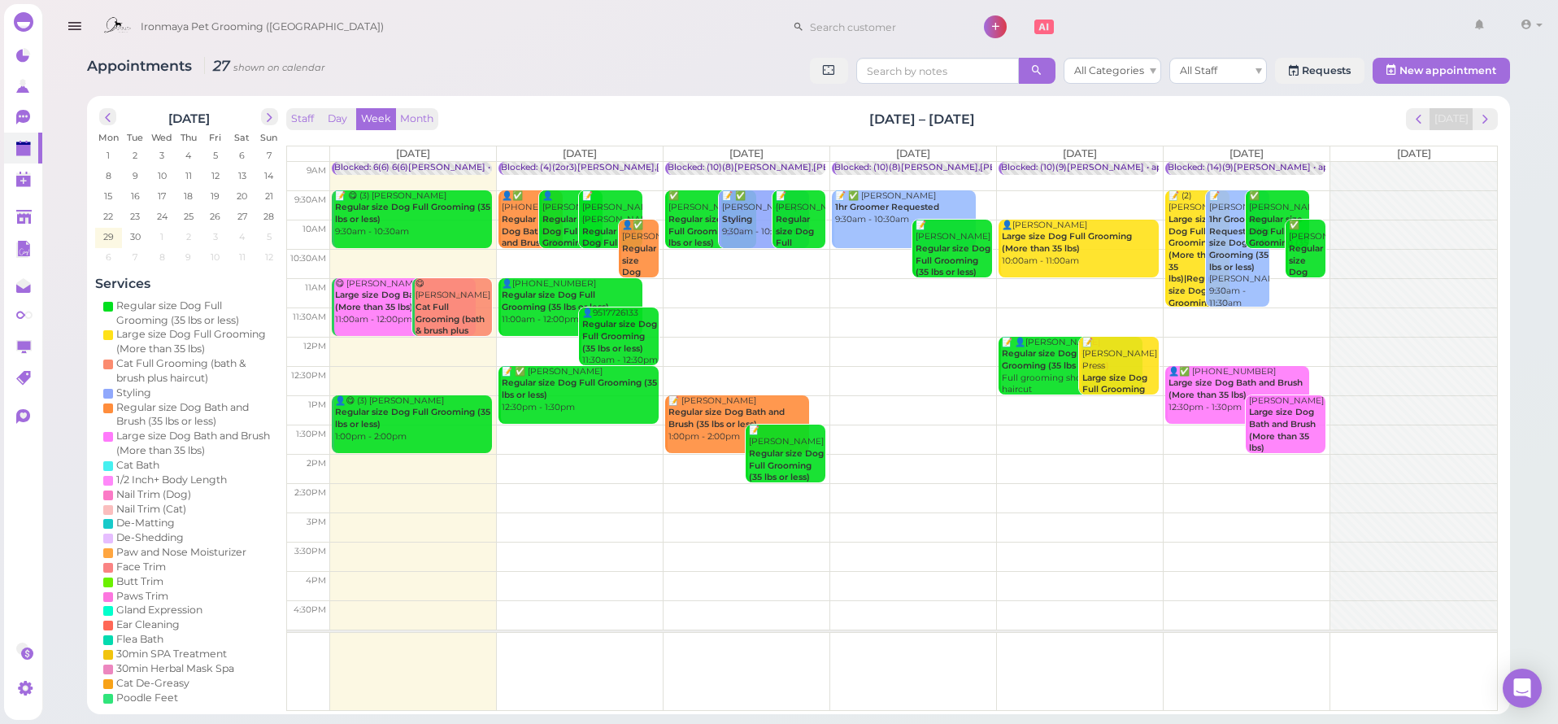
click at [66, 26] on icon "button" at bounding box center [74, 26] width 17 height 20
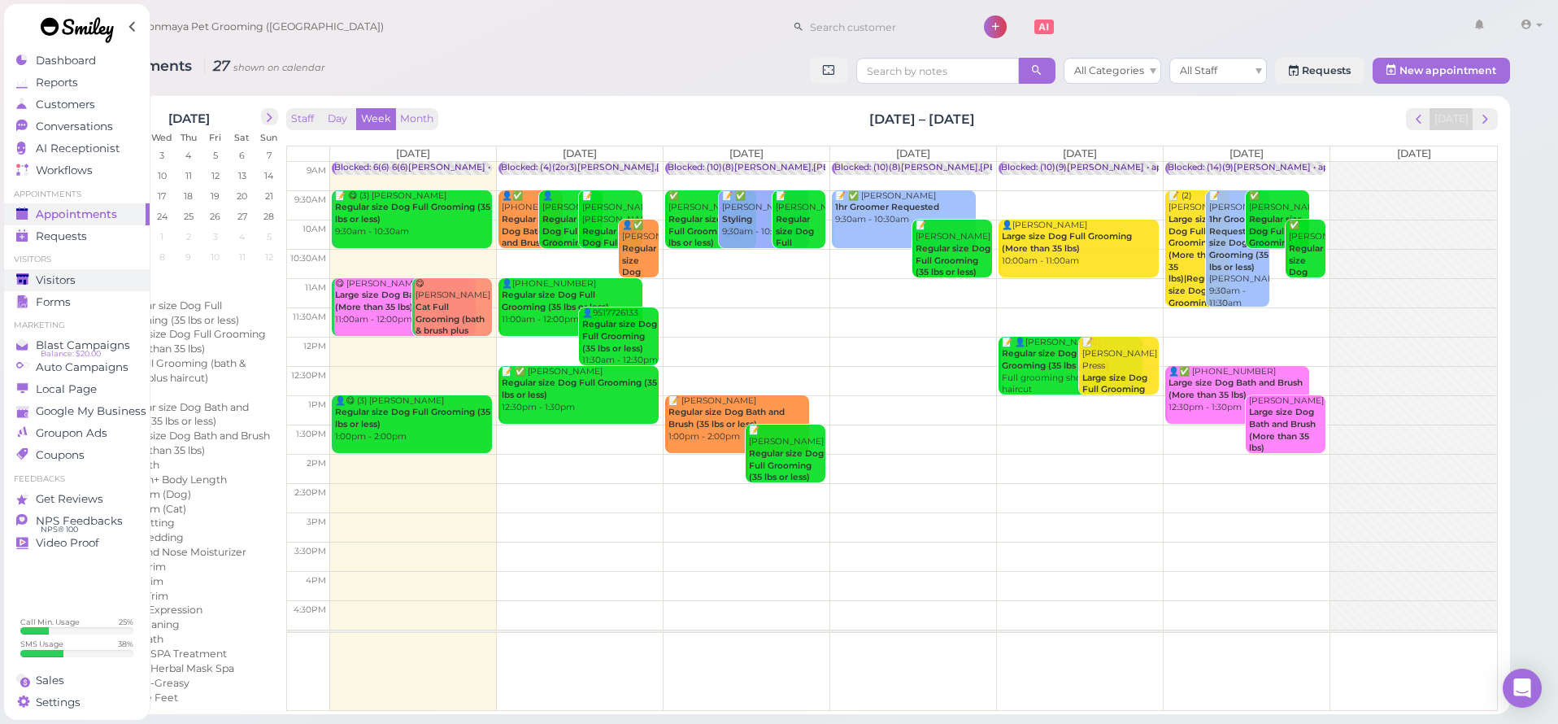
click at [73, 289] on link "Visitors" at bounding box center [77, 280] width 146 height 22
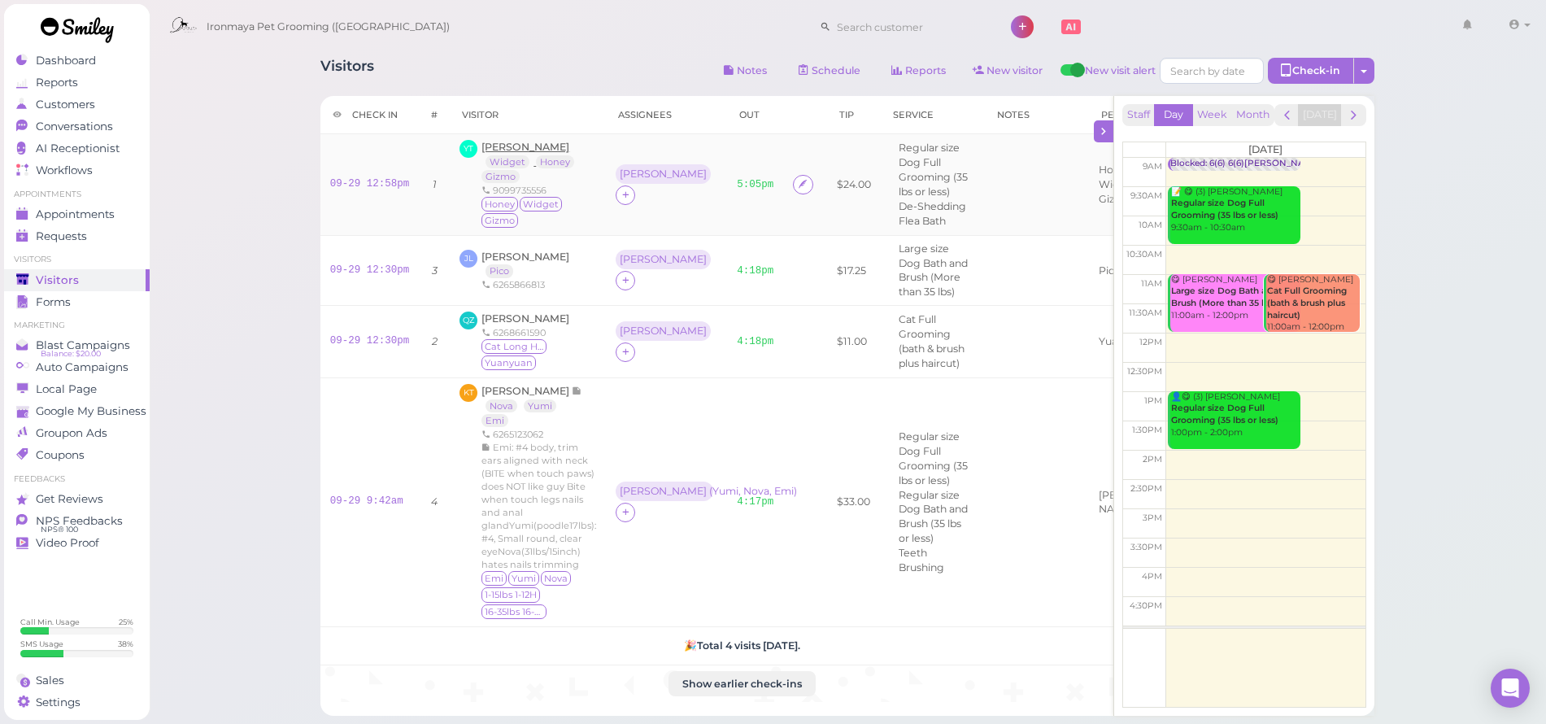
click at [538, 149] on span "[PERSON_NAME]" at bounding box center [525, 147] width 88 height 12
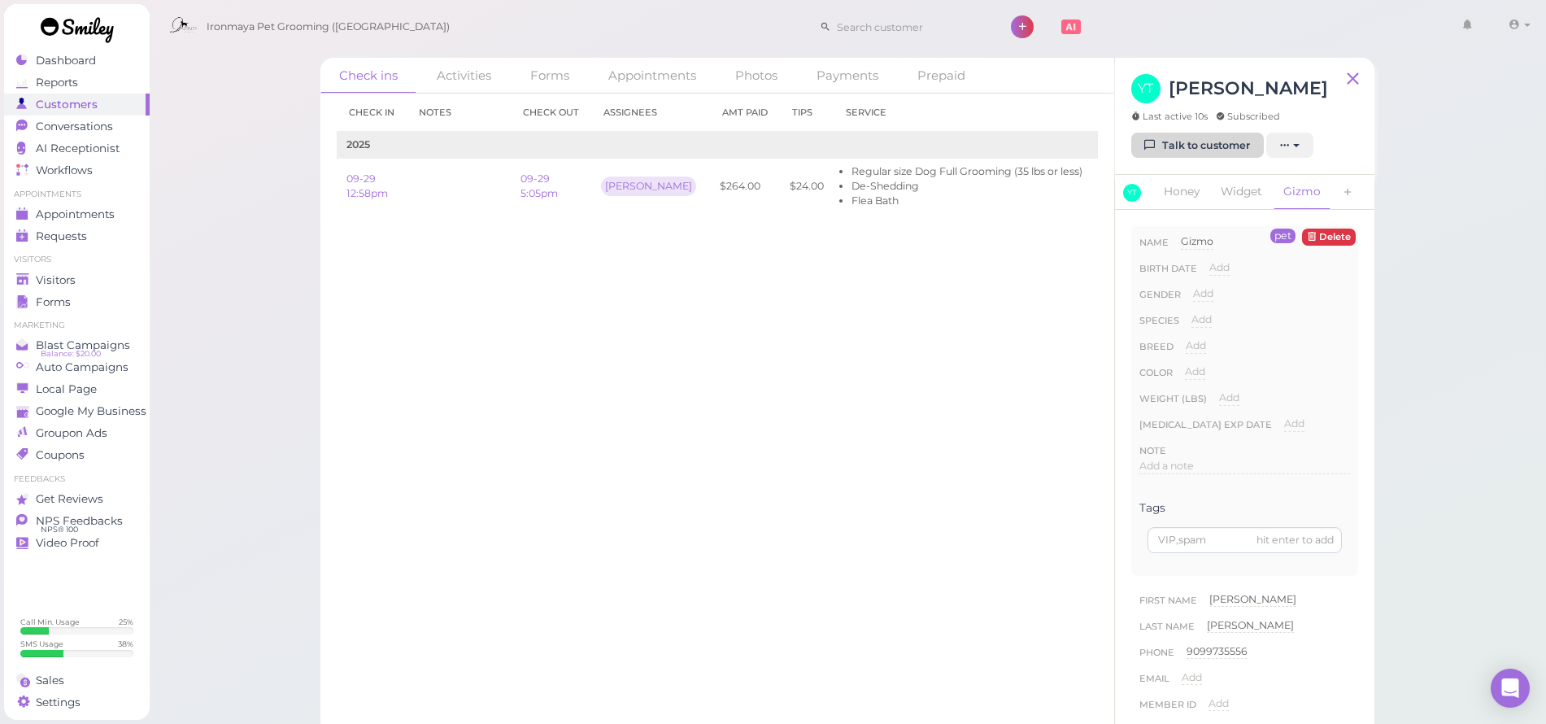
click at [1198, 155] on link "Talk to customer" at bounding box center [1197, 146] width 133 height 26
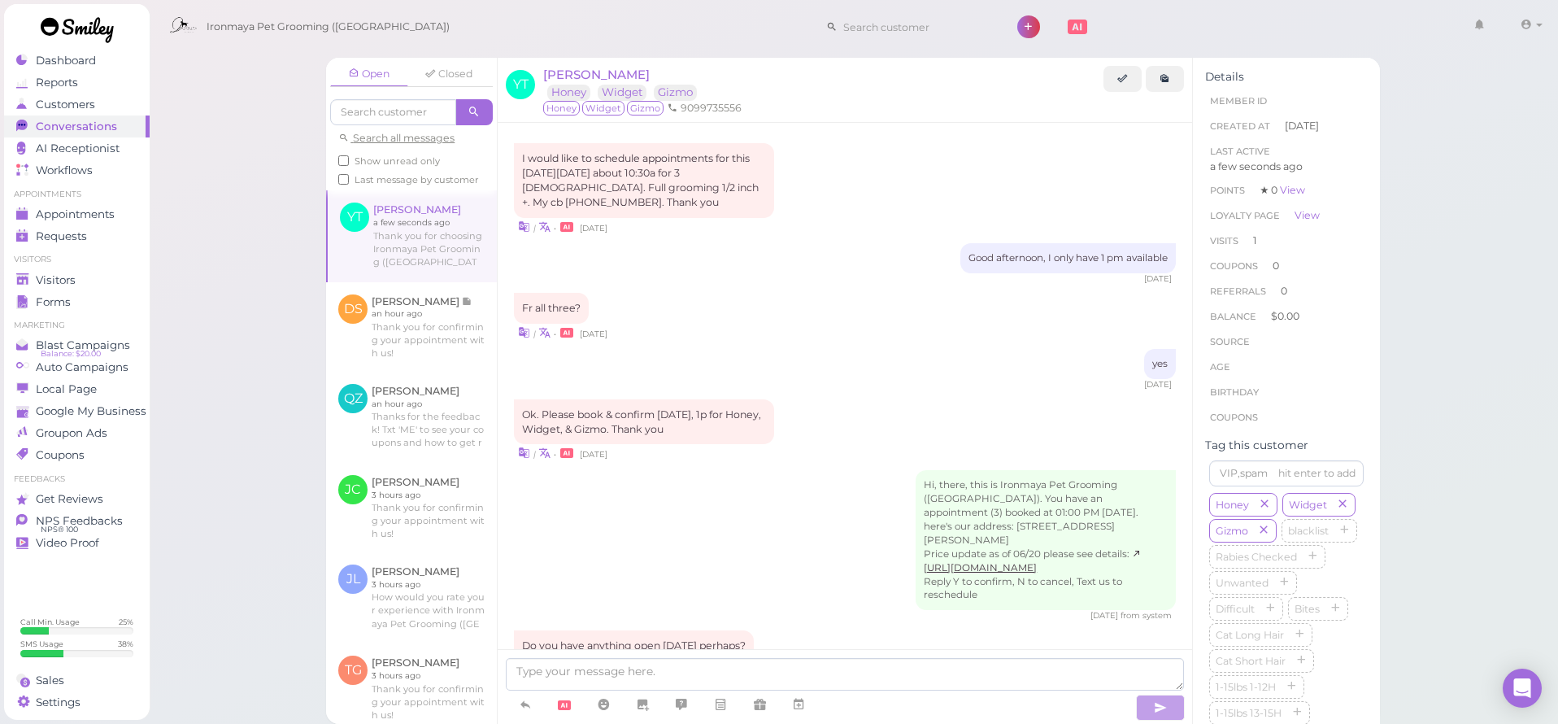
scroll to position [994, 0]
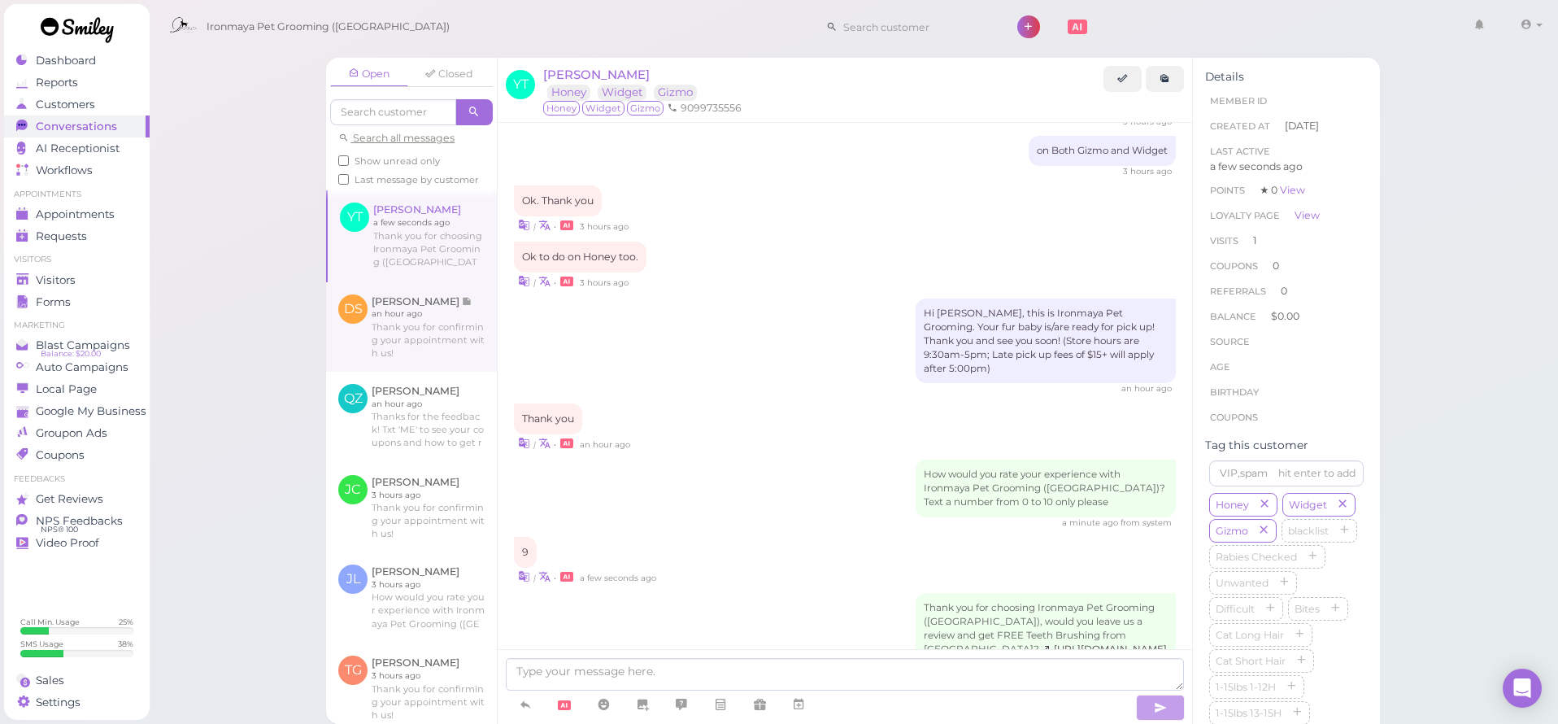
click at [438, 332] on link at bounding box center [411, 326] width 171 height 89
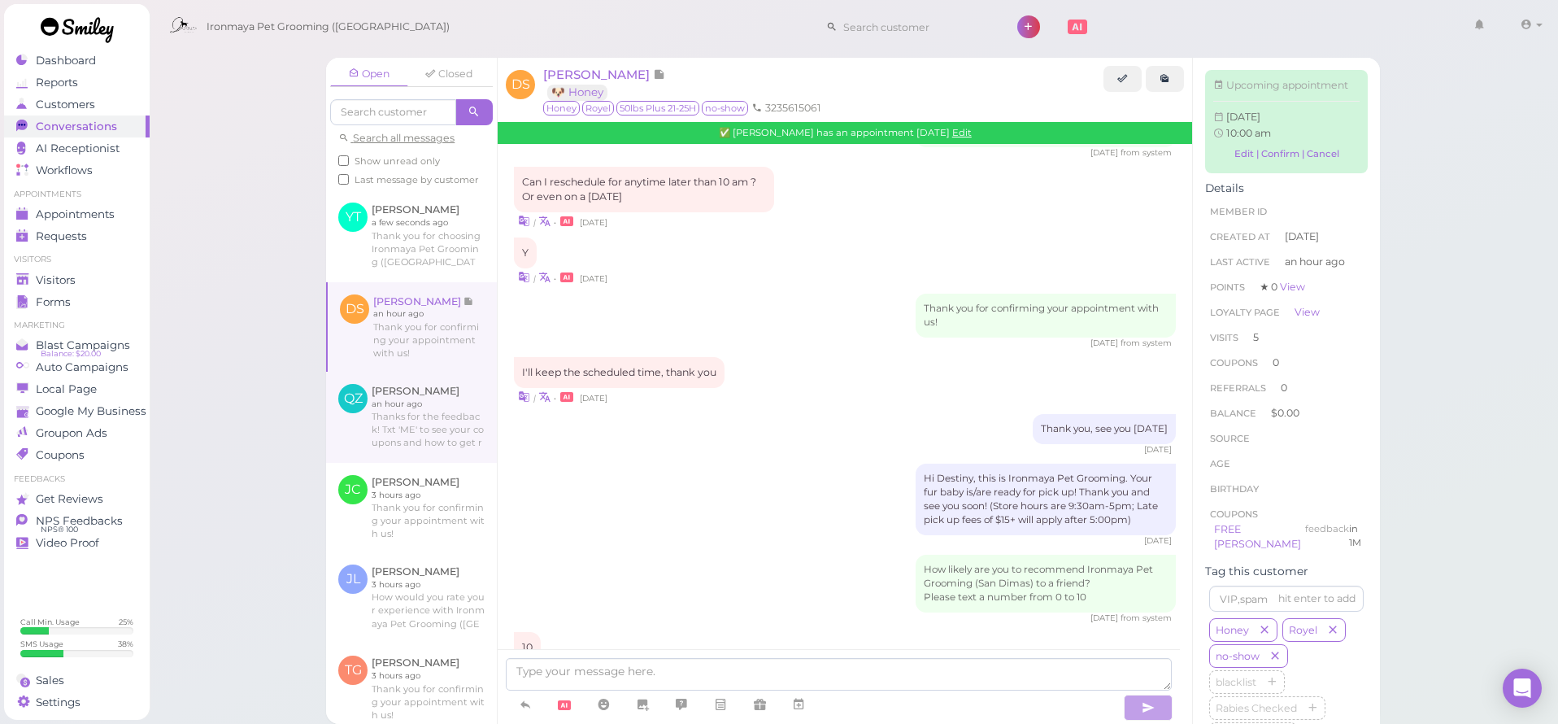
scroll to position [1982, 0]
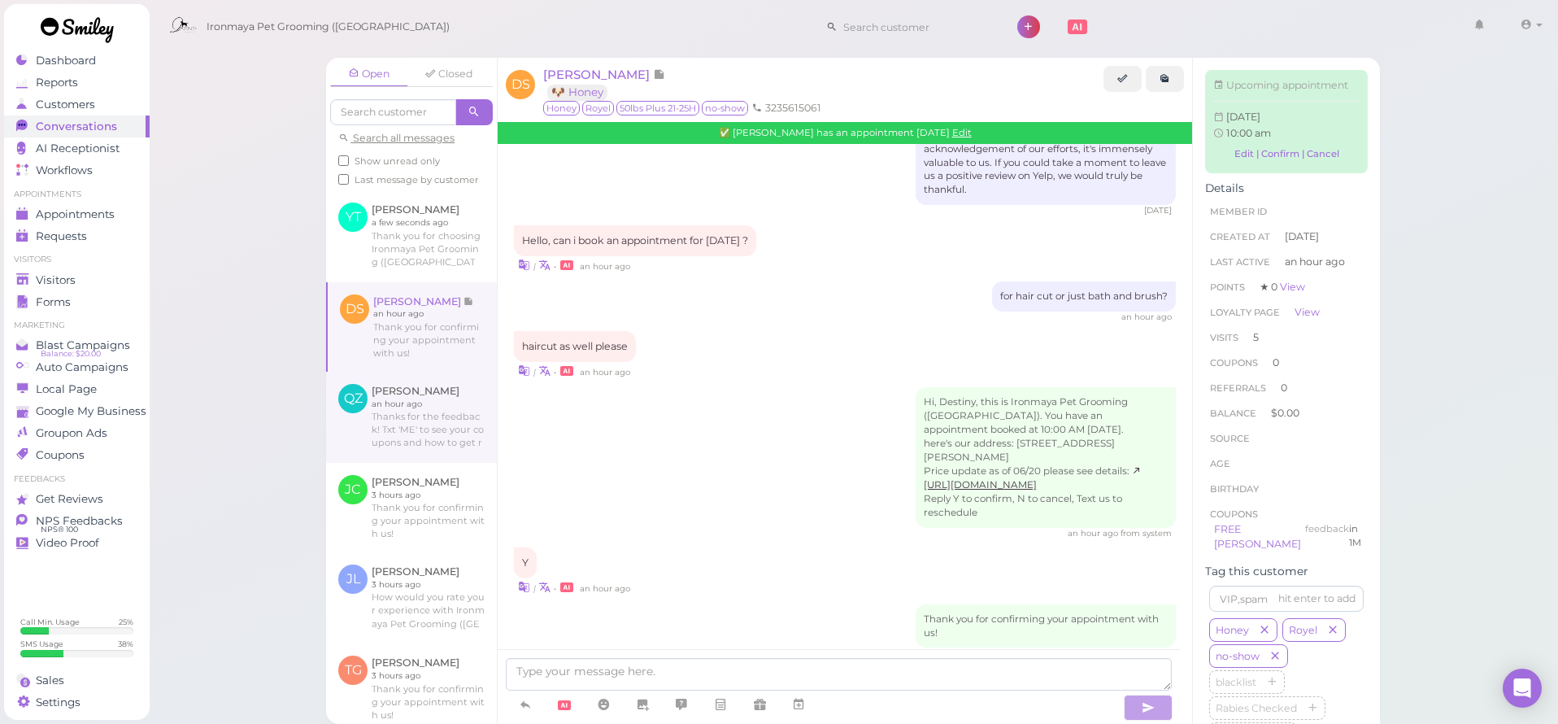
click at [430, 450] on link at bounding box center [411, 417] width 171 height 91
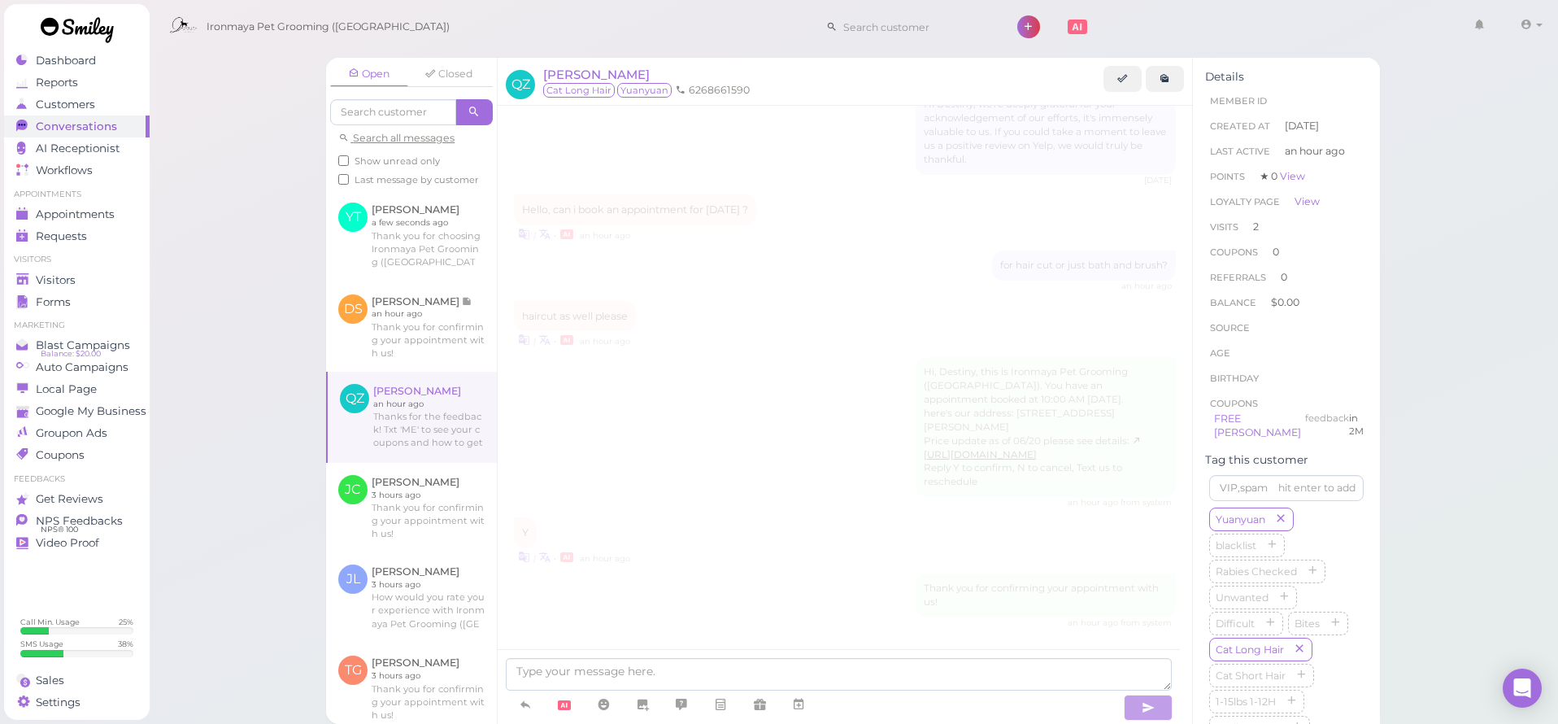
scroll to position [1530, 0]
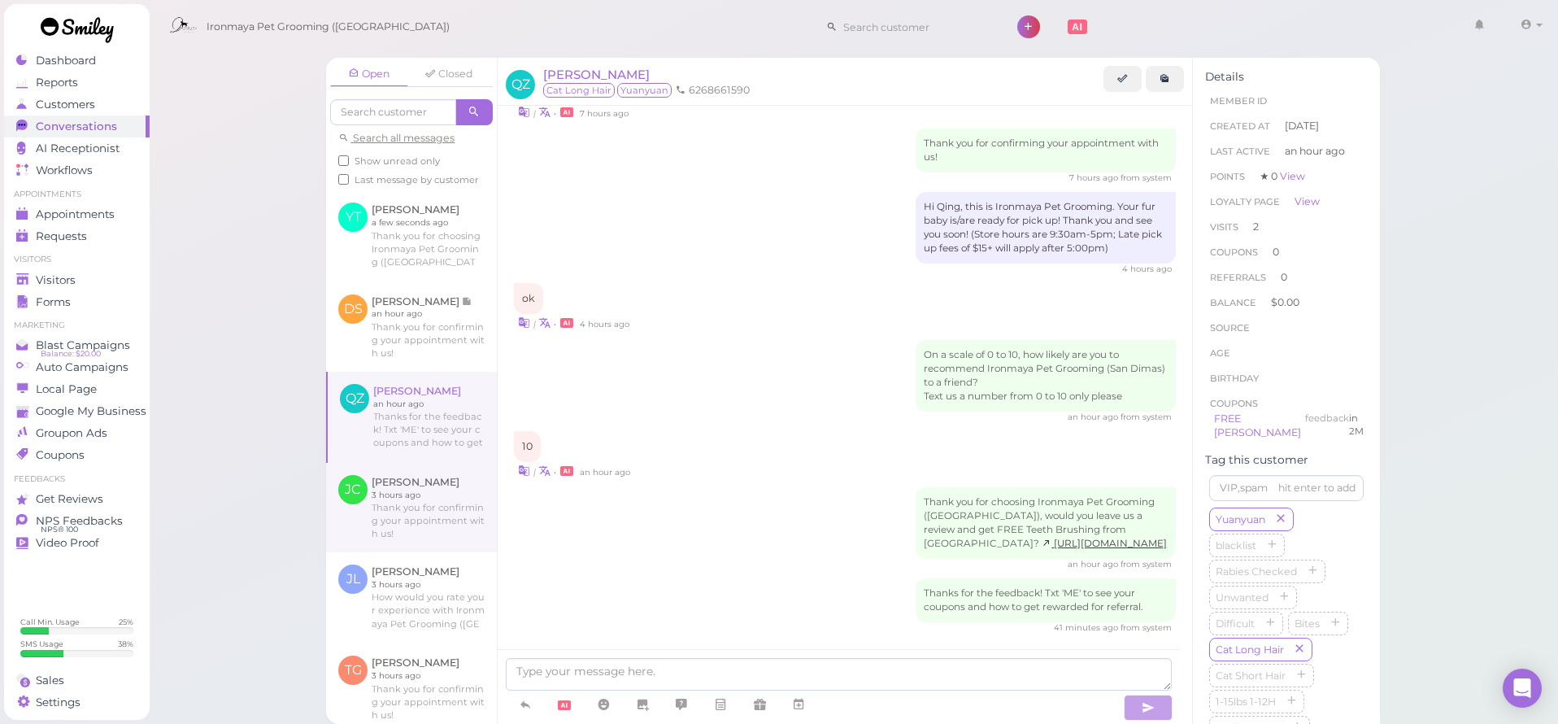
click at [421, 517] on link at bounding box center [411, 507] width 171 height 89
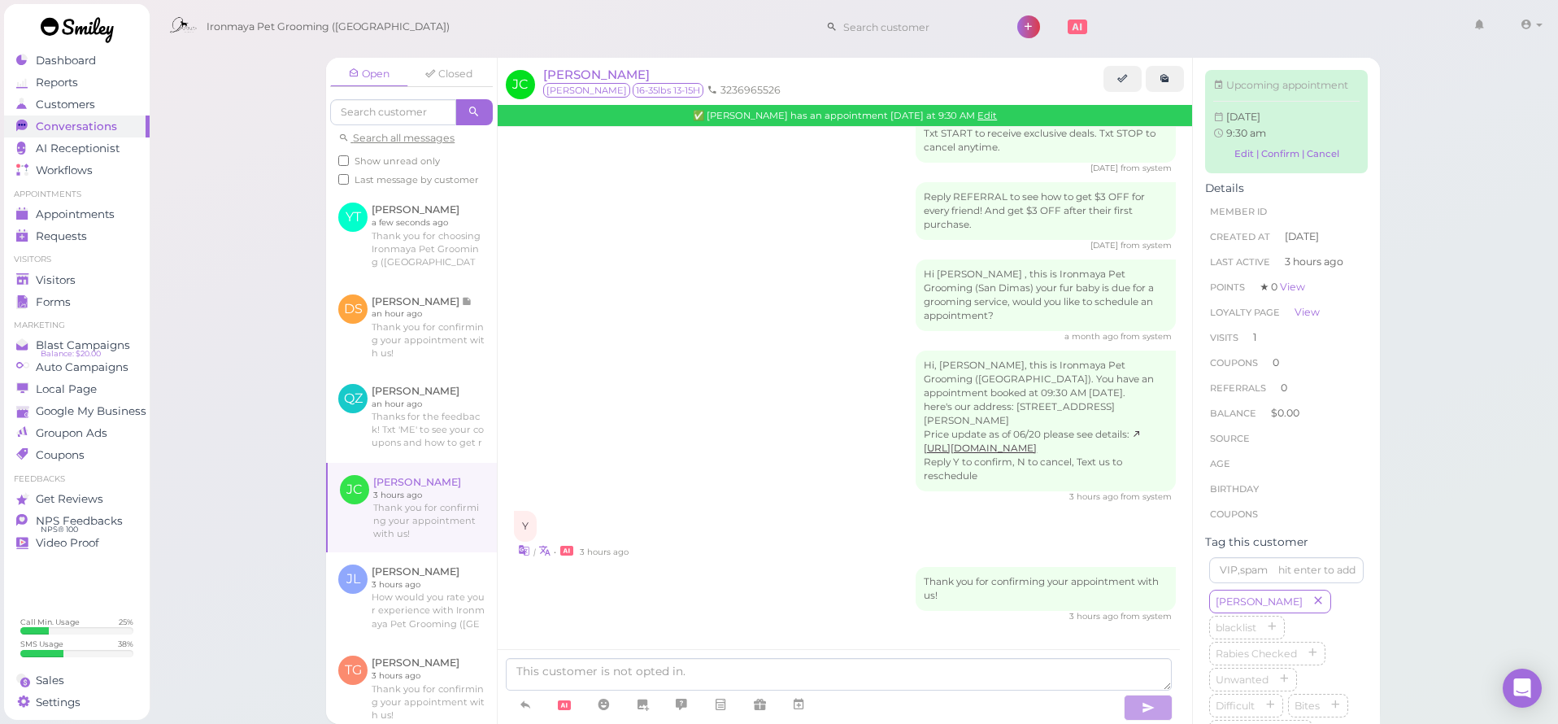
scroll to position [1095, 0]
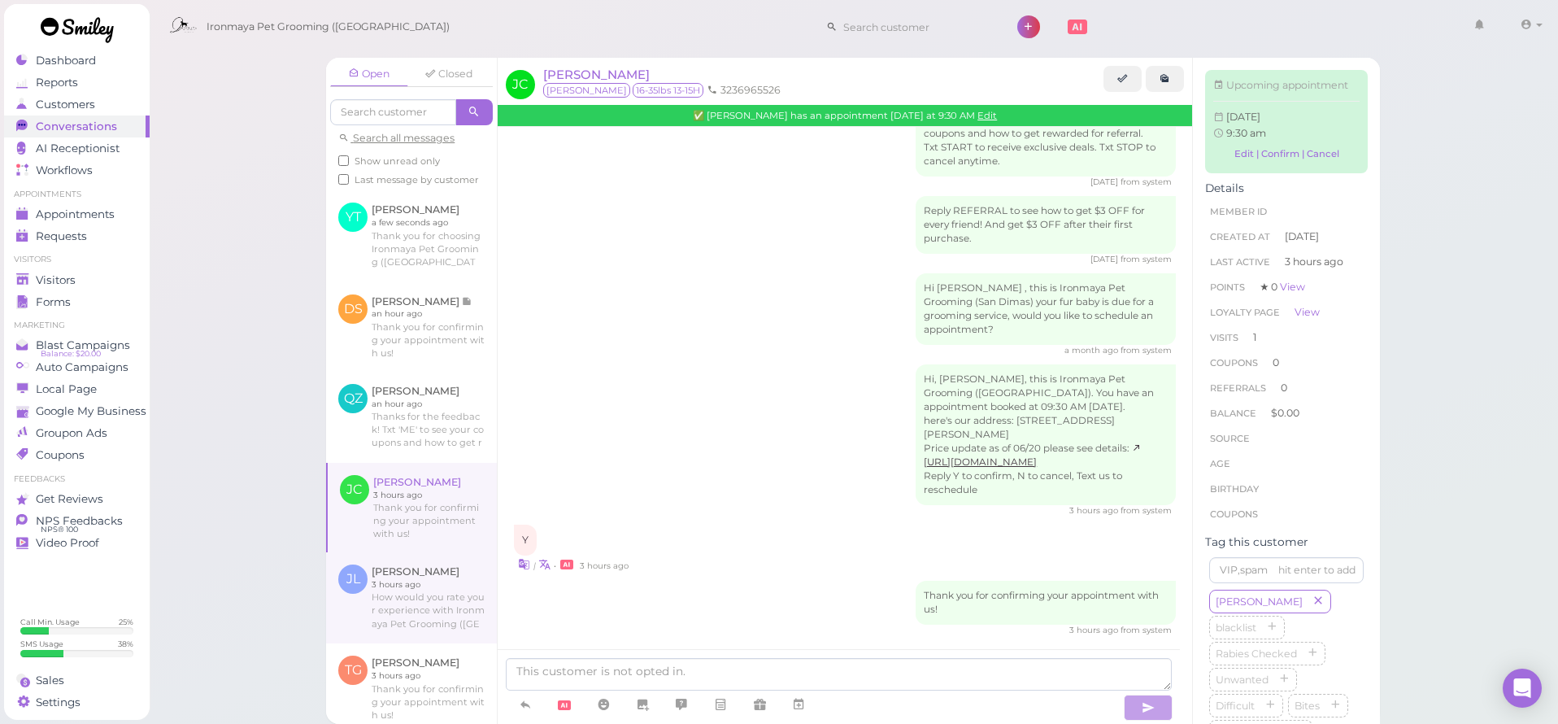
click at [411, 606] on link at bounding box center [411, 597] width 171 height 91
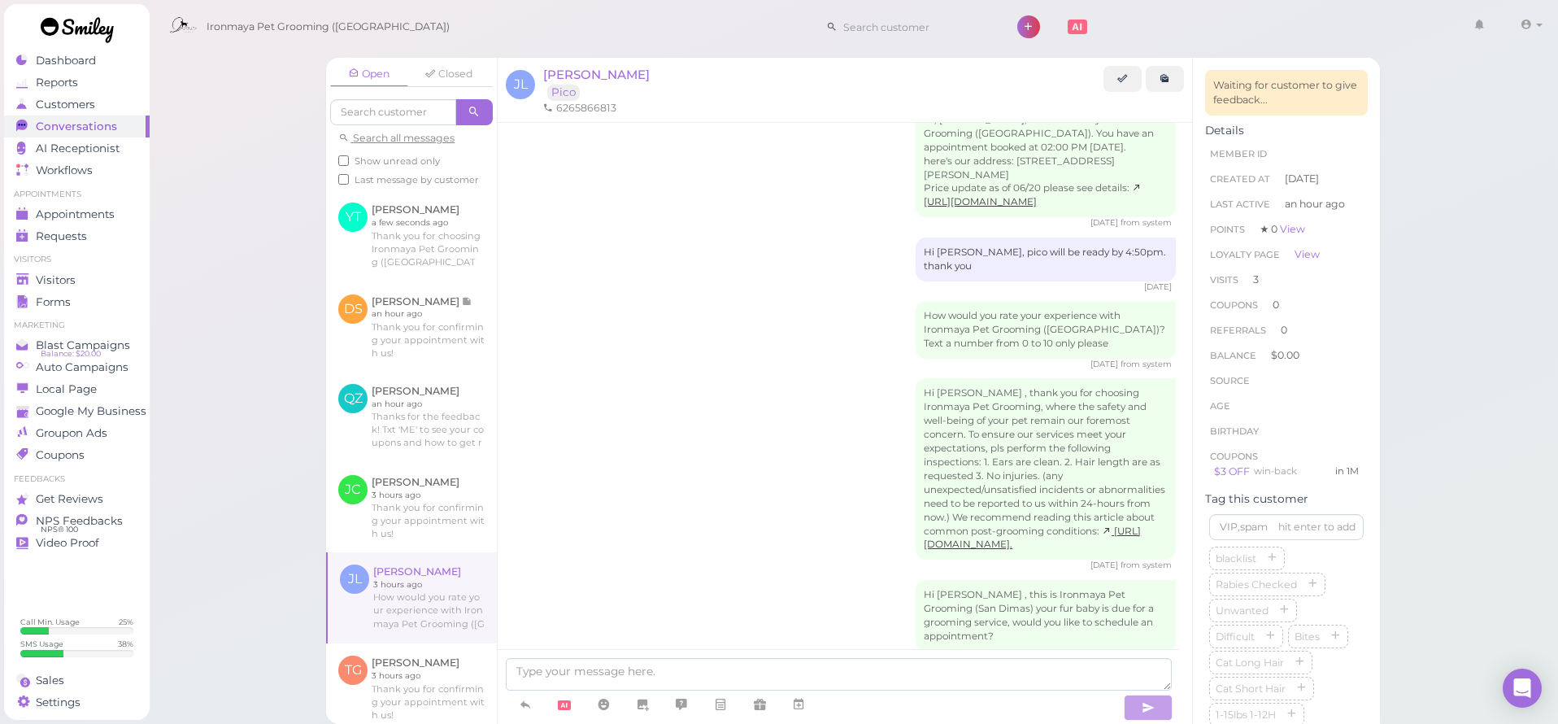
scroll to position [1817, 0]
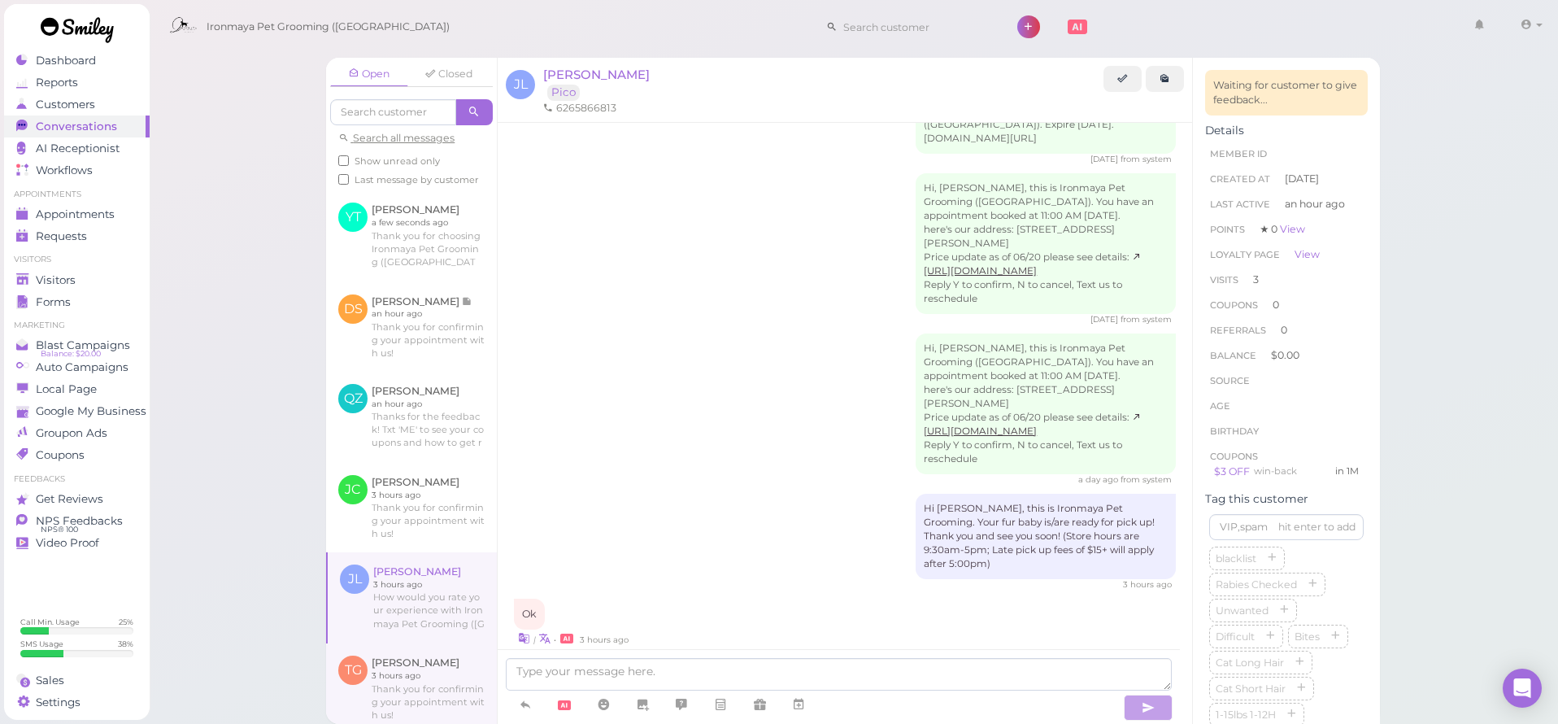
click at [415, 663] on link at bounding box center [411, 687] width 171 height 89
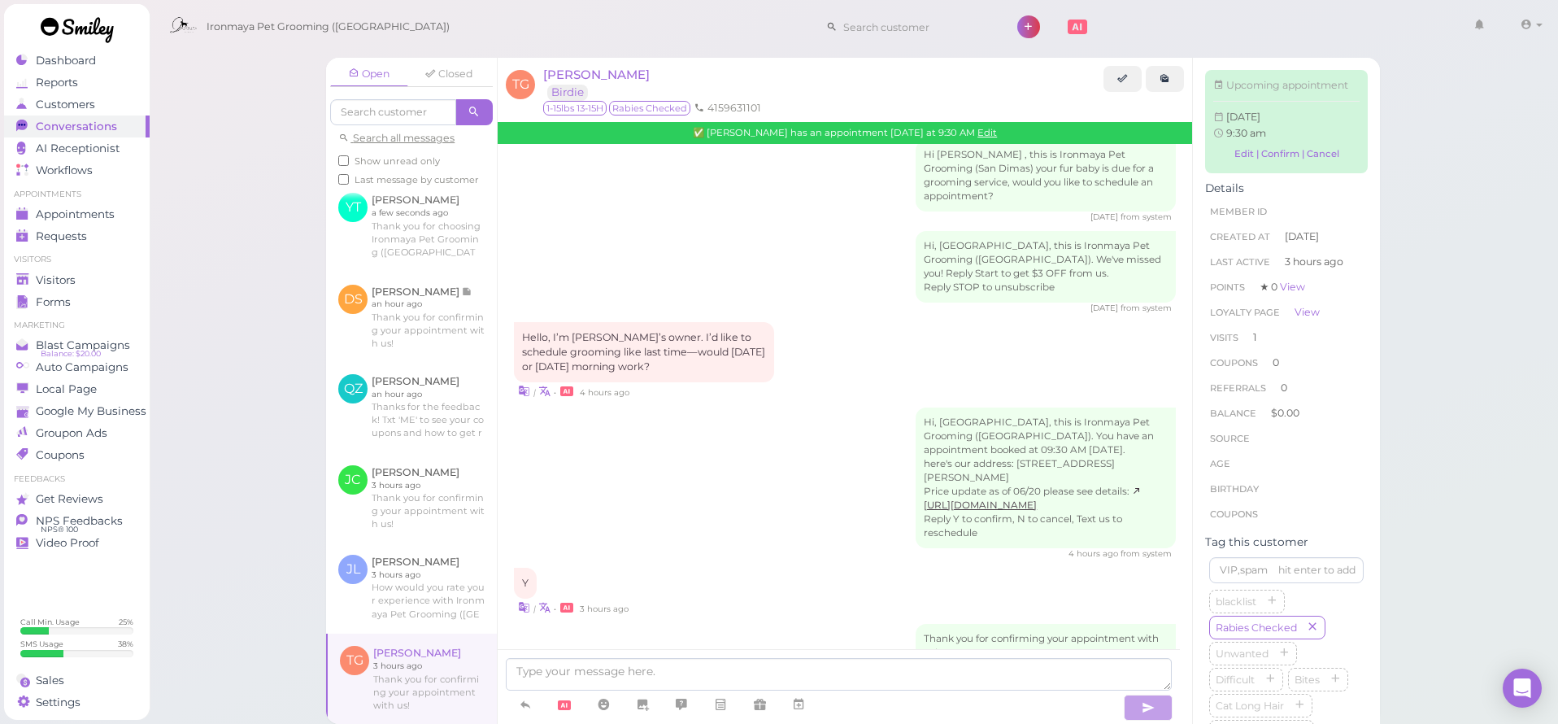
scroll to position [147, 0]
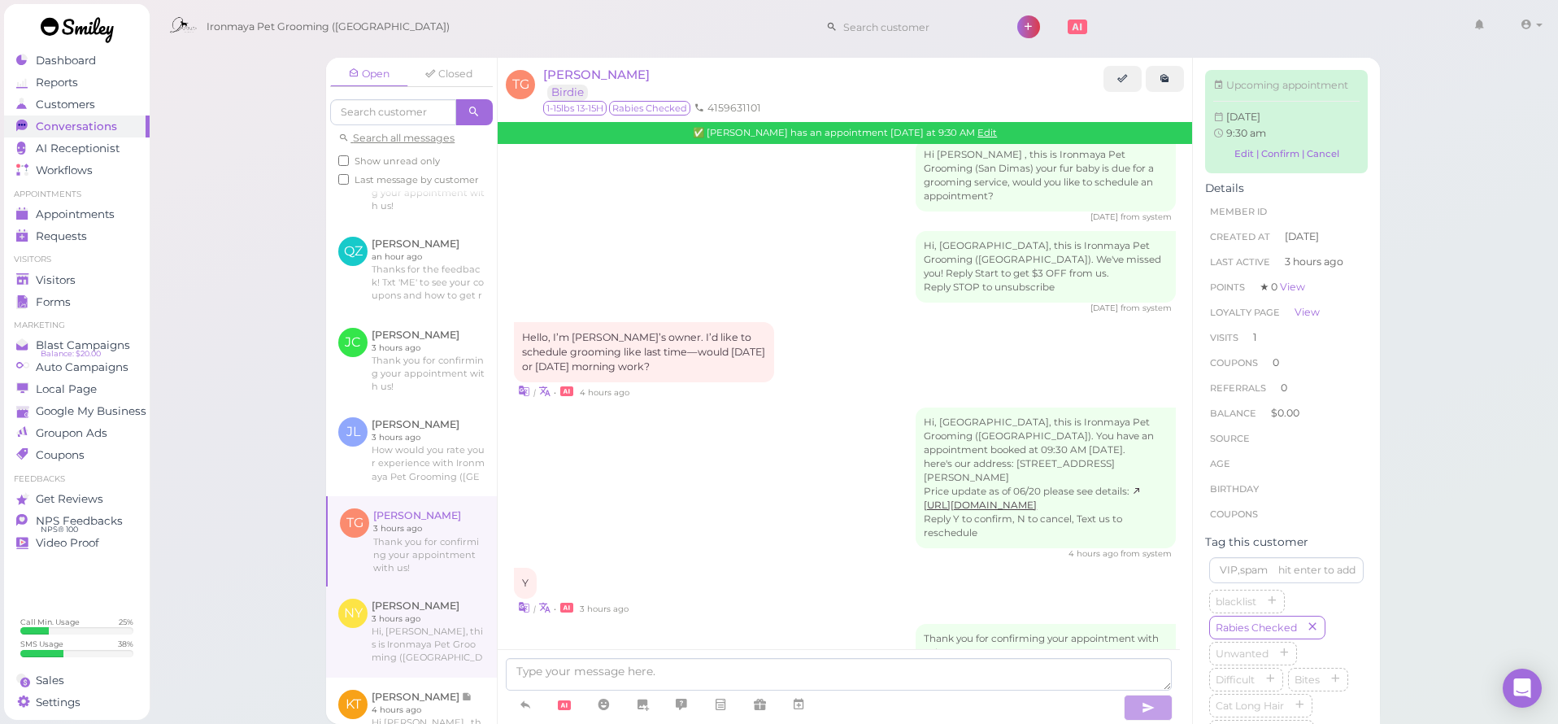
click at [420, 644] on link at bounding box center [411, 631] width 171 height 91
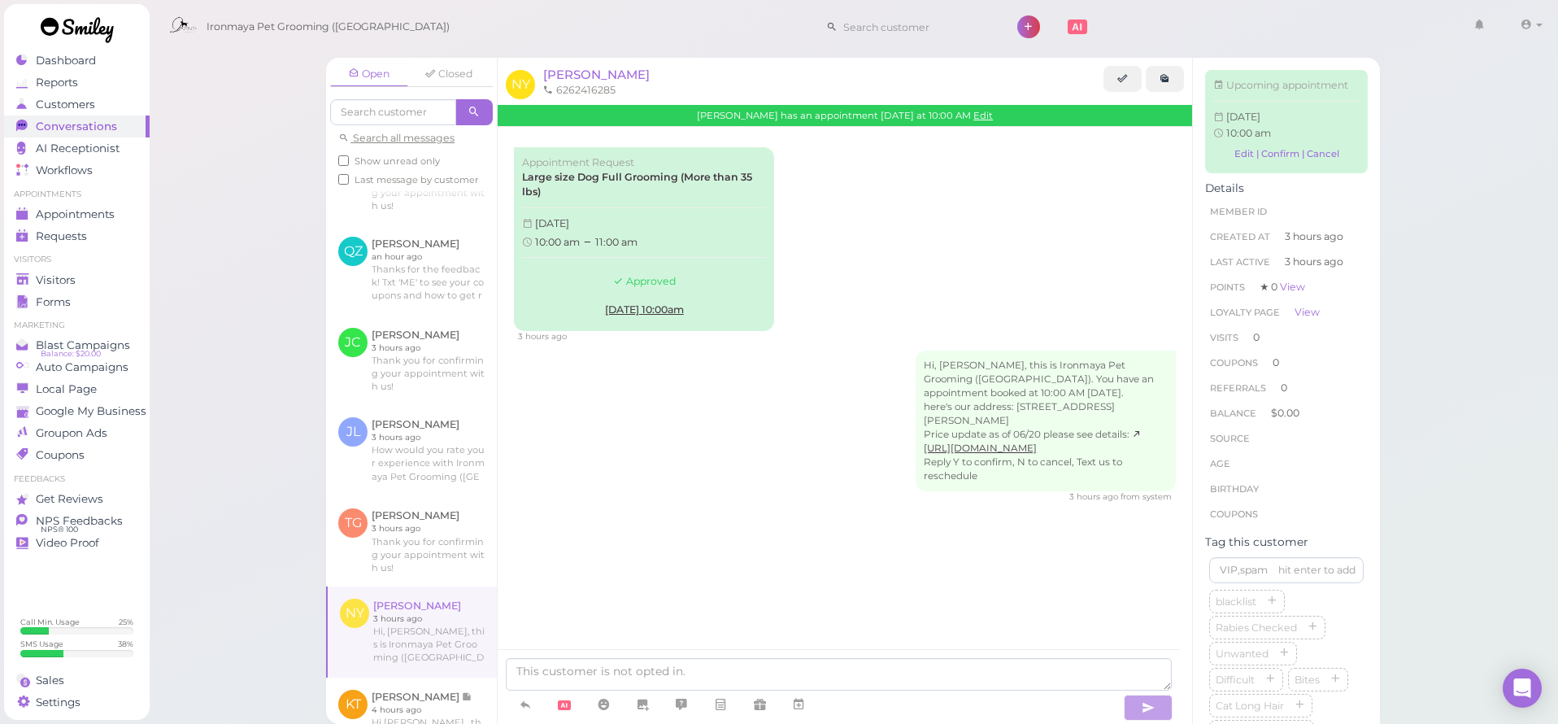
scroll to position [171, 0]
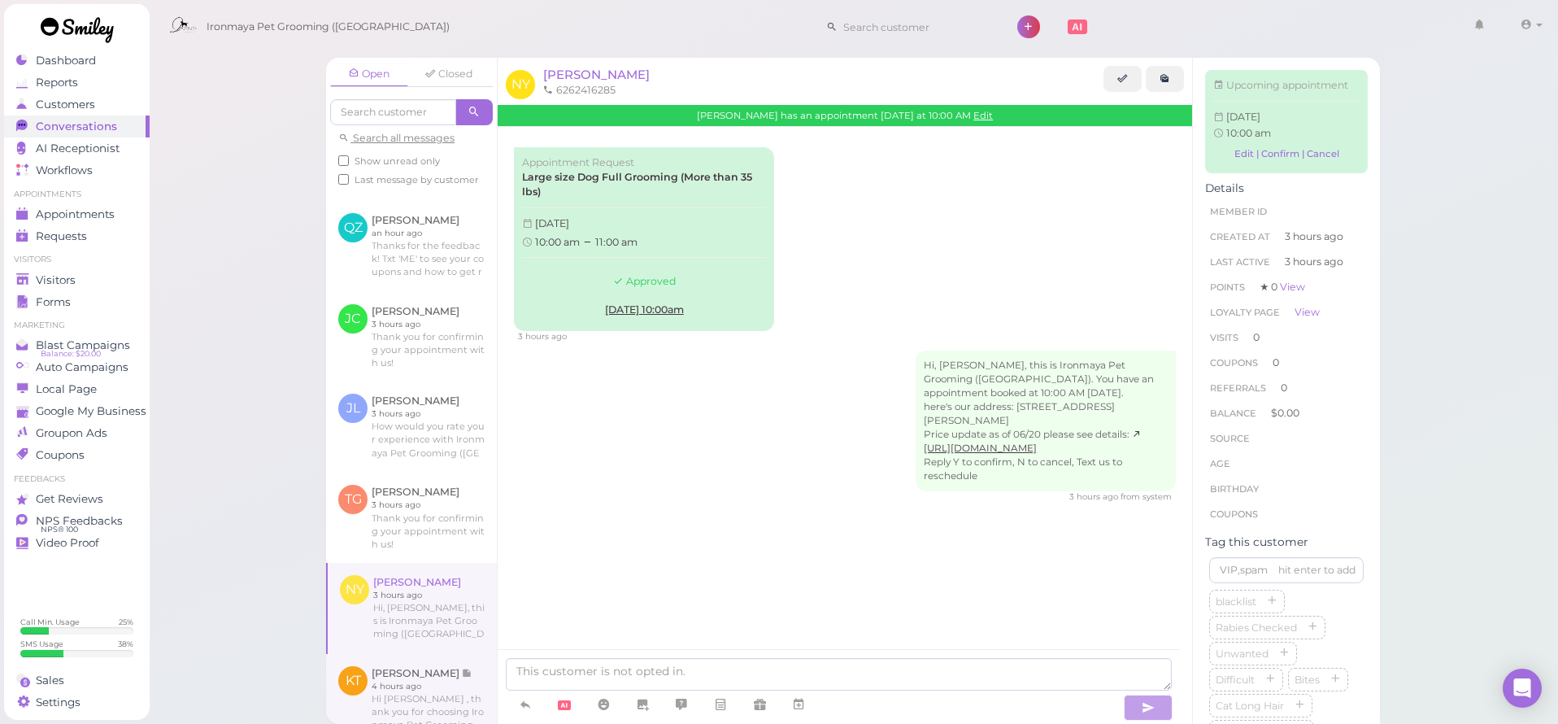
click at [419, 693] on link at bounding box center [411, 699] width 171 height 91
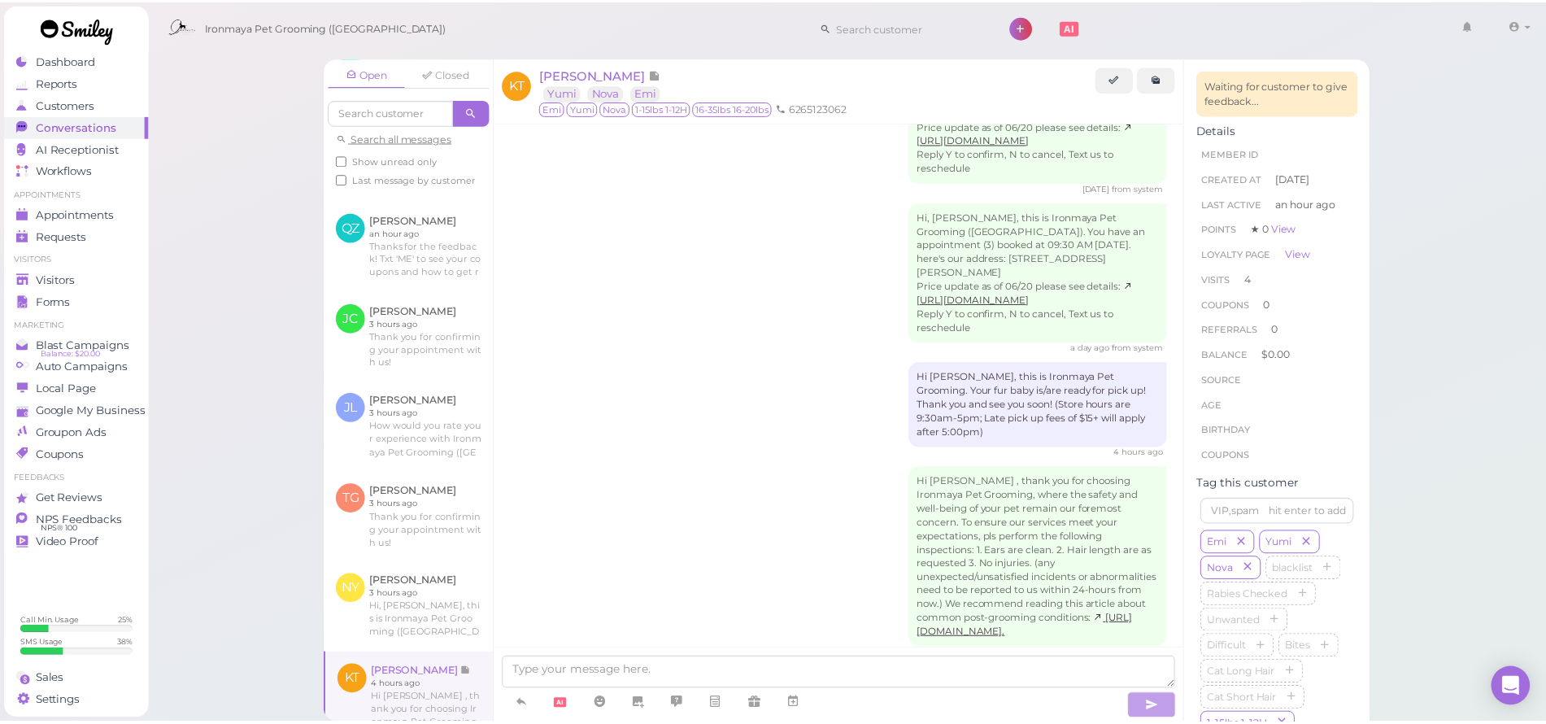
scroll to position [174, 0]
click at [46, 299] on span "Forms" at bounding box center [53, 302] width 35 height 14
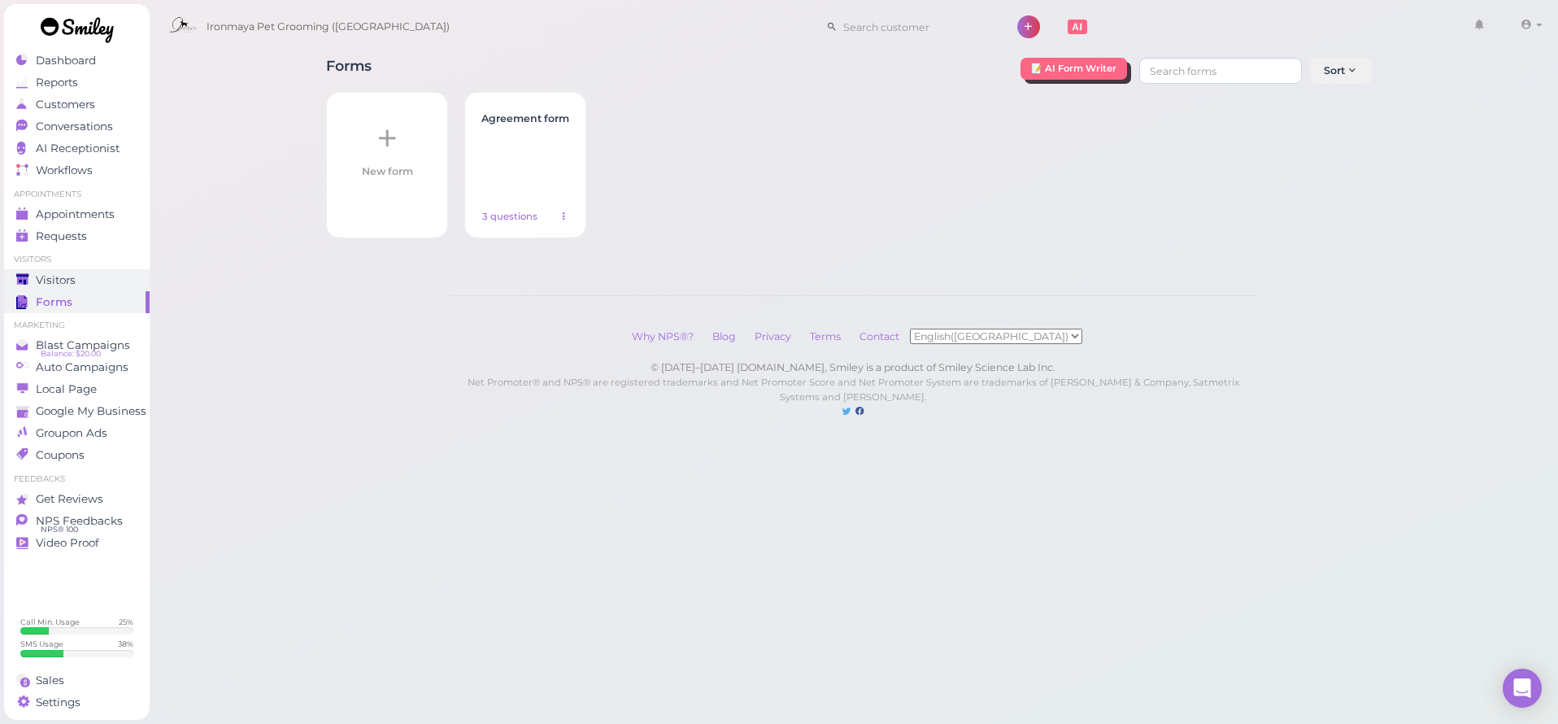
click at [54, 278] on span "Visitors" at bounding box center [56, 280] width 40 height 14
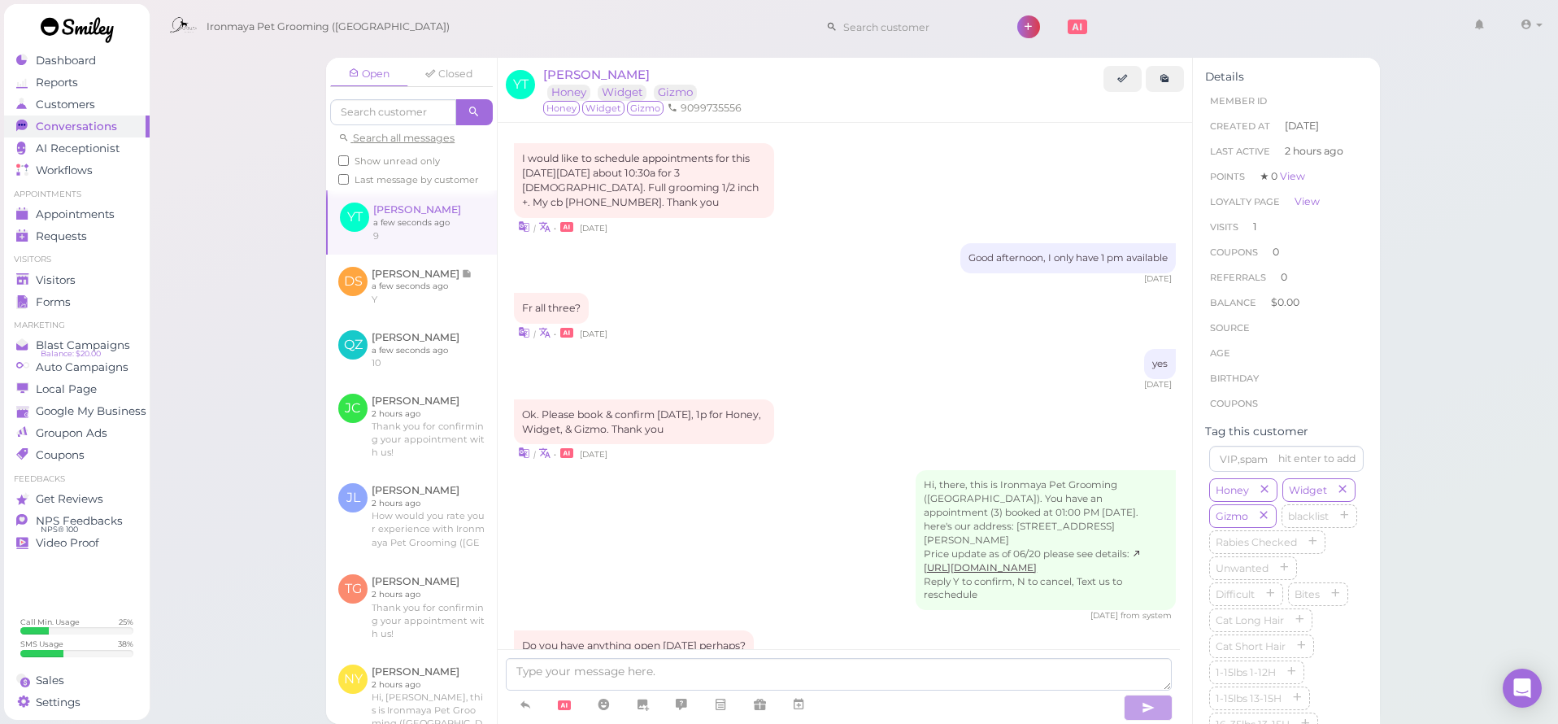
scroll to position [994, 0]
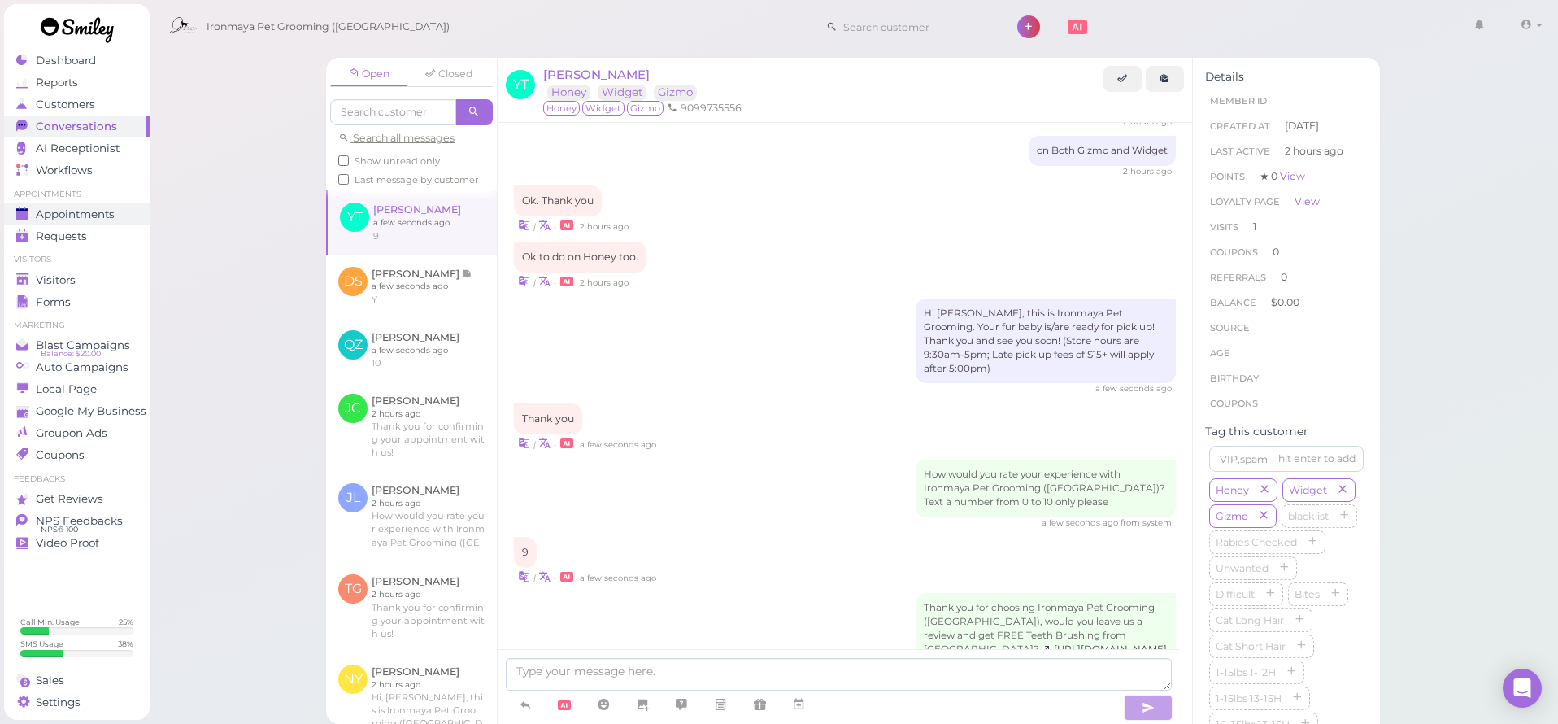
click at [84, 209] on span "Appointments" at bounding box center [75, 214] width 79 height 14
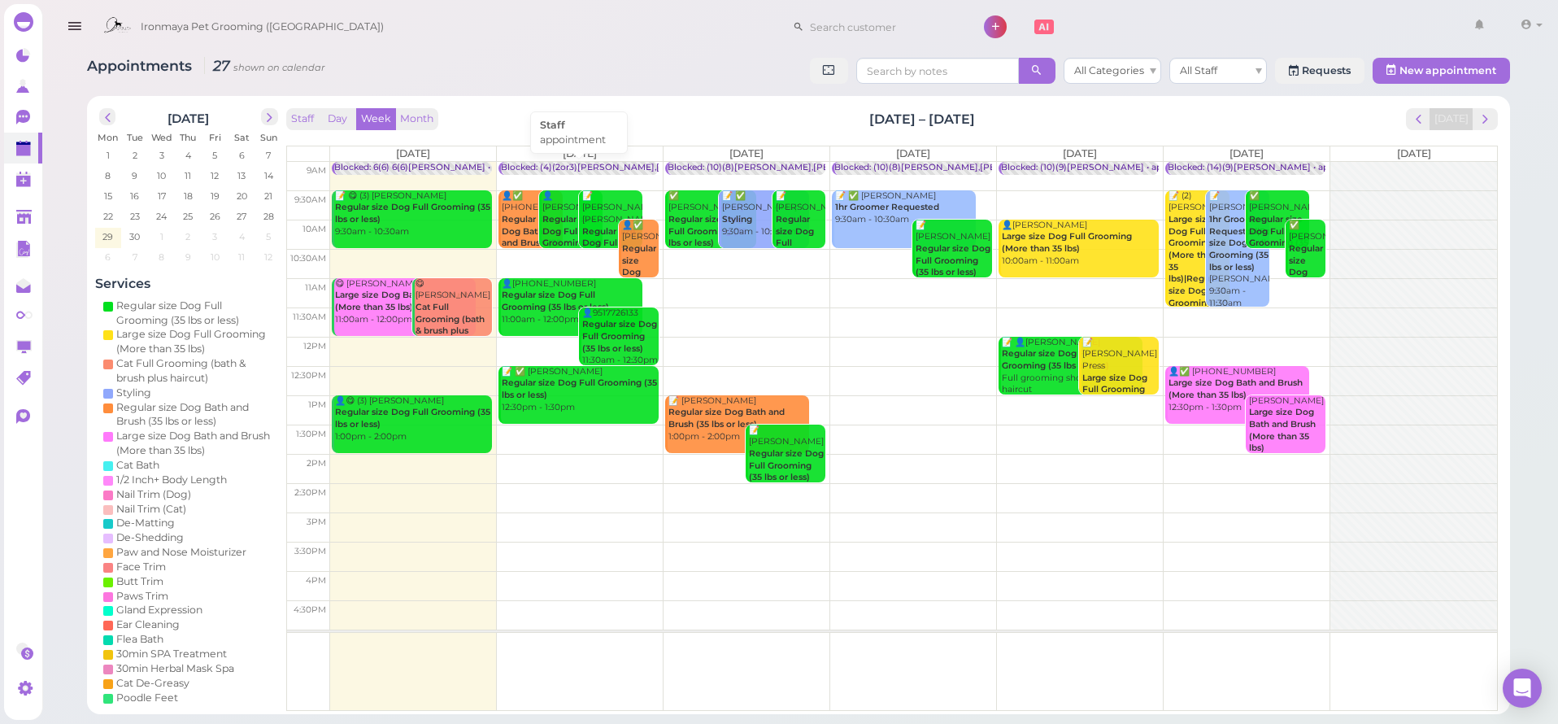
click at [549, 168] on div "Blocked: (4)(2or3)[PERSON_NAME],[PERSON_NAME] • appointment" at bounding box center [649, 168] width 296 height 12
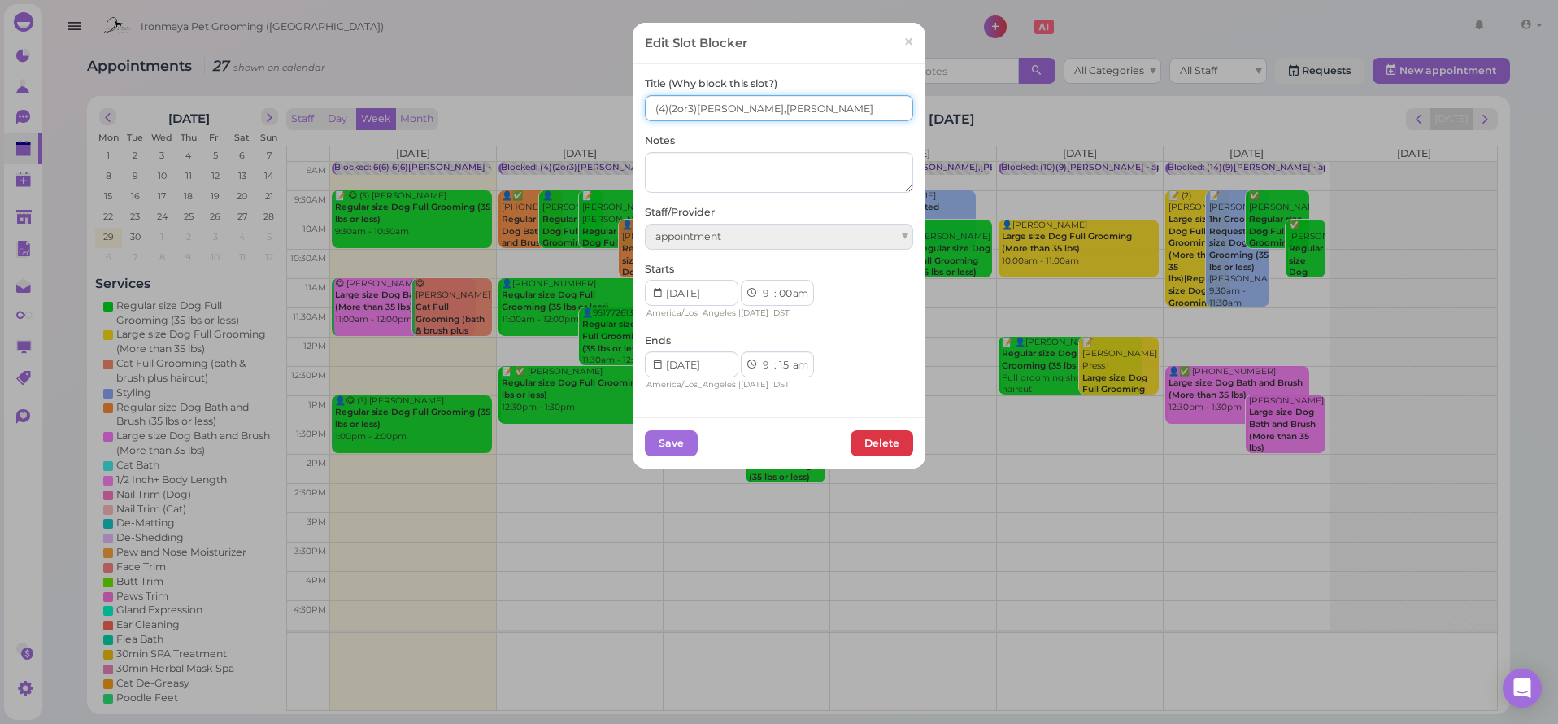
drag, startPoint x: 659, startPoint y: 111, endPoint x: 655, endPoint y: 153, distance: 42.5
click at [659, 112] on input "(4)(2or3)[PERSON_NAME],[PERSON_NAME]" at bounding box center [779, 108] width 268 height 26
click at [903, 41] on span "×" at bounding box center [908, 42] width 11 height 23
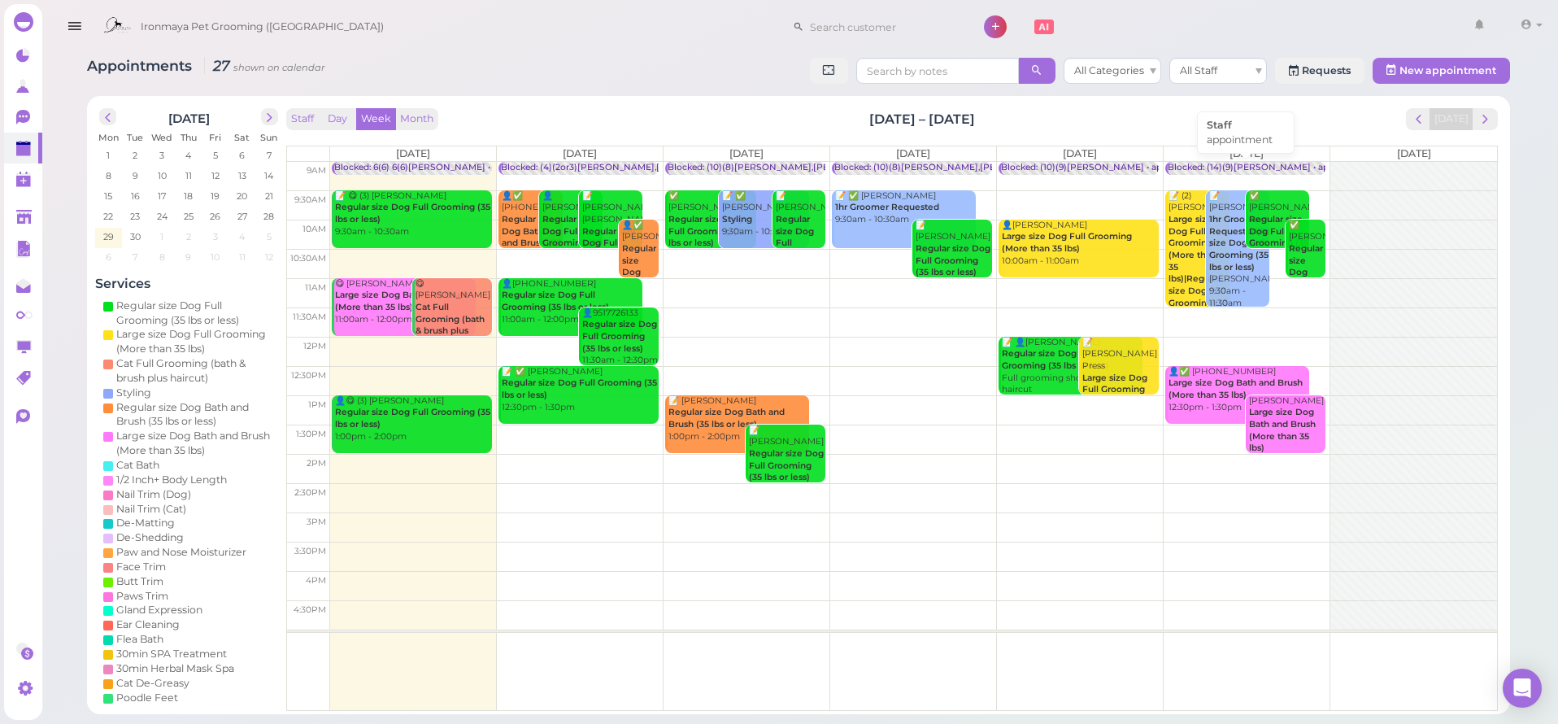
click at [1223, 166] on div "Blocked: (14)(9)[PERSON_NAME] • appointment" at bounding box center [1271, 168] width 207 height 12
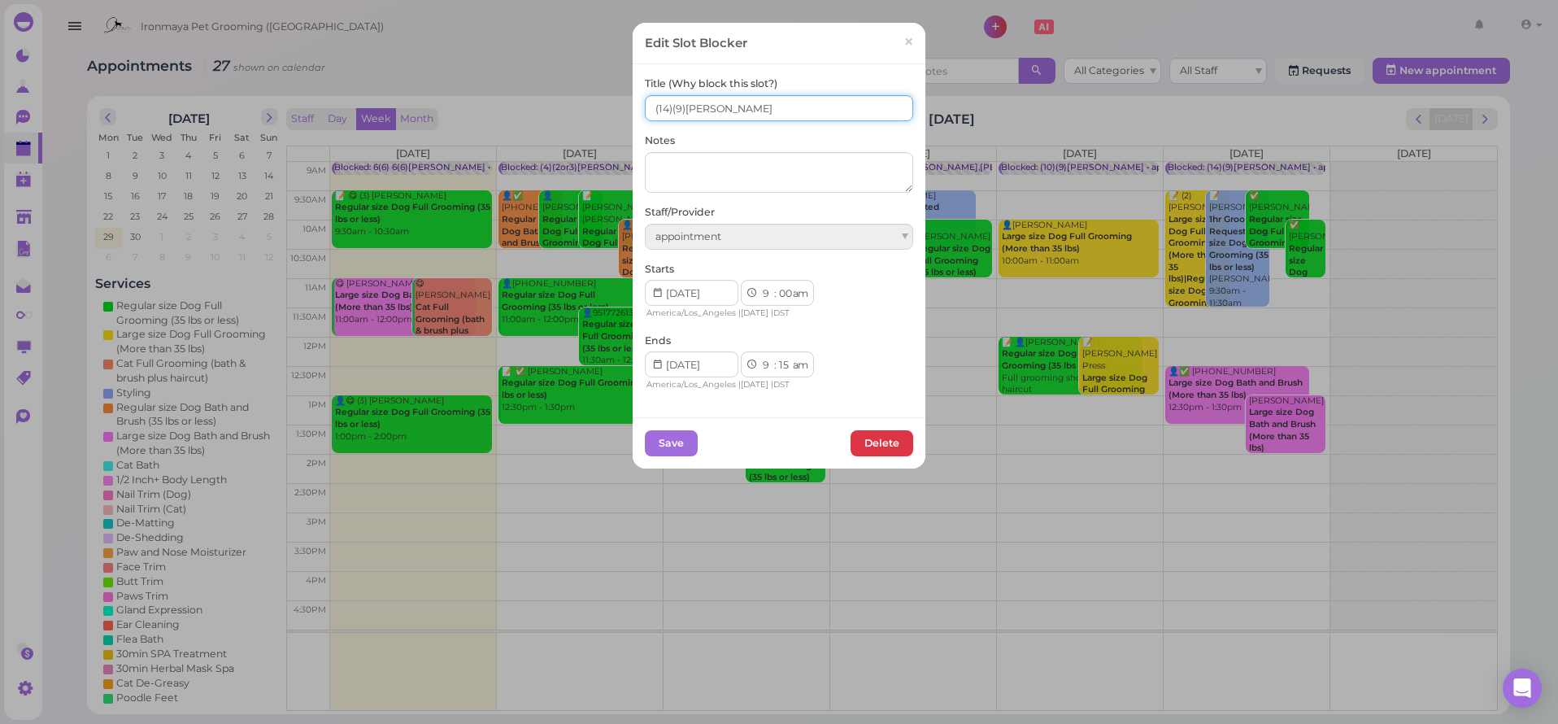
drag, startPoint x: 658, startPoint y: 115, endPoint x: 636, endPoint y: 100, distance: 26.4
click at [656, 115] on input "(14)(9)[PERSON_NAME]" at bounding box center [779, 108] width 268 height 26
click at [634, 109] on div "Title (Why block this slot?) (14)(9)[PERSON_NAME] Notes Staff/Provider appointm…" at bounding box center [779, 240] width 293 height 352
click at [646, 111] on input "(14)(9)[PERSON_NAME]" at bounding box center [779, 108] width 268 height 26
type input "8(14)(9)[PERSON_NAME]"
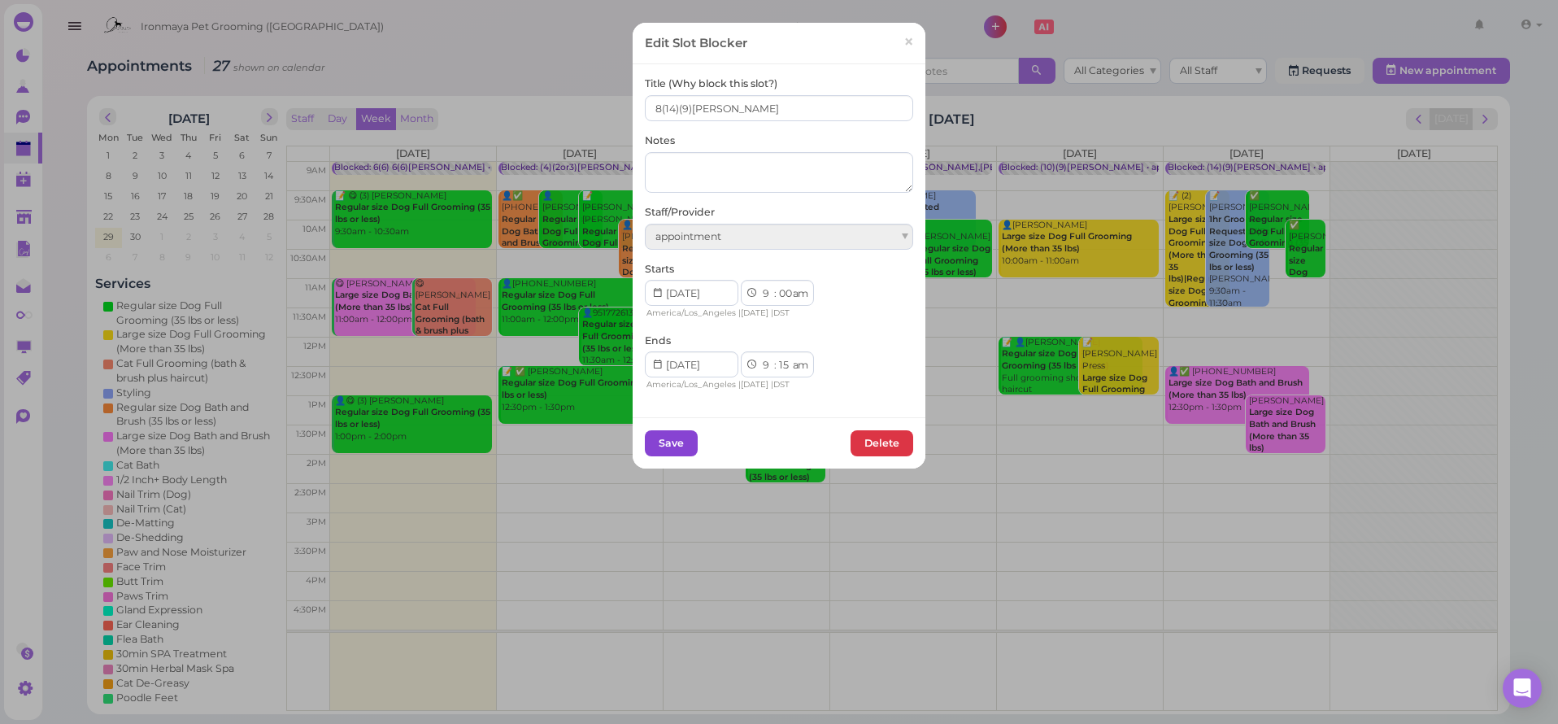
click at [676, 432] on button "Save" at bounding box center [671, 443] width 53 height 26
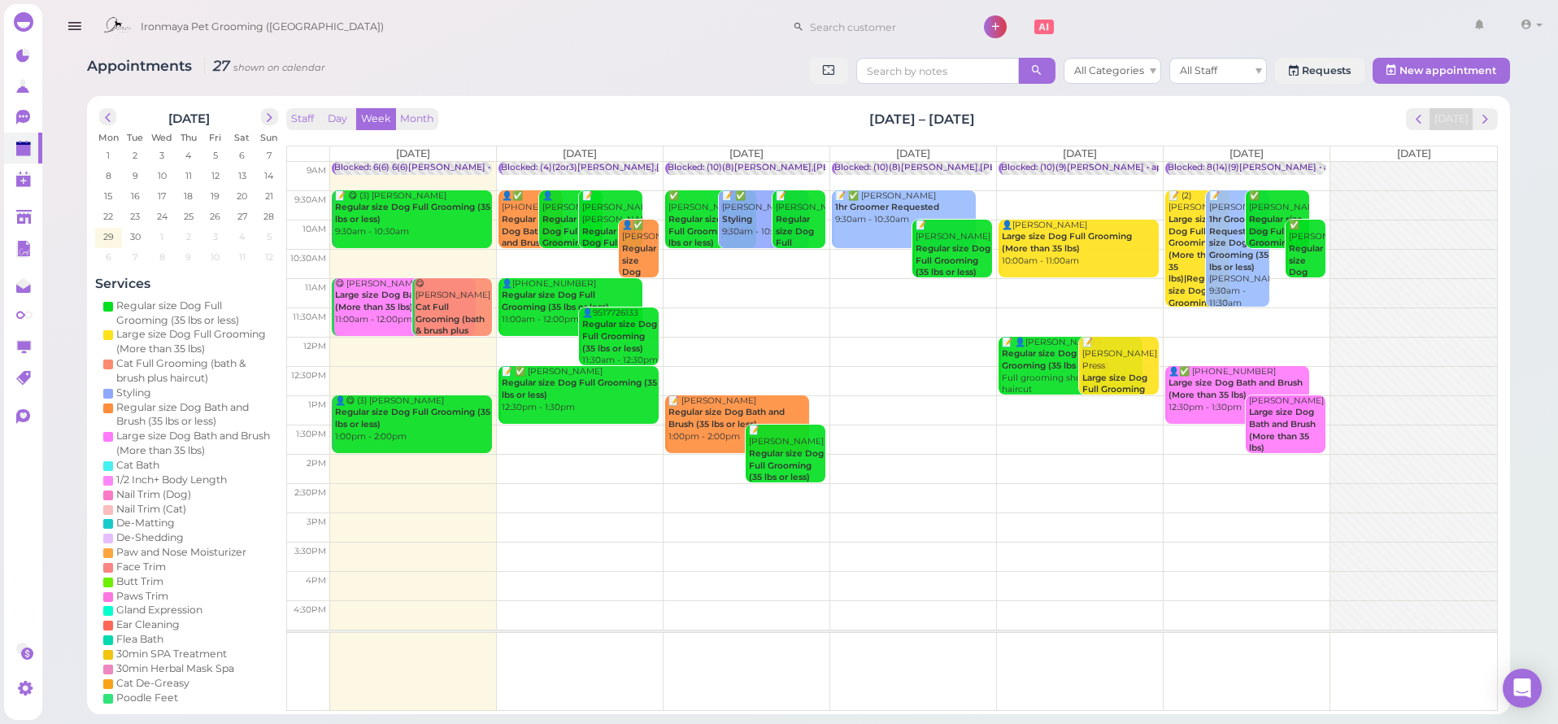
click at [873, 250] on td at bounding box center [913, 263] width 1167 height 29
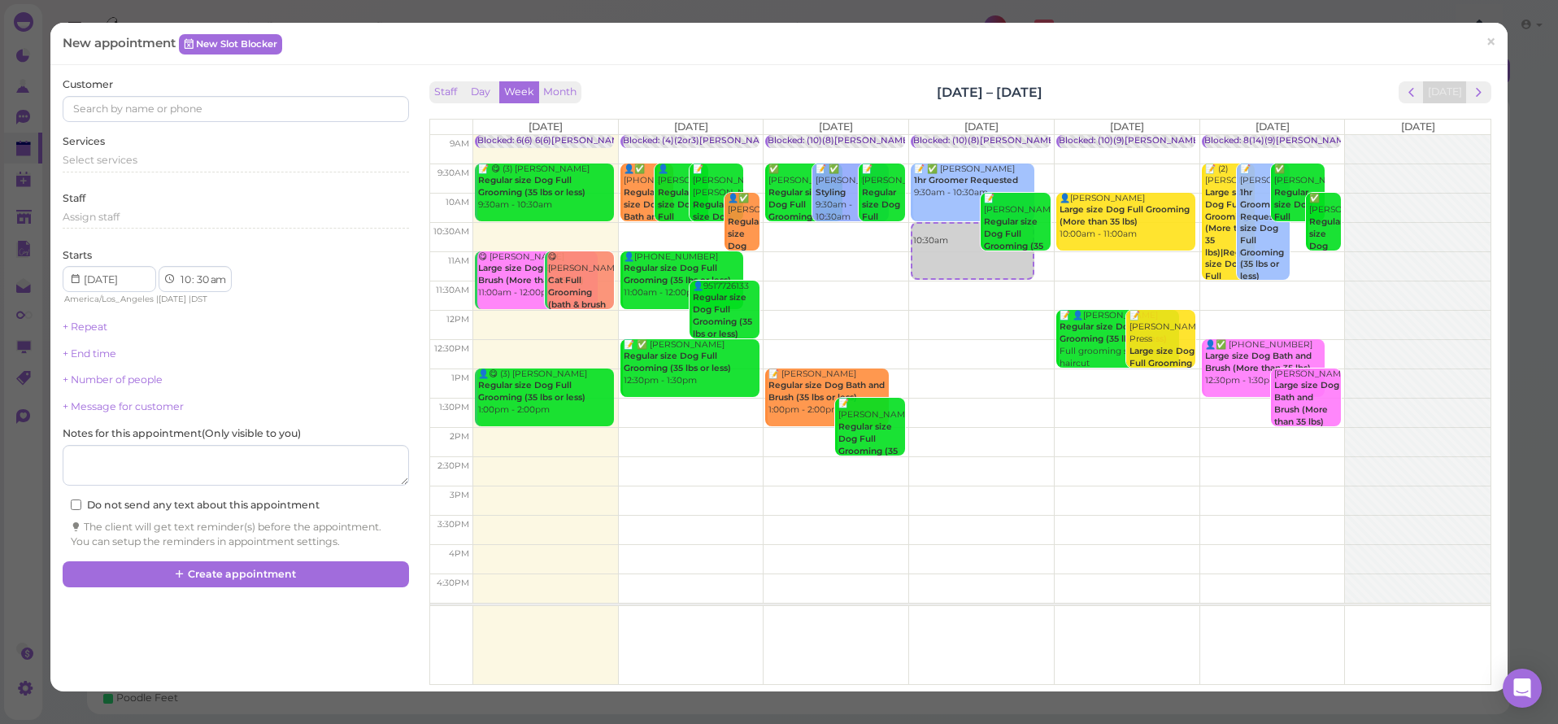
drag, startPoint x: 1482, startPoint y: 40, endPoint x: 1458, endPoint y: 41, distance: 23.6
click at [1486, 39] on span "×" at bounding box center [1491, 42] width 11 height 23
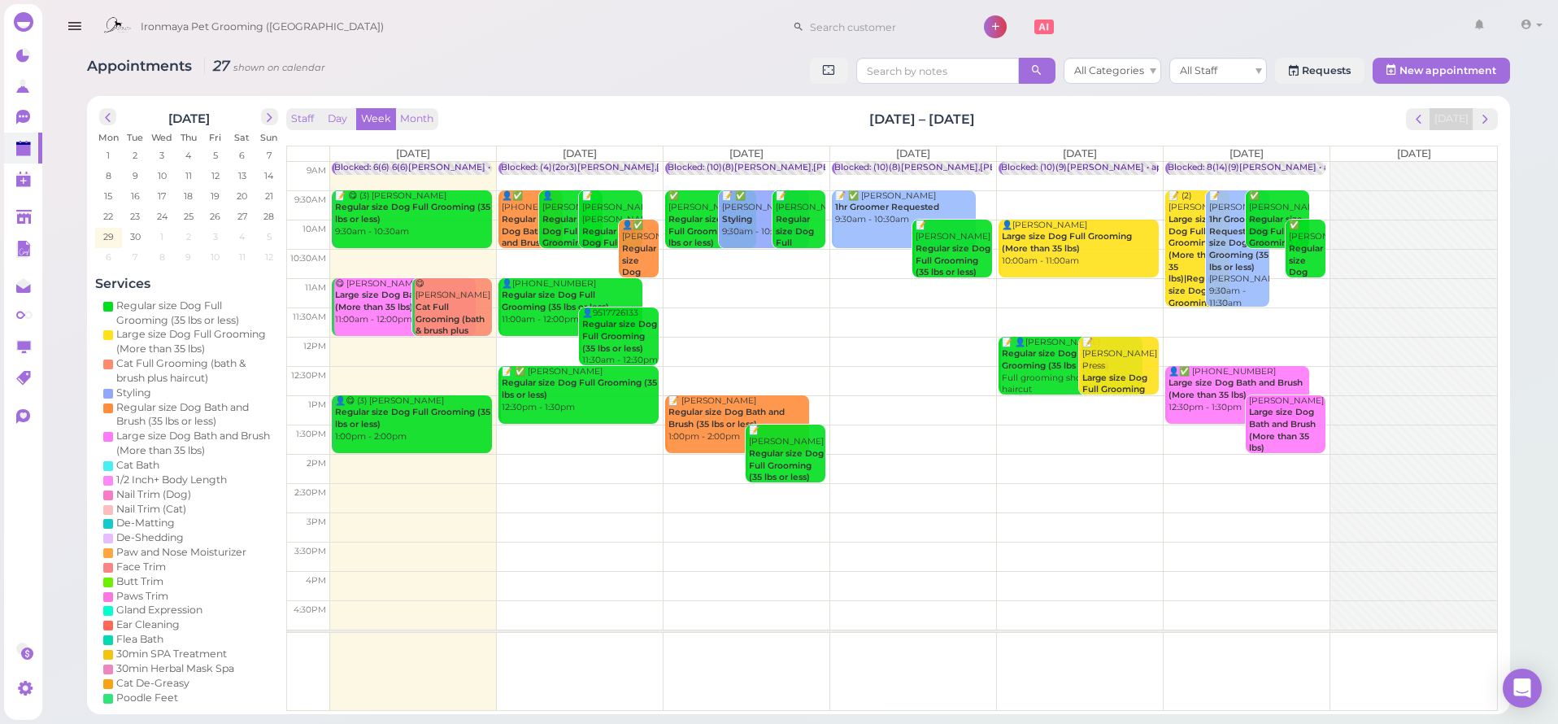
click at [912, 285] on td at bounding box center [913, 292] width 1167 height 29
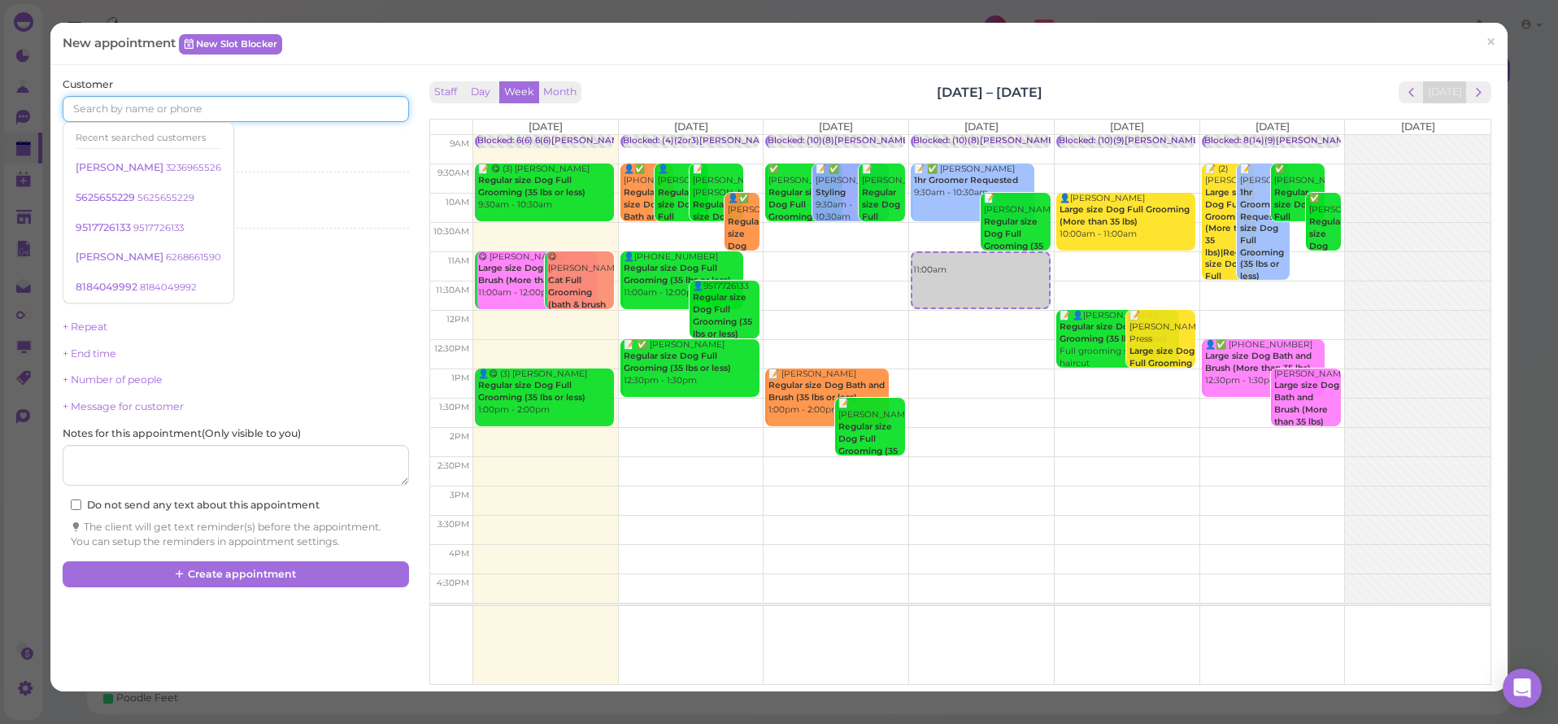
click at [121, 97] on input at bounding box center [236, 109] width 346 height 26
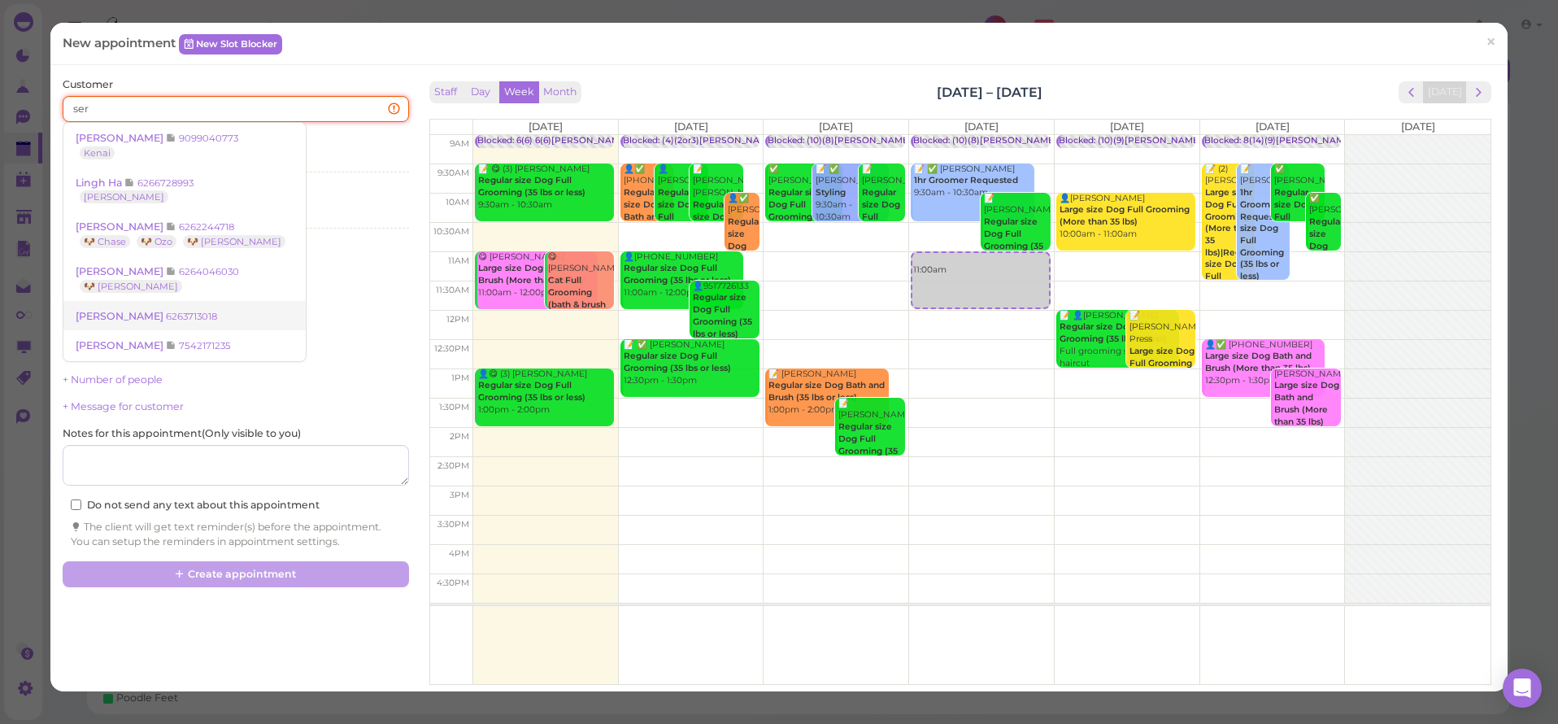
type input "ser"
click at [113, 310] on span "[PERSON_NAME]" at bounding box center [121, 316] width 90 height 12
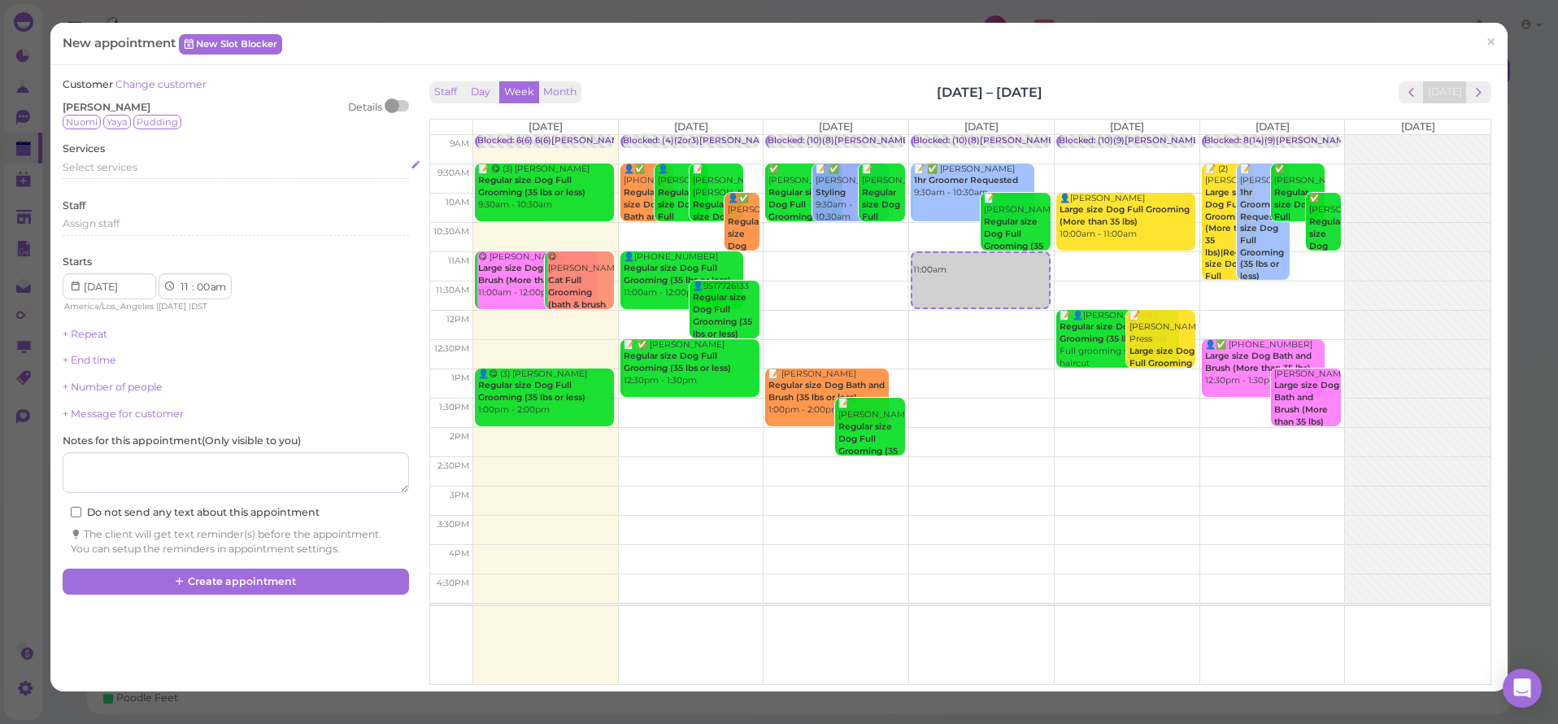
click at [104, 162] on span "Select services" at bounding box center [100, 167] width 75 height 12
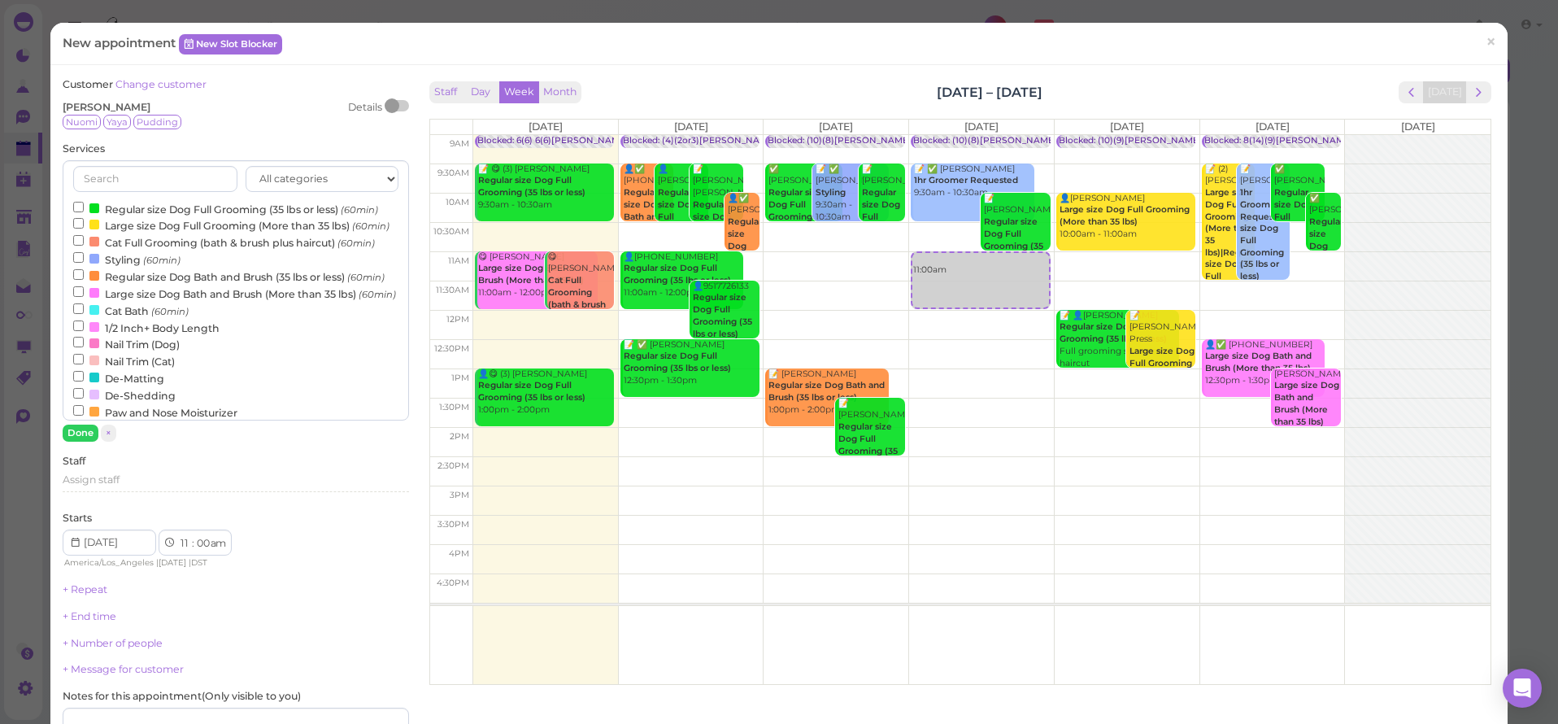
click at [95, 204] on div at bounding box center [94, 208] width 10 height 10
click at [84, 204] on input "Regular size Dog Full Grooming (35 lbs or less) (60min)" at bounding box center [78, 207] width 11 height 11
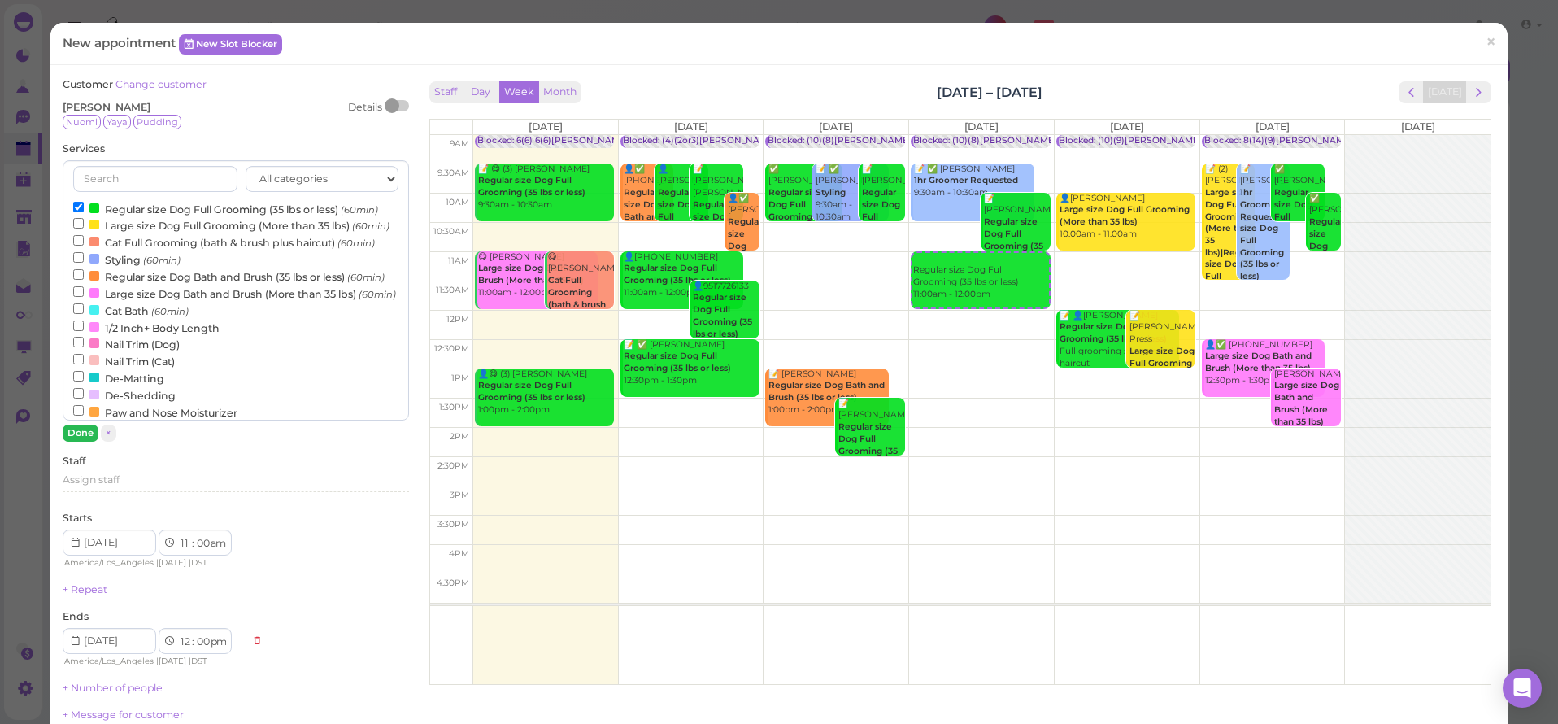
click at [89, 433] on button "Done" at bounding box center [81, 432] width 36 height 17
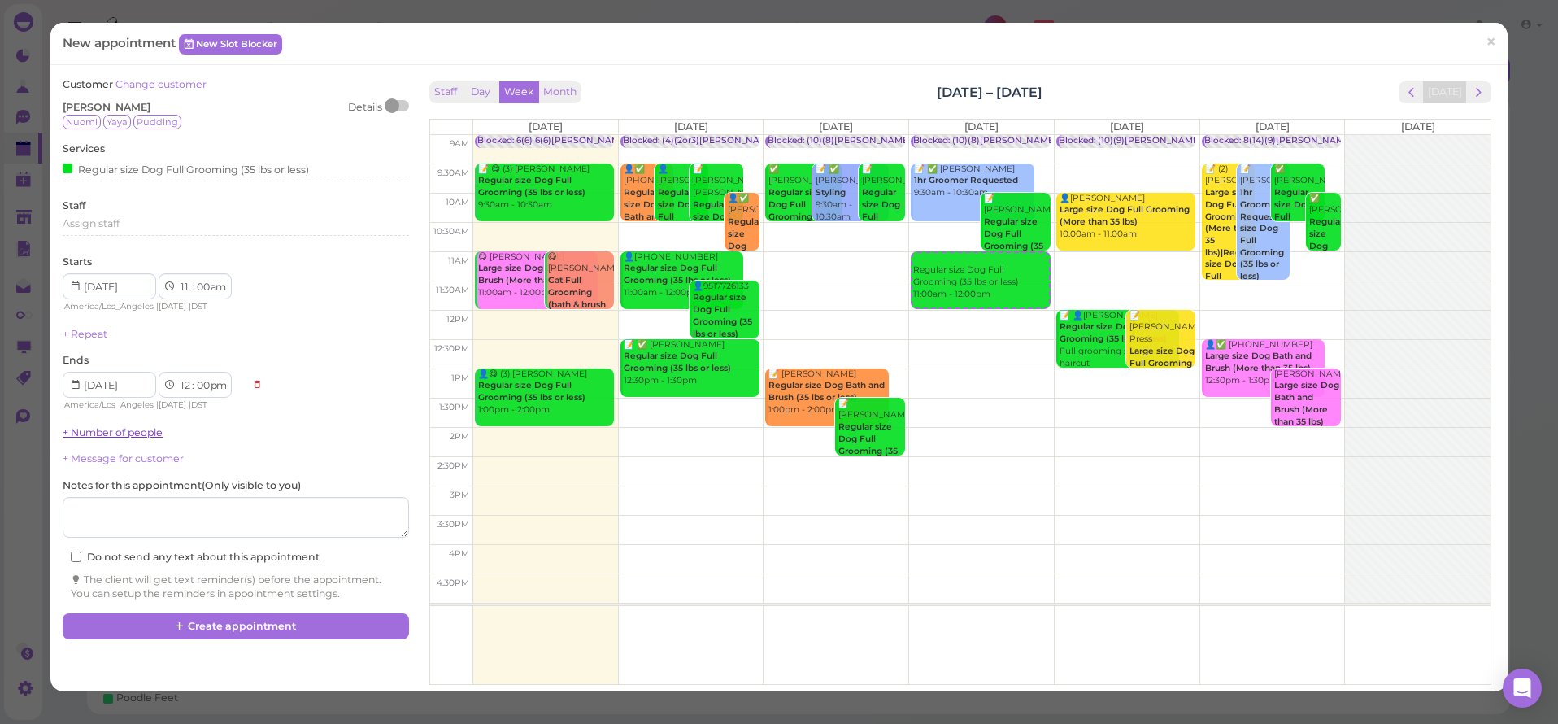
click at [93, 429] on link "+ Number of people" at bounding box center [113, 432] width 100 height 12
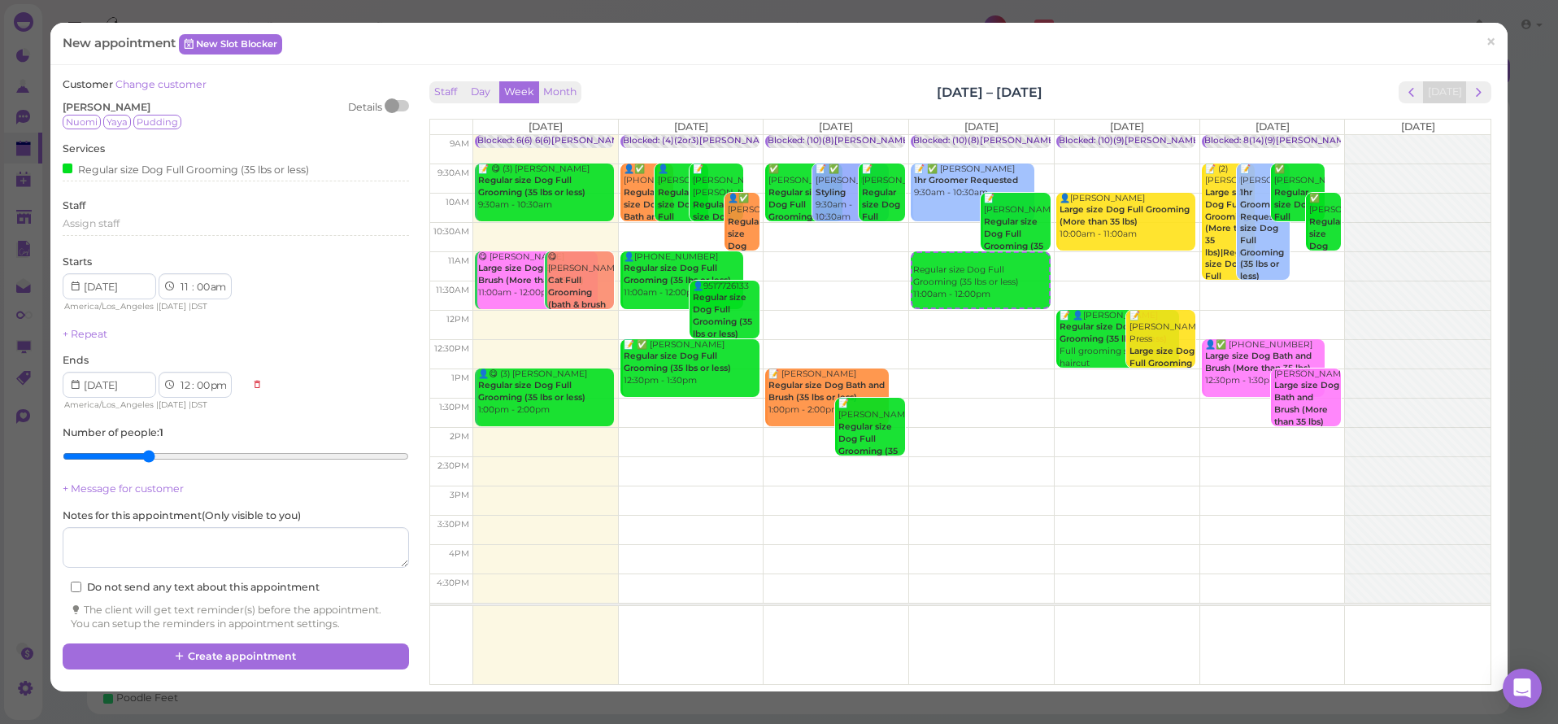
type input "3"
click at [151, 455] on input "range" at bounding box center [236, 456] width 346 height 26
click at [253, 643] on button "Create appointment" at bounding box center [236, 656] width 346 height 26
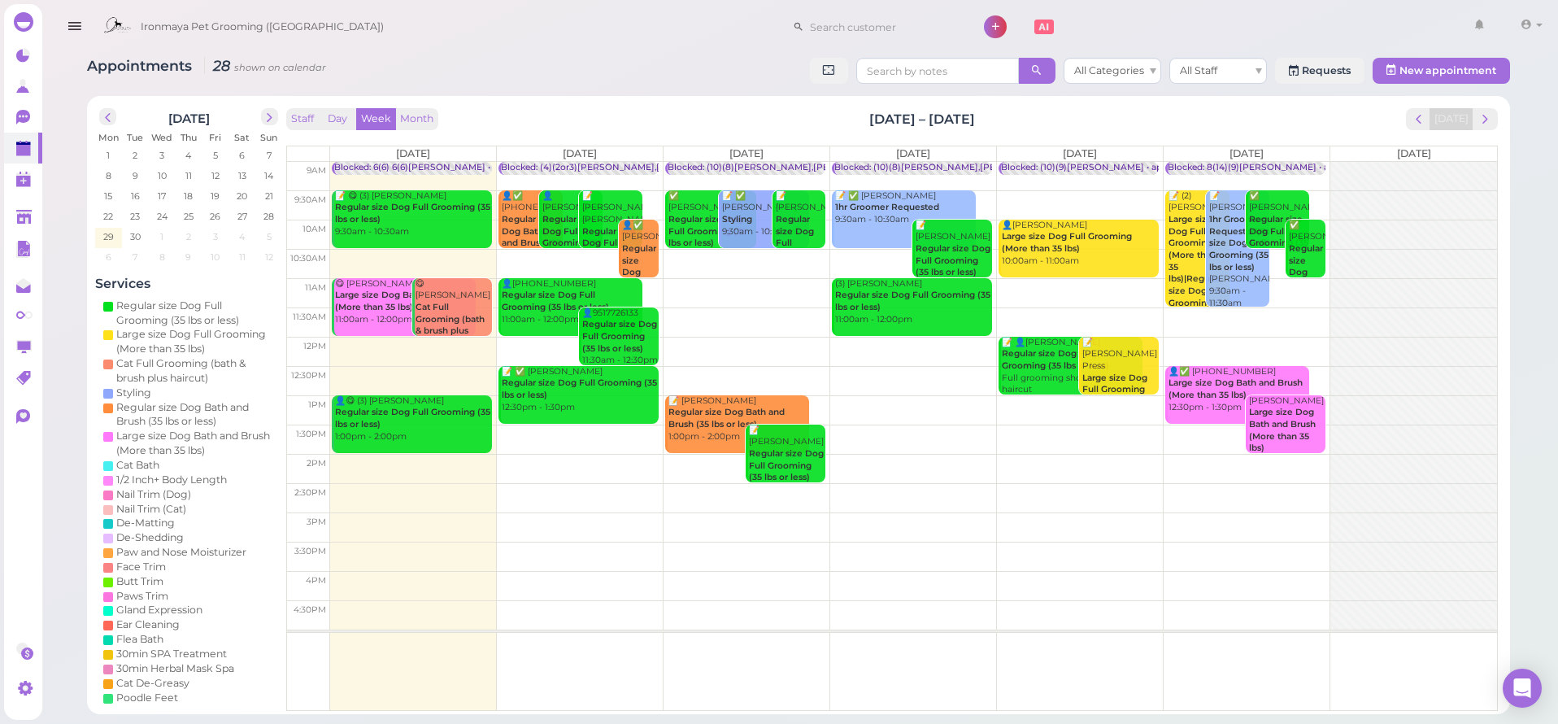
click at [72, 28] on icon "button" at bounding box center [74, 26] width 17 height 20
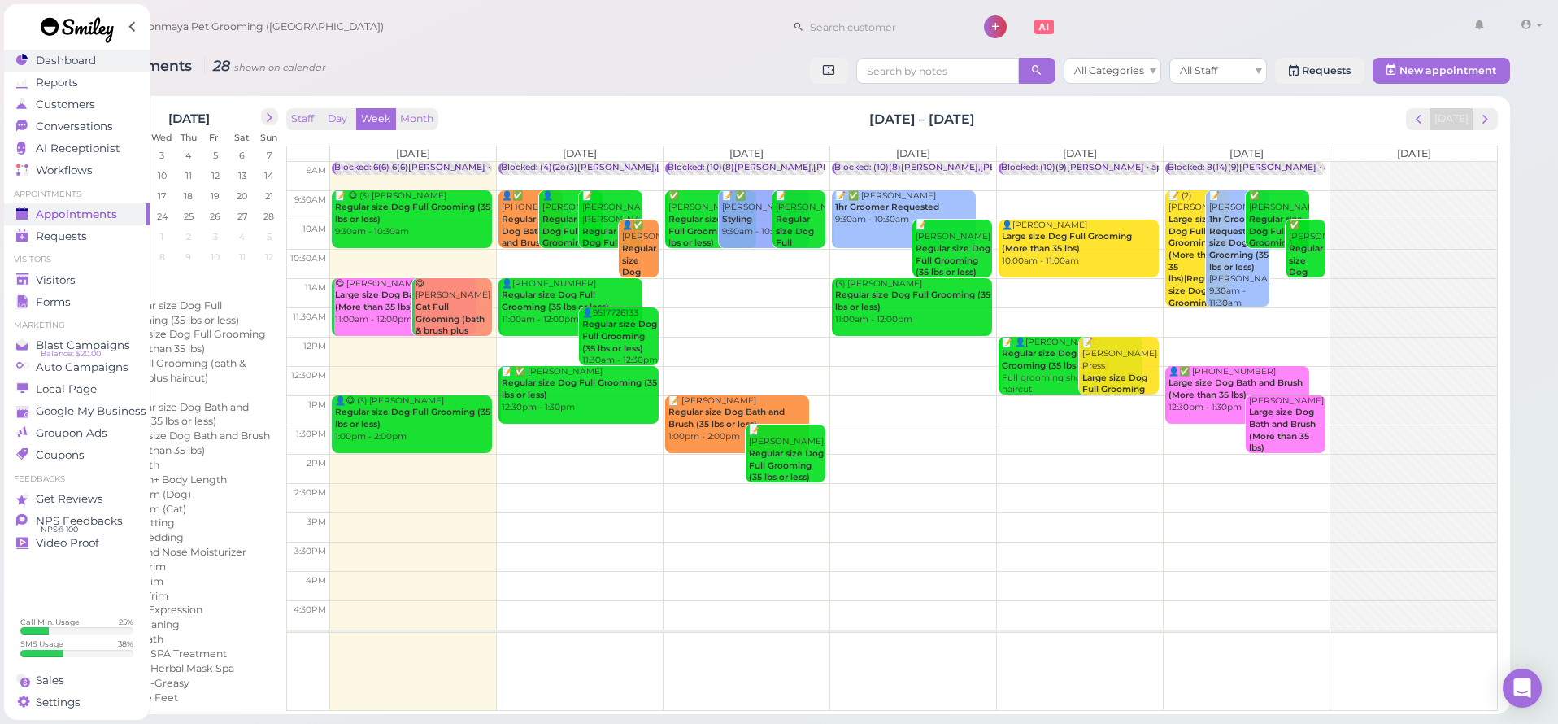
click at [56, 64] on span "Dashboard" at bounding box center [66, 61] width 60 height 14
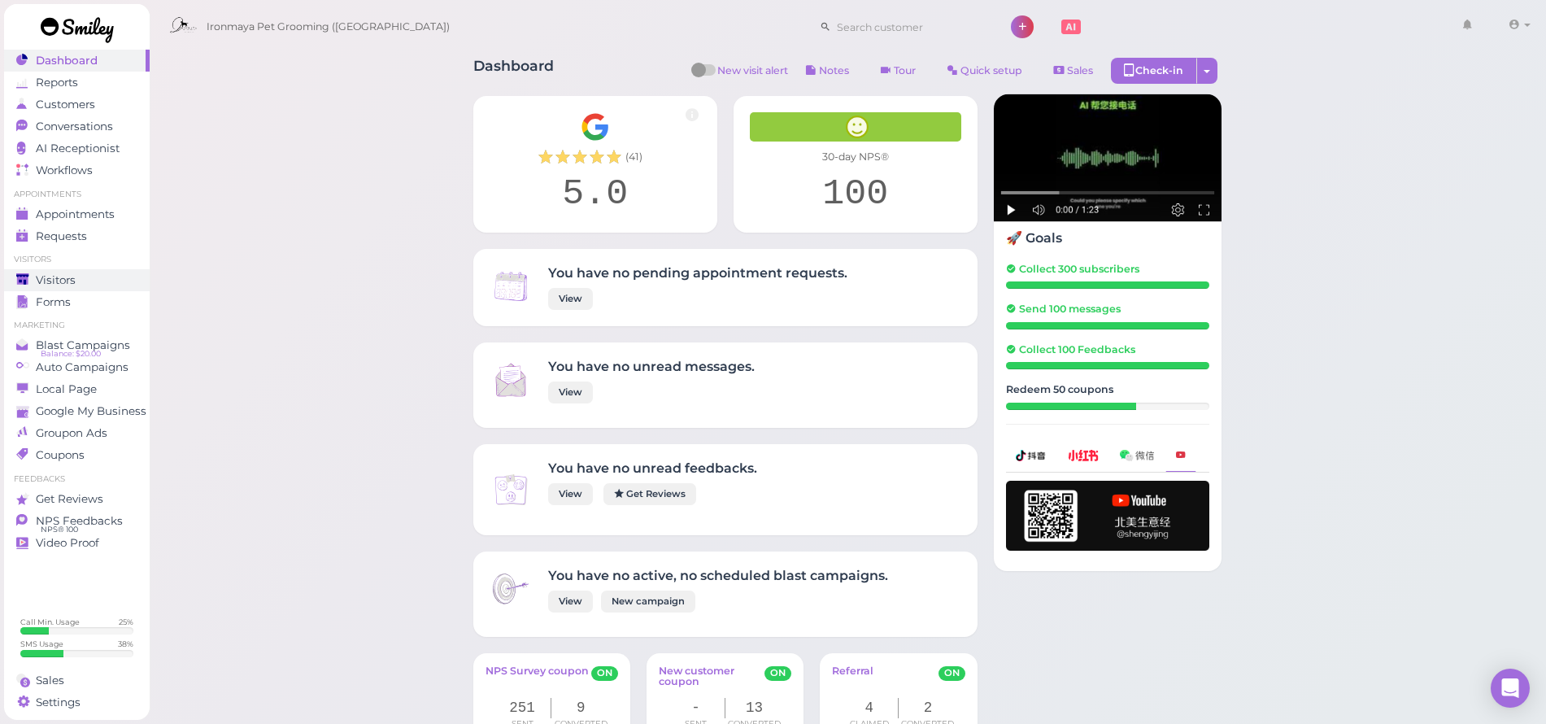
click at [102, 271] on link "Visitors" at bounding box center [77, 280] width 146 height 22
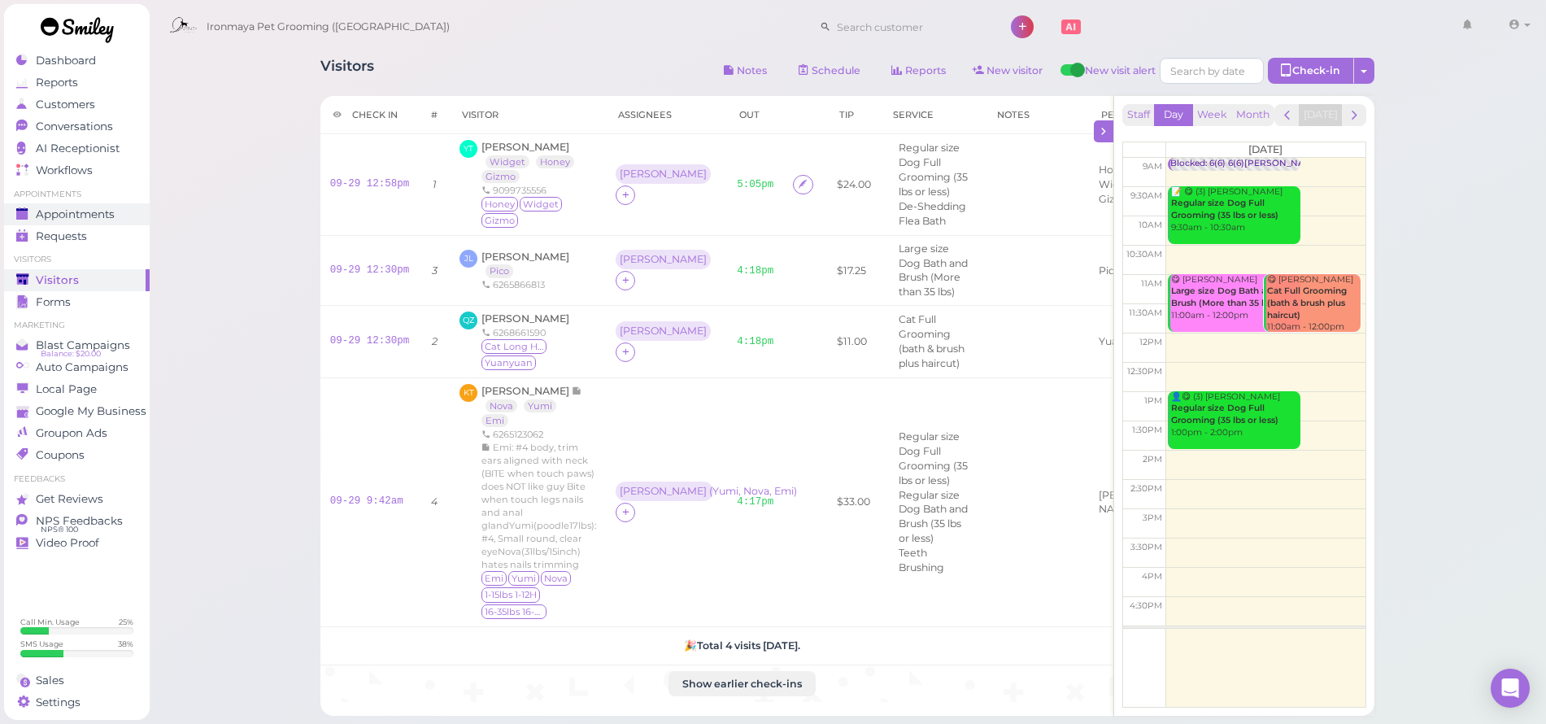
click at [100, 217] on span "Appointments" at bounding box center [75, 214] width 79 height 14
